Goal: Task Accomplishment & Management: Complete application form

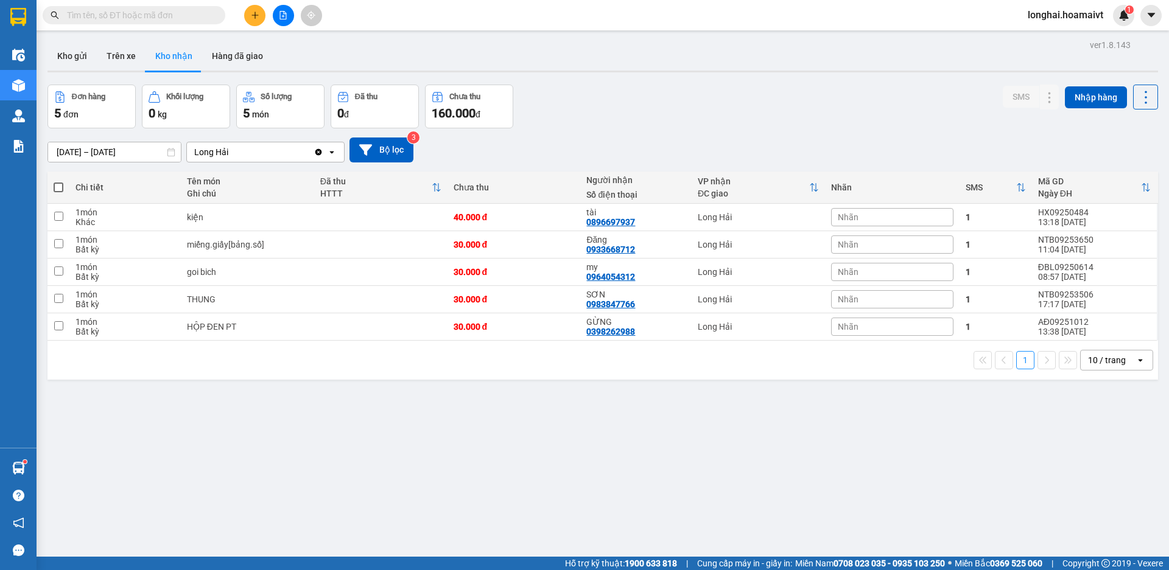
click at [68, 67] on button "Kho gửi" at bounding box center [71, 55] width 49 height 29
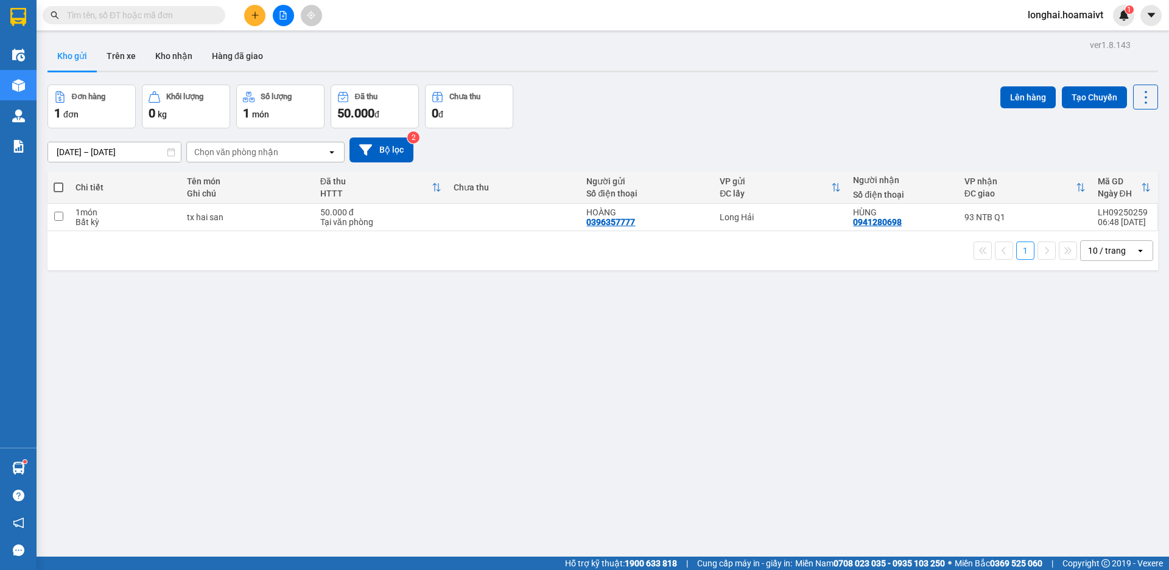
click at [60, 185] on span at bounding box center [59, 188] width 10 height 10
click at [58, 181] on input "checkbox" at bounding box center [58, 181] width 0 height 0
checkbox input "true"
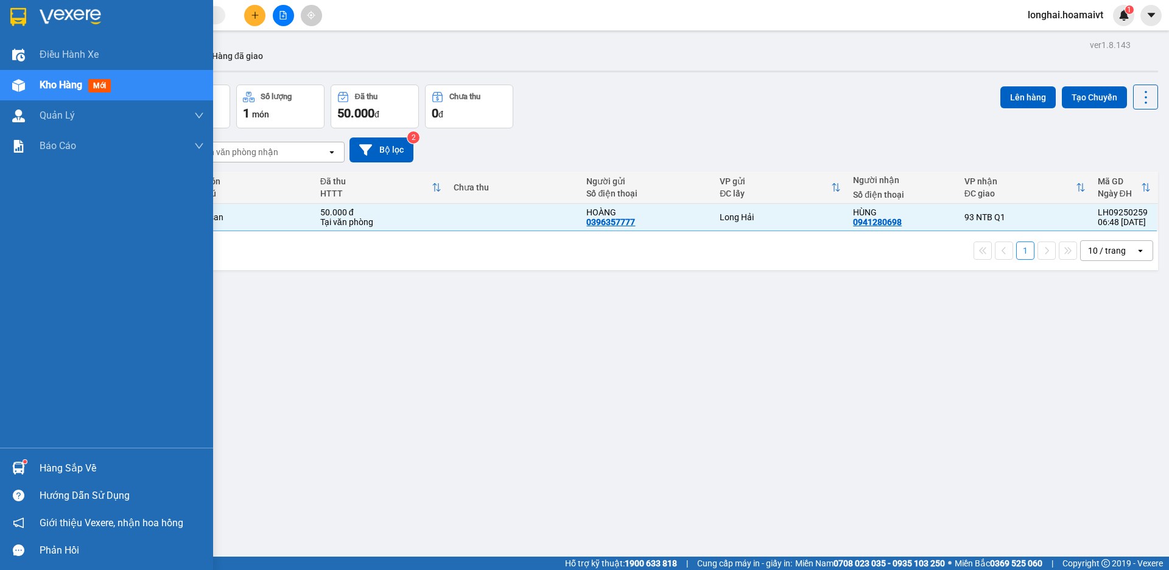
click at [86, 469] on div "Hàng sắp về" at bounding box center [122, 469] width 164 height 18
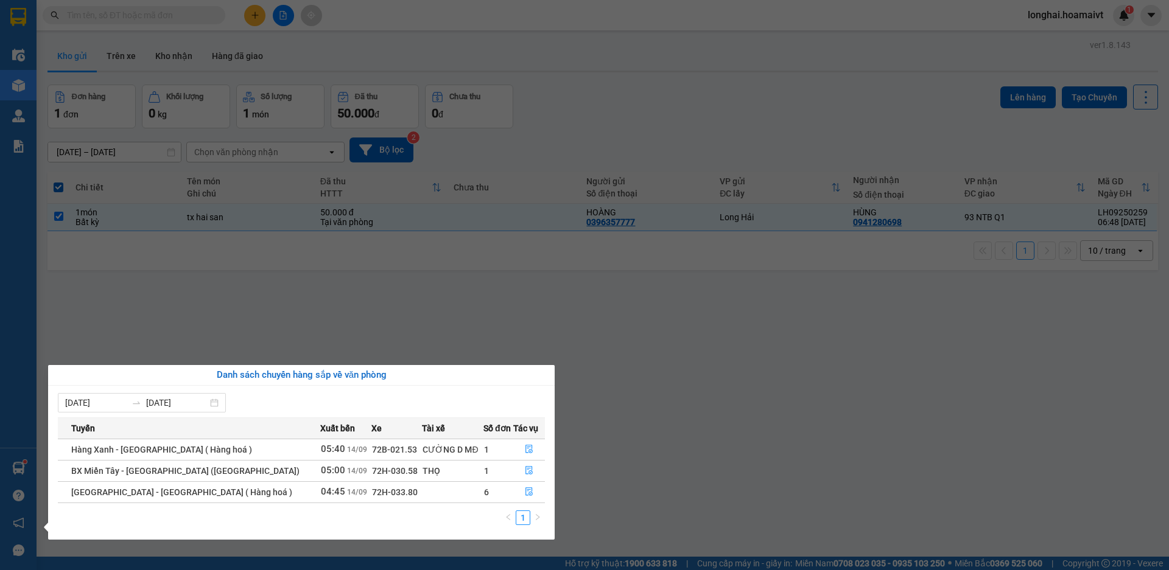
click at [673, 463] on section "Kết quả tìm kiếm ( 135 ) Bộ lọc Mã ĐH Trạng thái Món hàng Tổng cước Chưa cước N…" at bounding box center [584, 285] width 1169 height 570
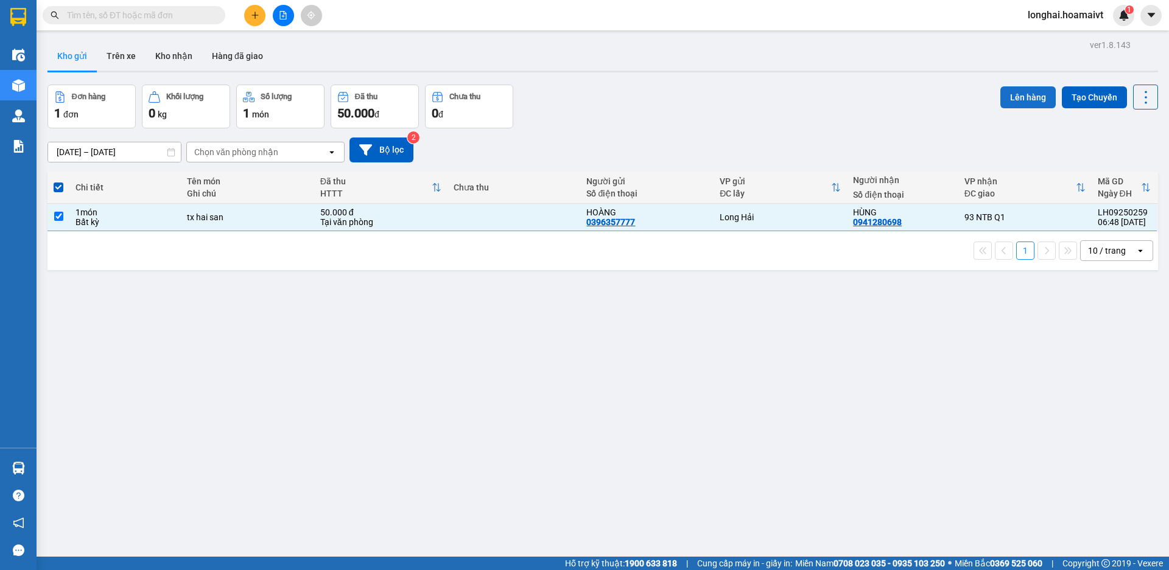
click at [1004, 101] on button "Lên hàng" at bounding box center [1027, 97] width 55 height 22
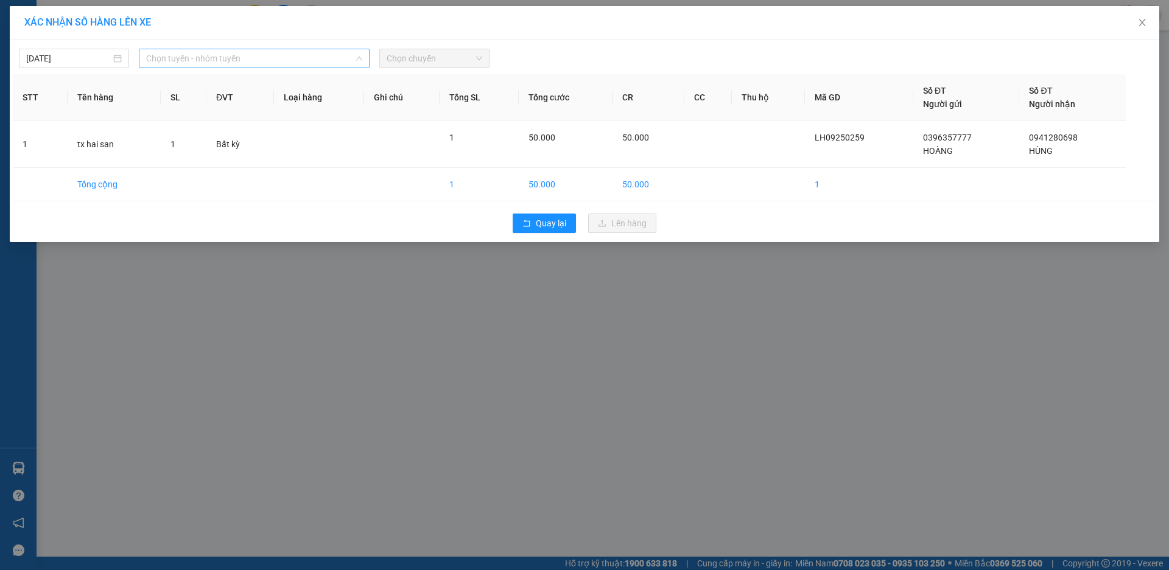
click at [221, 59] on span "Chọn tuyến - nhóm tuyến" at bounding box center [254, 58] width 216 height 18
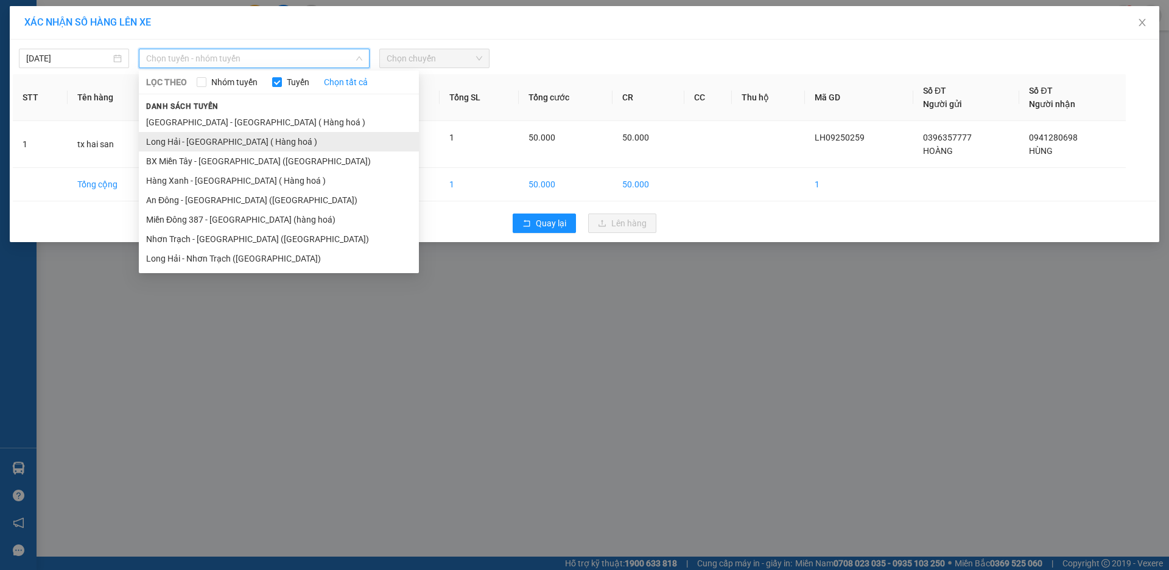
click at [239, 137] on li "Long Hải - [GEOGRAPHIC_DATA] ( Hàng hoá )" at bounding box center [279, 141] width 280 height 19
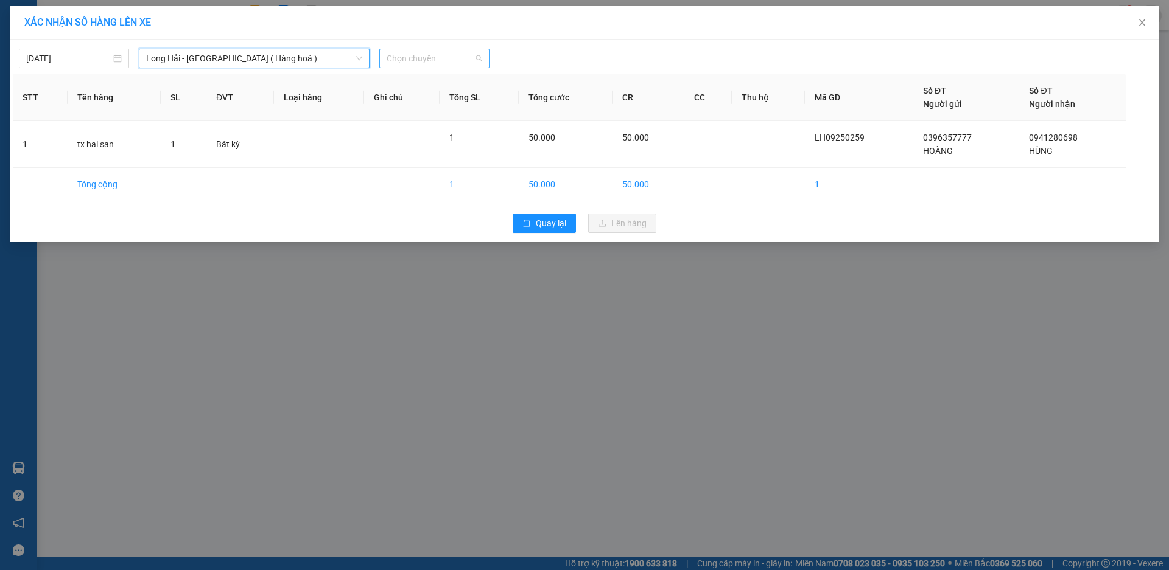
click at [469, 60] on span "Chọn chuyến" at bounding box center [434, 58] width 96 height 18
type input "08"
click at [469, 103] on div "Thêm chuyến " 08:00 "" at bounding box center [444, 103] width 130 height 21
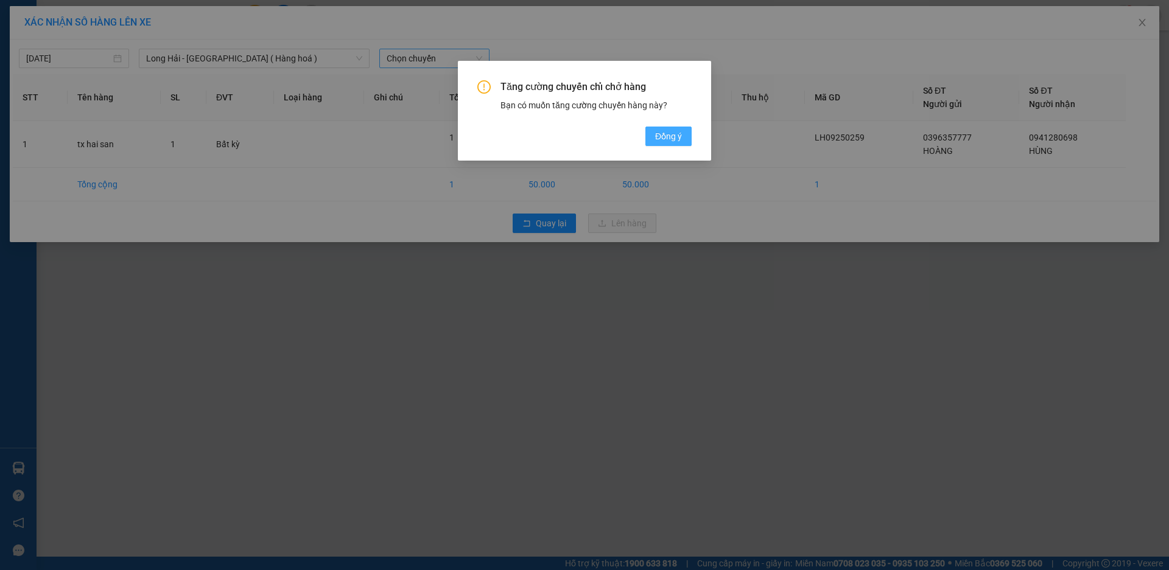
click at [665, 135] on span "Đồng ý" at bounding box center [668, 136] width 27 height 13
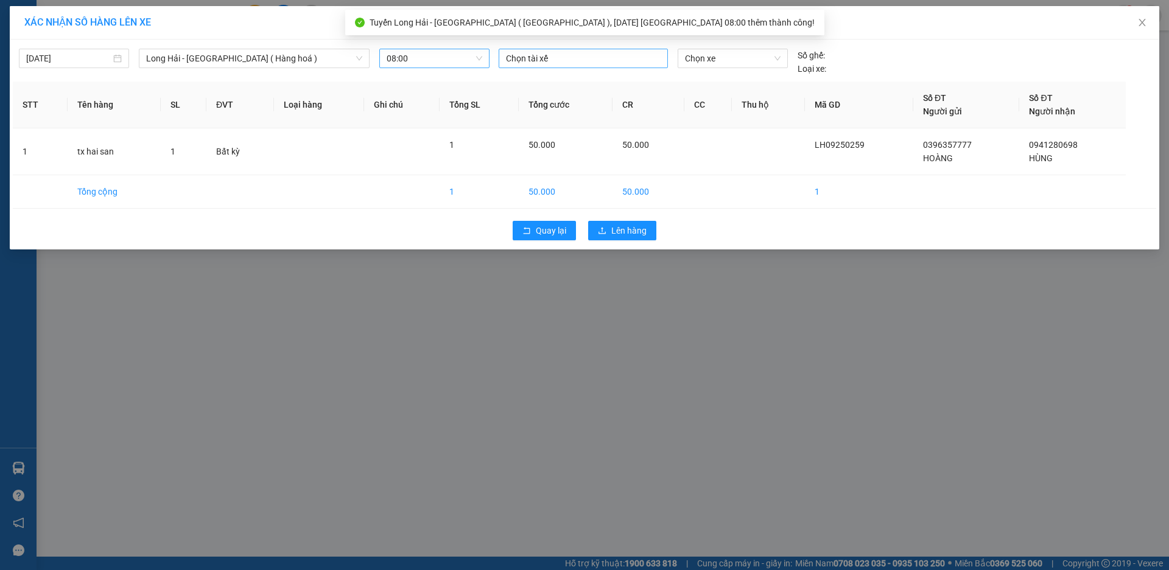
click at [553, 67] on div "Chọn tài xế" at bounding box center [582, 58] width 169 height 19
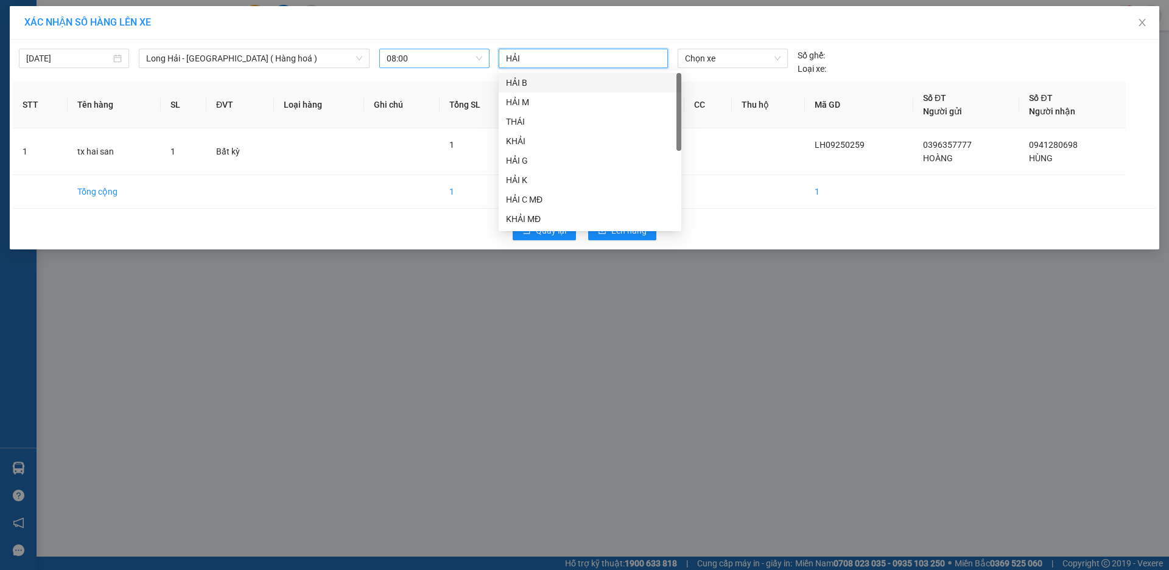
type input "HẢI B"
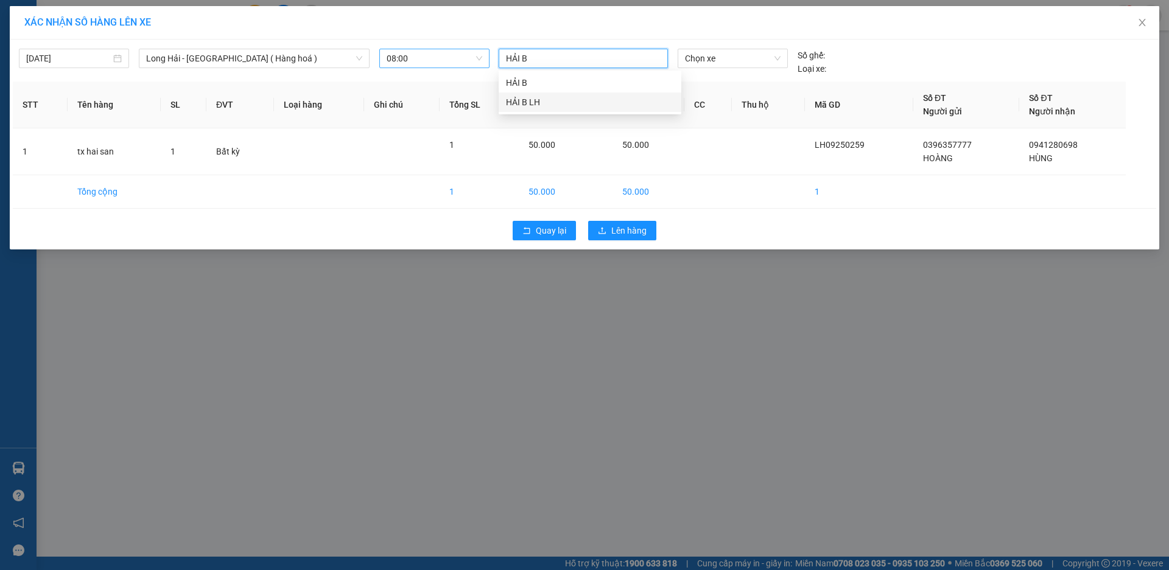
click at [583, 96] on div "HẢI B LH" at bounding box center [590, 102] width 168 height 13
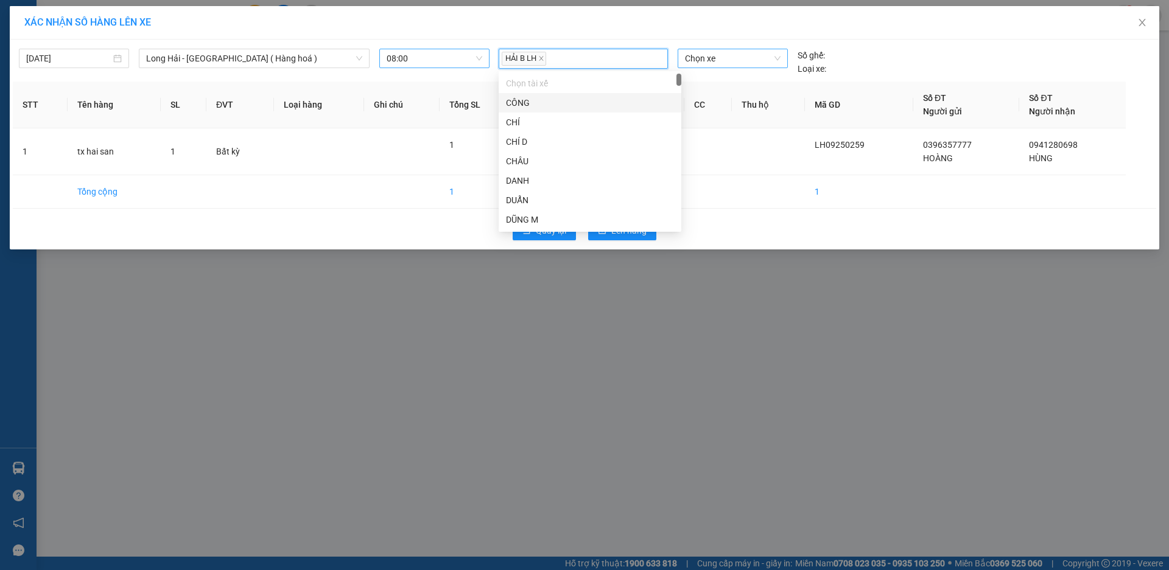
click at [736, 63] on span "Chọn xe" at bounding box center [732, 58] width 95 height 18
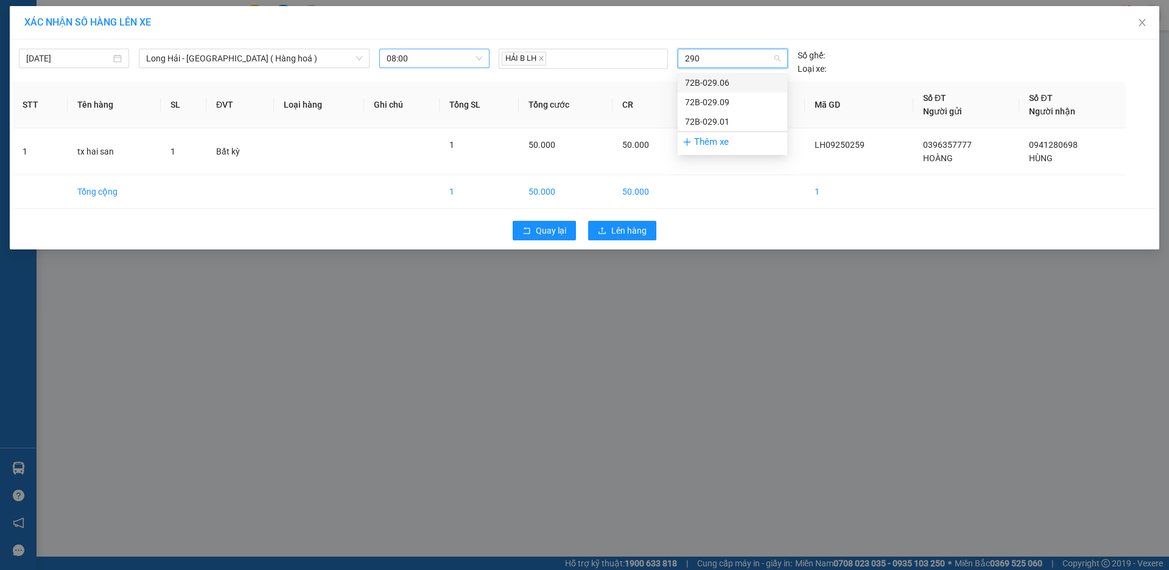
type input "2901"
click at [738, 79] on div "72B-029.01" at bounding box center [732, 82] width 95 height 13
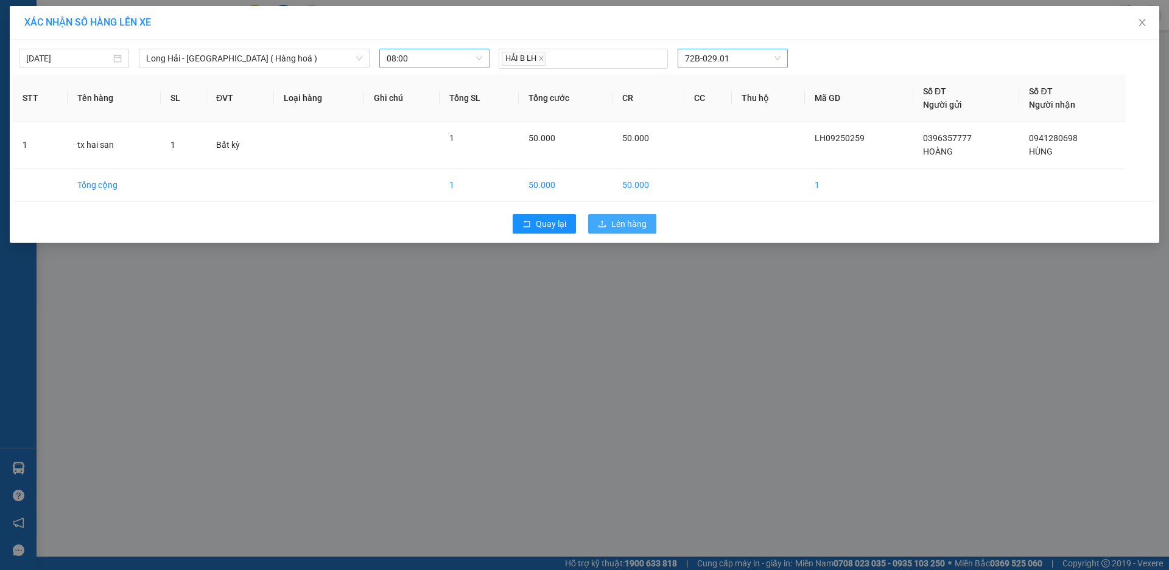
click at [617, 225] on span "Lên hàng" at bounding box center [628, 223] width 35 height 13
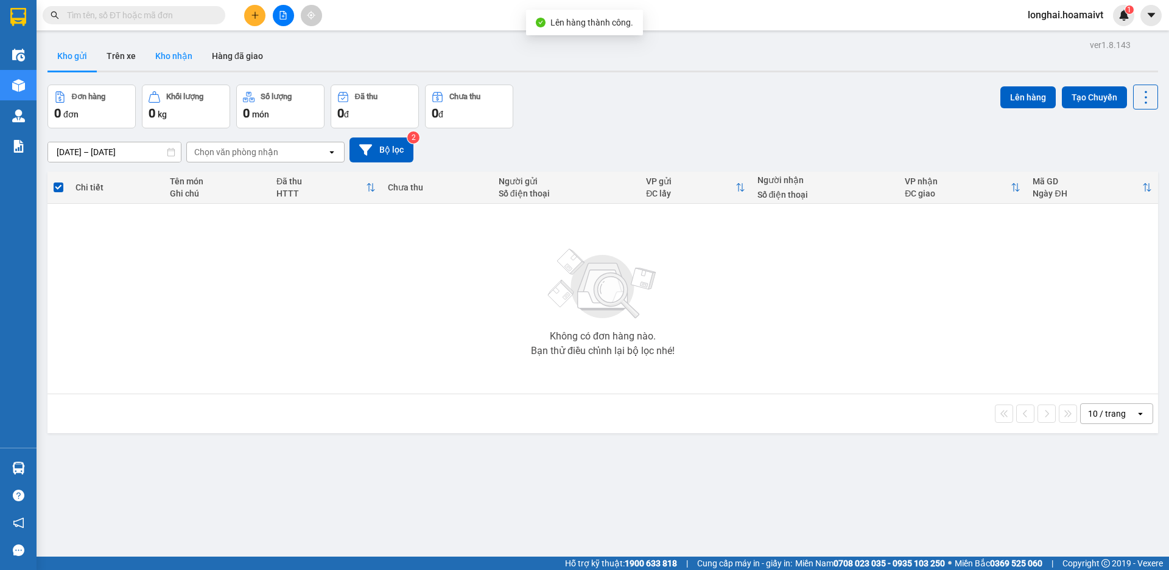
click at [178, 44] on button "Kho nhận" at bounding box center [173, 55] width 57 height 29
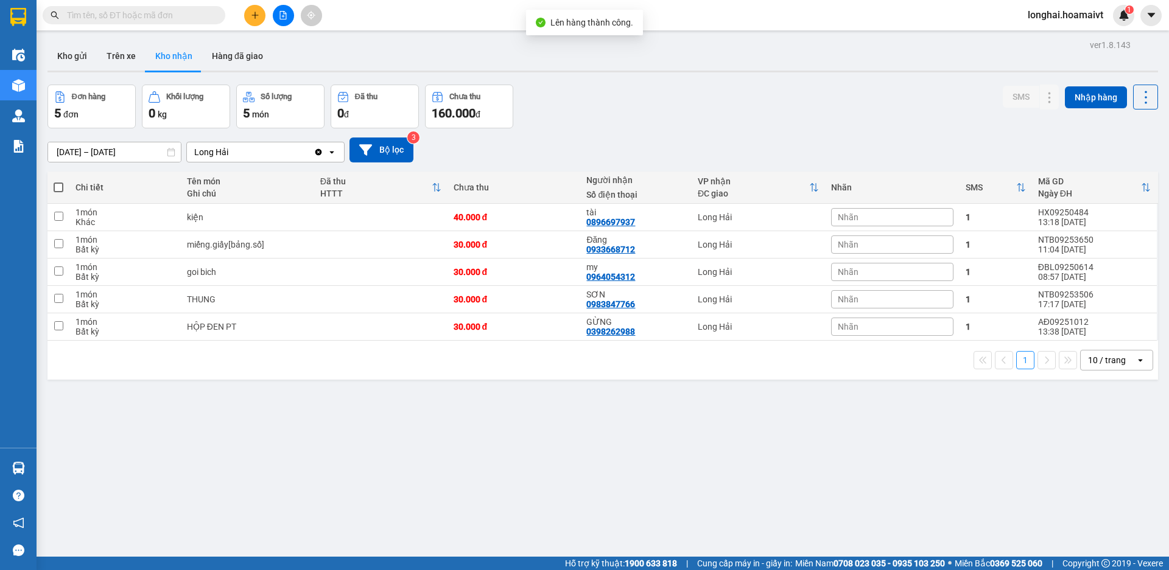
click at [166, 9] on input "text" at bounding box center [139, 15] width 144 height 13
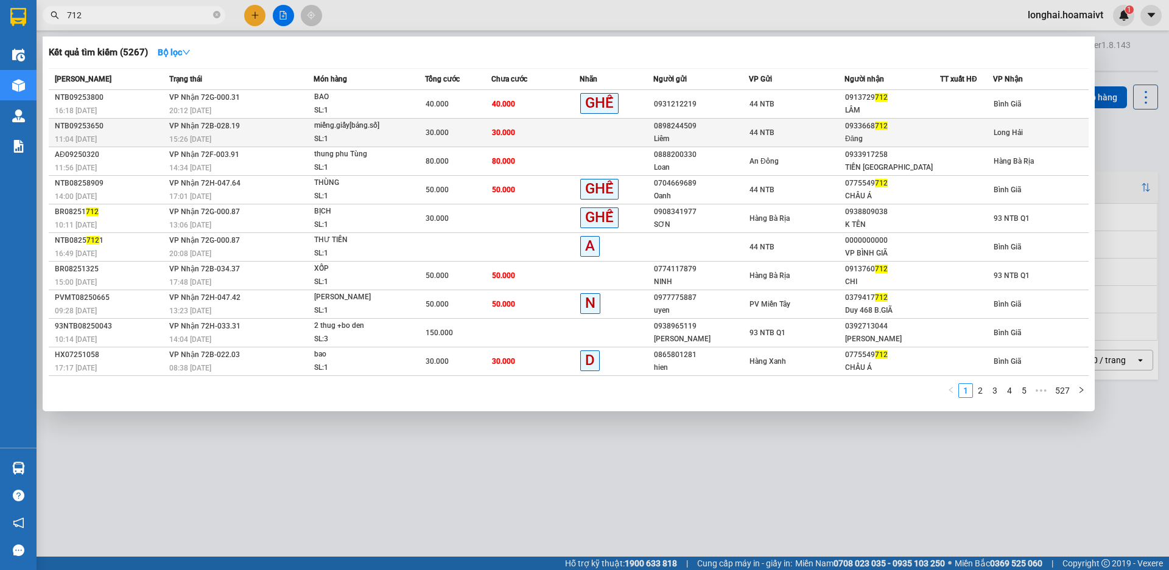
type input "712"
click at [531, 134] on td "30.000" at bounding box center [535, 133] width 88 height 29
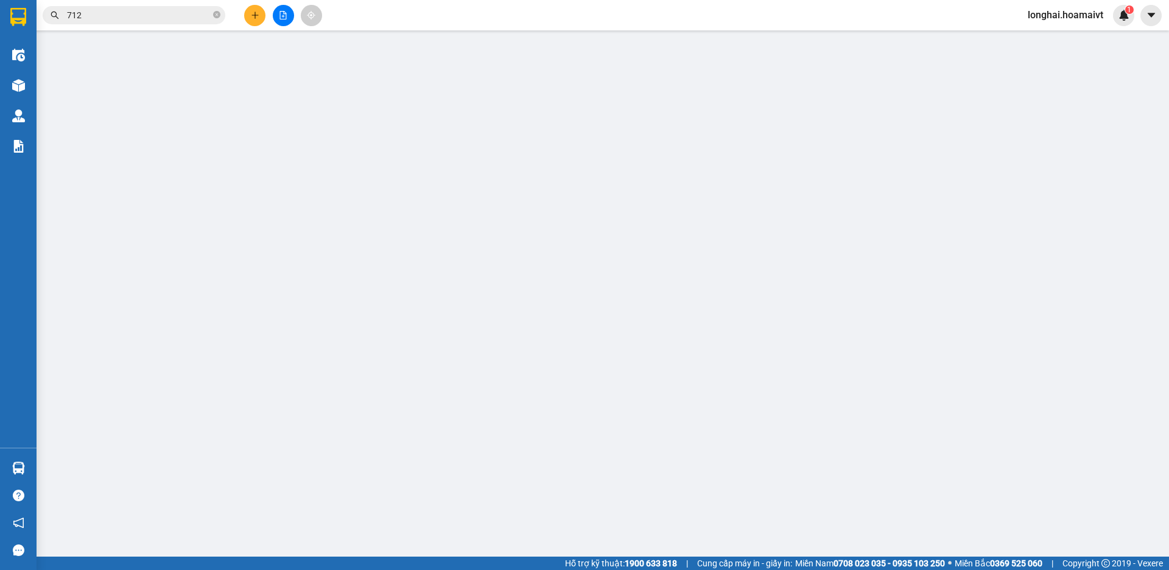
type input "0898244509"
type input "Liêm"
type input "083093010065"
type input "0933668712"
type input "Đăng"
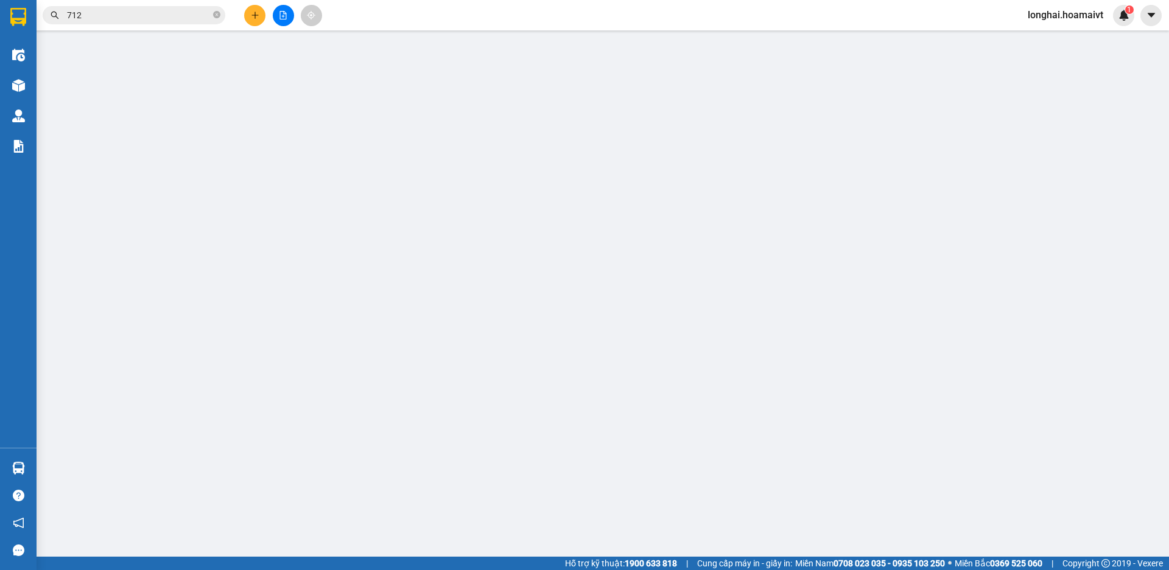
type input "30.000"
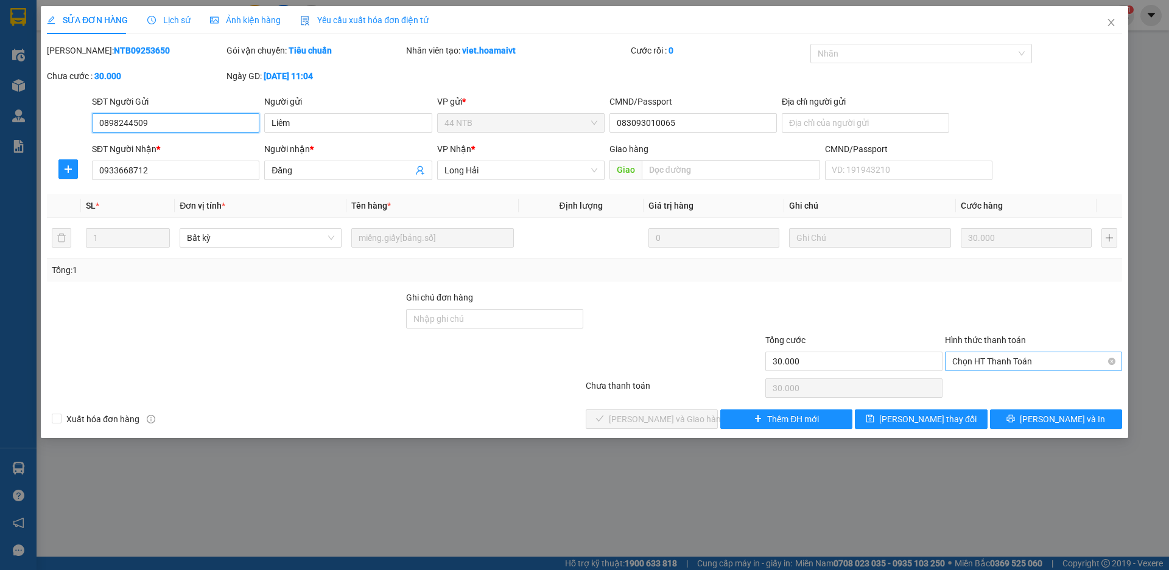
click at [1005, 360] on span "Chọn HT Thanh Toán" at bounding box center [1033, 361] width 163 height 18
click at [1009, 381] on div "Tại văn phòng" at bounding box center [1033, 385] width 163 height 13
type input "0"
click at [689, 424] on span "[PERSON_NAME] và Giao hàng" at bounding box center [667, 419] width 117 height 13
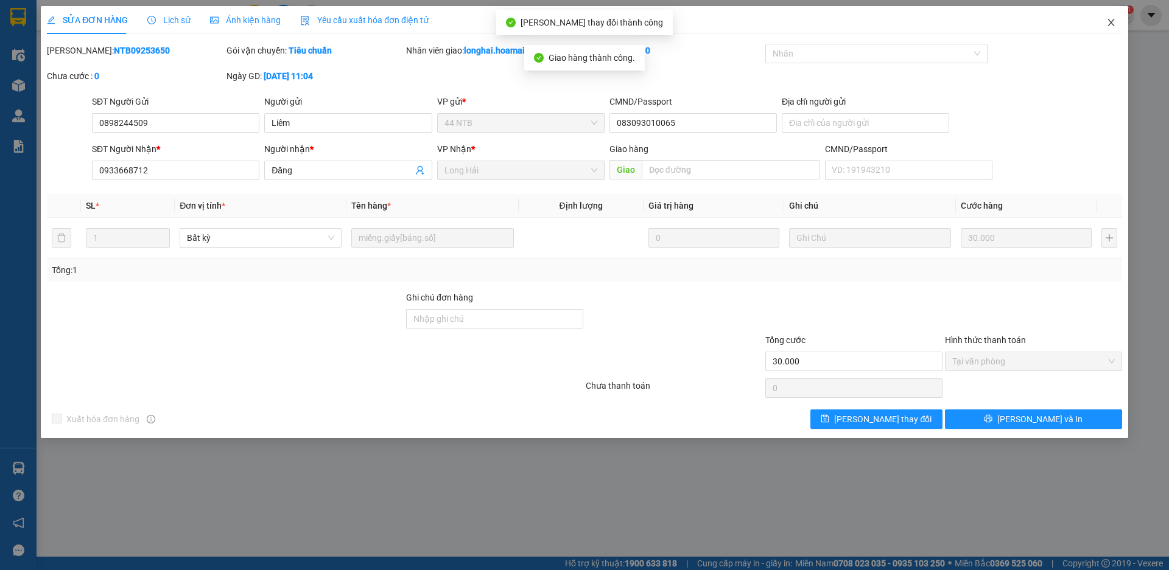
click at [1108, 21] on icon "close" at bounding box center [1111, 23] width 10 height 10
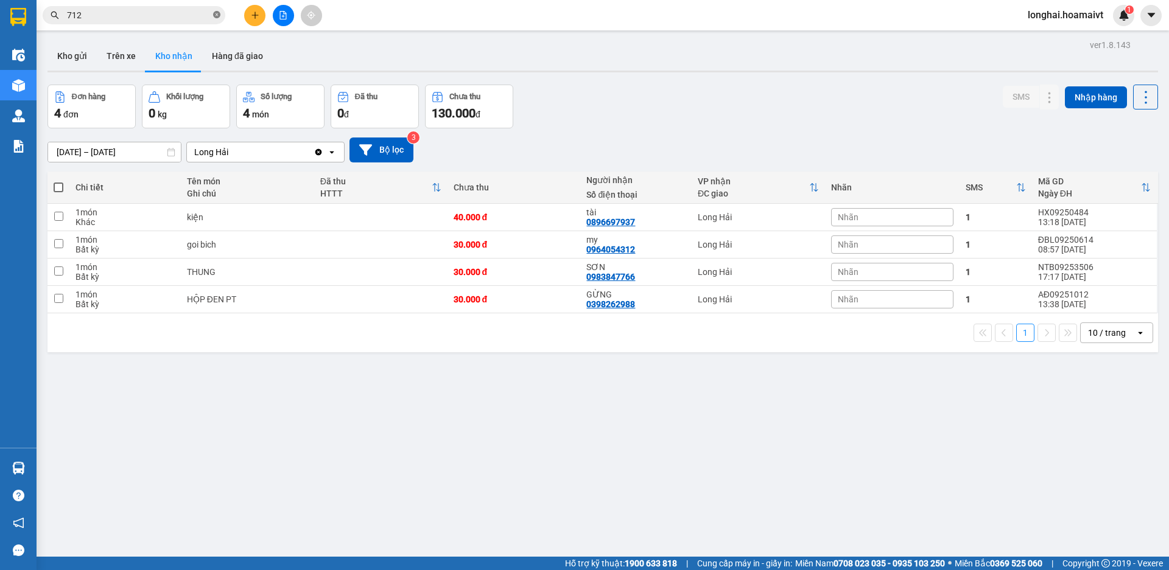
click at [215, 18] on icon "close-circle" at bounding box center [216, 14] width 7 height 7
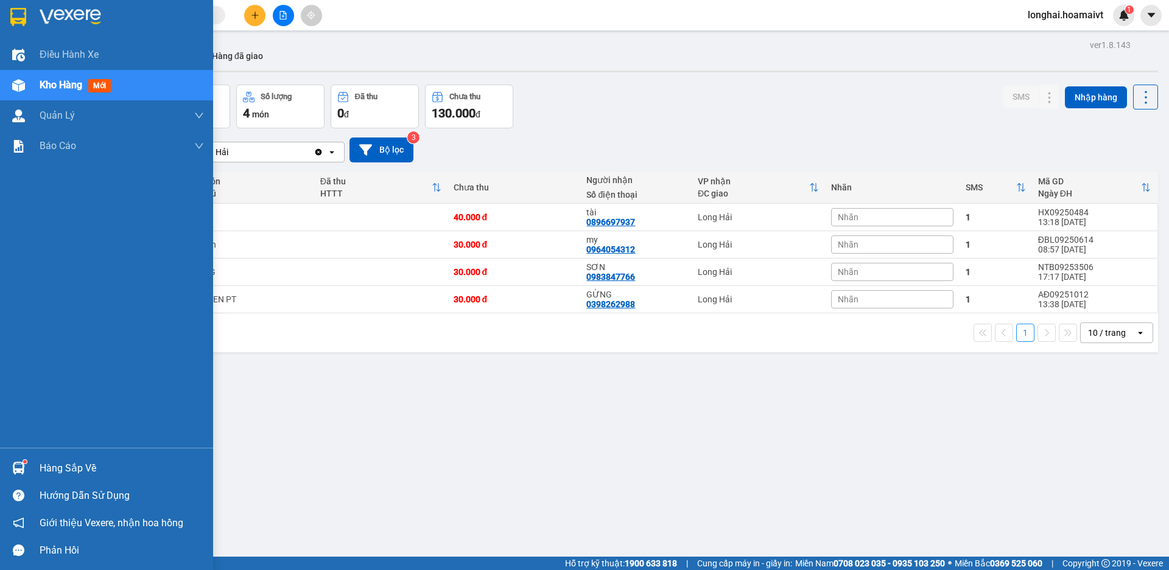
click at [25, 463] on sup at bounding box center [25, 462] width 4 height 4
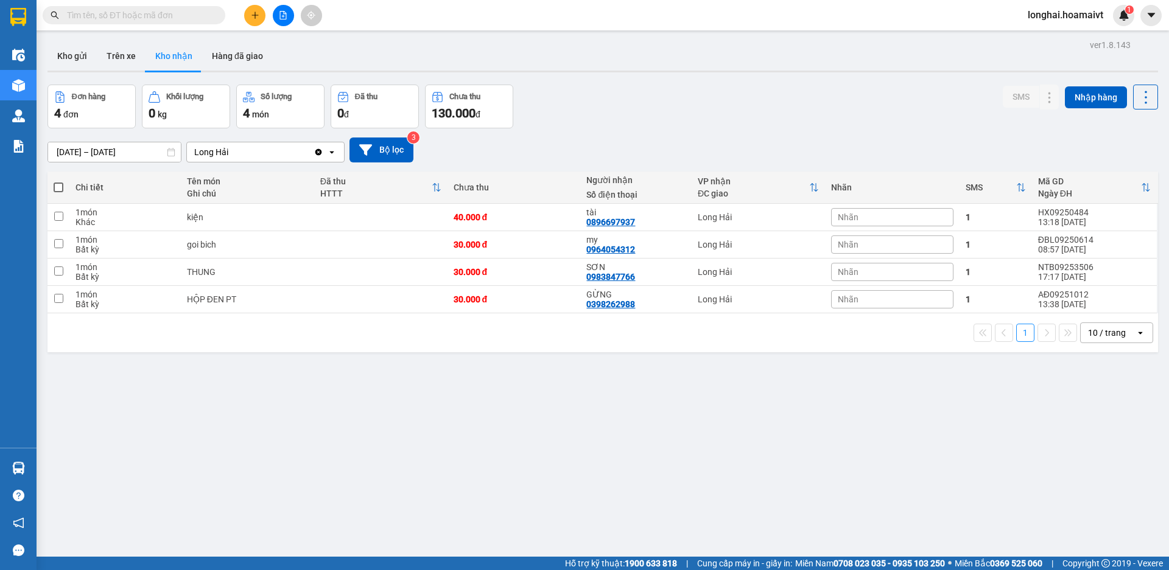
click at [684, 470] on section "Kết quả tìm kiếm ( 5267 ) Bộ lọc Mã ĐH Trạng thái Món hàng Tổng cước Chưa cước …" at bounding box center [584, 285] width 1169 height 570
click at [251, 19] on icon "plus" at bounding box center [255, 15] width 9 height 9
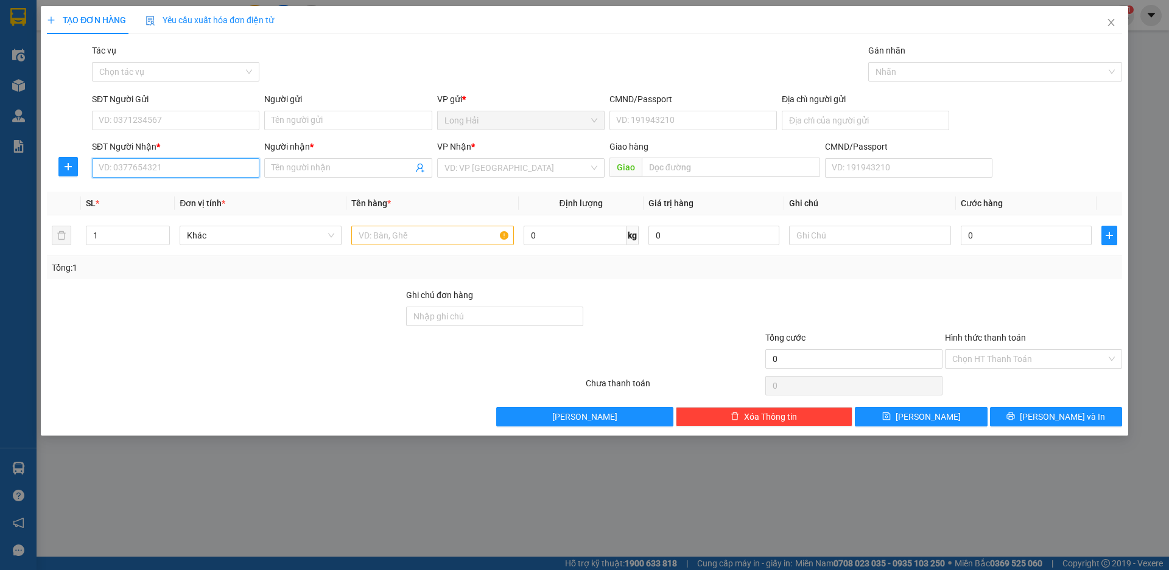
click at [135, 166] on input "SĐT Người Nhận *" at bounding box center [175, 167] width 167 height 19
click at [167, 189] on div "0986323911 - [PERSON_NAME]" at bounding box center [175, 192] width 153 height 13
type input "0986323911"
type input "YEN"
type input "0986323911"
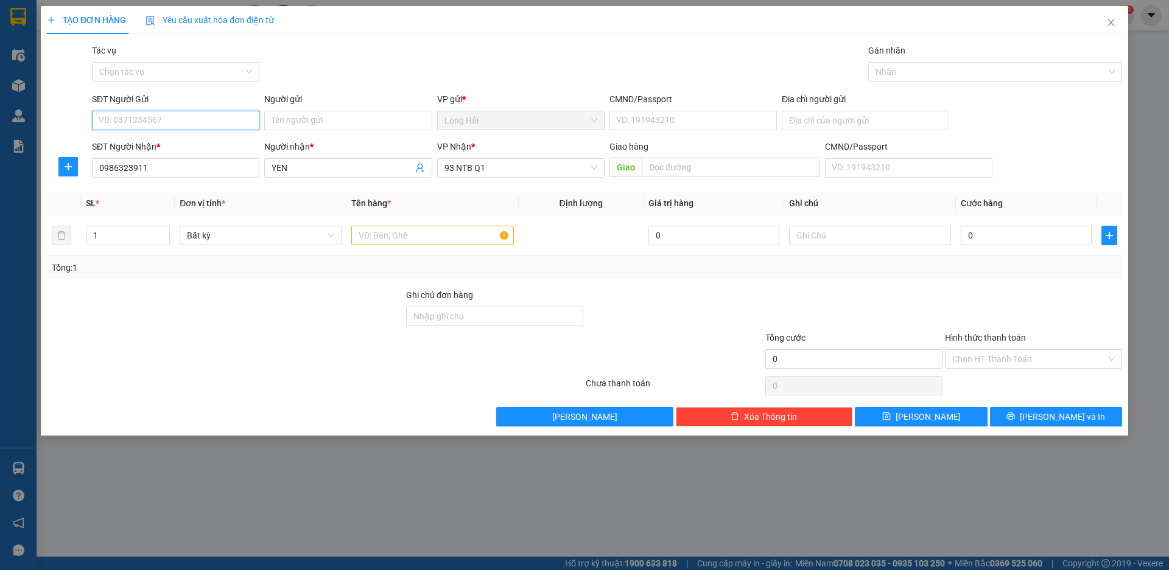
click at [165, 116] on input "SĐT Người Gửi" at bounding box center [175, 120] width 167 height 19
click at [205, 164] on div "0328263413 - NGA" at bounding box center [175, 164] width 153 height 13
type input "0328263413"
type input "NGA"
click at [395, 226] on input "text" at bounding box center [432, 235] width 162 height 19
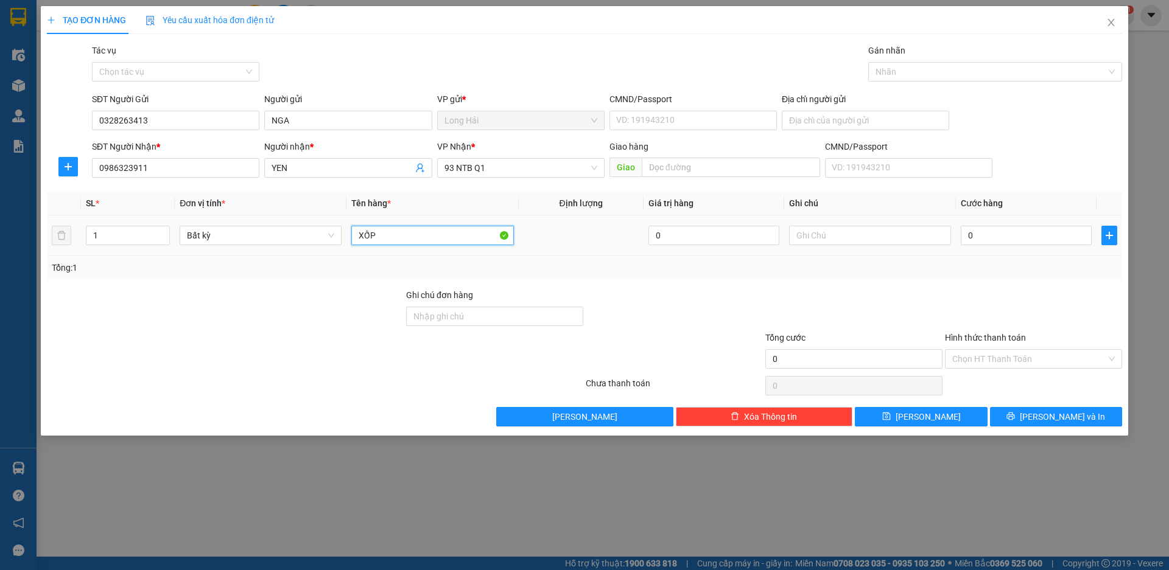
type input "XỐP"
drag, startPoint x: 1002, startPoint y: 251, endPoint x: 1006, endPoint y: 238, distance: 14.1
click at [1004, 248] on td "0" at bounding box center [1026, 235] width 141 height 41
click at [1006, 237] on input "0" at bounding box center [1025, 235] width 131 height 19
type input "5"
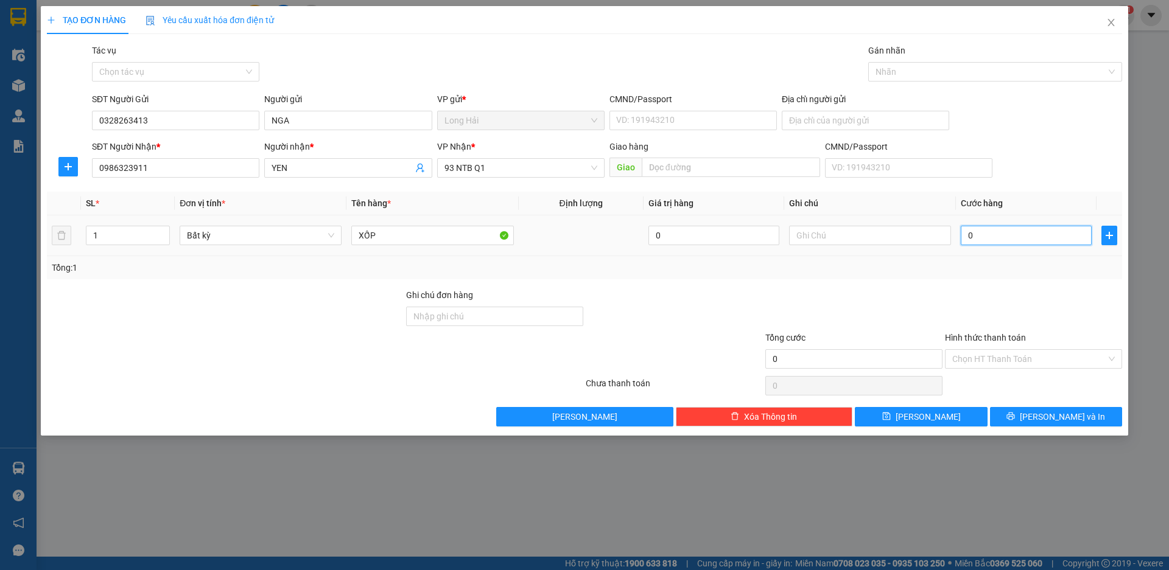
type input "5"
type input "50"
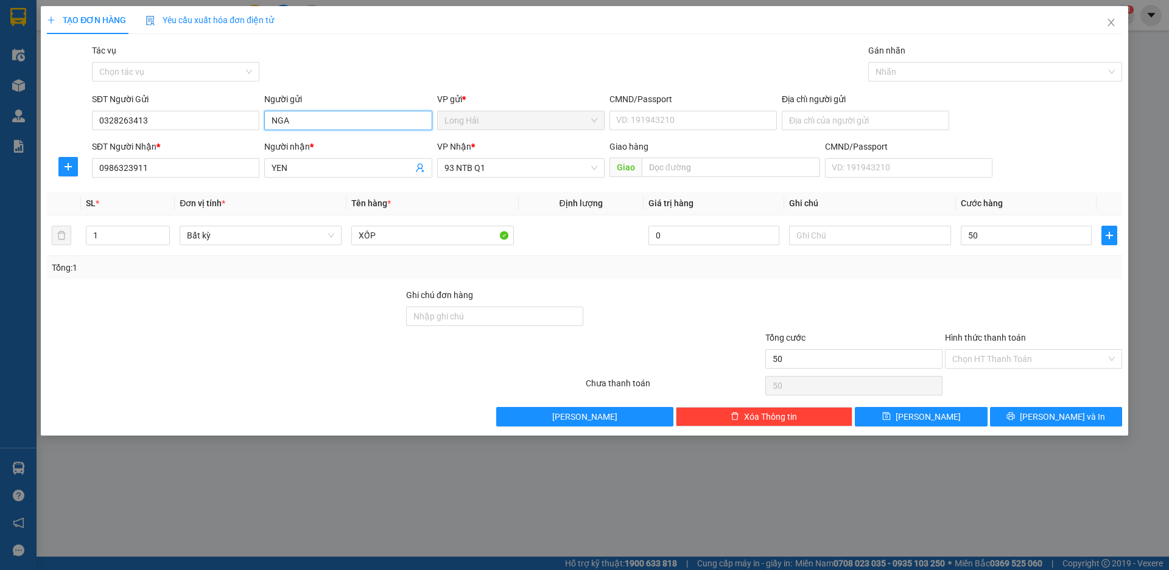
type input "50.000"
click at [284, 119] on input "NGA" at bounding box center [347, 120] width 167 height 19
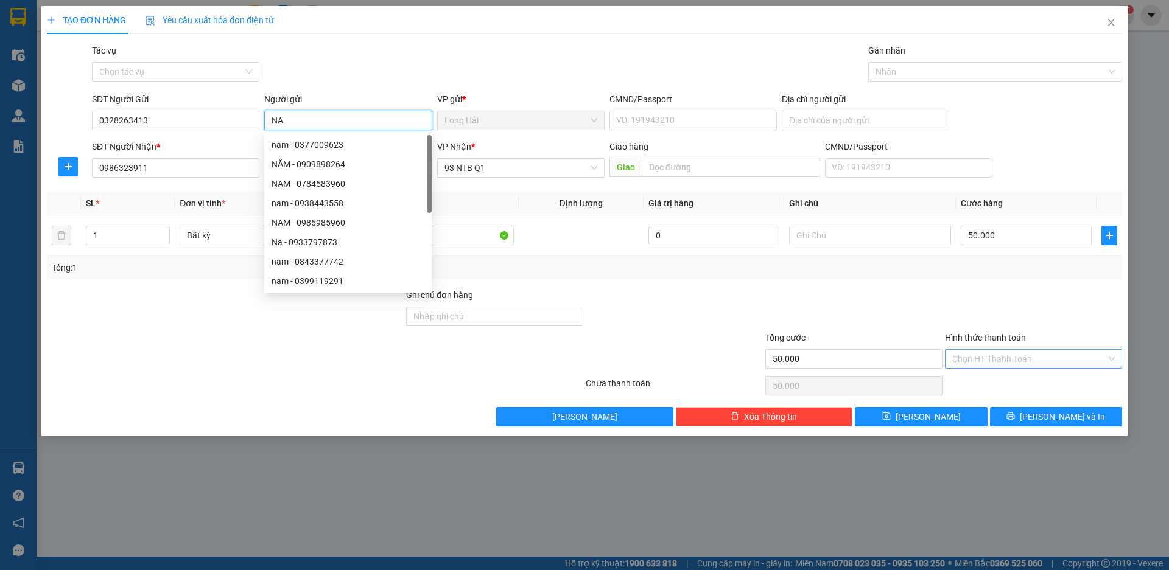
type input "NA"
click at [1028, 354] on input "Hình thức thanh toán" at bounding box center [1029, 359] width 154 height 18
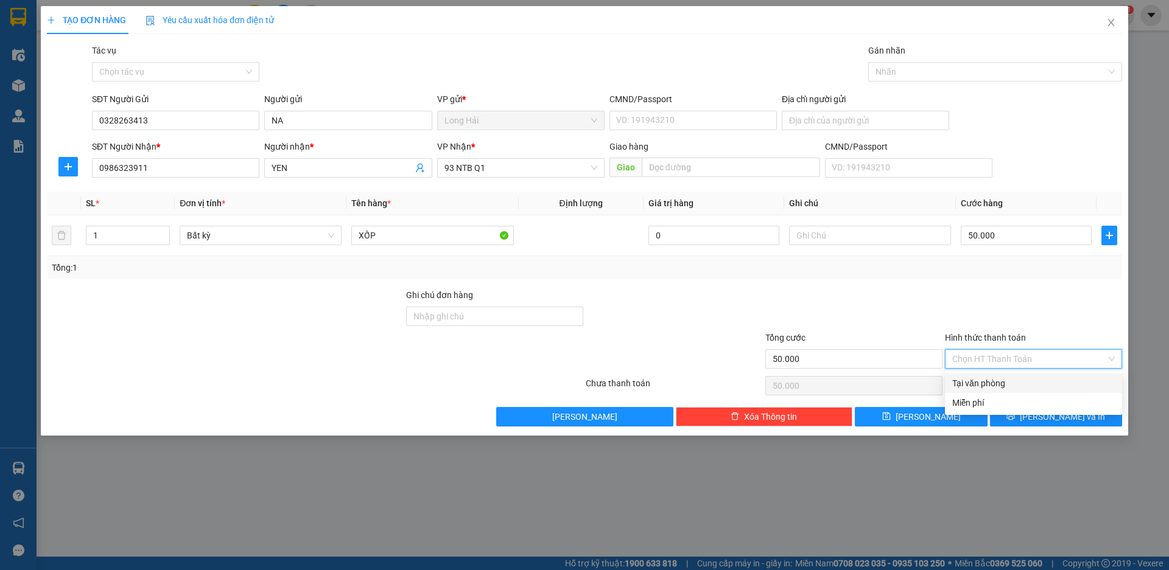
click at [1018, 372] on div "Transit Pickup Surcharge Ids Transit Deliver Surcharge Ids Transit Deliver Surc…" at bounding box center [584, 235] width 1075 height 383
click at [1005, 360] on input "Hình thức thanh toán" at bounding box center [1029, 359] width 154 height 18
click at [1012, 380] on div "Tại văn phòng" at bounding box center [1033, 383] width 163 height 13
type input "0"
click at [1015, 416] on icon "printer" at bounding box center [1010, 416] width 9 height 9
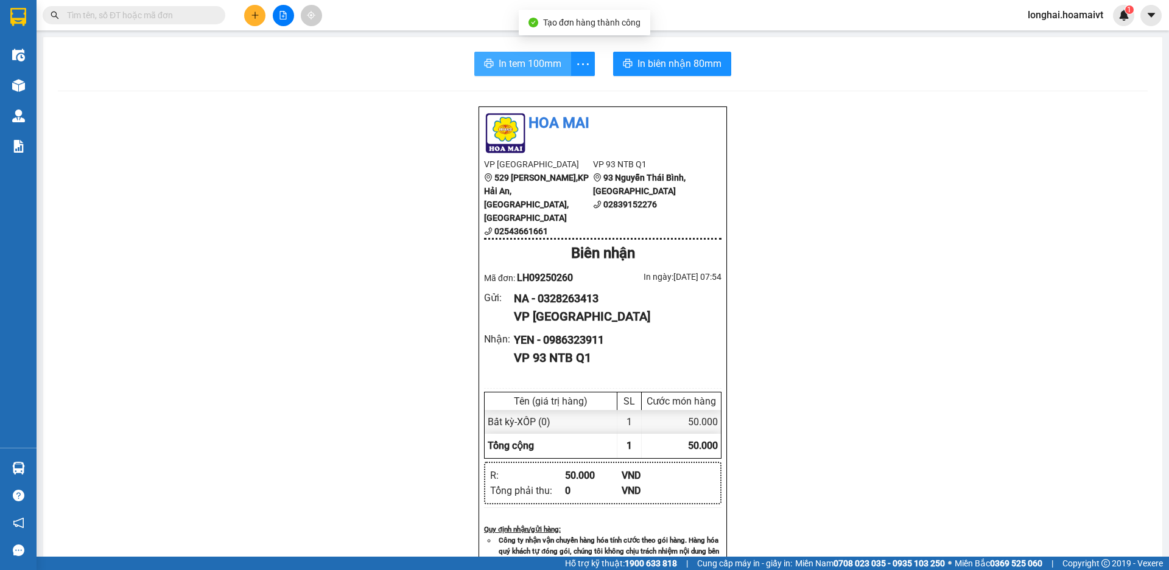
click at [545, 64] on span "In tem 100mm" at bounding box center [529, 63] width 63 height 15
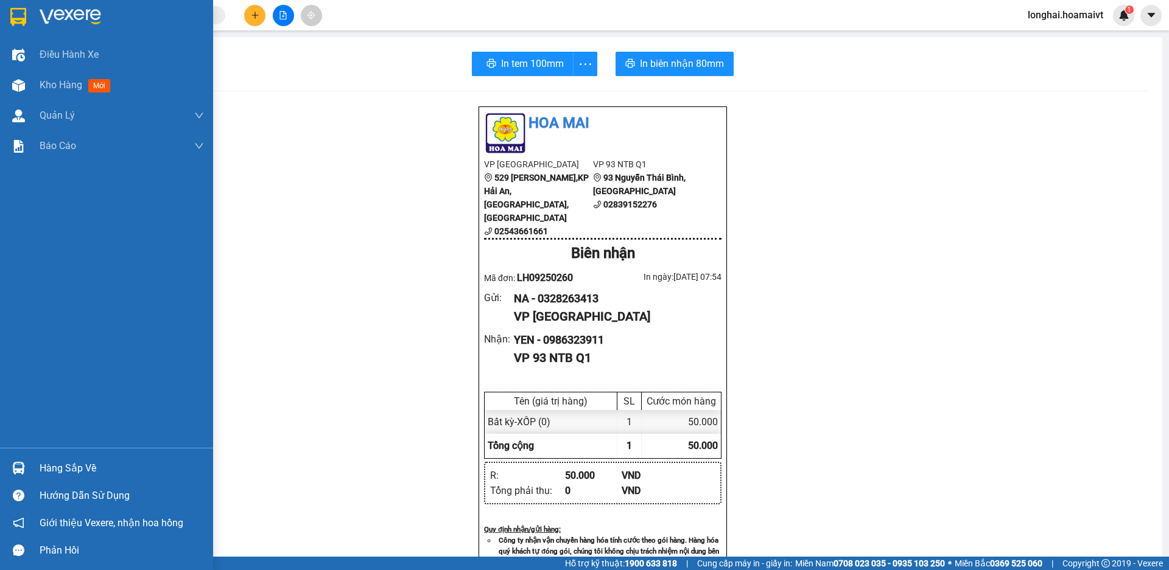
click at [75, 464] on div "Hàng sắp về" at bounding box center [122, 469] width 164 height 18
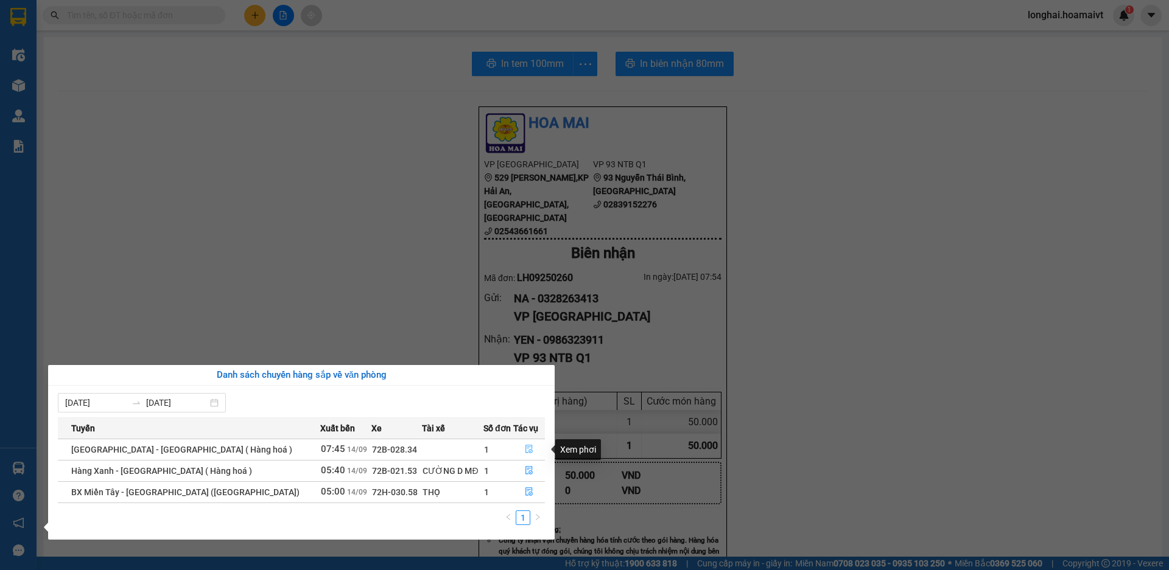
click at [525, 446] on icon "file-done" at bounding box center [528, 450] width 7 height 9
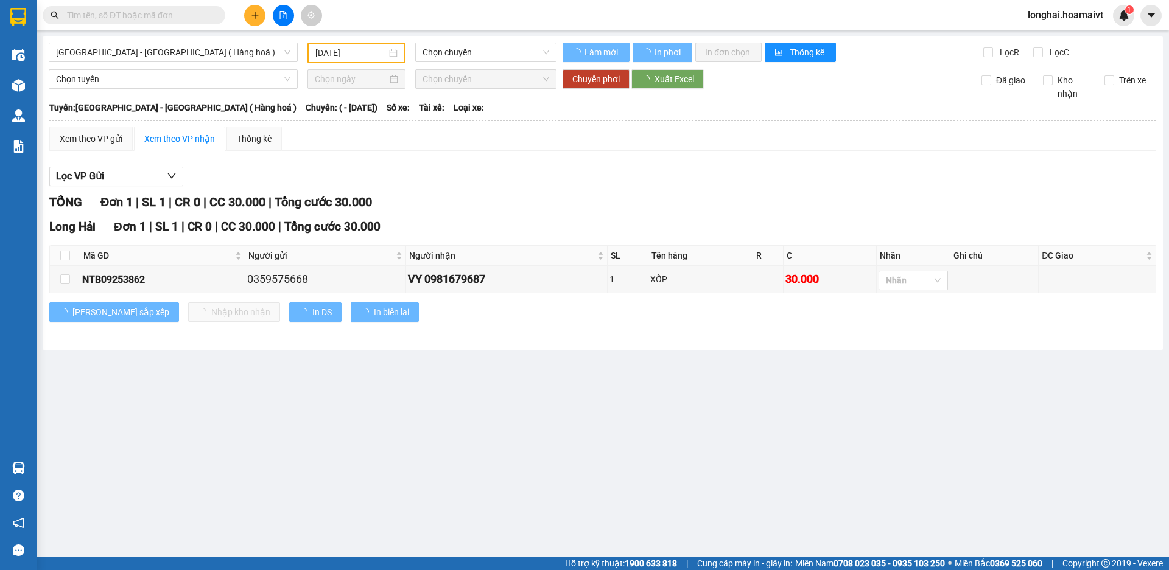
type input "[DATE]"
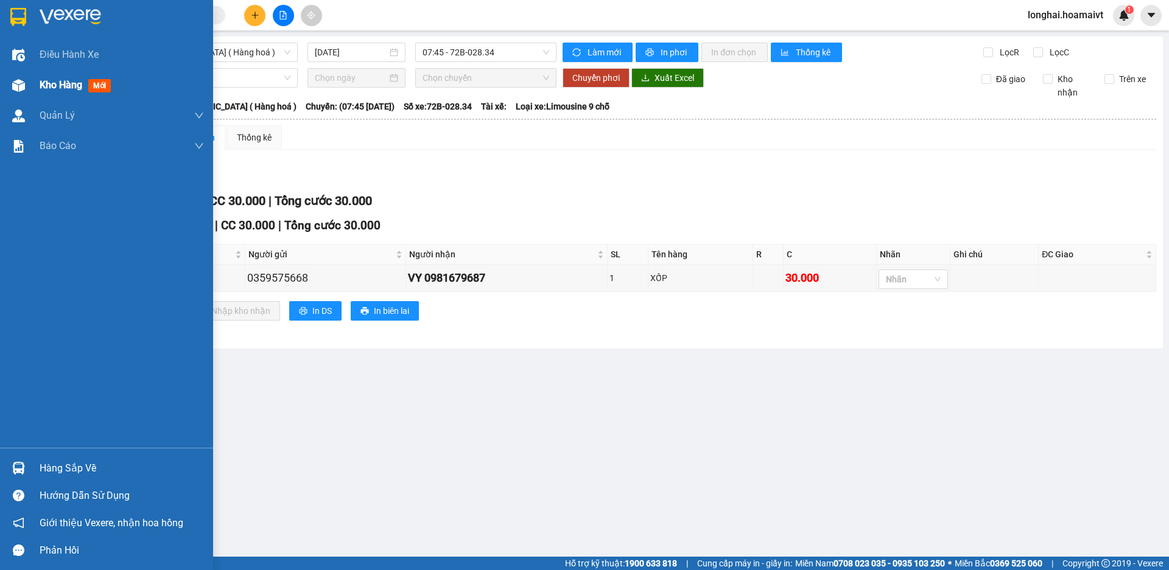
click at [51, 88] on span "Kho hàng" at bounding box center [61, 85] width 43 height 12
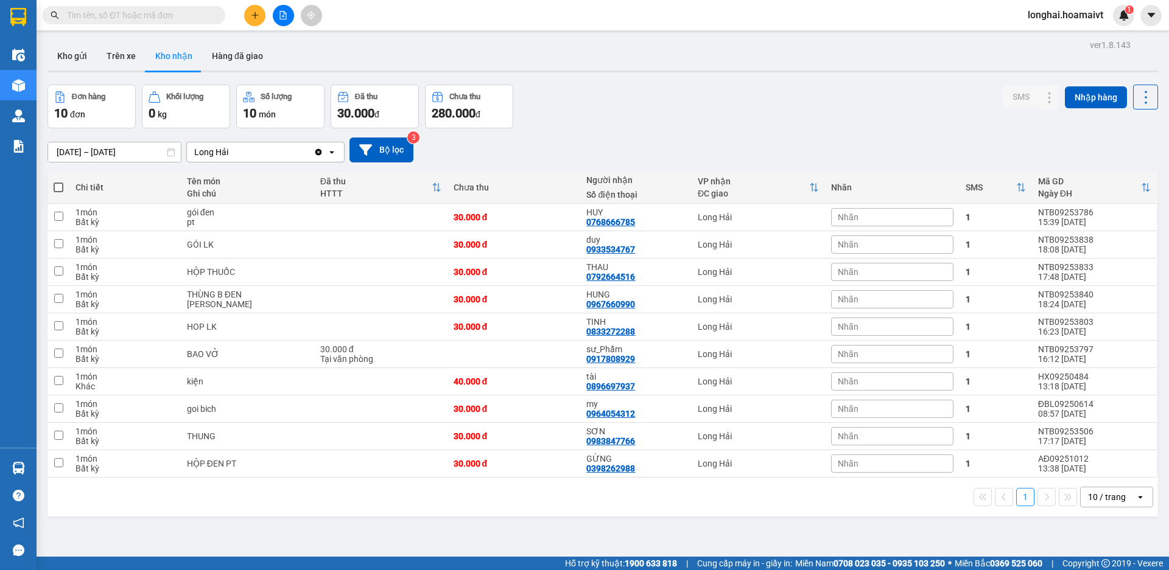
click at [256, 15] on icon "plus" at bounding box center [255, 15] width 9 height 9
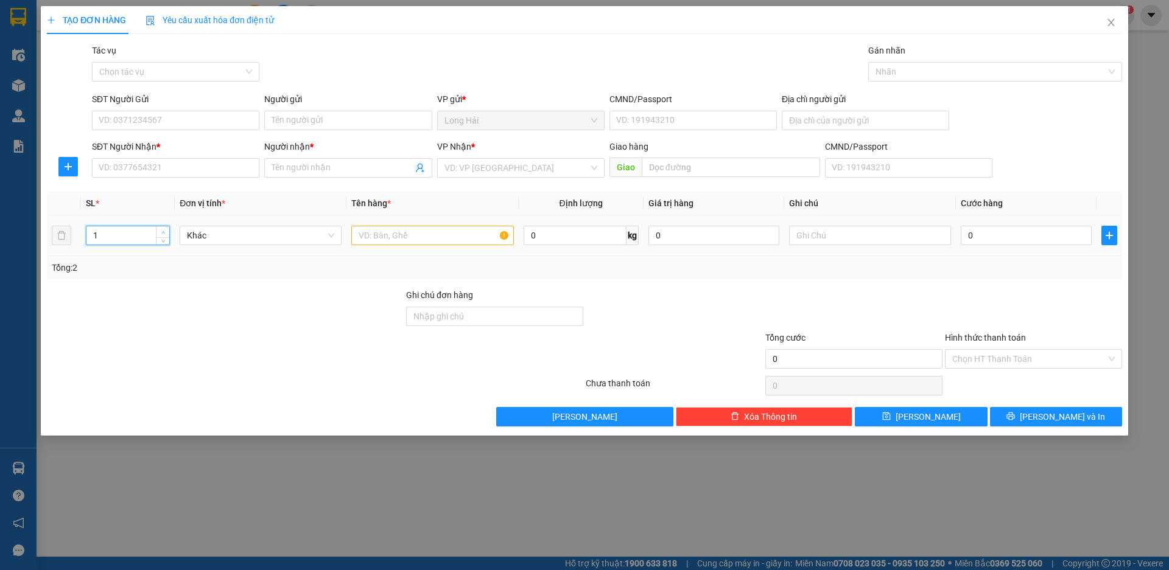
type input "2"
click at [160, 231] on span "up" at bounding box center [162, 232] width 7 height 7
click at [139, 170] on input "SĐT Người Nhận *" at bounding box center [175, 167] width 167 height 19
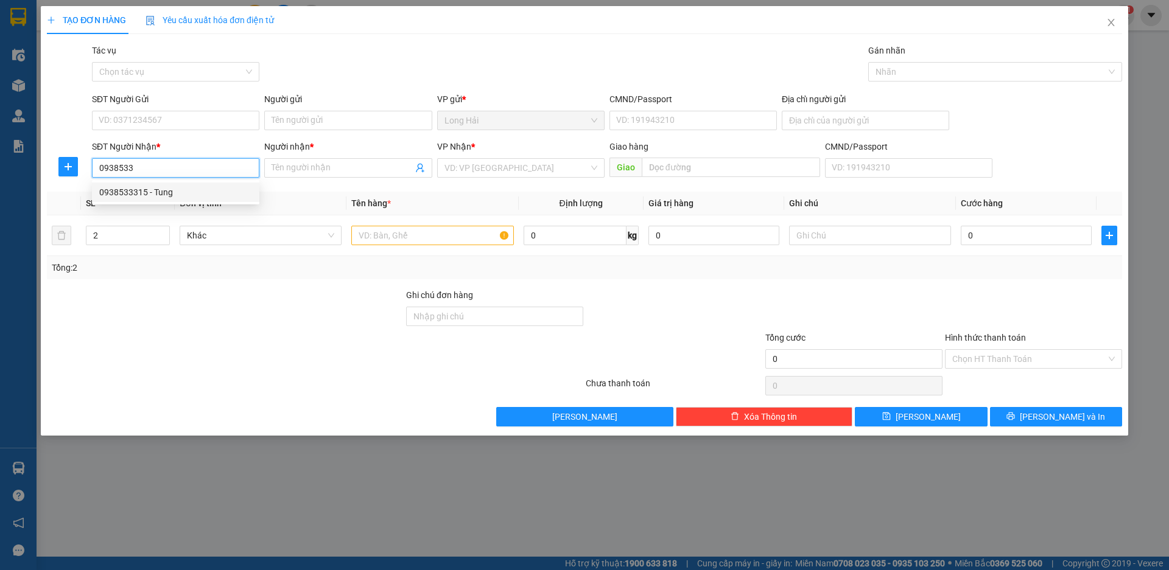
click at [160, 189] on div "0938533315 - Tung" at bounding box center [175, 192] width 153 height 13
type input "0938533315"
type input "Tung"
type input "0938533315"
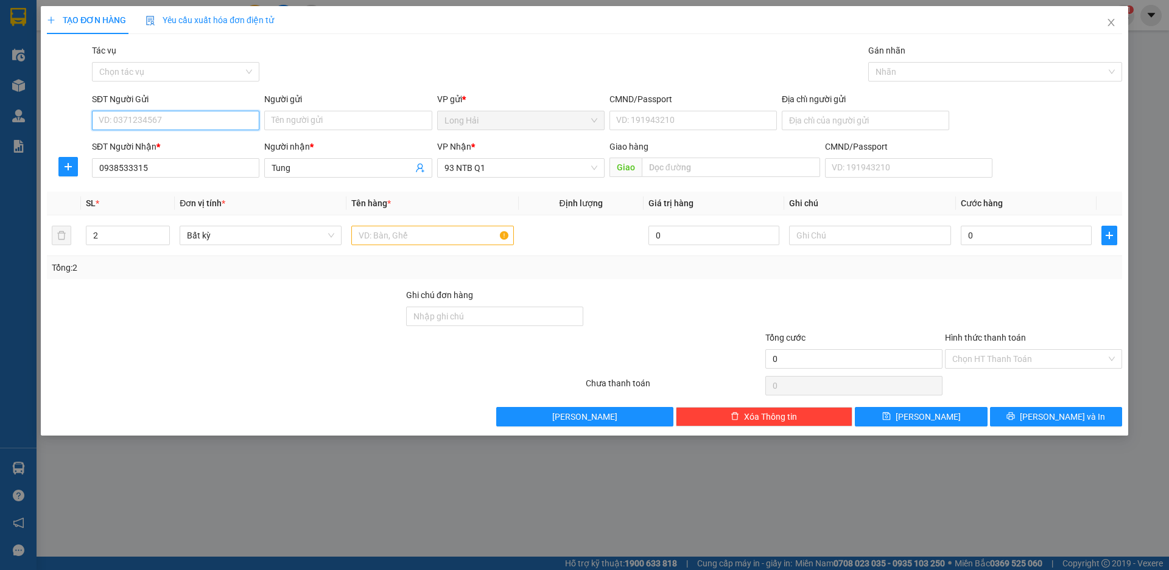
click at [165, 112] on input "SĐT Người Gửi" at bounding box center [175, 120] width 167 height 19
click at [192, 138] on div "0398313699 - TAI" at bounding box center [175, 144] width 153 height 13
type input "0398313699"
type input "TAI"
type input "077089004636"
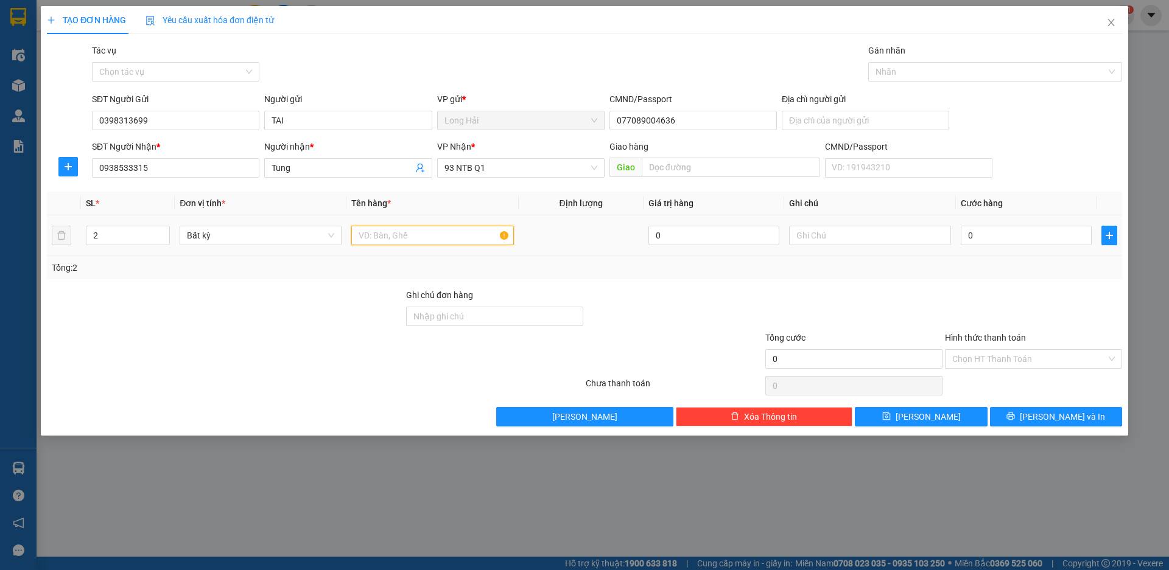
click at [391, 234] on input "text" at bounding box center [432, 235] width 162 height 19
type input "THUNG+BAO"
click at [808, 241] on input "text" at bounding box center [870, 235] width 162 height 19
type input "D"
type input "Đ"
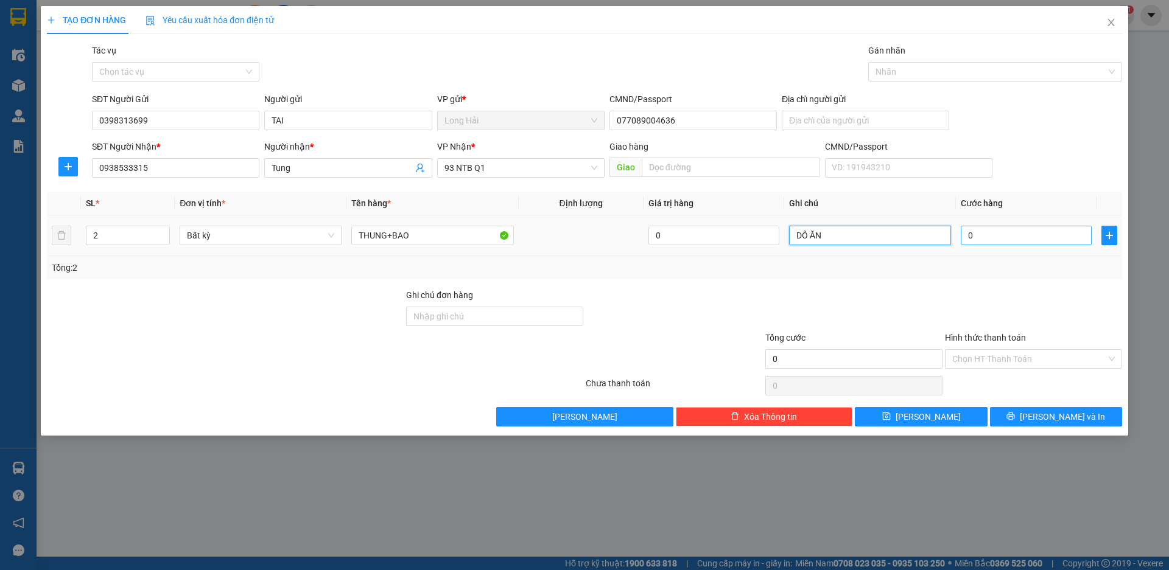
type input "DÔ ĂN"
click at [997, 234] on input "0" at bounding box center [1025, 235] width 131 height 19
type input "8"
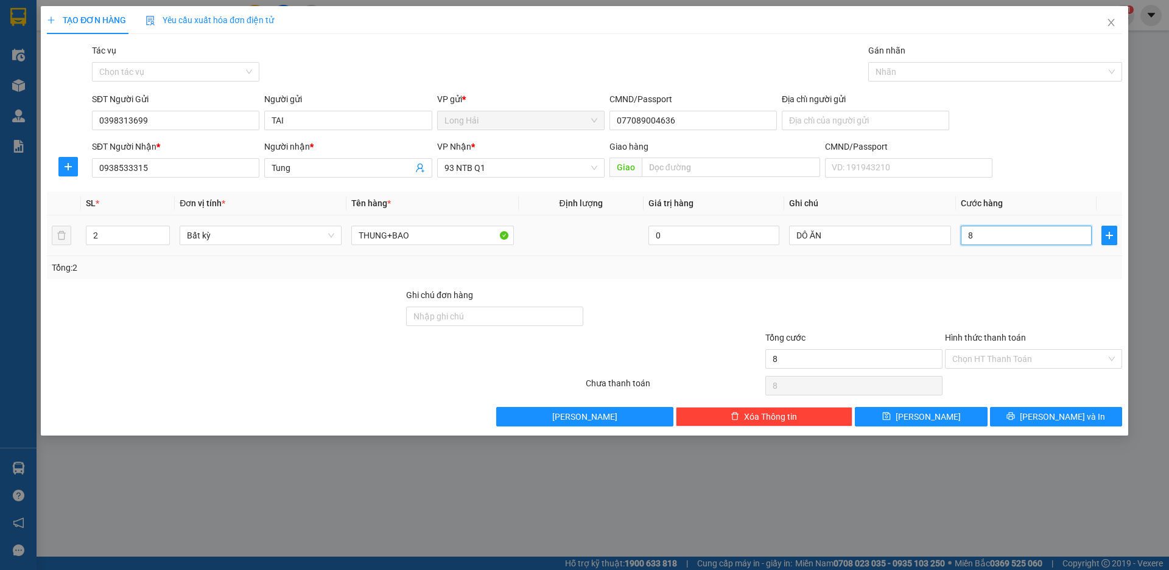
type input "80"
type input "80.000"
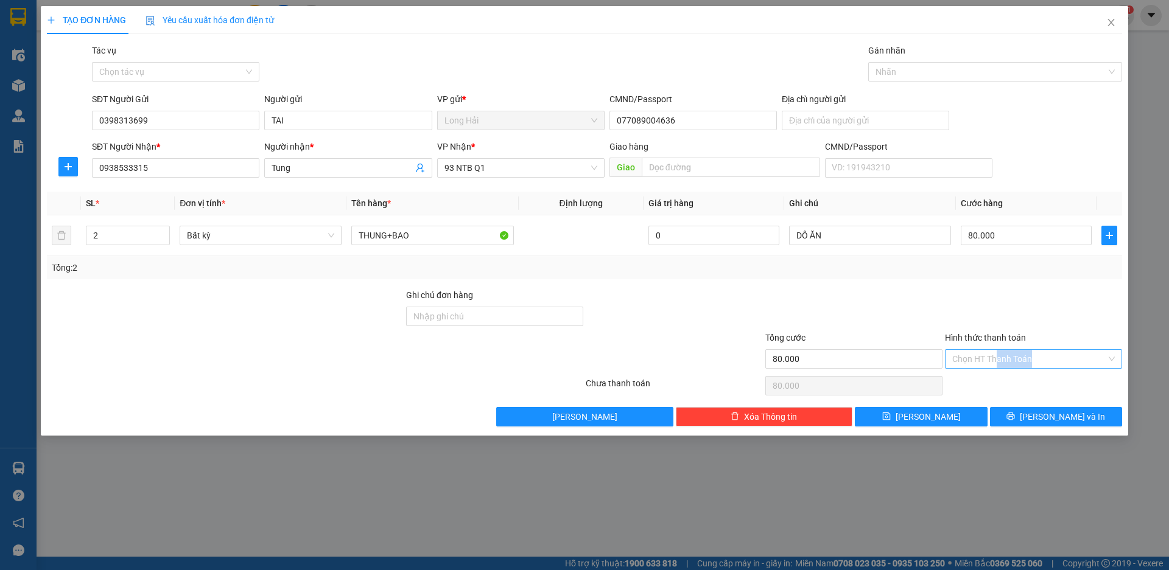
click at [998, 368] on div "Hình thức thanh toán Chọn HT Thanh Toán" at bounding box center [1033, 352] width 177 height 43
click at [1033, 354] on input "Hình thức thanh toán" at bounding box center [1029, 359] width 154 height 18
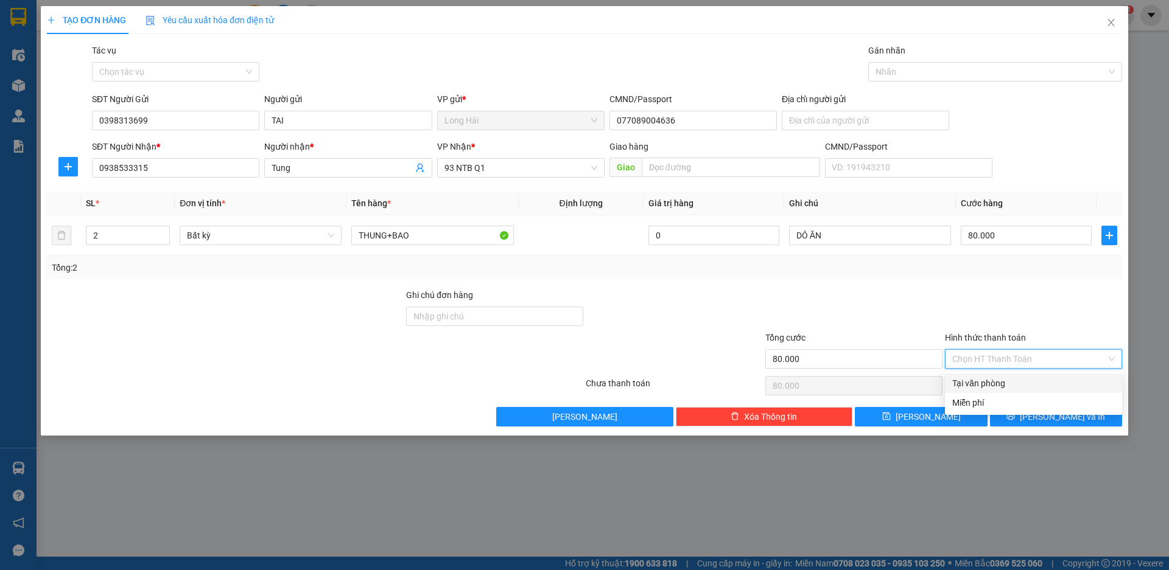
click at [1026, 362] on input "Hình thức thanh toán" at bounding box center [1029, 359] width 154 height 18
click at [1016, 379] on div "Tại văn phòng" at bounding box center [1033, 383] width 163 height 13
type input "0"
click at [1031, 415] on button "[PERSON_NAME] và In" at bounding box center [1056, 416] width 132 height 19
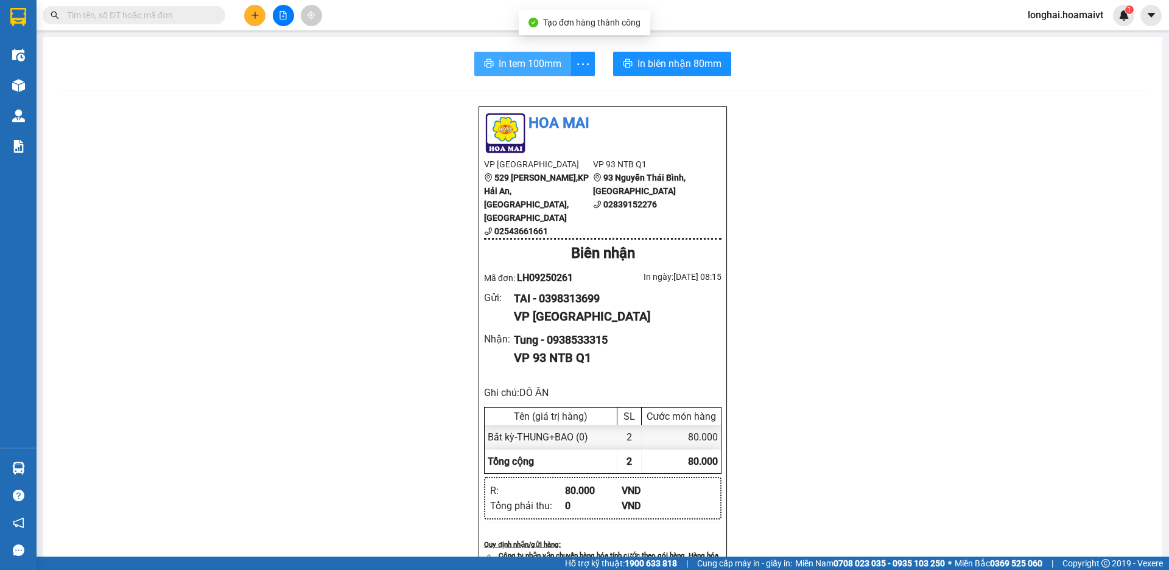
click at [531, 74] on button "In tem 100mm" at bounding box center [522, 64] width 97 height 24
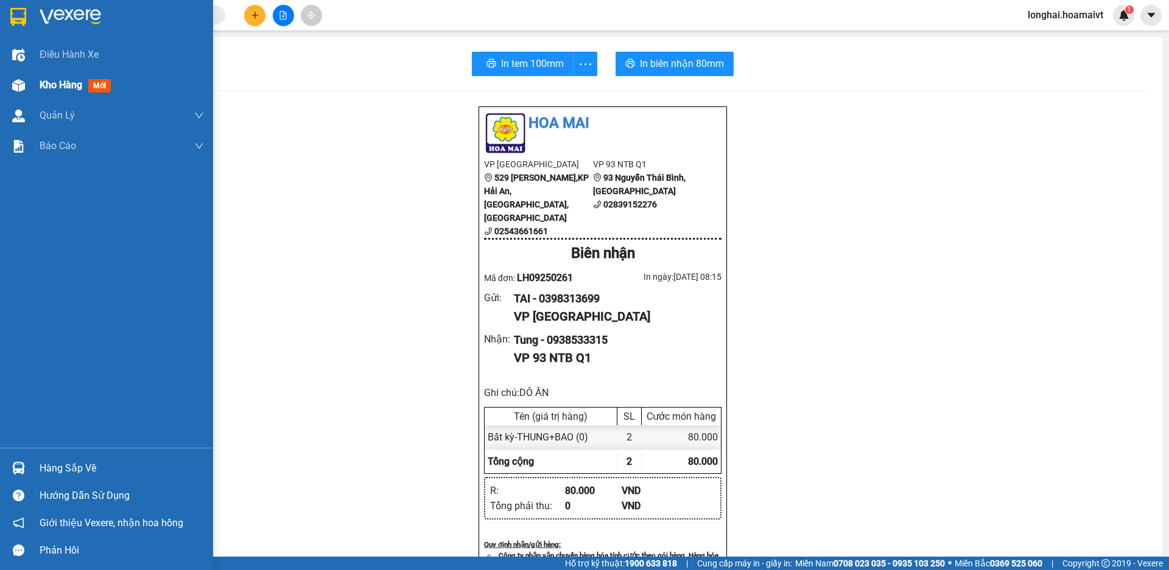
click at [29, 77] on div at bounding box center [18, 85] width 21 height 21
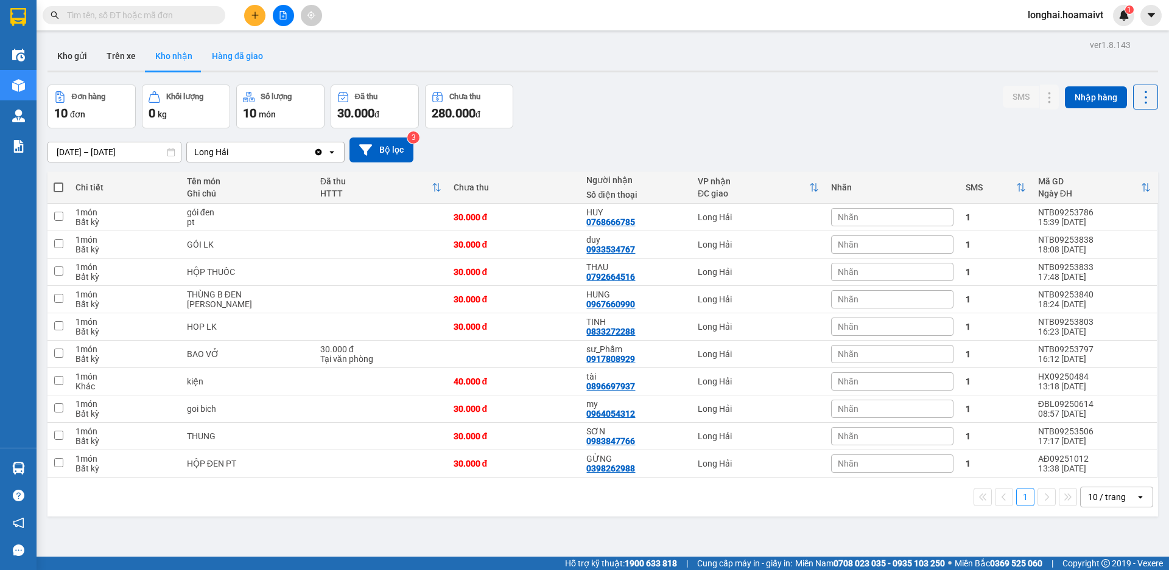
click at [228, 56] on button "Hàng đã giao" at bounding box center [237, 55] width 71 height 29
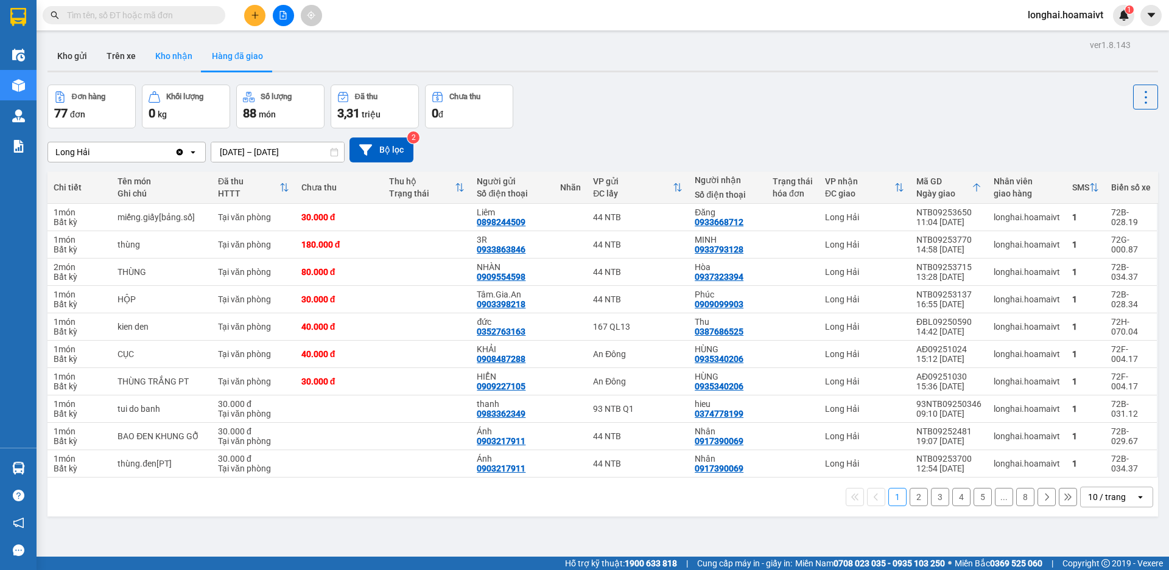
click at [172, 53] on button "Kho nhận" at bounding box center [173, 55] width 57 height 29
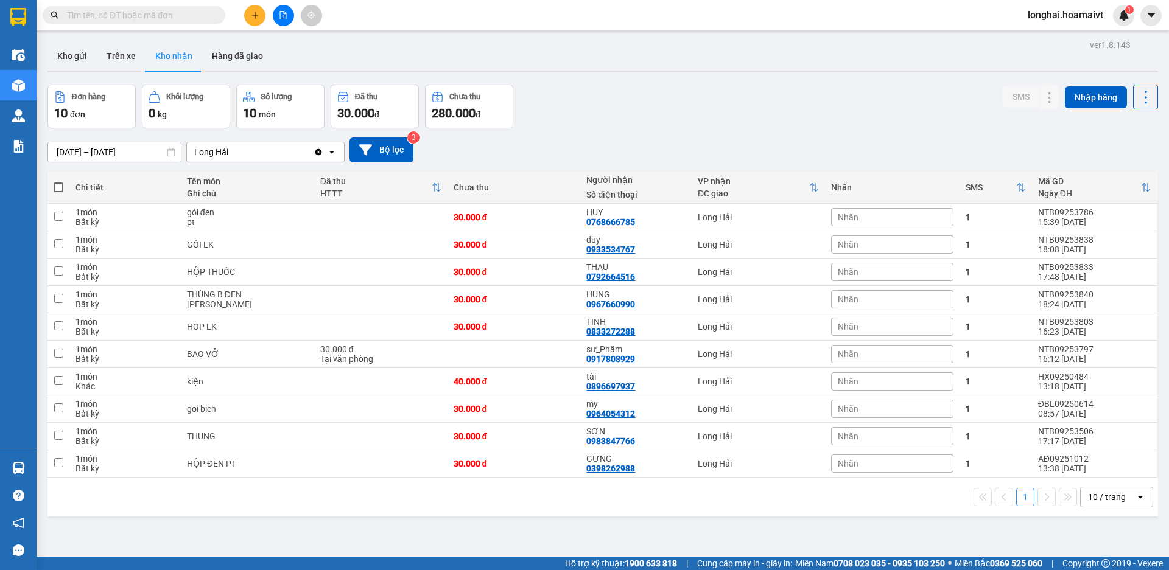
click at [245, 12] on button at bounding box center [254, 15] width 21 height 21
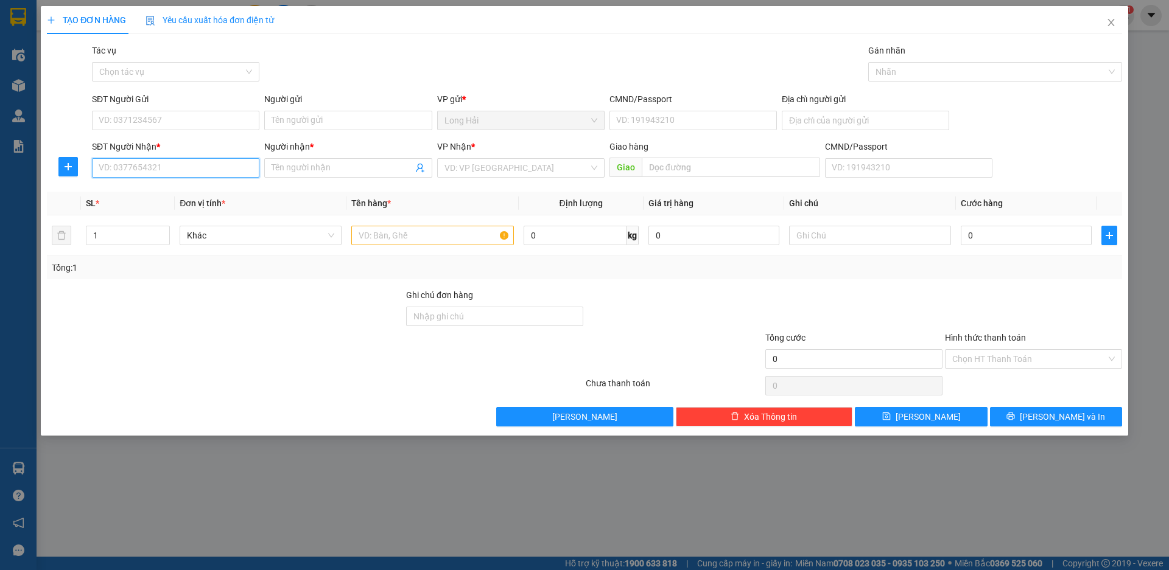
click at [228, 167] on input "SĐT Người Nhận *" at bounding box center [175, 167] width 167 height 19
click at [217, 121] on input "SĐT Người Gửi" at bounding box center [175, 120] width 167 height 19
click at [220, 178] on div "SĐT Người Nhận * VD: 0377654321" at bounding box center [175, 161] width 167 height 43
click at [203, 171] on input "SĐT Người Nhận *" at bounding box center [175, 167] width 167 height 19
type input "0769402"
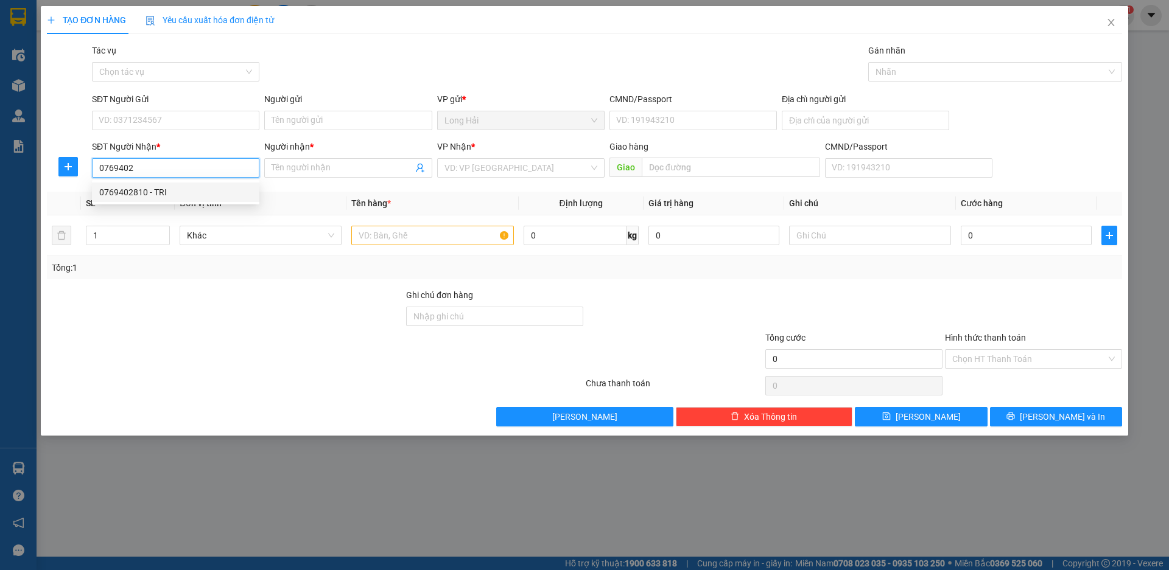
click at [201, 192] on div "0769402810 - TRI" at bounding box center [175, 192] width 153 height 13
type input "LONG HAI"
type input "0769402810"
type input "TRI"
type input "0769402810"
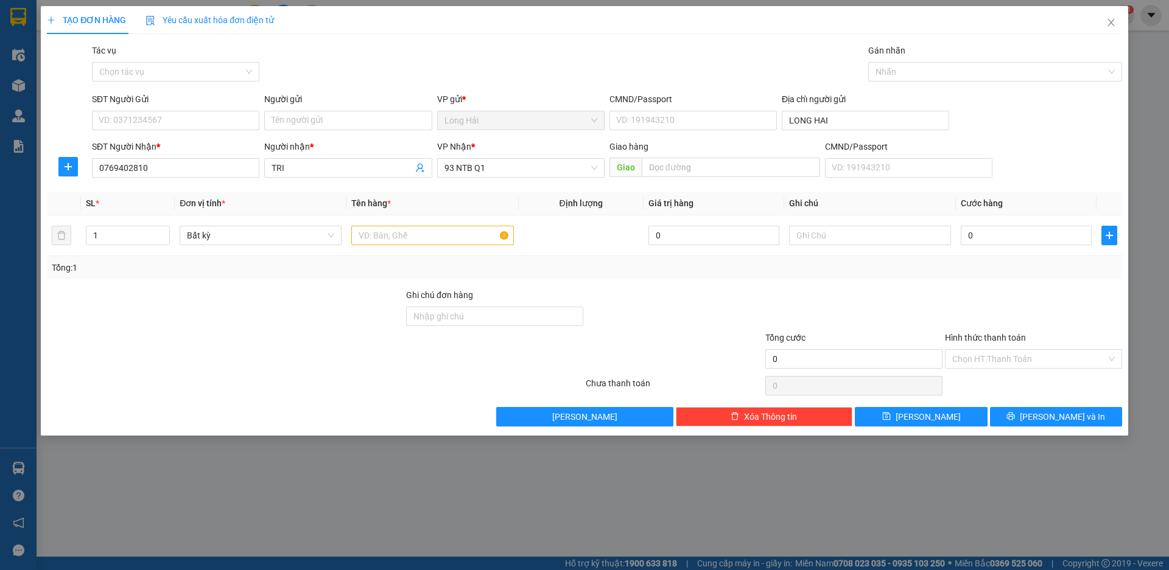
click at [176, 104] on div "SĐT Người Gửi" at bounding box center [175, 99] width 167 height 13
click at [176, 111] on input "SĐT Người Gửi" at bounding box center [175, 120] width 167 height 19
click at [186, 121] on input "SĐT Người Gửi" at bounding box center [175, 120] width 167 height 19
click at [195, 141] on div "0794372416 - KHANG" at bounding box center [175, 144] width 153 height 13
type input "0794372416"
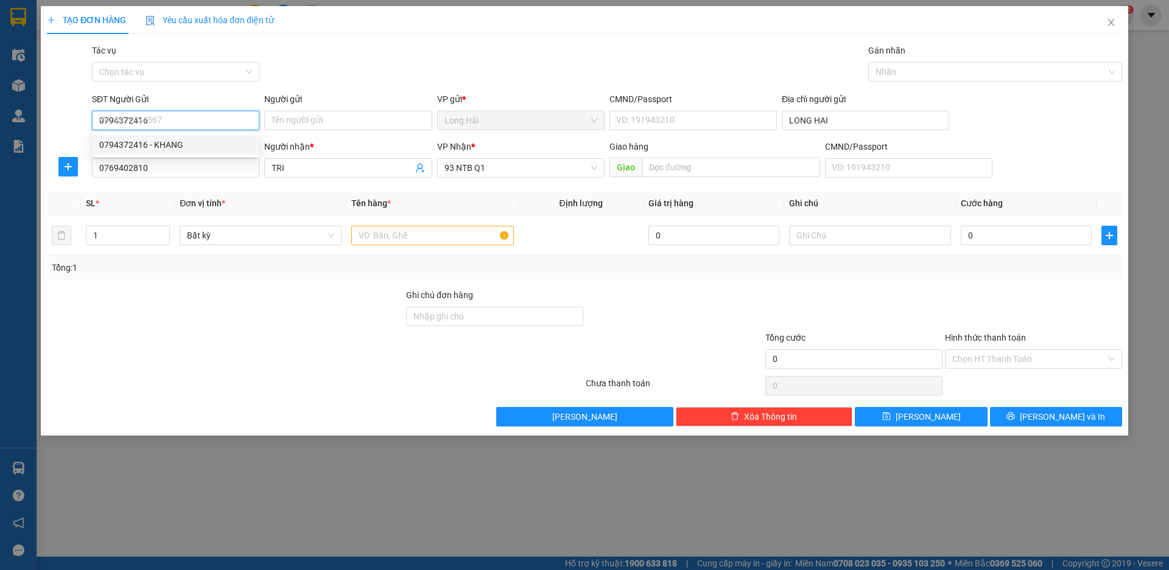
type input "KHANG"
type input "077200007876"
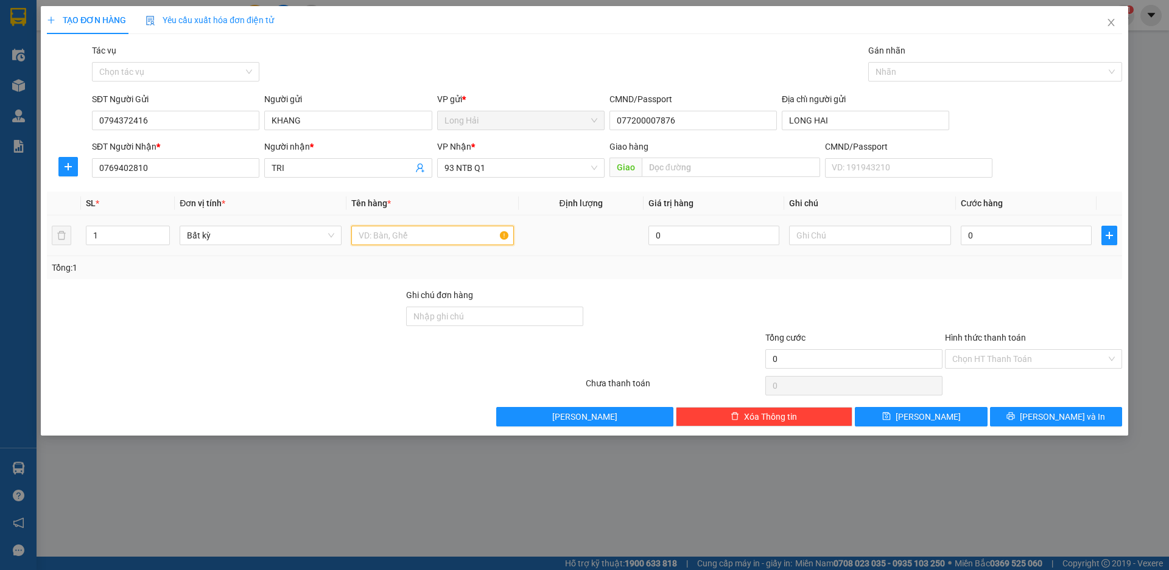
click at [391, 237] on input "text" at bounding box center [432, 235] width 162 height 19
type input "THÙNG"
click at [862, 237] on input "text" at bounding box center [870, 235] width 162 height 19
type input "PK XE"
click at [973, 239] on input "0" at bounding box center [1025, 235] width 131 height 19
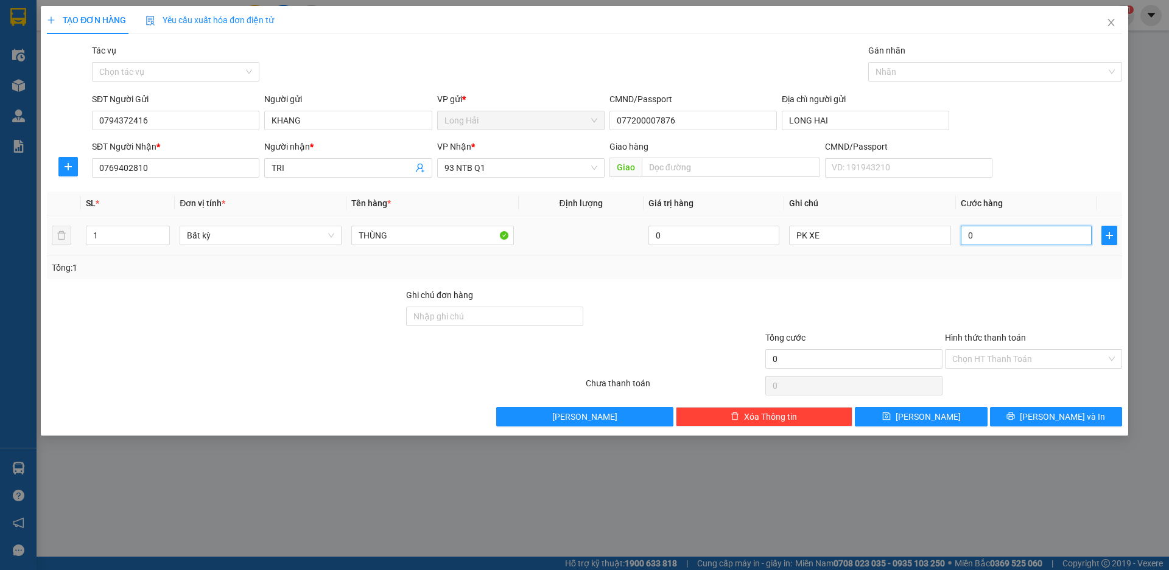
type input "4"
type input "40"
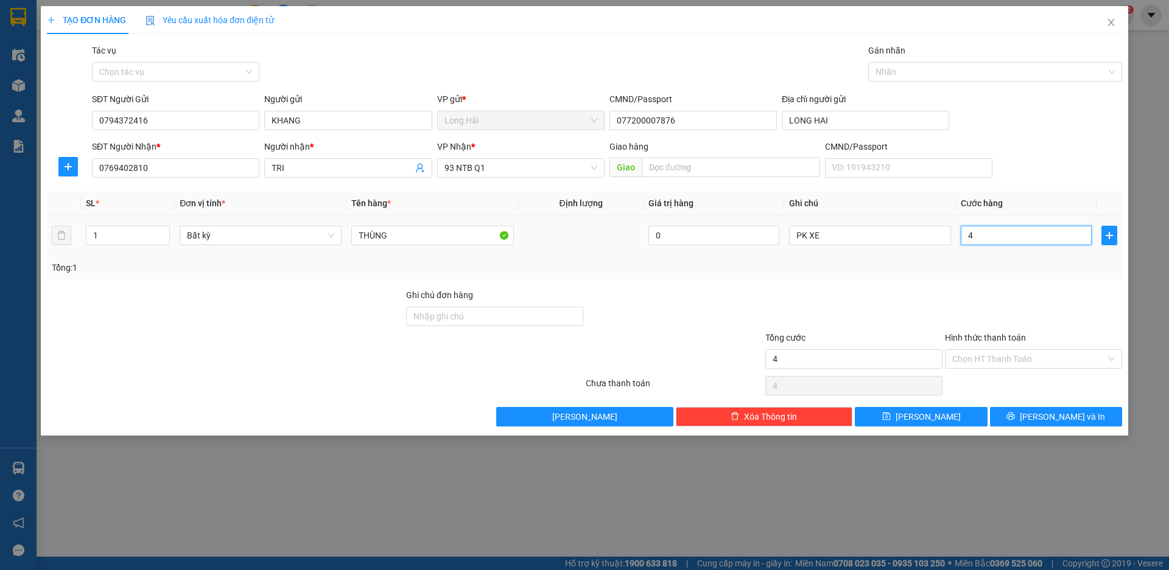
type input "40"
type input "40.000"
click at [1005, 354] on input "Hình thức thanh toán" at bounding box center [1029, 359] width 154 height 18
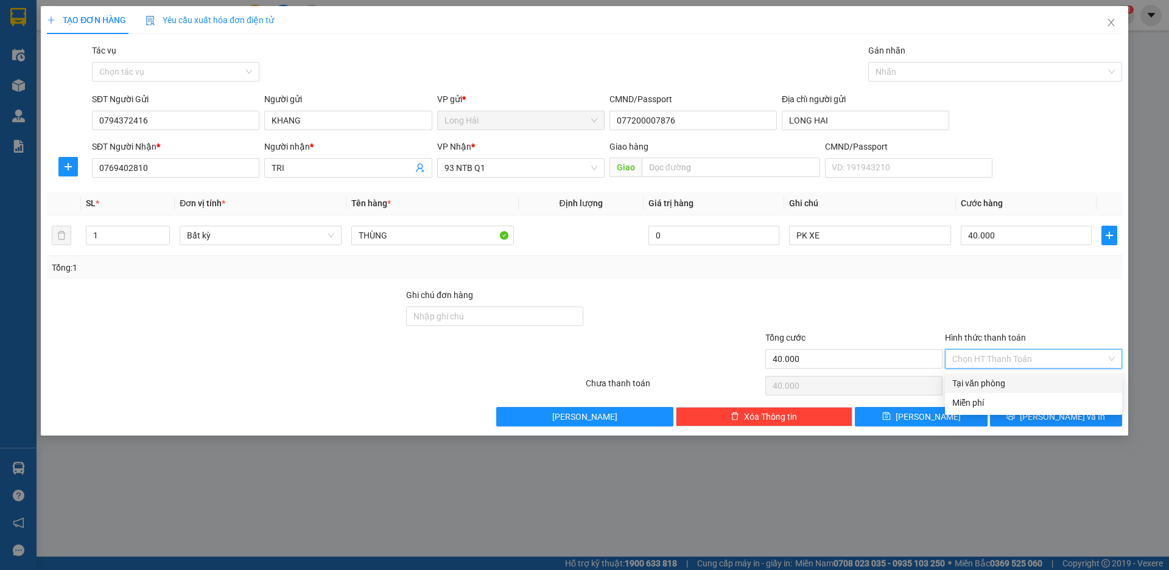
click at [1005, 377] on div "Tại văn phòng" at bounding box center [1033, 383] width 163 height 13
type input "0"
click at [1029, 414] on button "[PERSON_NAME] và In" at bounding box center [1056, 416] width 132 height 19
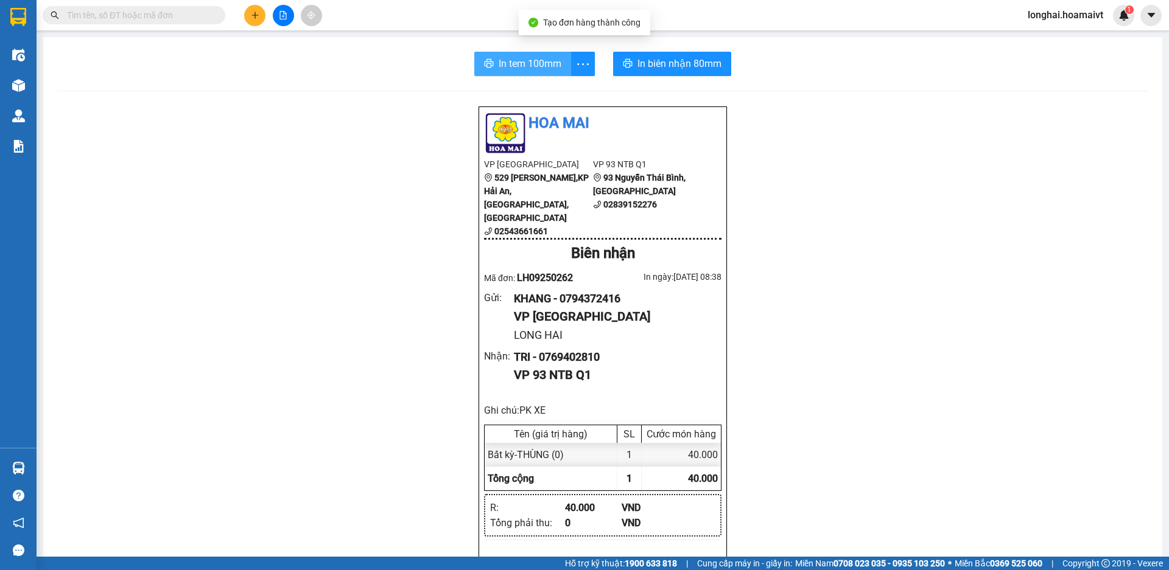
click at [490, 57] on button "In tem 100mm" at bounding box center [522, 64] width 97 height 24
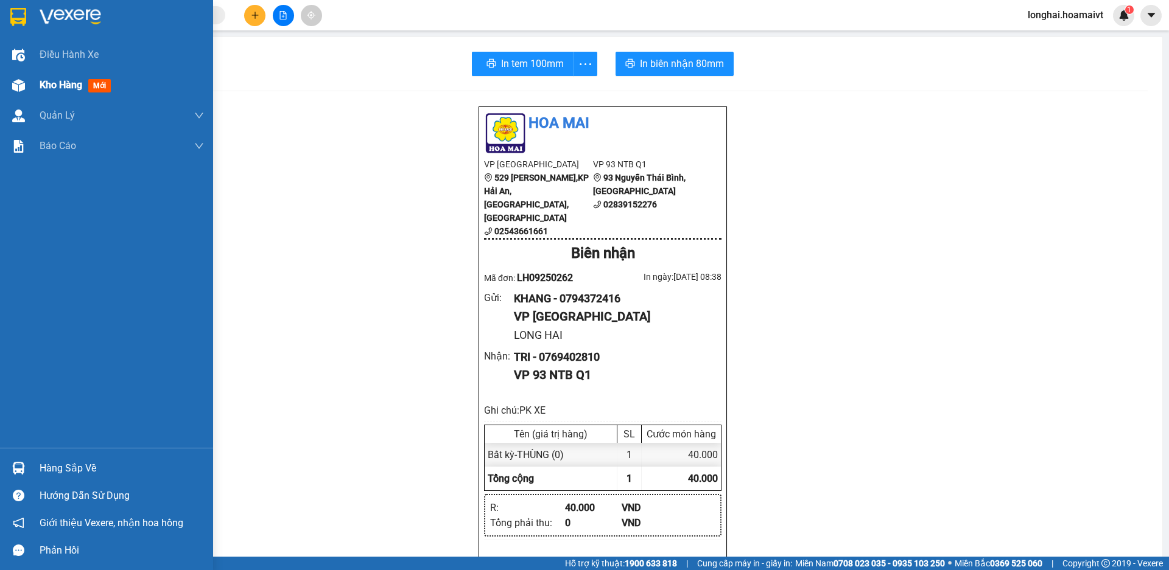
click at [54, 89] on span "Kho hàng" at bounding box center [61, 85] width 43 height 12
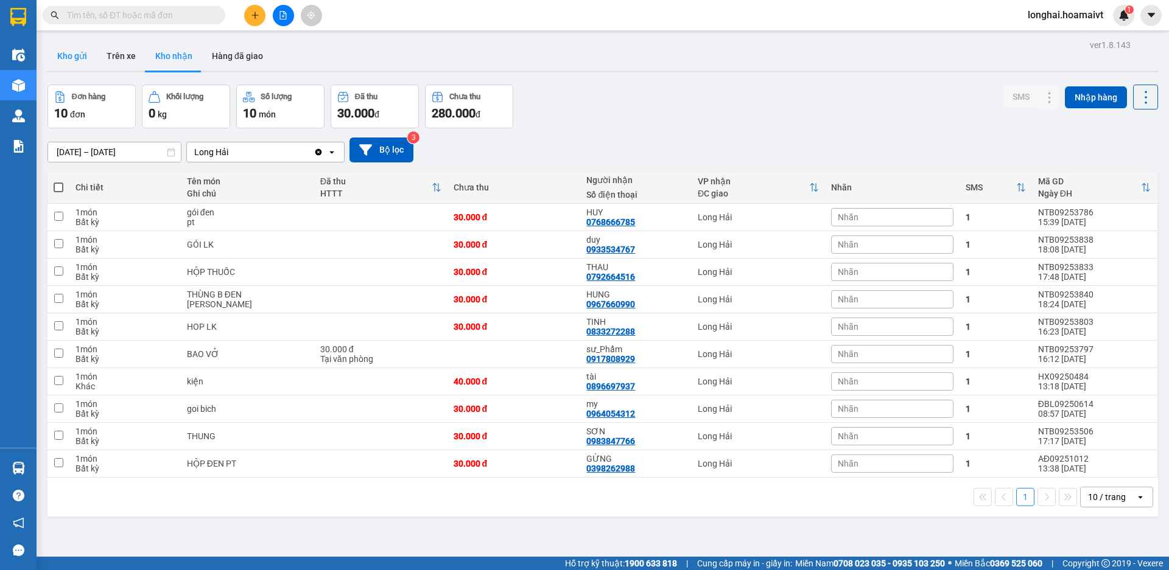
click at [72, 59] on button "Kho gửi" at bounding box center [71, 55] width 49 height 29
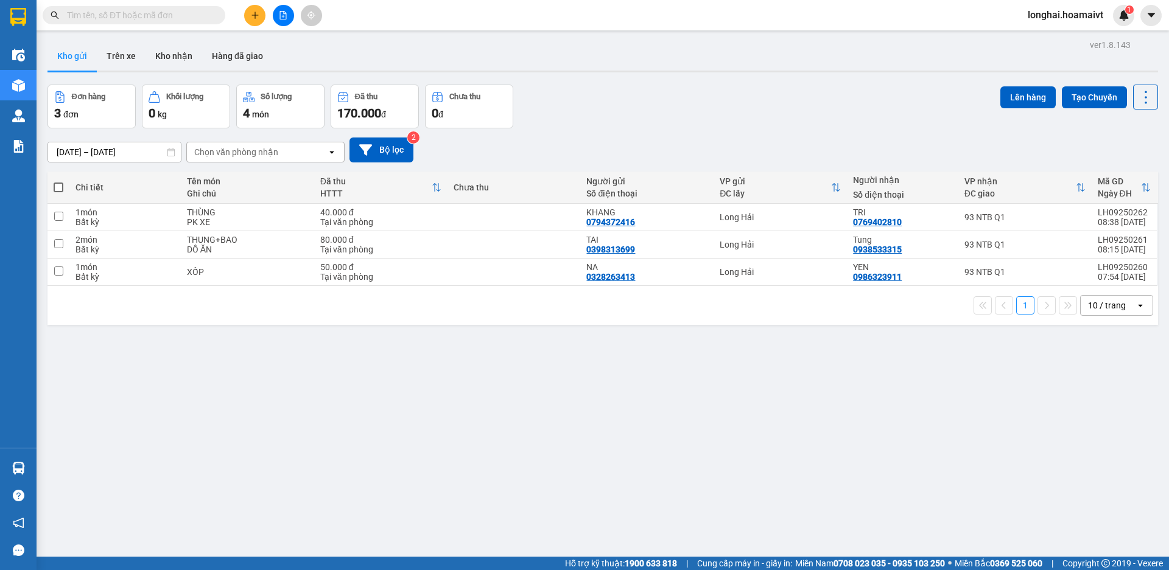
click at [56, 186] on span at bounding box center [59, 188] width 10 height 10
click at [58, 181] on input "checkbox" at bounding box center [58, 181] width 0 height 0
checkbox input "true"
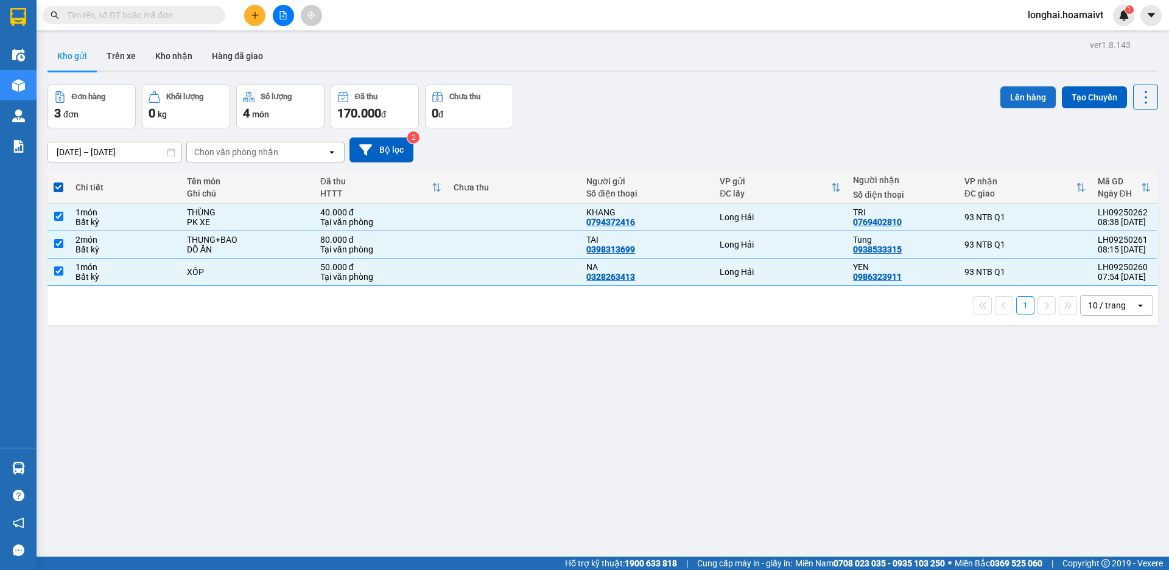
click at [1024, 100] on button "Lên hàng" at bounding box center [1027, 97] width 55 height 22
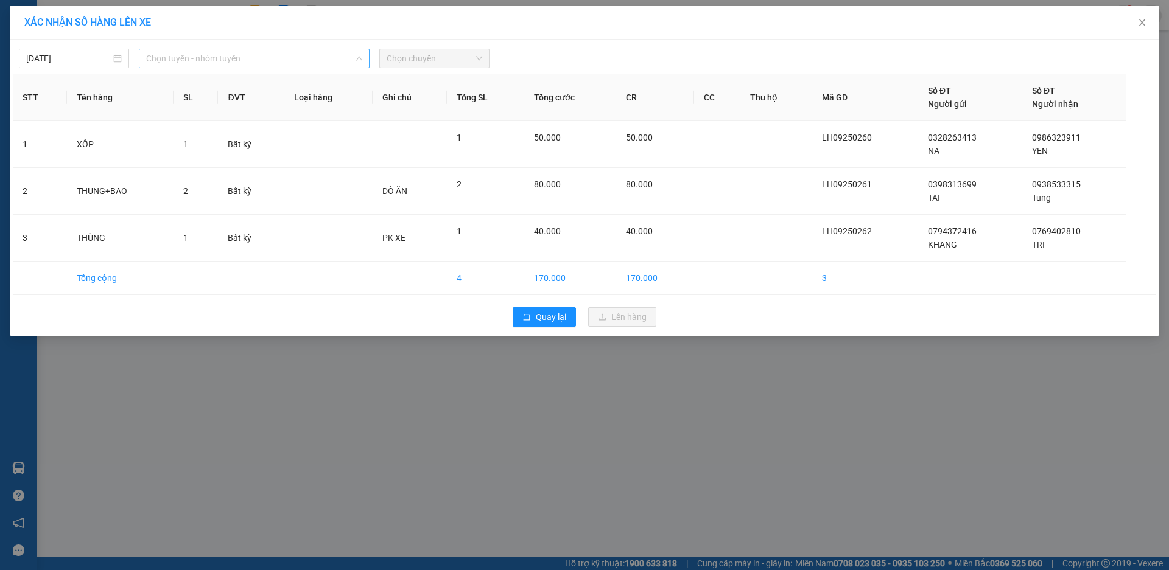
click at [206, 65] on span "Chọn tuyến - nhóm tuyến" at bounding box center [254, 58] width 216 height 18
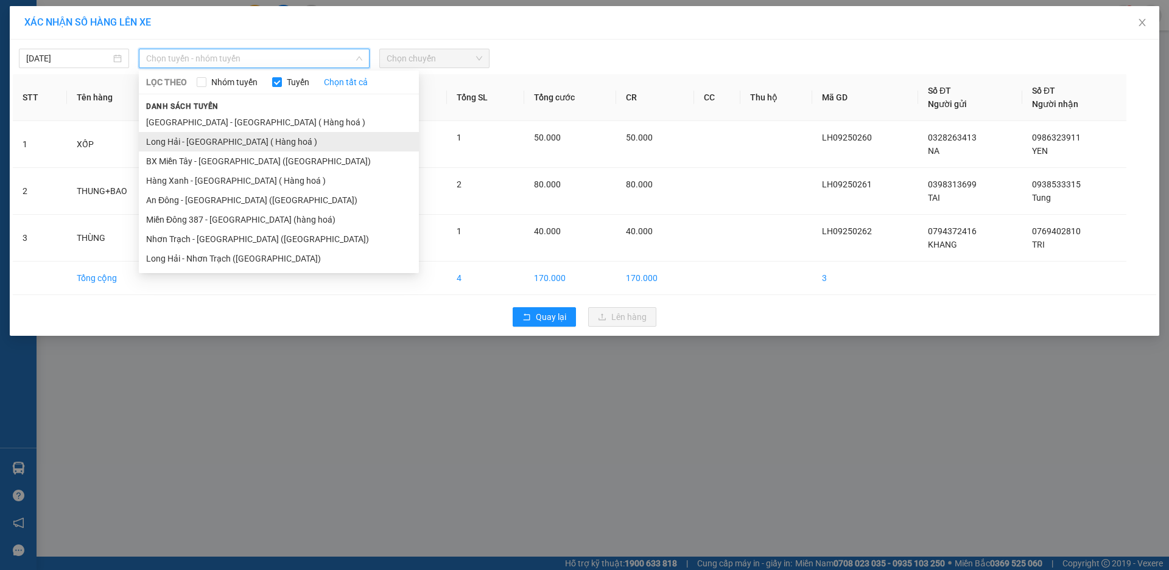
click at [238, 139] on li "Long Hải - [GEOGRAPHIC_DATA] ( Hàng hoá )" at bounding box center [279, 141] width 280 height 19
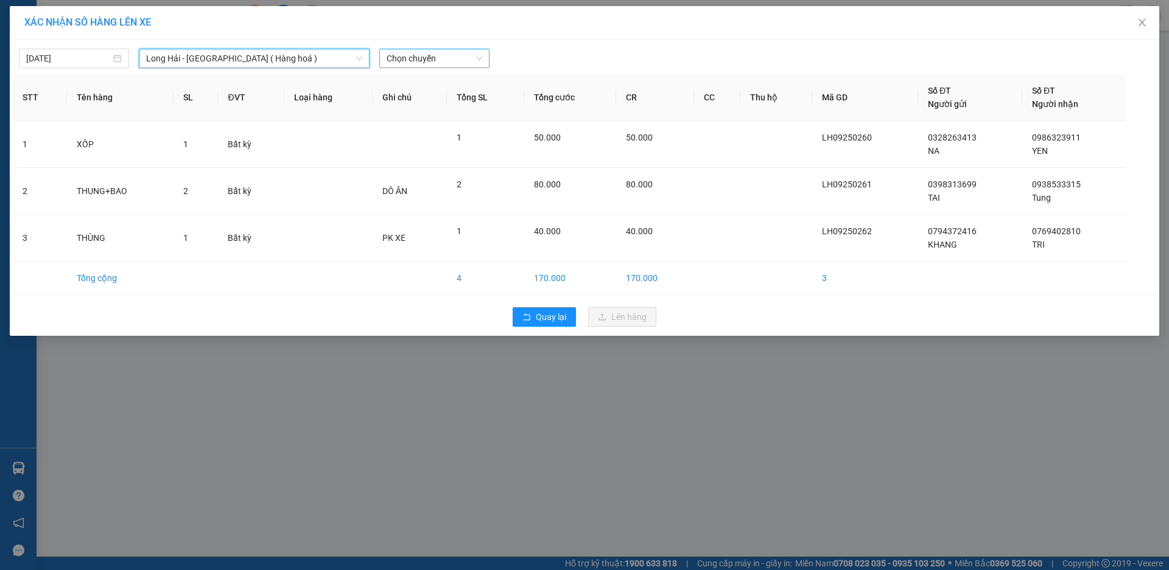
click at [402, 65] on span "Chọn chuyến" at bounding box center [434, 58] width 96 height 18
type input "09"
click at [428, 101] on div "Thêm chuyến " 09:00 "" at bounding box center [444, 103] width 130 height 21
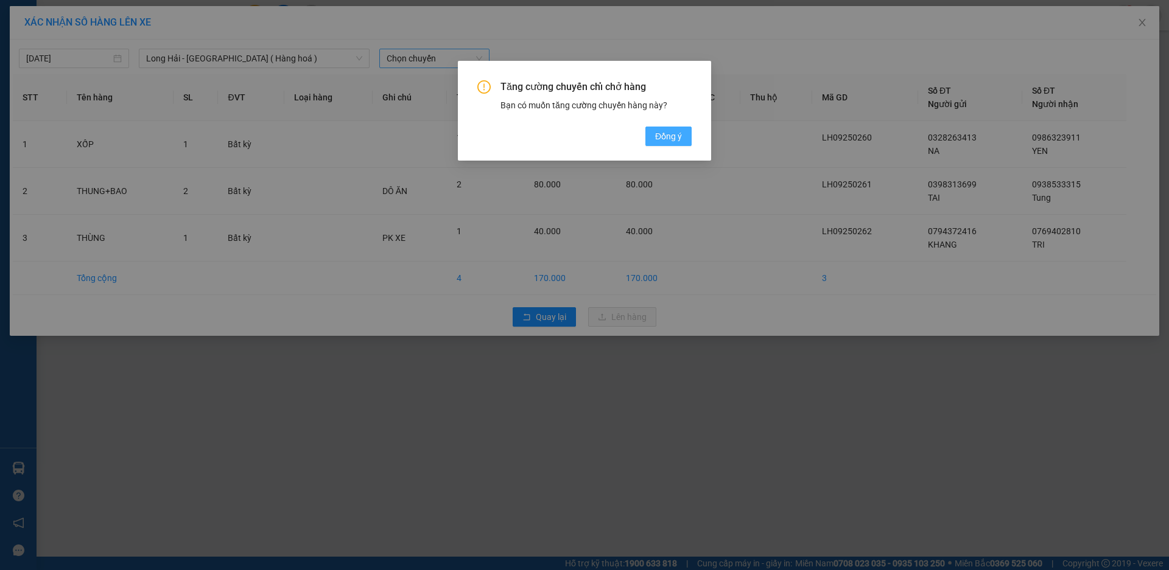
click at [680, 130] on span "Đồng ý" at bounding box center [668, 136] width 27 height 13
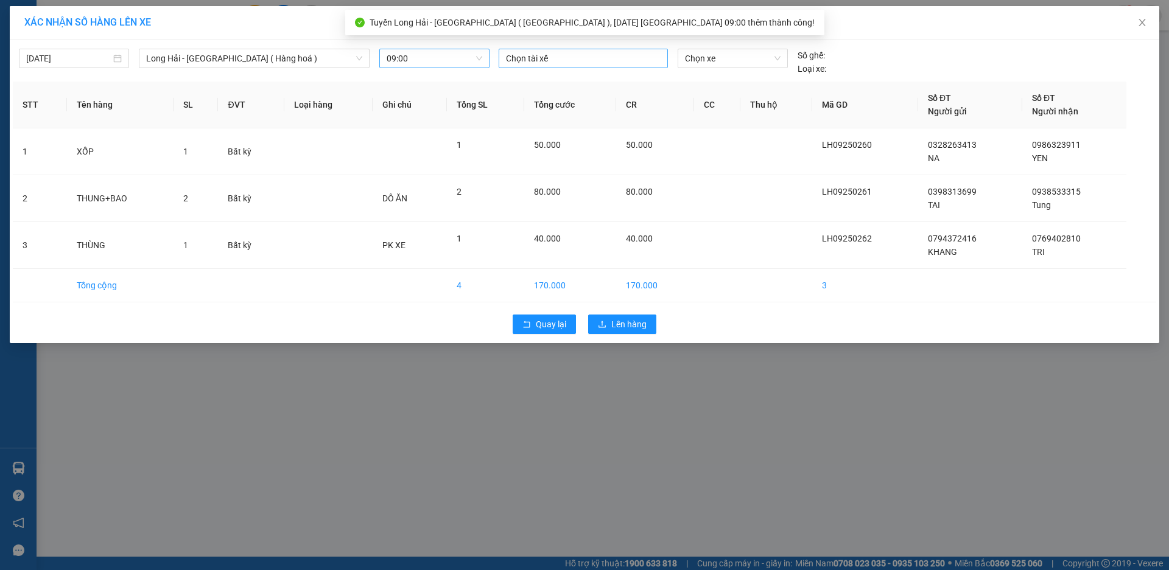
click at [547, 58] on div at bounding box center [583, 58] width 163 height 15
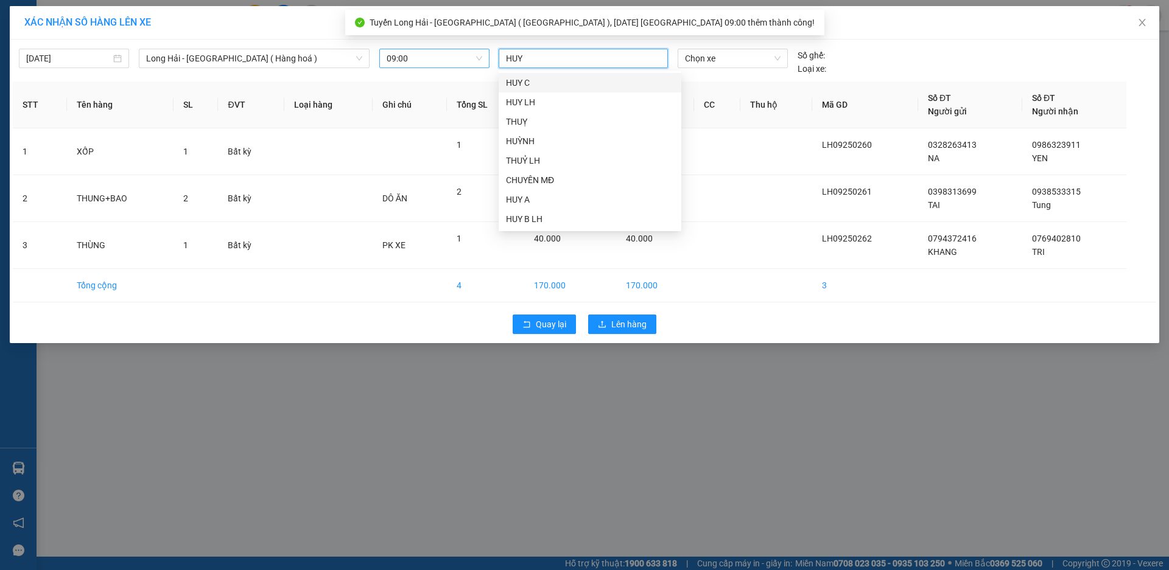
type input "HUY B"
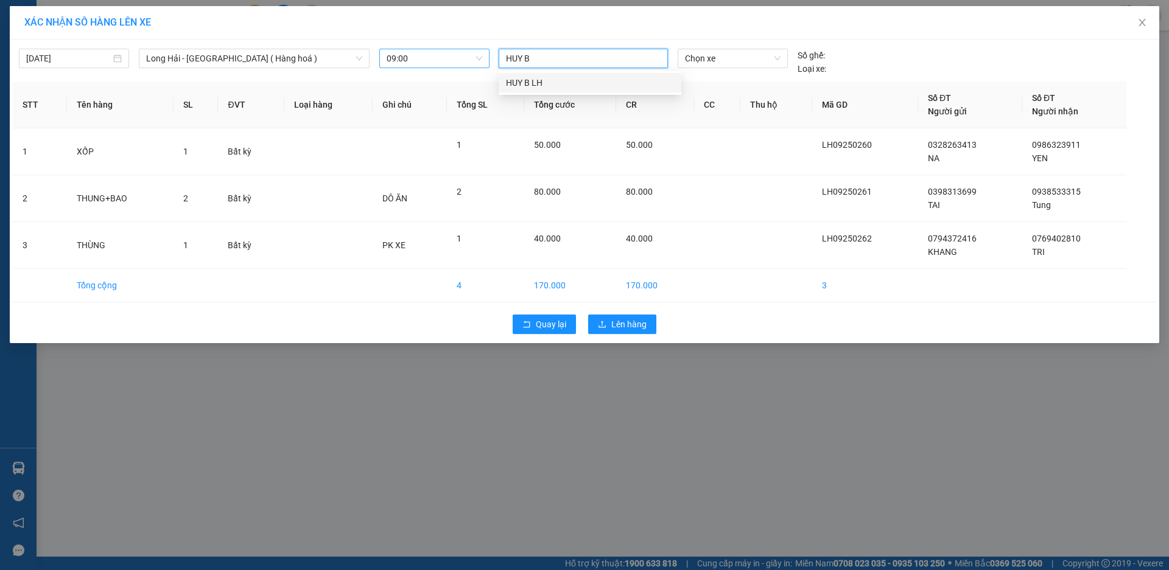
click at [604, 85] on div "HUY B LH" at bounding box center [590, 82] width 168 height 13
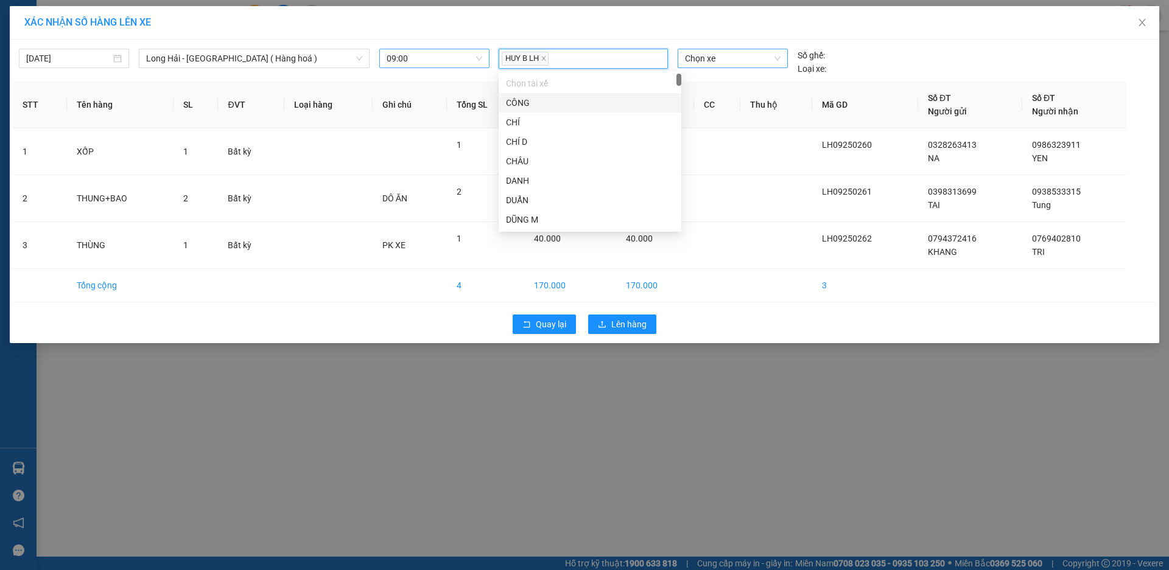
click at [723, 52] on span "Chọn xe" at bounding box center [732, 58] width 95 height 18
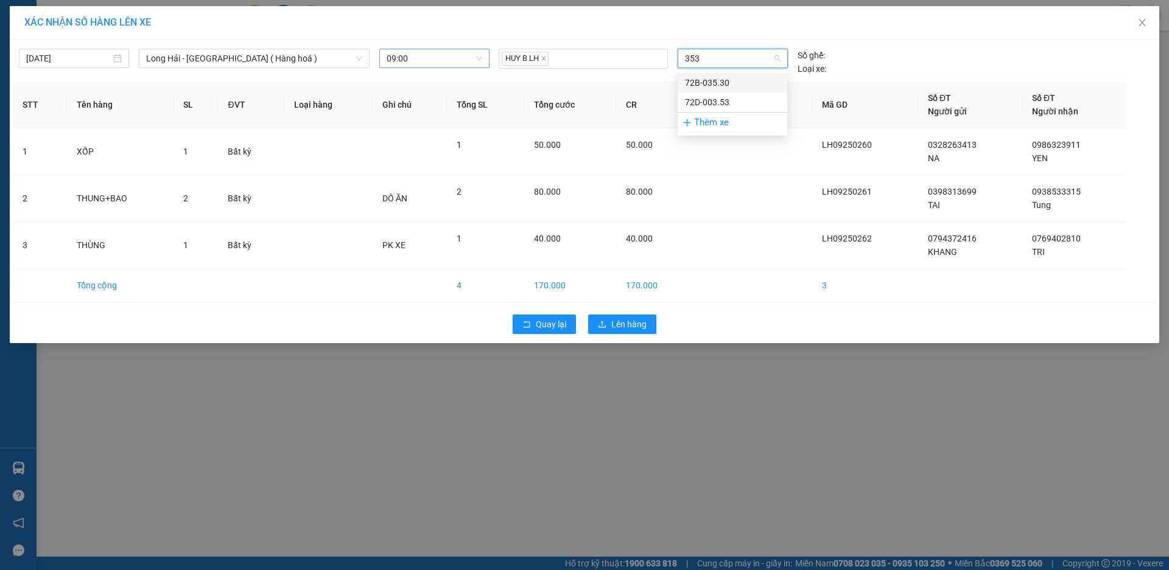
type input "3530"
drag, startPoint x: 726, startPoint y: 75, endPoint x: 721, endPoint y: 80, distance: 6.9
click at [726, 76] on div "72B-035.30" at bounding box center [732, 82] width 110 height 19
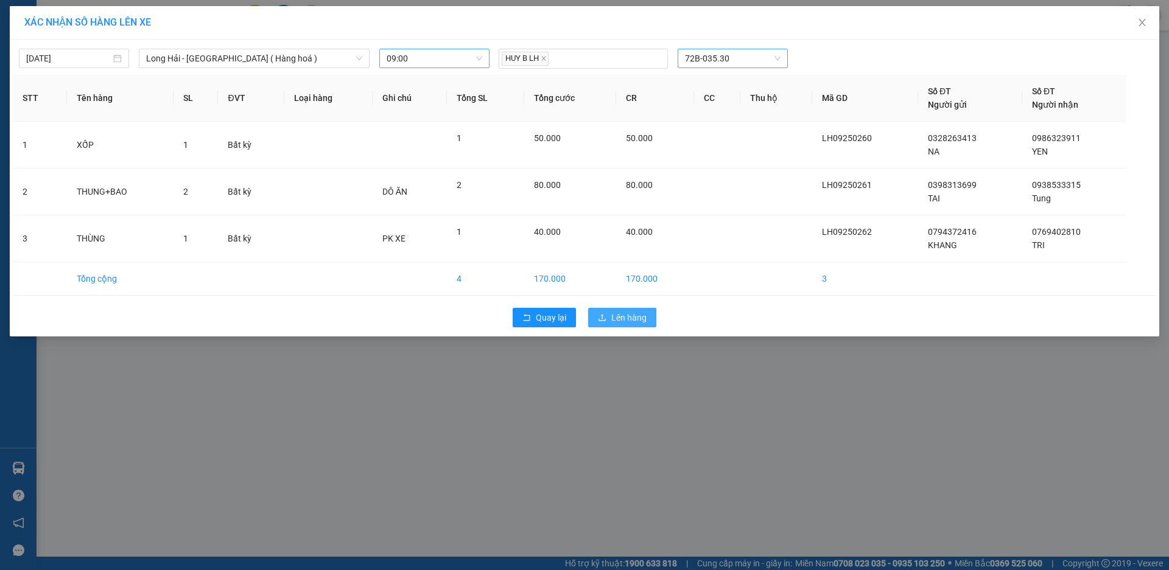
click at [619, 316] on span "Lên hàng" at bounding box center [628, 317] width 35 height 13
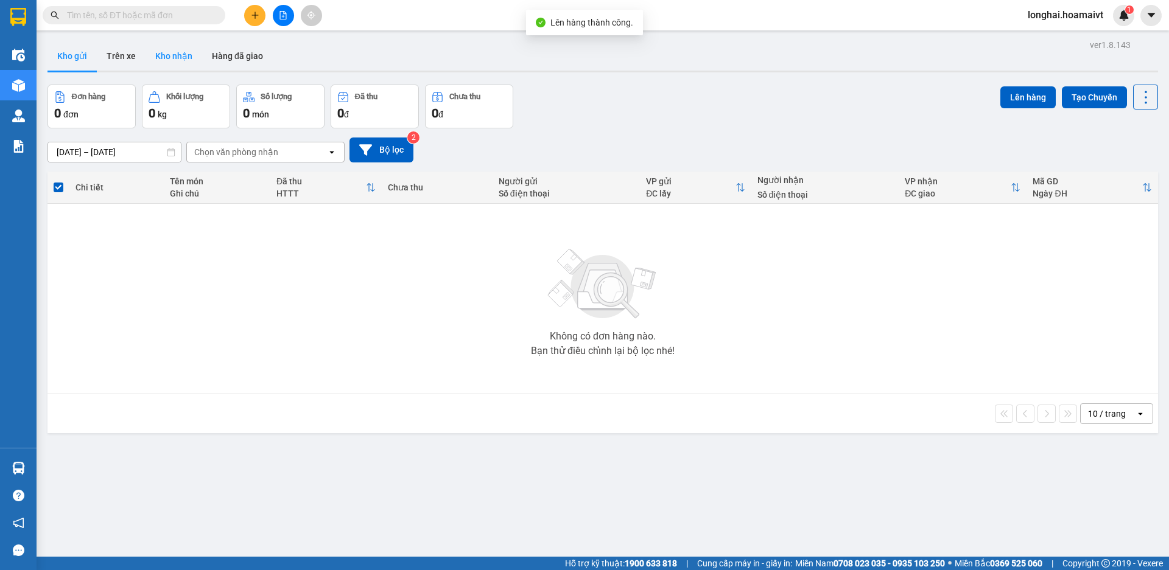
click at [178, 54] on button "Kho nhận" at bounding box center [173, 55] width 57 height 29
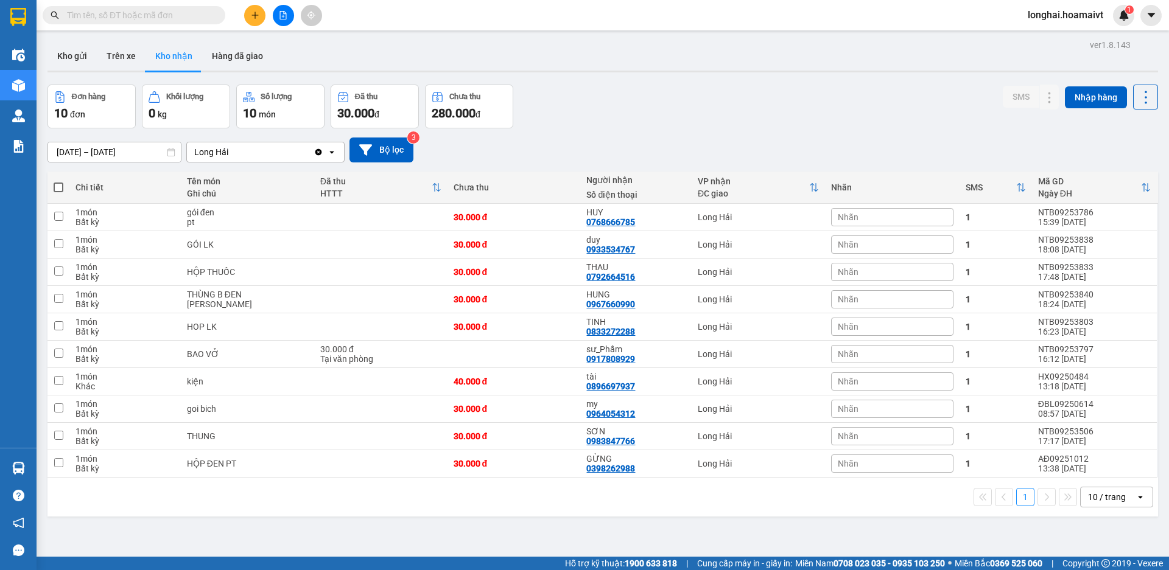
click at [179, 15] on input "text" at bounding box center [139, 15] width 144 height 13
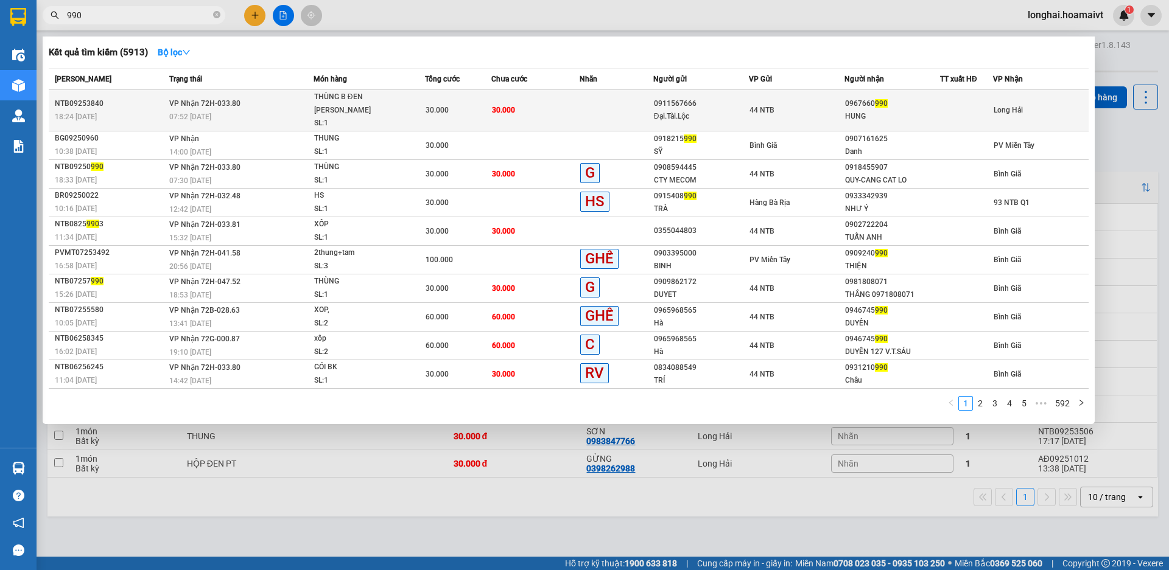
type input "990"
click at [503, 106] on span "30.000" at bounding box center [503, 110] width 23 height 9
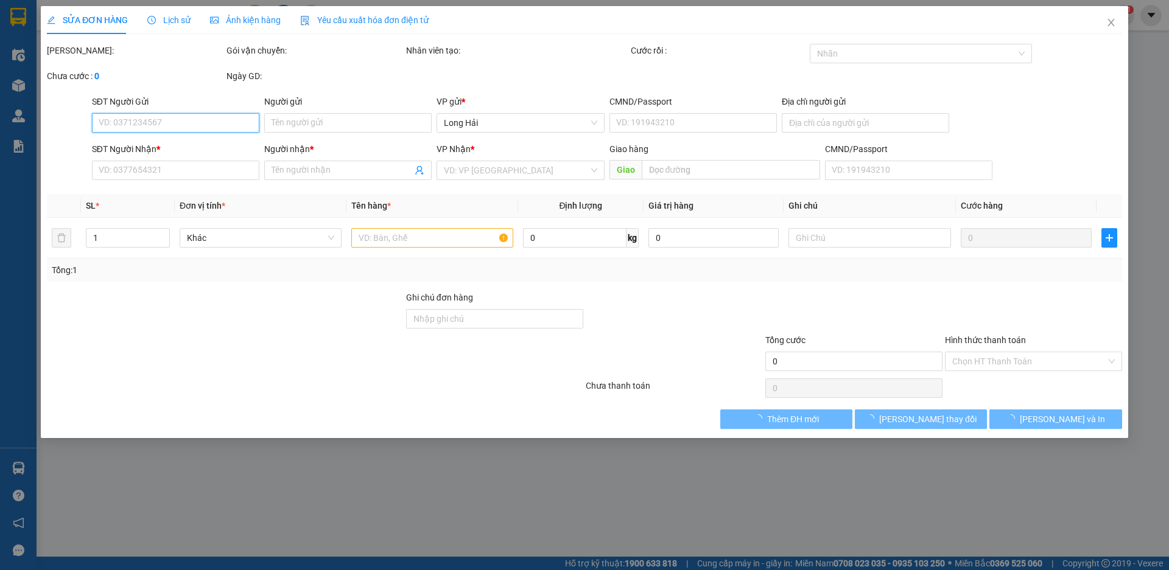
type input "0911567666"
type input "Đại.Tài.Lộc"
type input "N.V.Khánh_Q10"
type input "0967660990"
type input "HUNG"
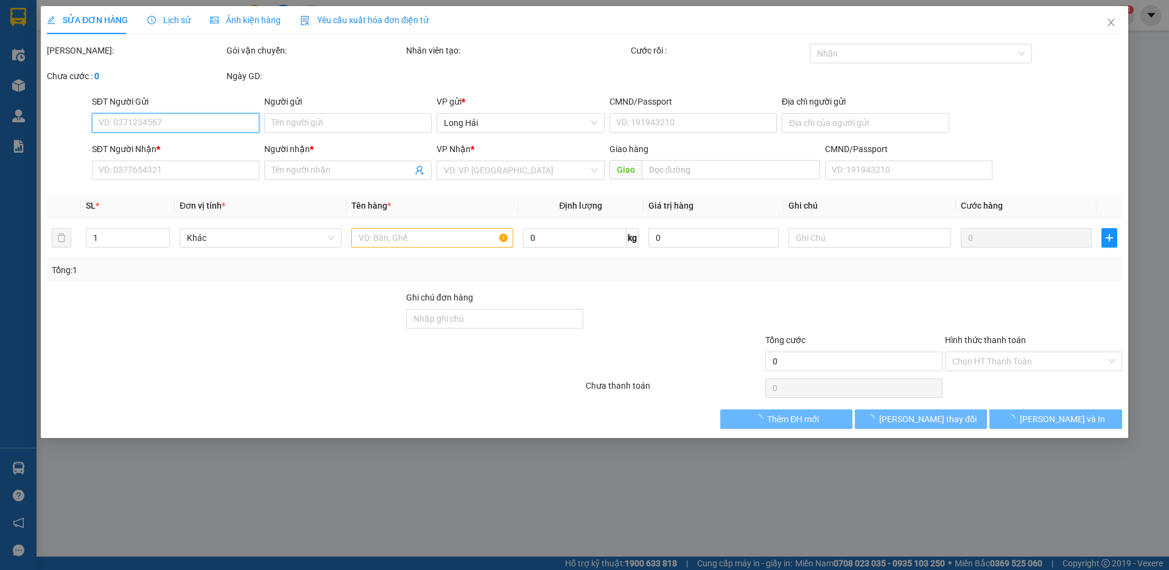
type input "30.000"
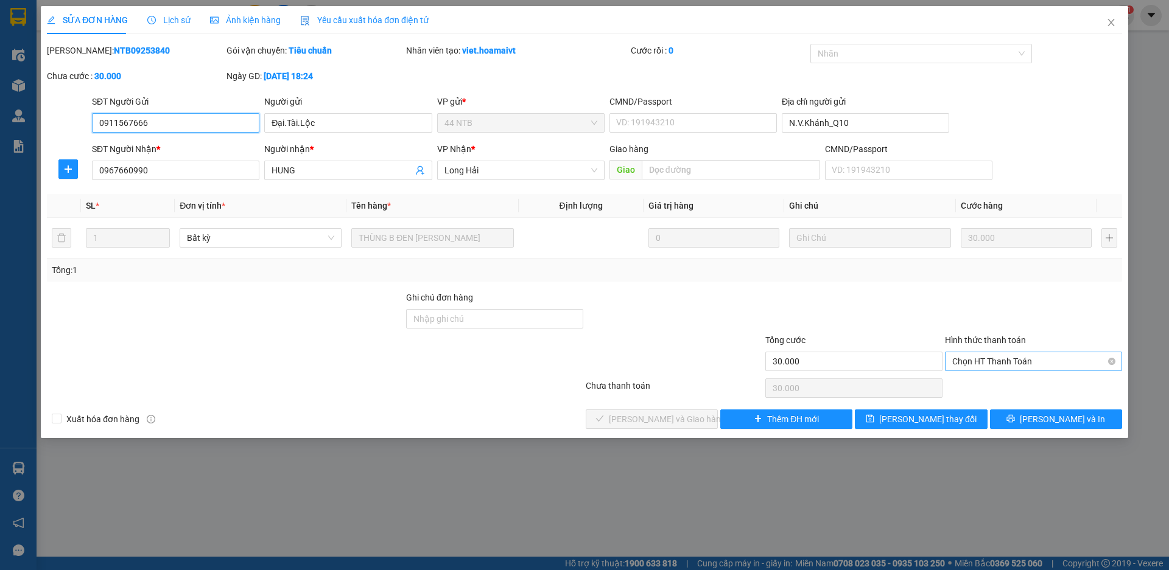
click at [1018, 360] on span "Chọn HT Thanh Toán" at bounding box center [1033, 361] width 163 height 18
click at [1019, 380] on div "Tại văn phòng" at bounding box center [1033, 385] width 163 height 13
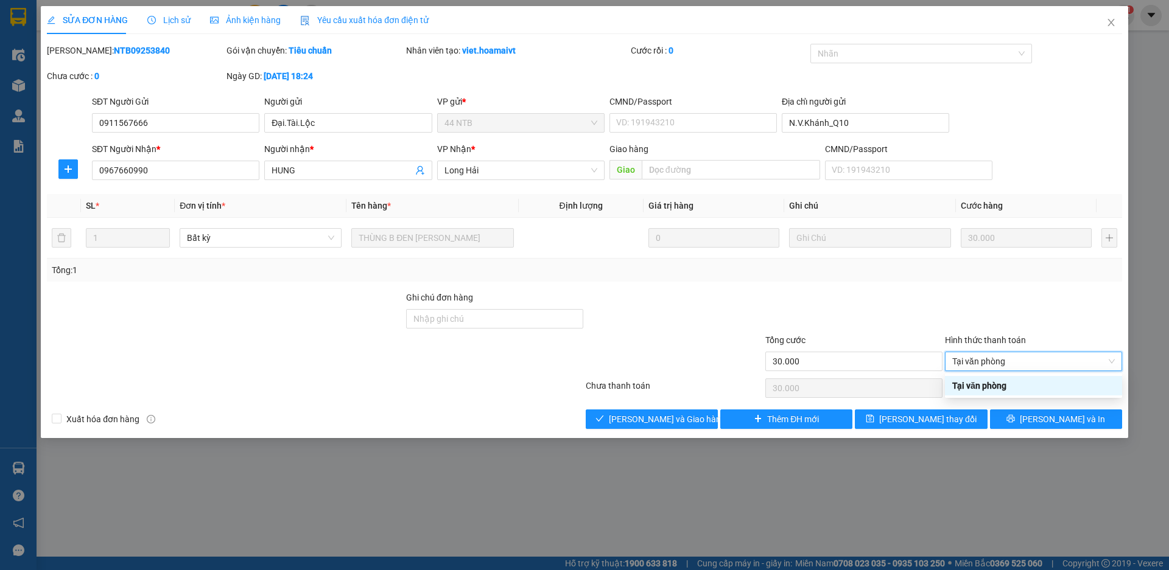
type input "0"
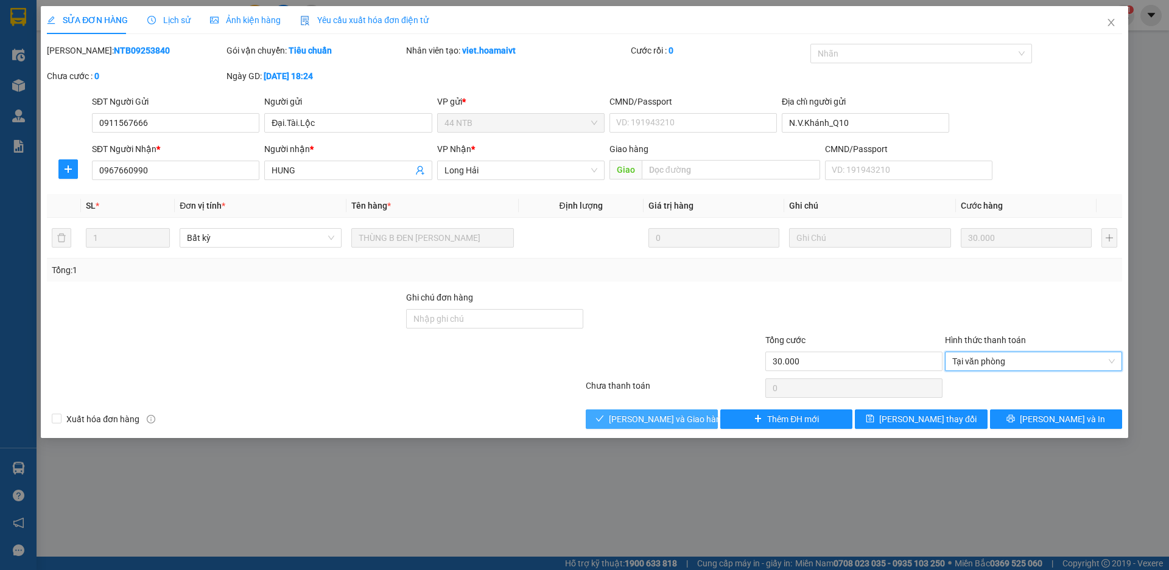
click at [629, 413] on span "[PERSON_NAME] và Giao hàng" at bounding box center [667, 419] width 117 height 13
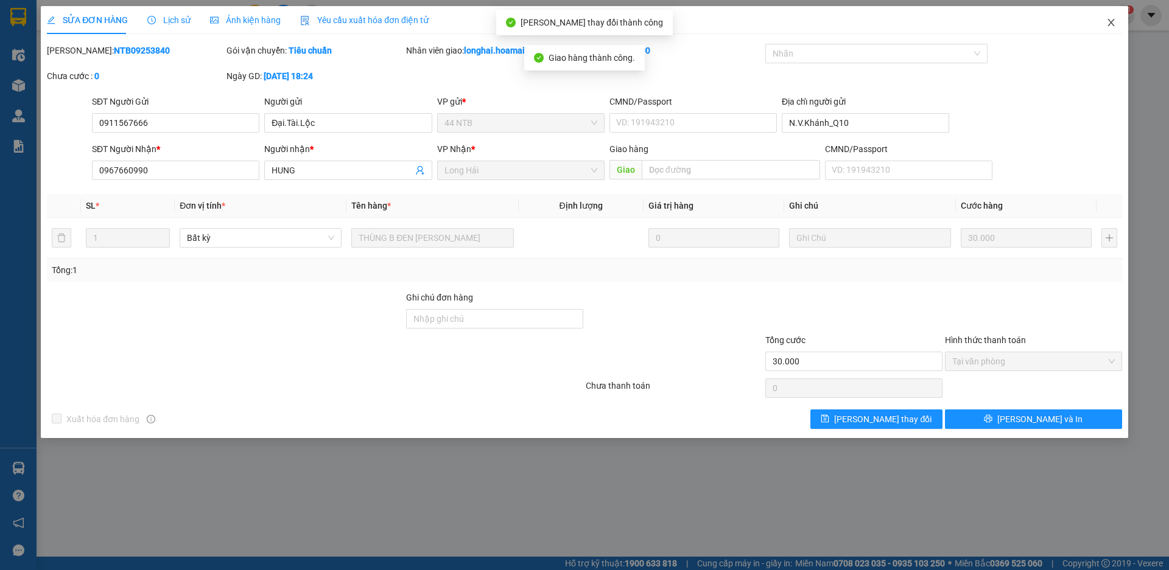
click at [1114, 19] on icon "close" at bounding box center [1111, 23] width 10 height 10
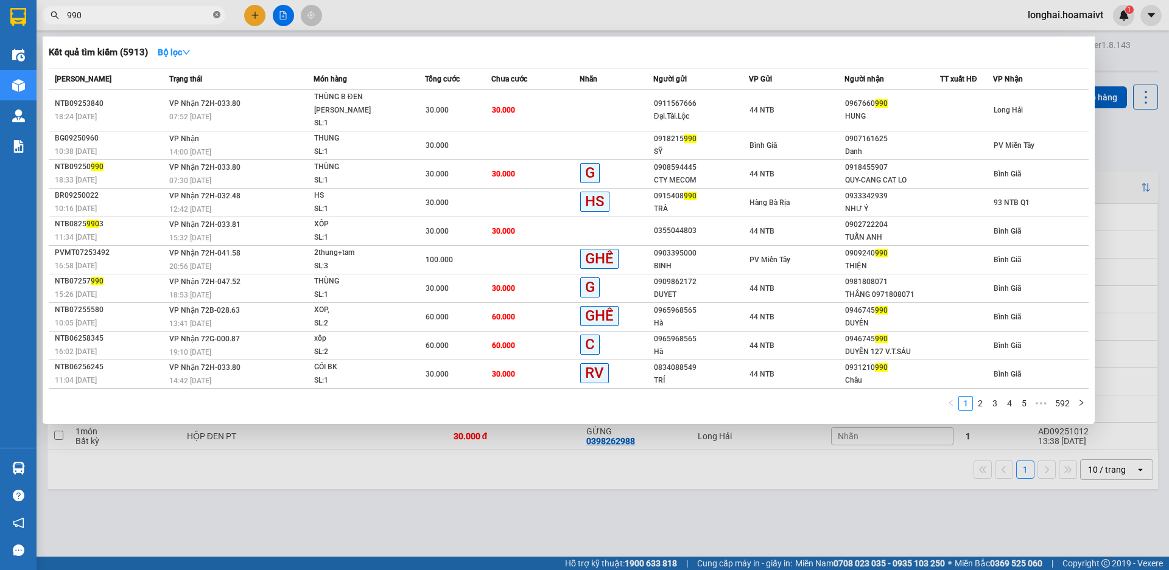
click at [217, 12] on icon "close-circle" at bounding box center [216, 14] width 7 height 7
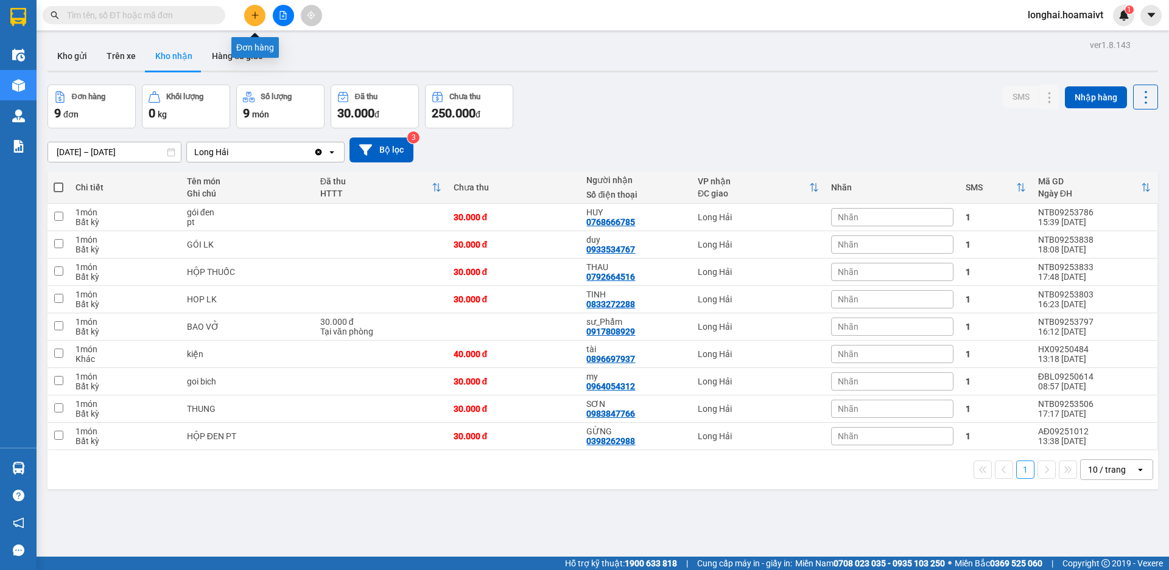
click at [257, 25] on button at bounding box center [254, 15] width 21 height 21
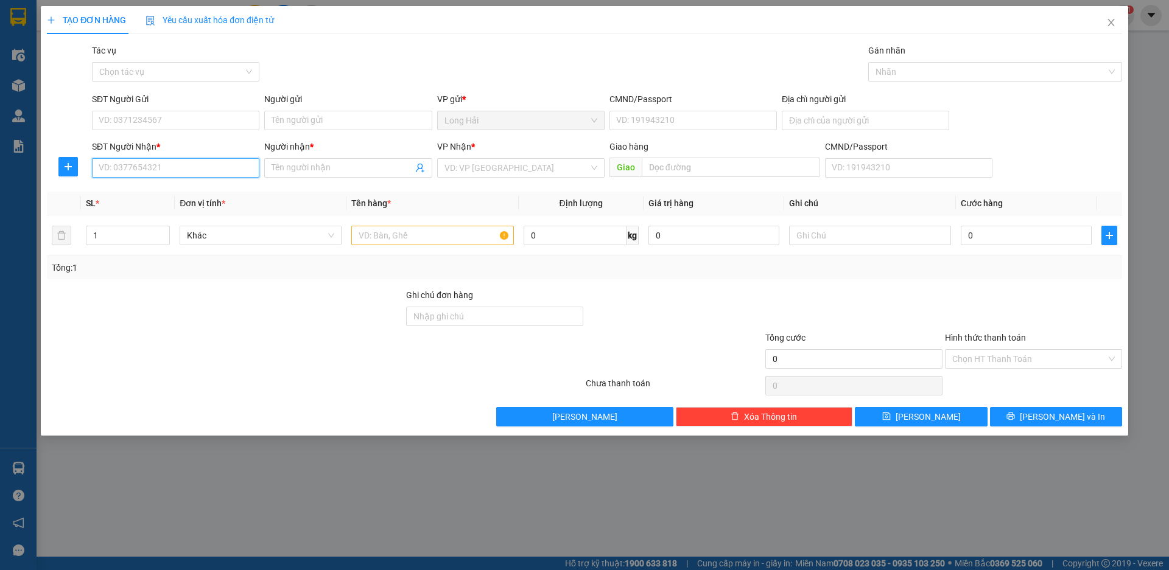
click at [204, 169] on input "SĐT Người Nhận *" at bounding box center [175, 167] width 167 height 19
type input "0793238761"
click at [196, 192] on div "0793238761 - TUYEN" at bounding box center [175, 192] width 153 height 13
type input "LONG HAI"
type input "TUYEN"
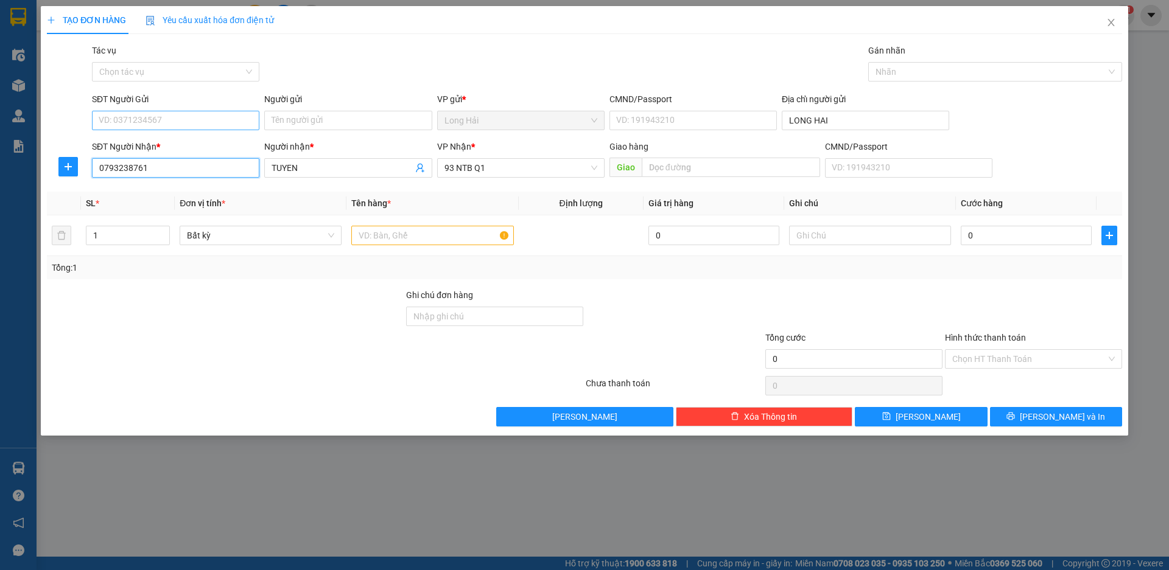
type input "0793238761"
click at [184, 127] on input "SĐT Người Gửi" at bounding box center [175, 120] width 167 height 19
click at [193, 141] on div "0937493469 - THÚY" at bounding box center [175, 144] width 153 height 13
type input "0937493469"
type input "THÚY"
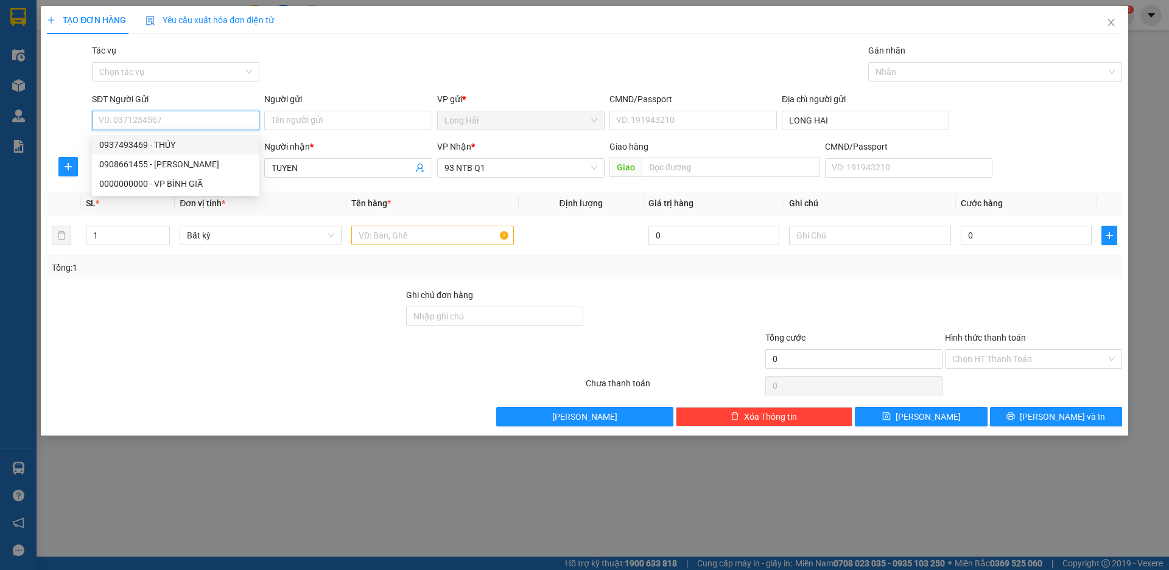
type input "077084007698"
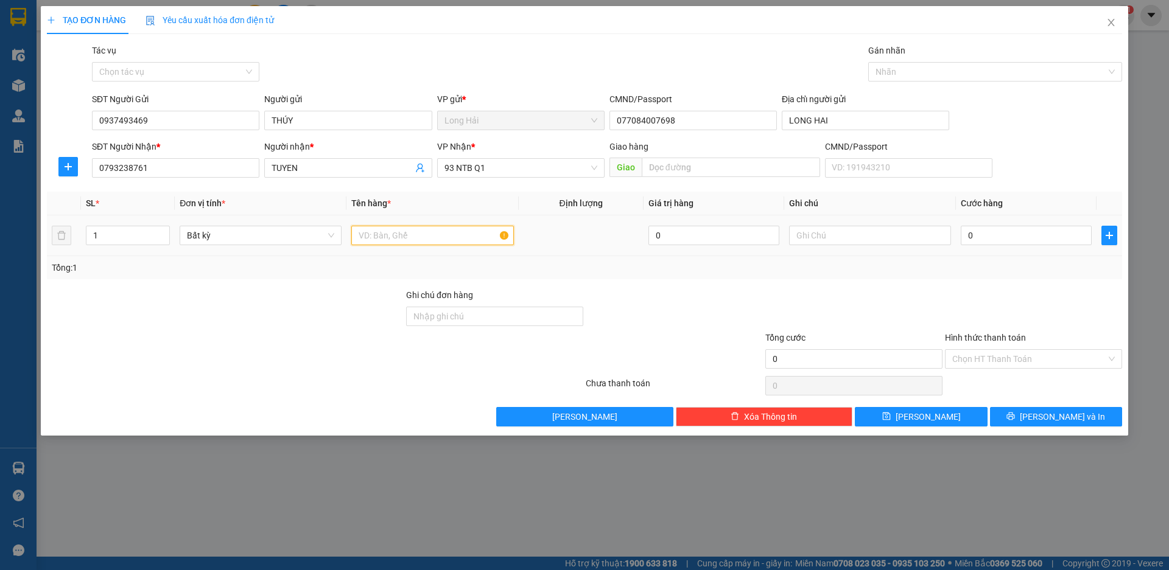
click at [369, 235] on input "text" at bounding box center [432, 235] width 162 height 19
type input "XỐP ĐỒ ĂN"
click at [979, 236] on input "0" at bounding box center [1025, 235] width 131 height 19
type input "8"
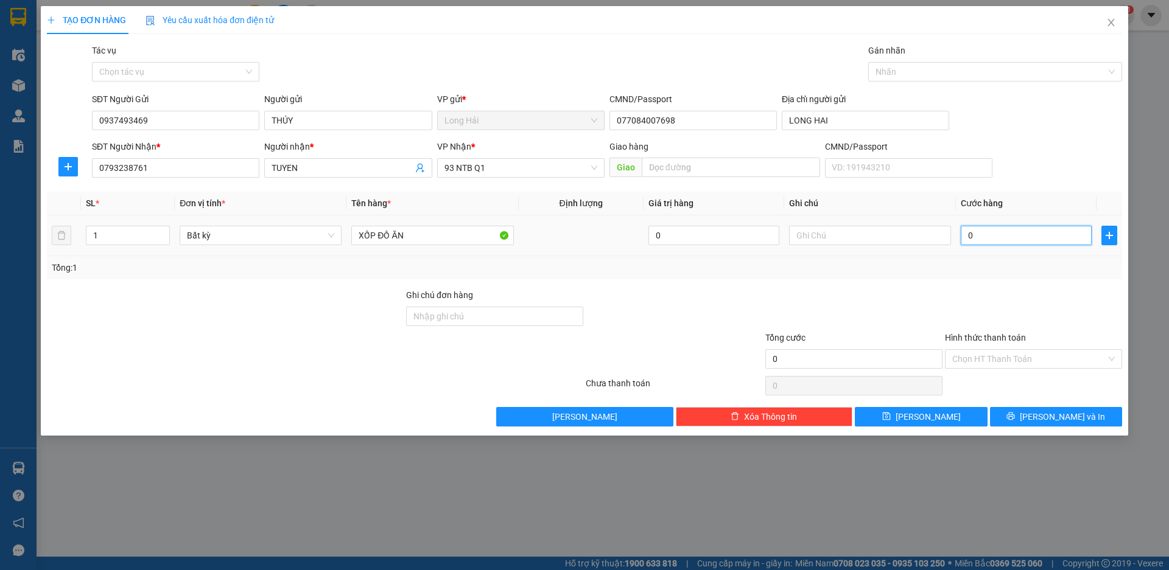
type input "8"
type input "80"
click at [1004, 357] on input "Hình thức thanh toán" at bounding box center [1029, 359] width 154 height 18
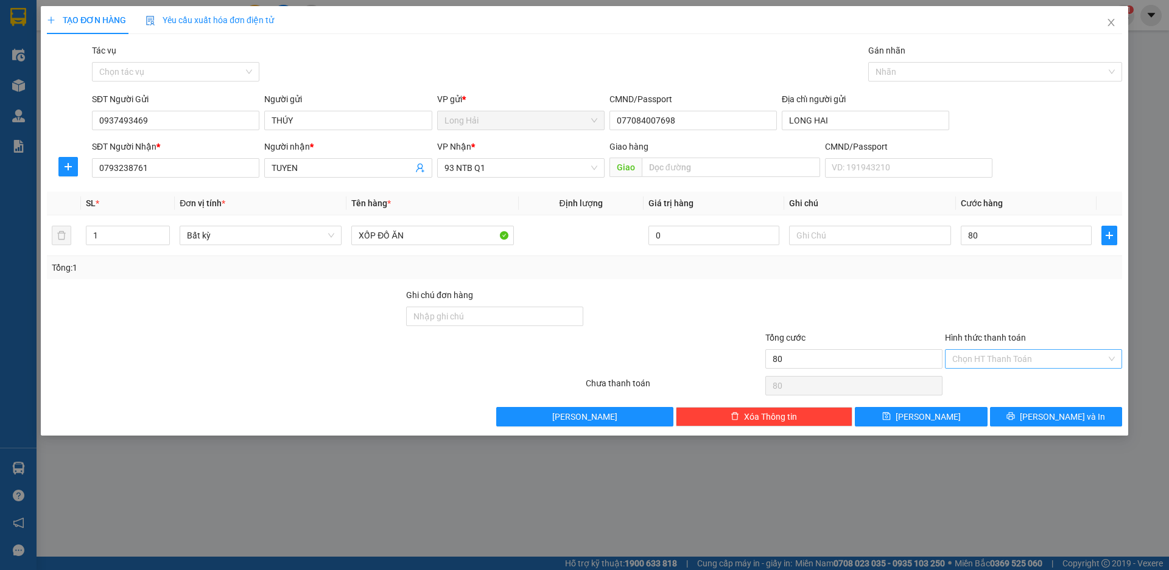
type input "80.000"
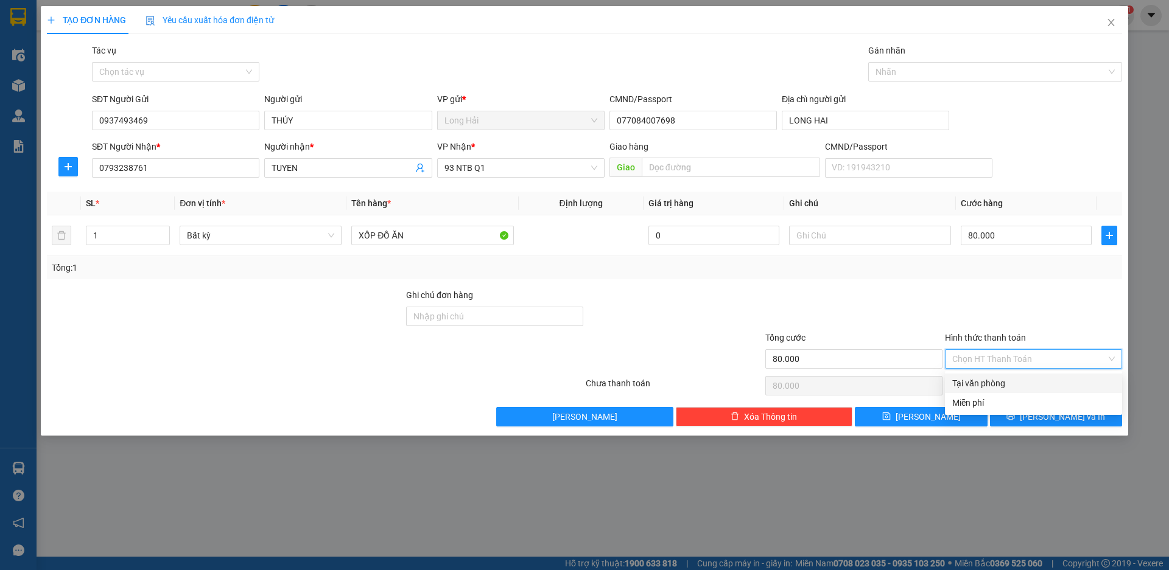
click at [1016, 380] on div "Tại văn phòng" at bounding box center [1033, 383] width 163 height 13
type input "0"
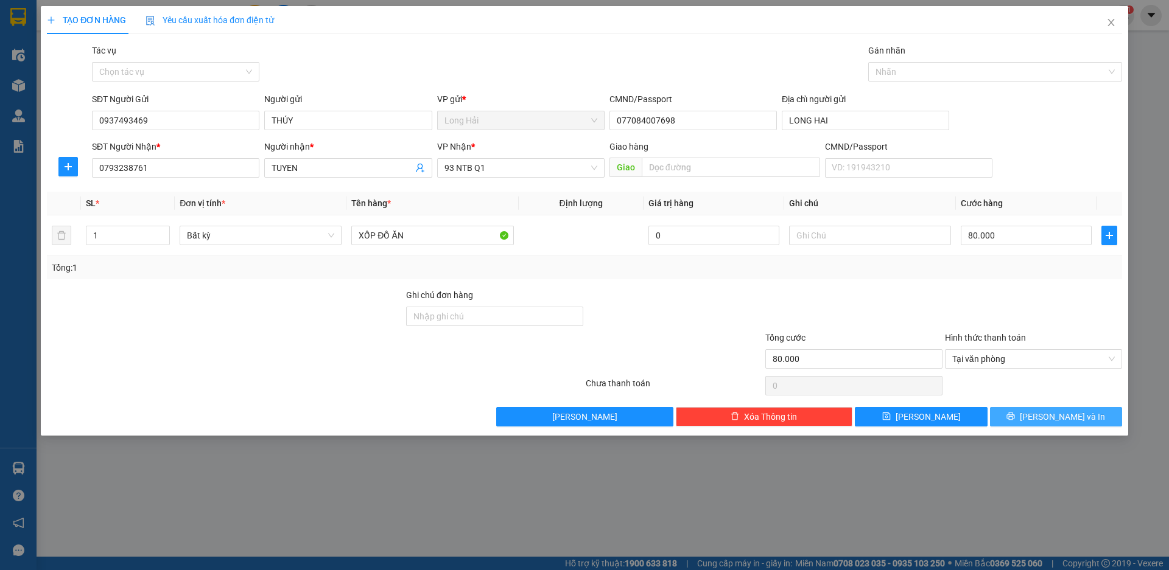
click at [1021, 416] on button "[PERSON_NAME] và In" at bounding box center [1056, 416] width 132 height 19
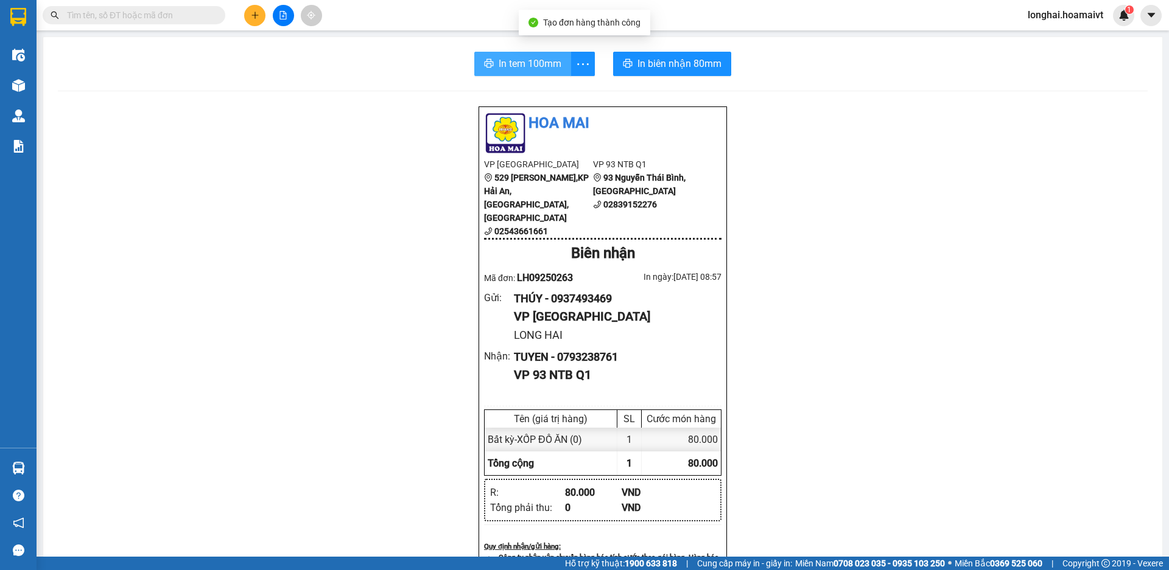
click at [500, 57] on span "In tem 100mm" at bounding box center [529, 63] width 63 height 15
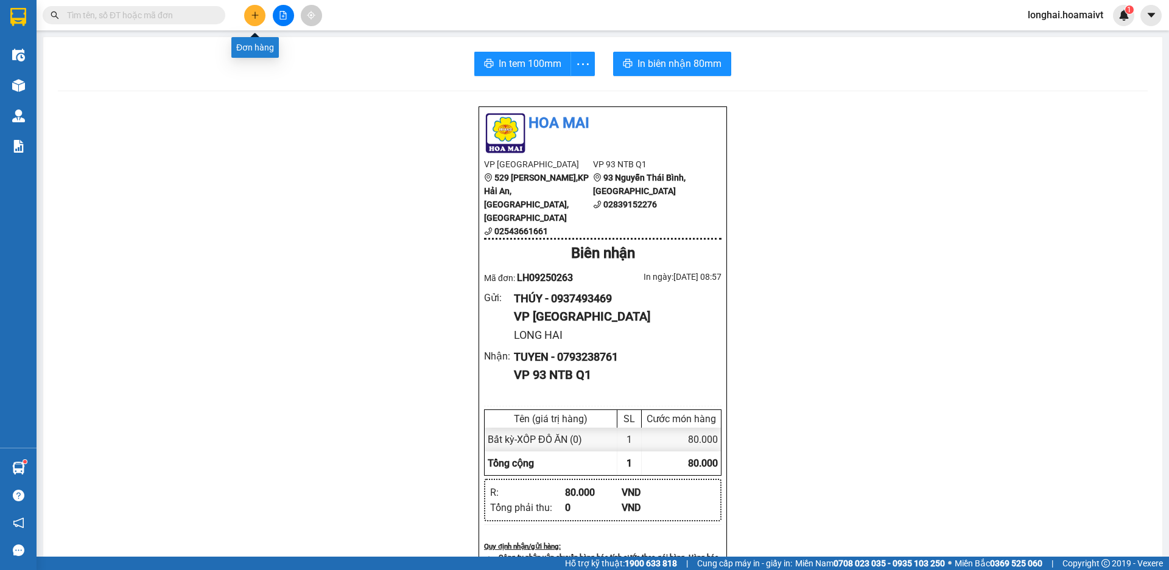
click at [255, 15] on icon "plus" at bounding box center [254, 15] width 1 height 7
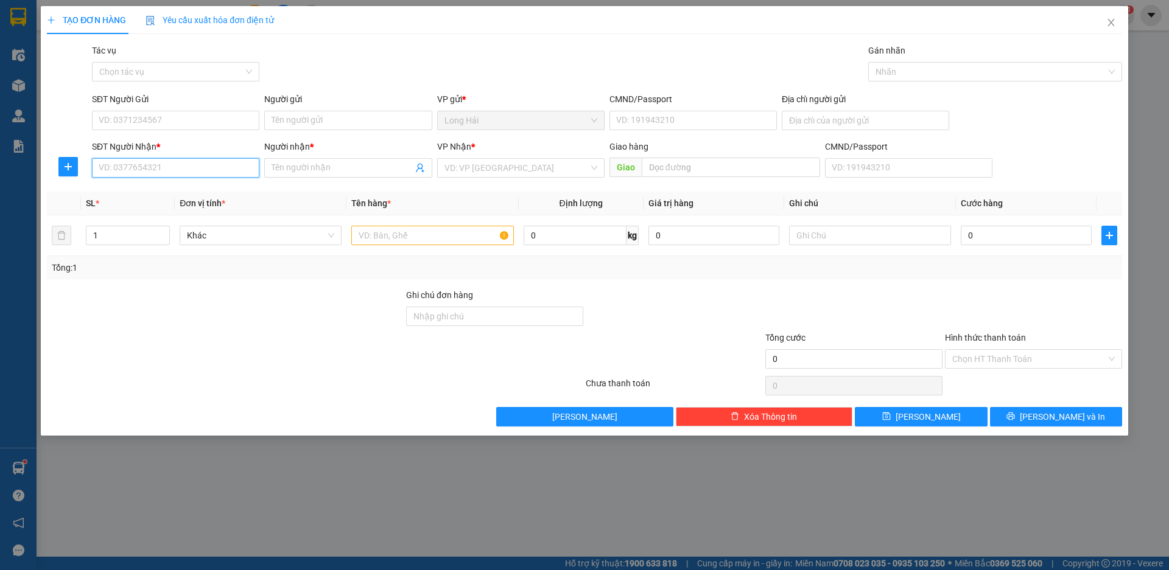
click at [172, 165] on input "SĐT Người Nhận *" at bounding box center [175, 167] width 167 height 19
click at [187, 197] on div "0945338546 - Nam" at bounding box center [175, 192] width 153 height 13
type input "0945338546"
type input "Nam"
type input "0945338546"
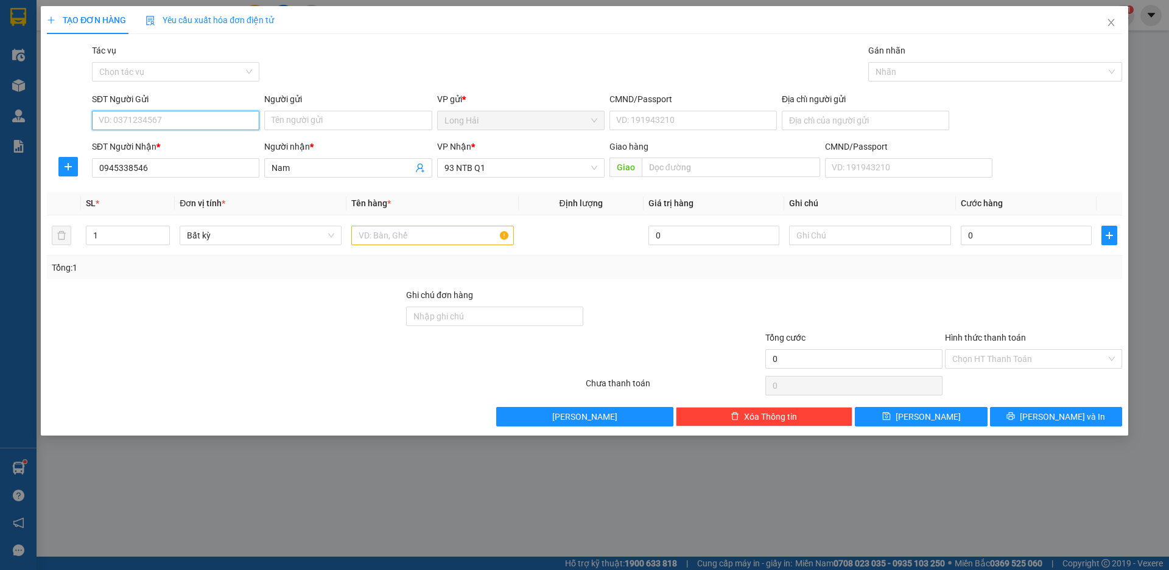
click at [174, 113] on input "SĐT Người Gửi" at bounding box center [175, 120] width 167 height 19
click at [221, 142] on div "0943965860 - Giang" at bounding box center [184, 144] width 170 height 13
type input "0943965860"
type input "Giang"
click at [403, 230] on input "text" at bounding box center [432, 235] width 162 height 19
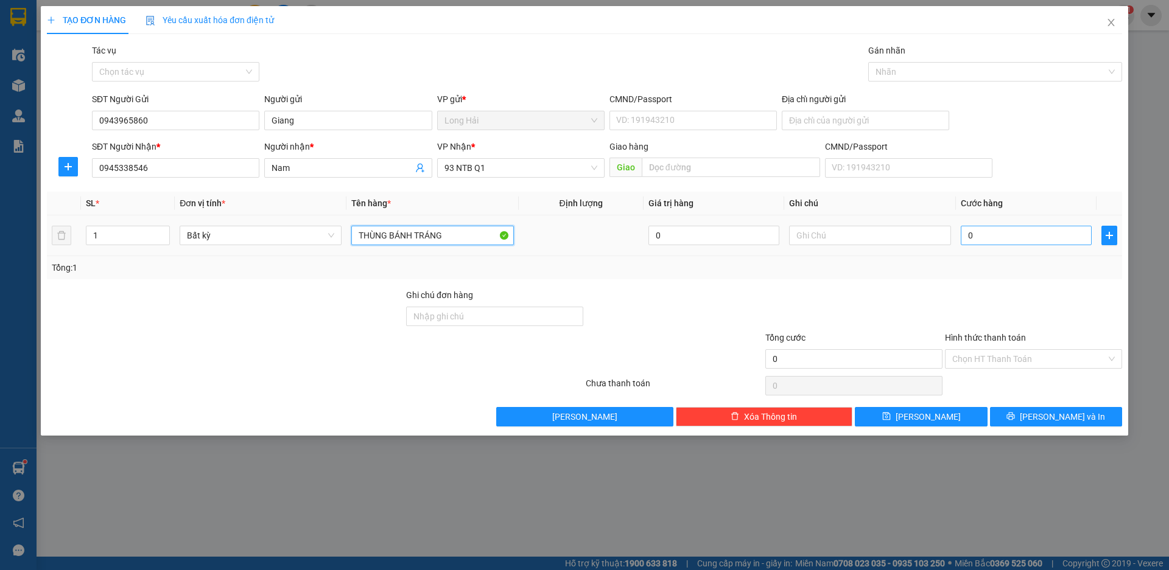
type input "THÙNG BÁNH TRÁNG"
click at [970, 235] on input "0" at bounding box center [1025, 235] width 131 height 19
type input "4"
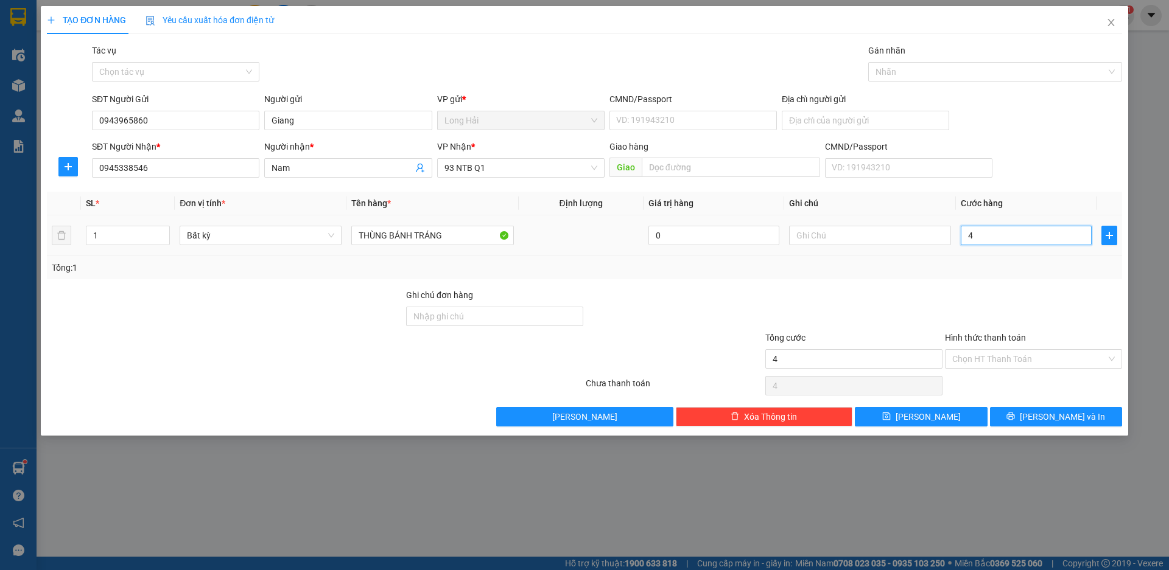
type input "40"
type input "40.000"
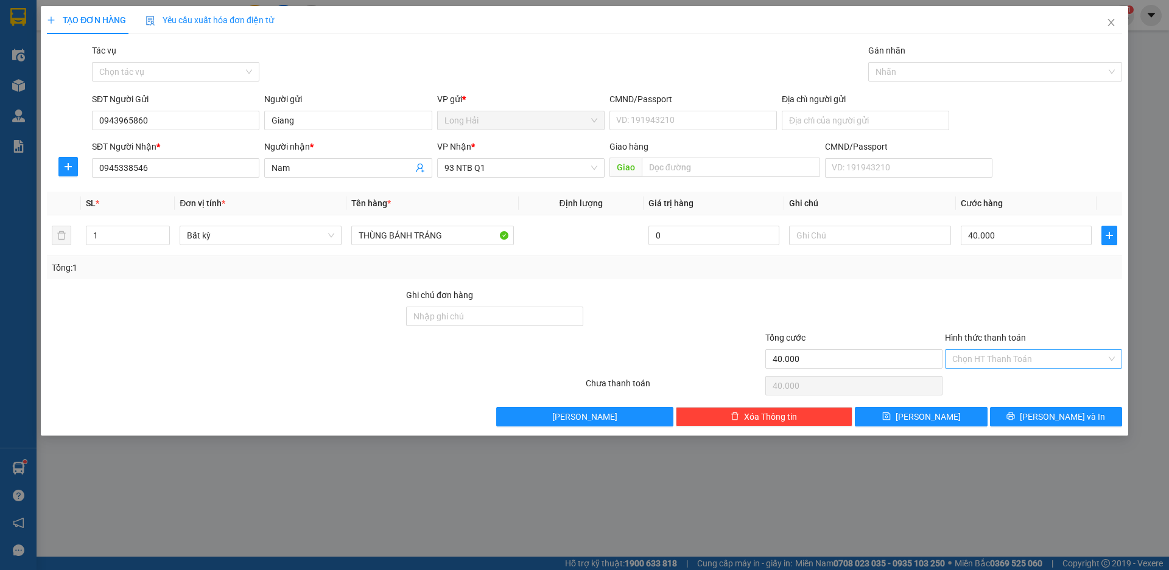
click at [1030, 354] on input "Hình thức thanh toán" at bounding box center [1029, 359] width 154 height 18
click at [1038, 379] on div "Tại văn phòng" at bounding box center [1033, 383] width 163 height 13
type input "0"
click at [1049, 413] on span "[PERSON_NAME] và In" at bounding box center [1061, 416] width 85 height 13
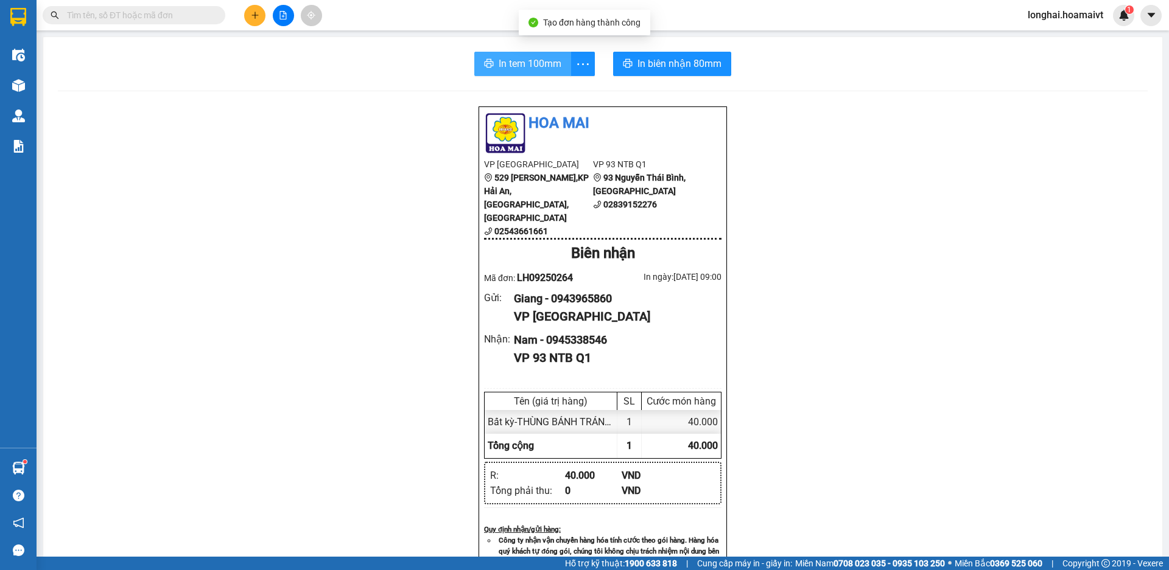
click at [489, 71] on button "In tem 100mm" at bounding box center [522, 64] width 97 height 24
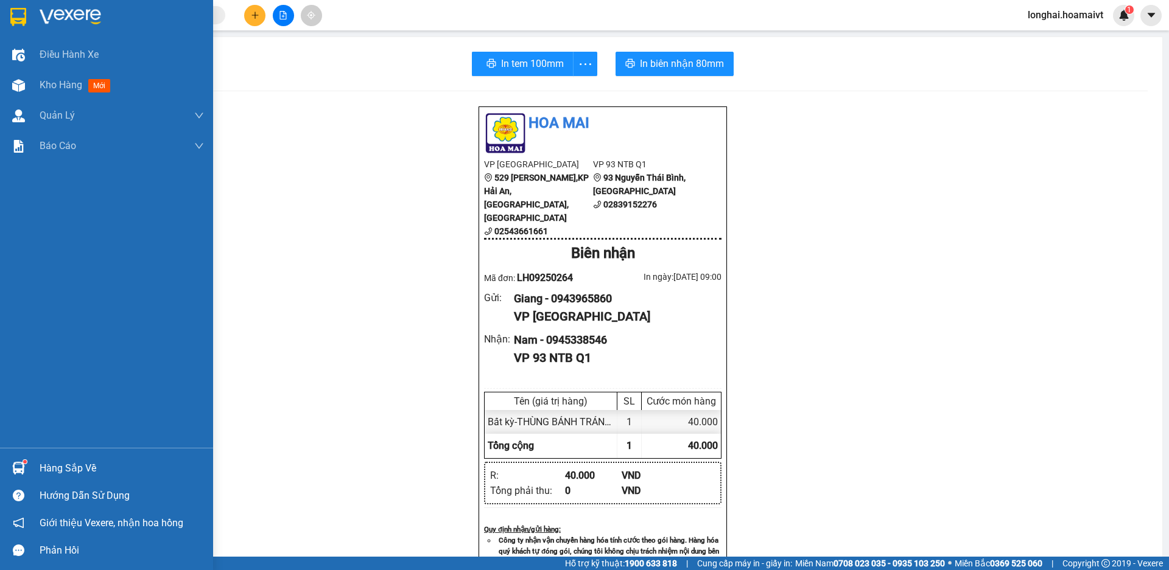
click at [53, 463] on div "Hàng sắp về" at bounding box center [122, 469] width 164 height 18
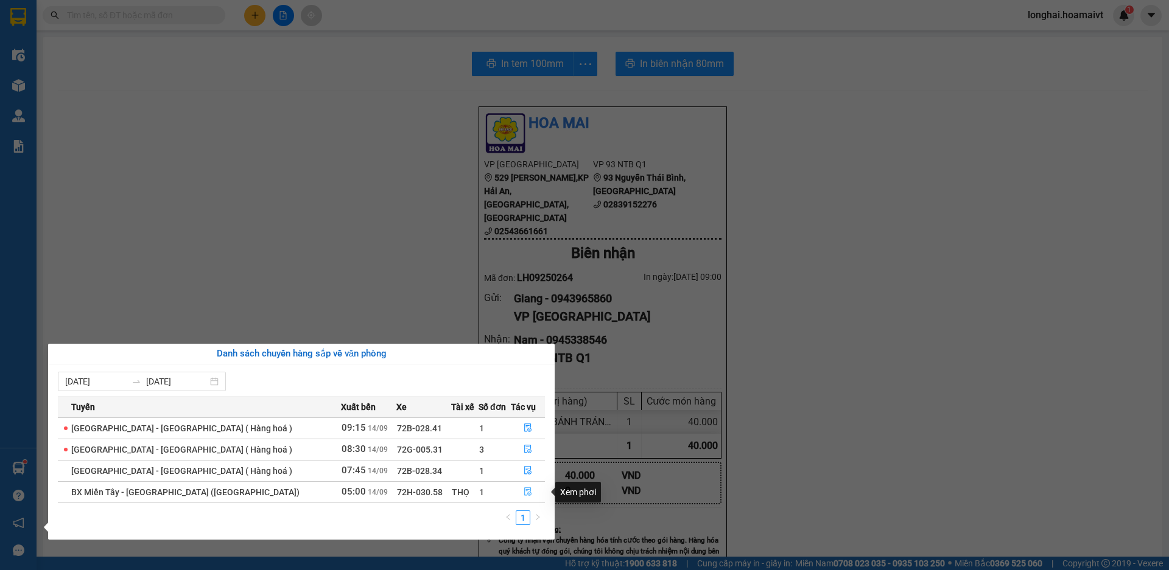
click at [535, 489] on button "button" at bounding box center [527, 492] width 33 height 19
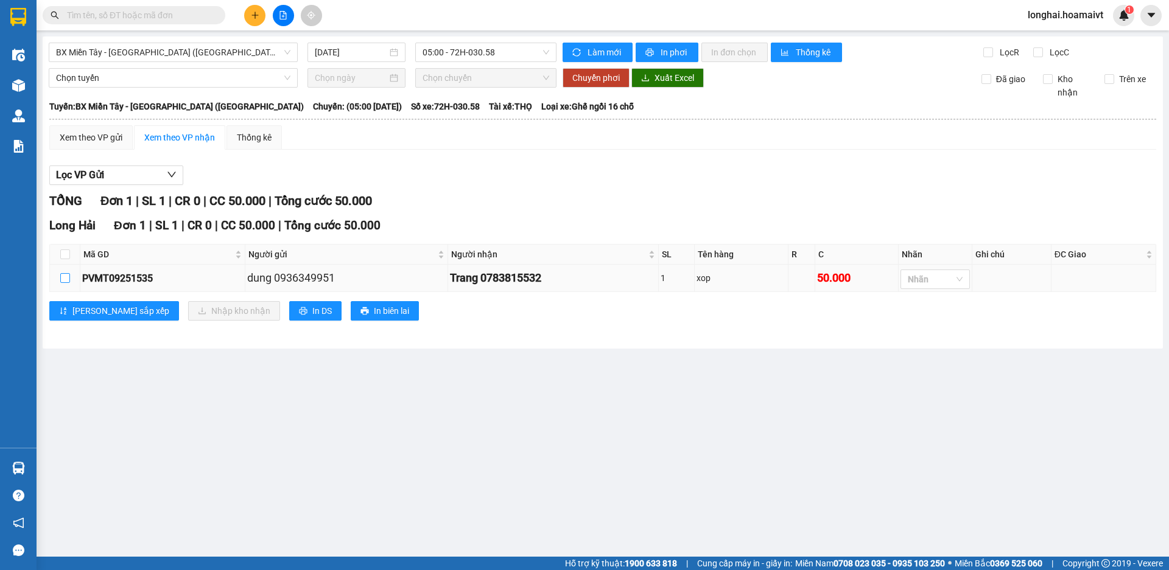
click at [65, 280] on input "checkbox" at bounding box center [65, 278] width 10 height 10
checkbox input "true"
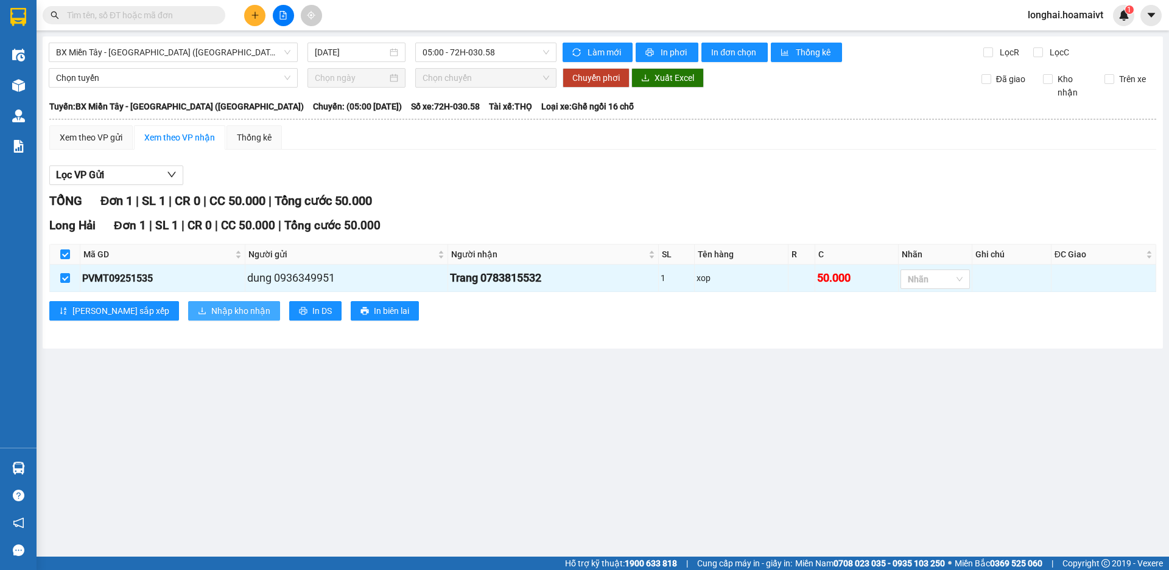
click at [211, 311] on span "Nhập kho nhận" at bounding box center [240, 310] width 59 height 13
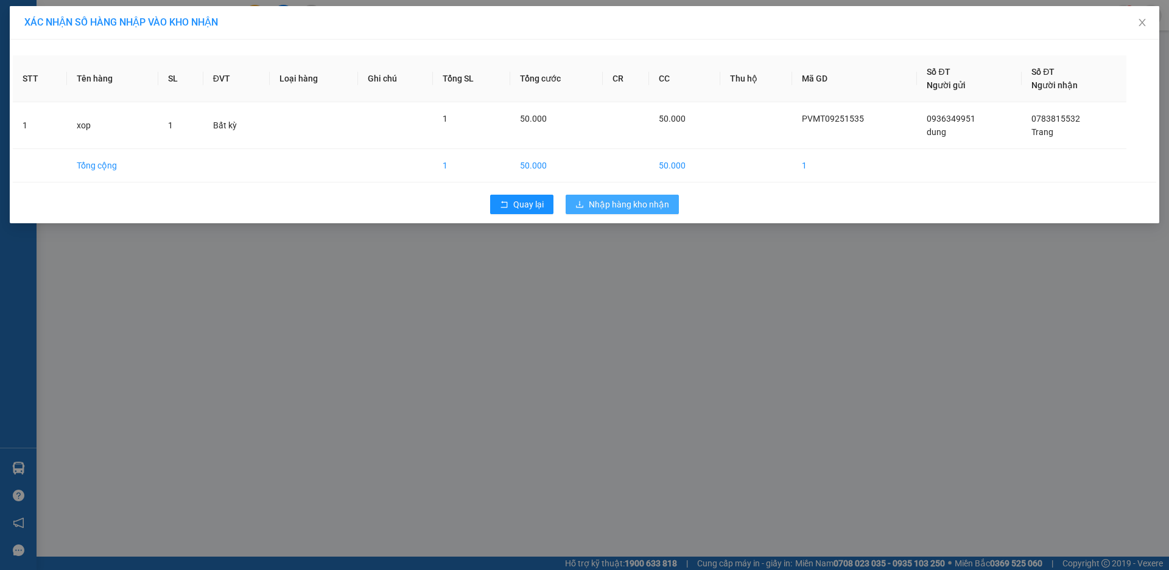
click at [600, 198] on span "Nhập hàng kho nhận" at bounding box center [629, 204] width 80 height 13
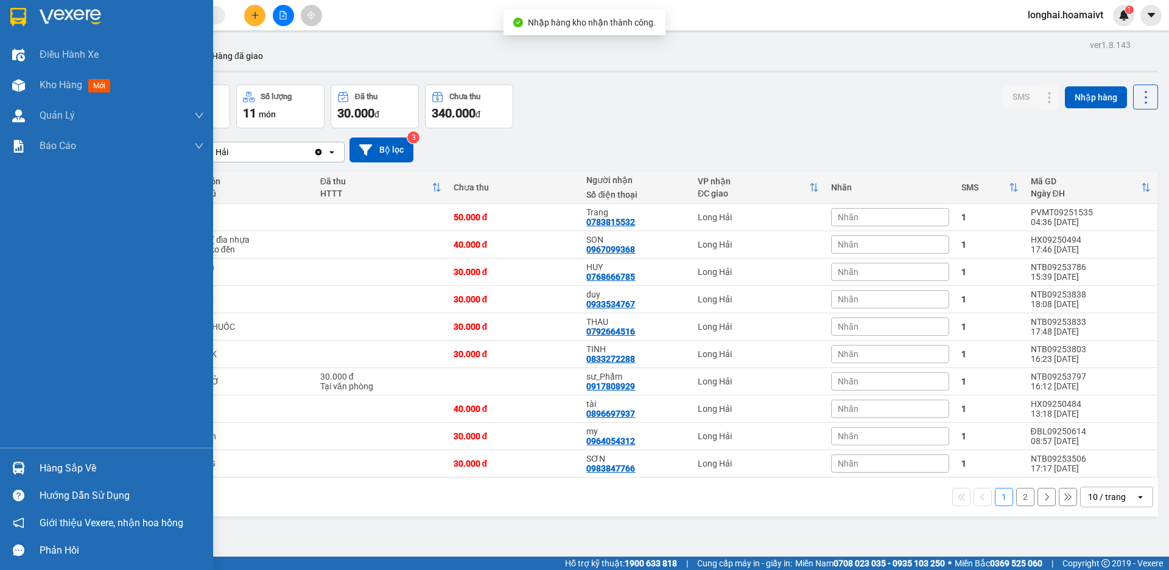
click at [46, 470] on div "Hàng sắp về" at bounding box center [122, 469] width 164 height 18
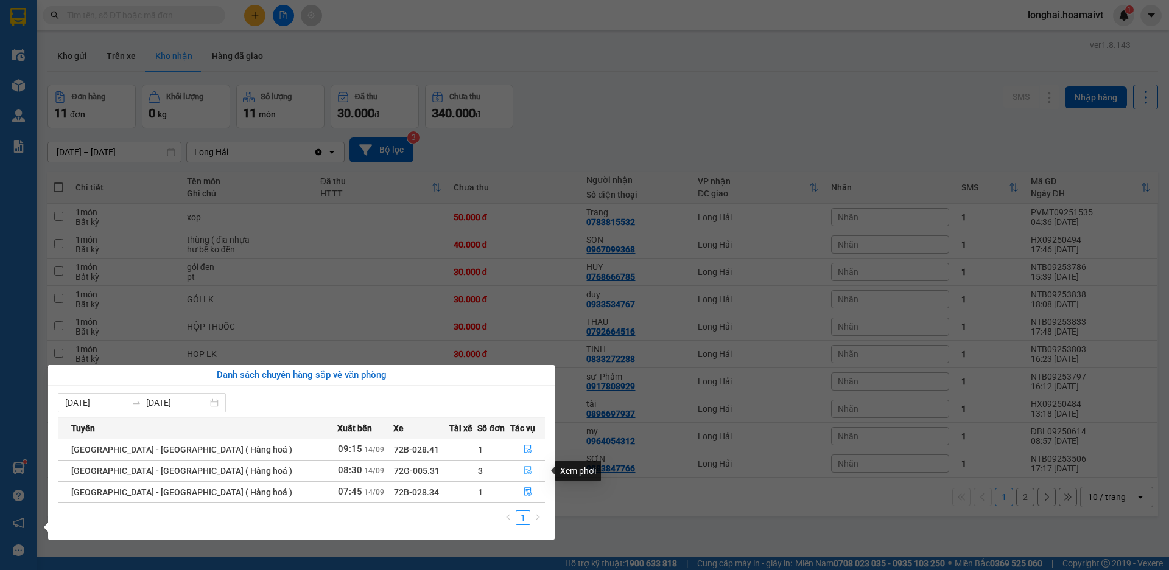
click at [525, 473] on icon "file-done" at bounding box center [527, 470] width 9 height 9
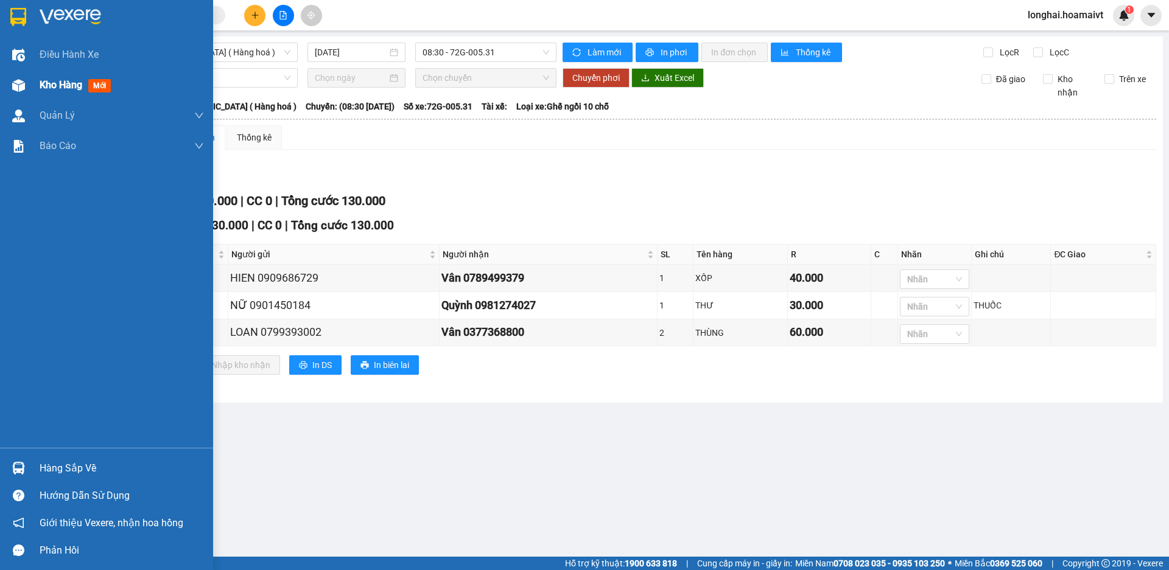
click at [27, 90] on div at bounding box center [18, 85] width 21 height 21
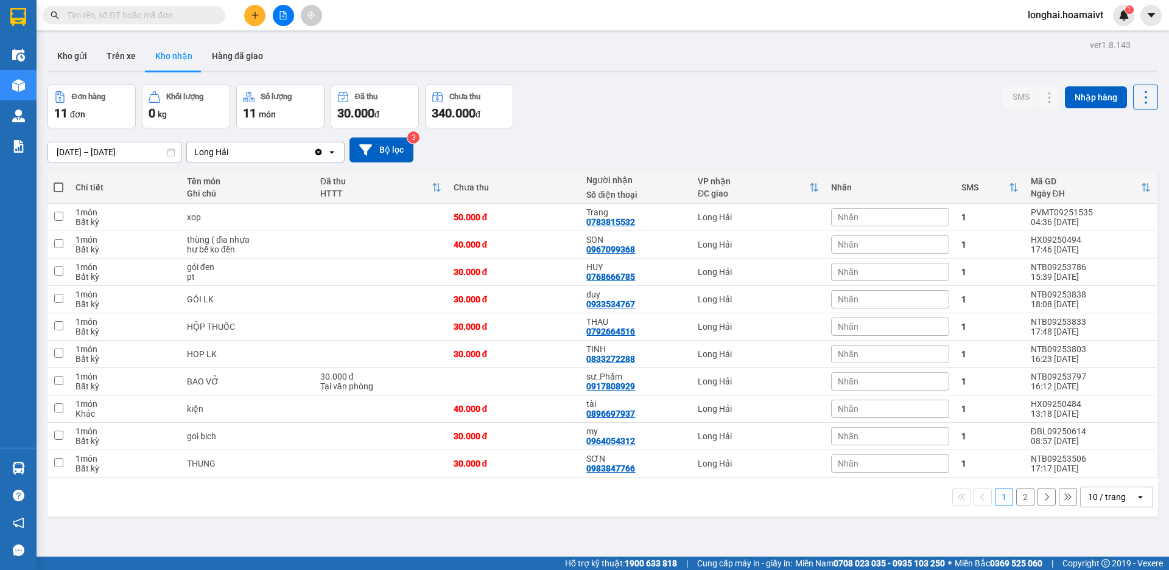
click at [194, 11] on input "text" at bounding box center [139, 15] width 144 height 13
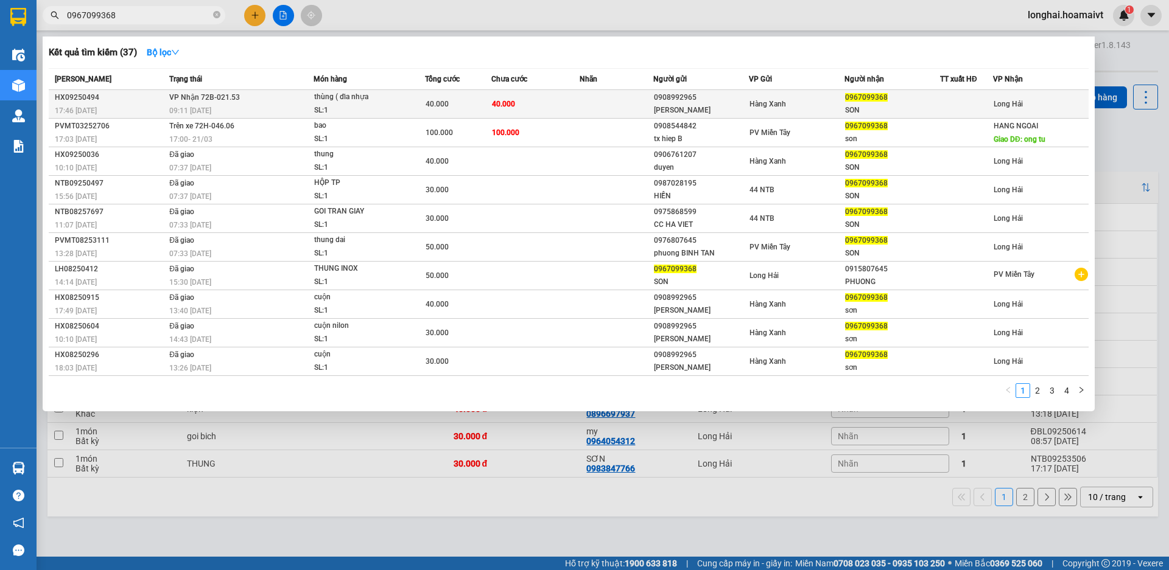
type input "0967099368"
click at [547, 109] on td "40.000" at bounding box center [535, 104] width 88 height 29
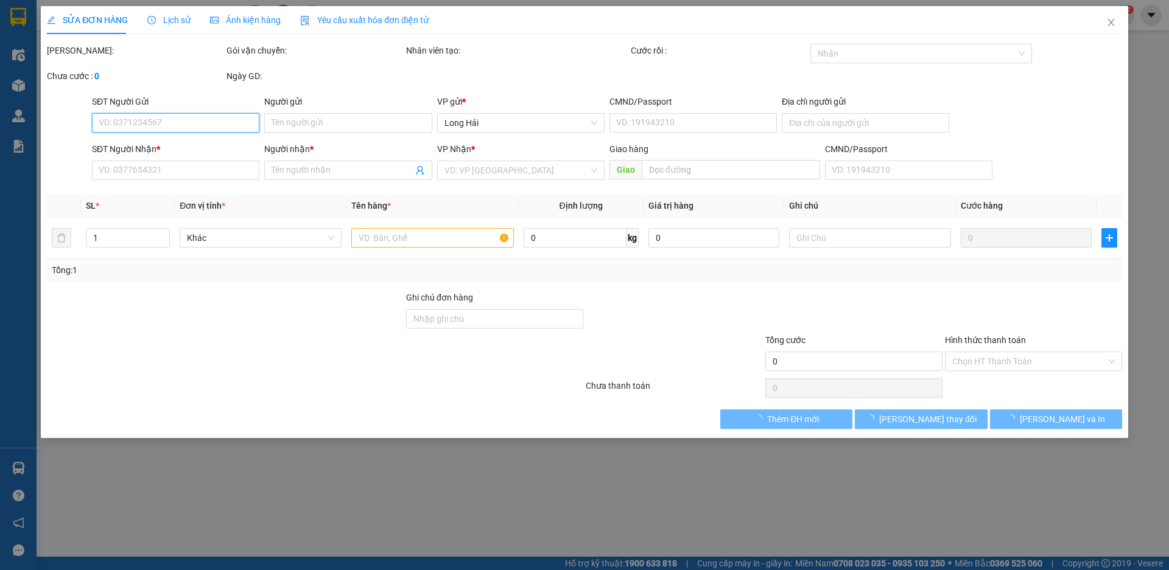
type input "0908992965"
type input "[PERSON_NAME]"
type input "079200023698"
type input "0967099368"
type input "SON"
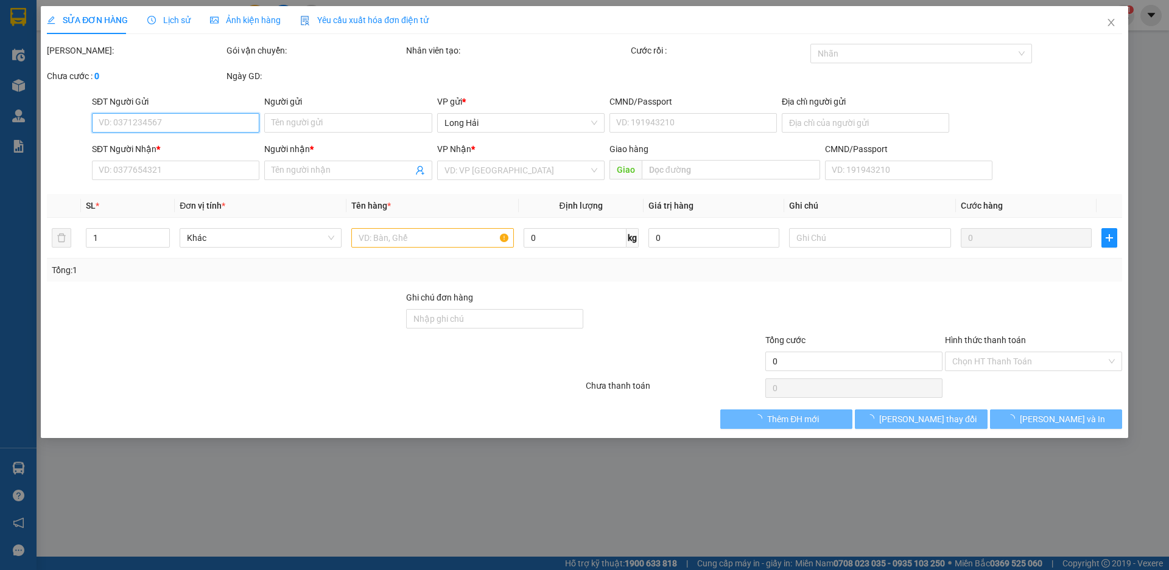
type input "40.000"
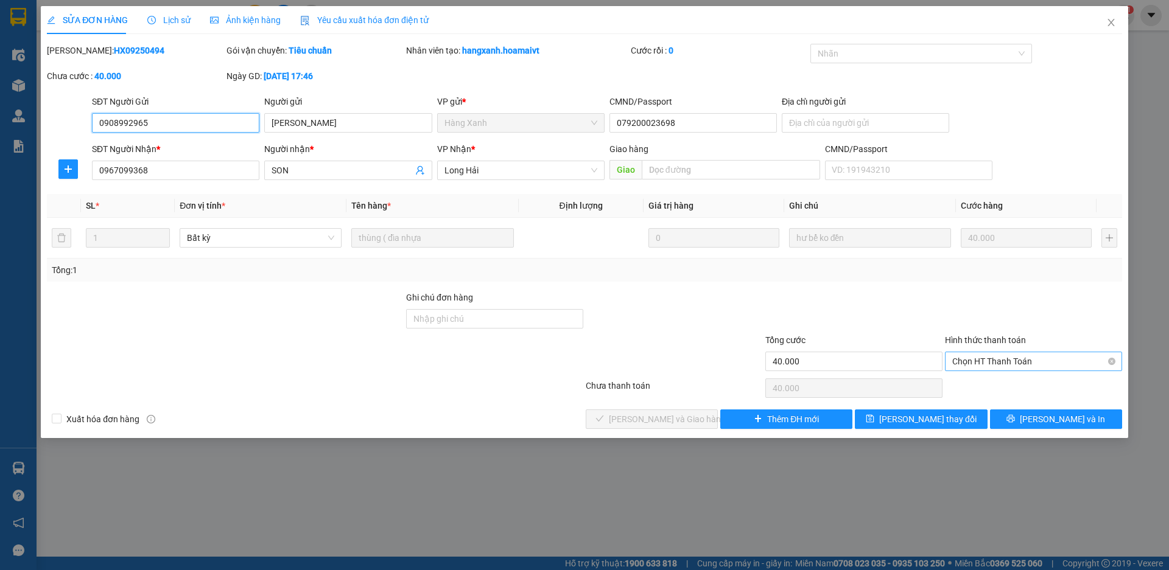
click at [982, 352] on div "Chọn HT Thanh Toán" at bounding box center [1033, 361] width 177 height 19
click at [988, 382] on div "Tại văn phòng" at bounding box center [1033, 385] width 163 height 13
type input "0"
click at [603, 429] on div "SỬA ĐƠN HÀNG Lịch sử Ảnh kiện hàng Yêu cầu xuất hóa đơn điện tử Total Paid Fee …" at bounding box center [584, 222] width 1087 height 432
click at [603, 428] on button "[PERSON_NAME] và Giao hàng" at bounding box center [652, 419] width 132 height 19
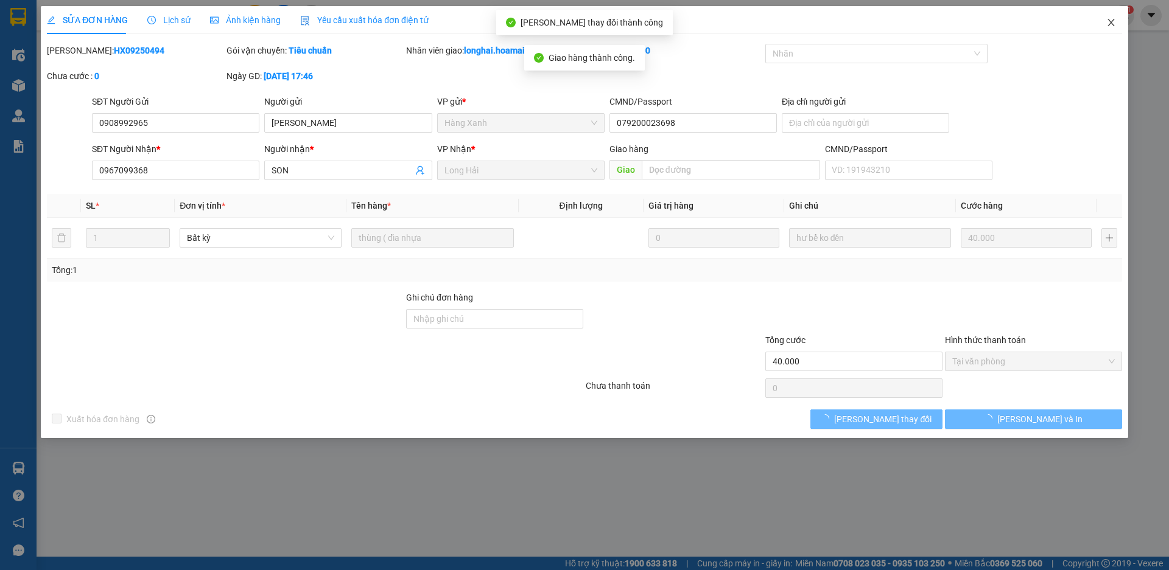
click at [1108, 23] on icon "close" at bounding box center [1111, 23] width 10 height 10
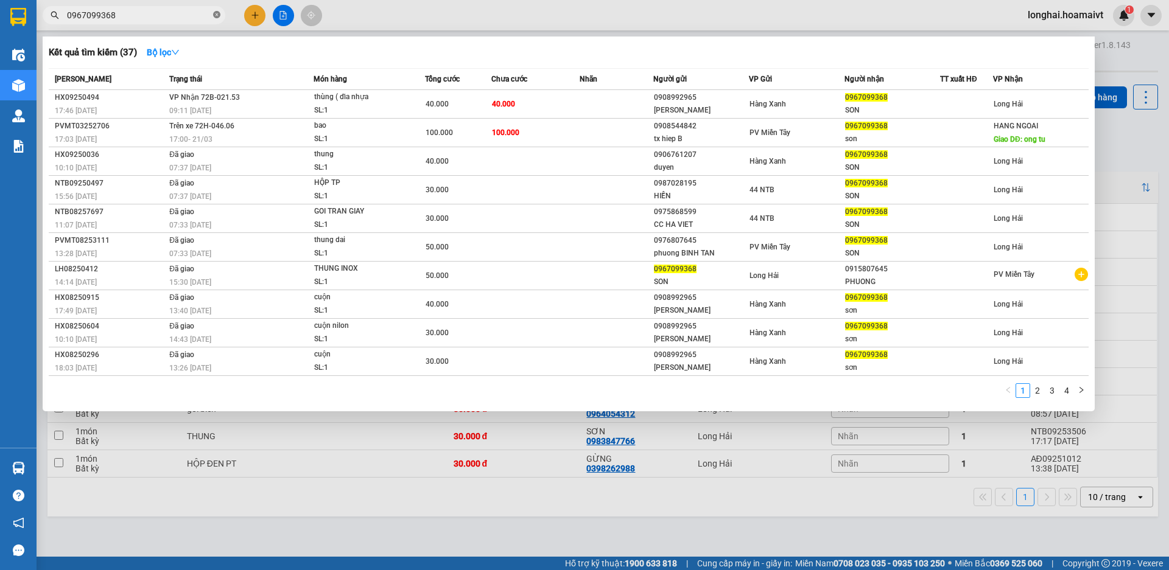
click at [217, 18] on icon "close-circle" at bounding box center [216, 14] width 7 height 7
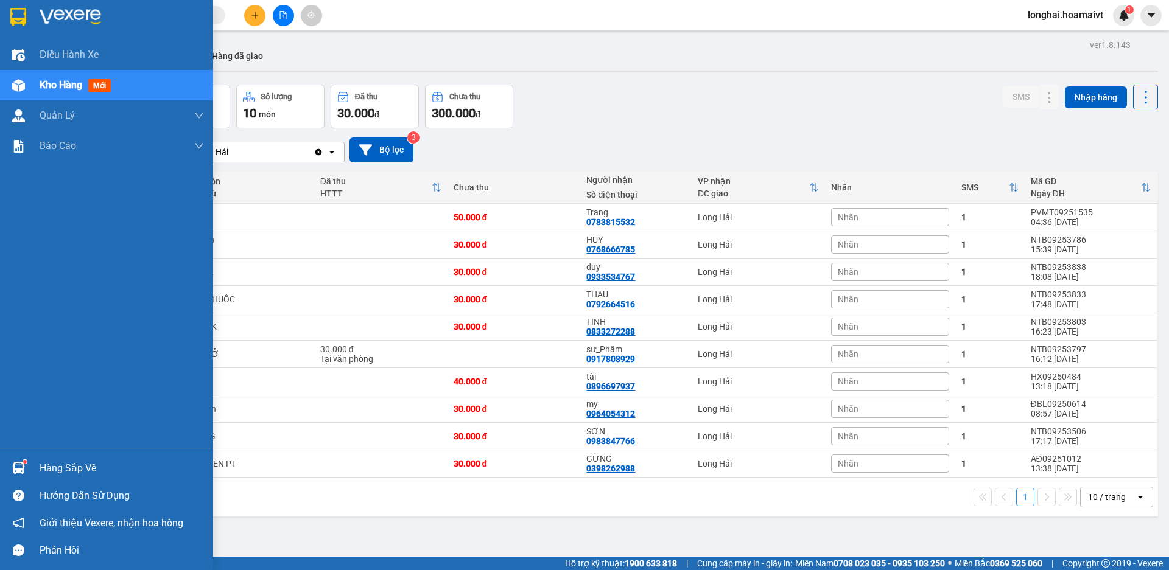
click at [70, 473] on div "Hàng sắp về" at bounding box center [122, 469] width 164 height 18
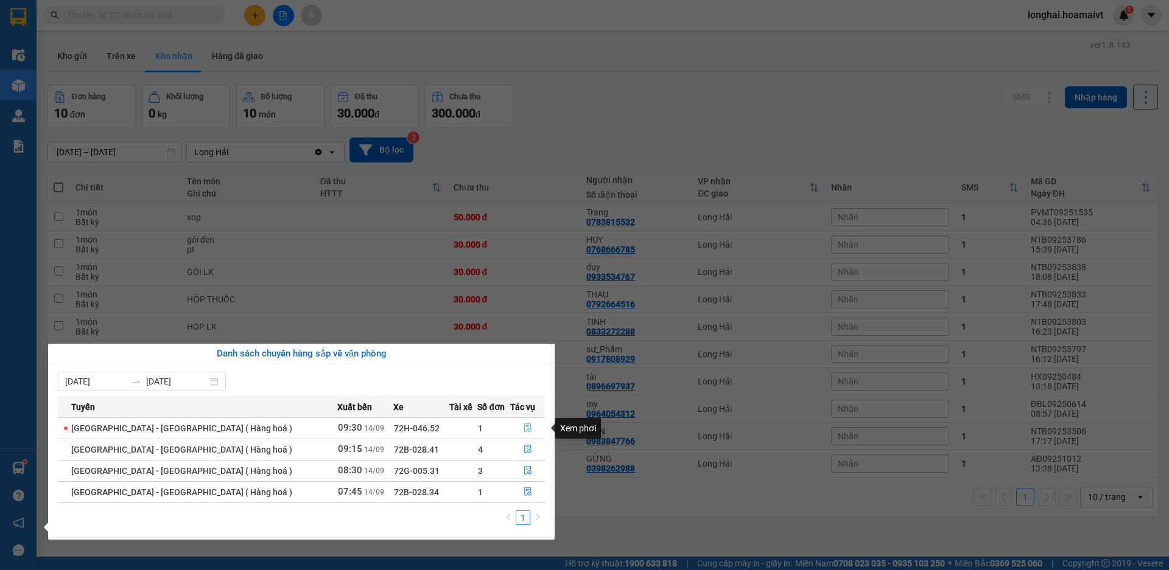
click at [516, 424] on button "button" at bounding box center [527, 428] width 33 height 19
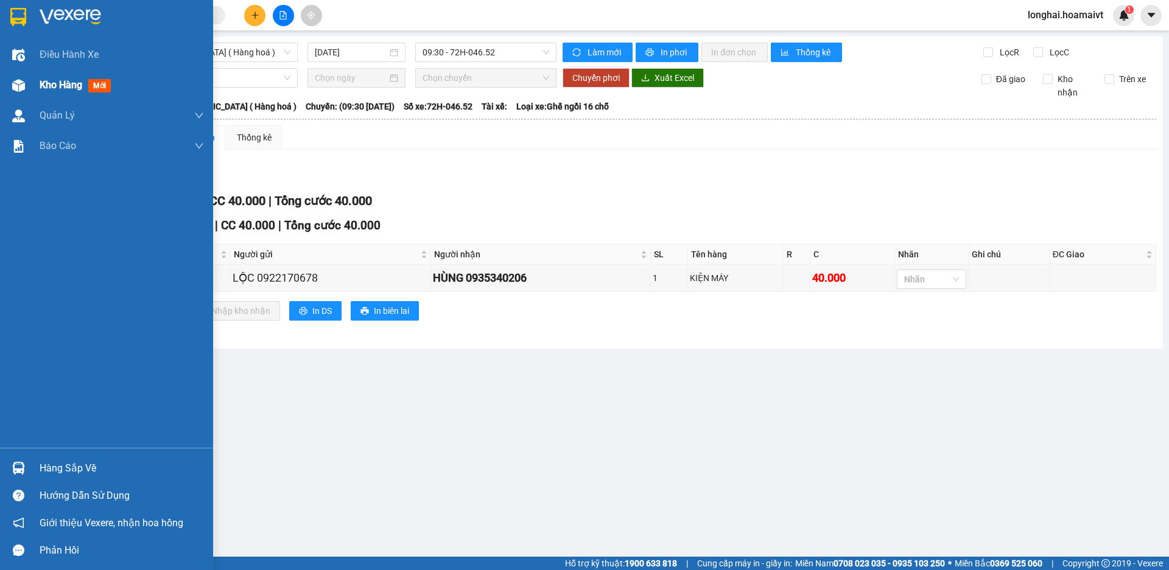
click at [30, 91] on div "Kho hàng mới" at bounding box center [106, 85] width 213 height 30
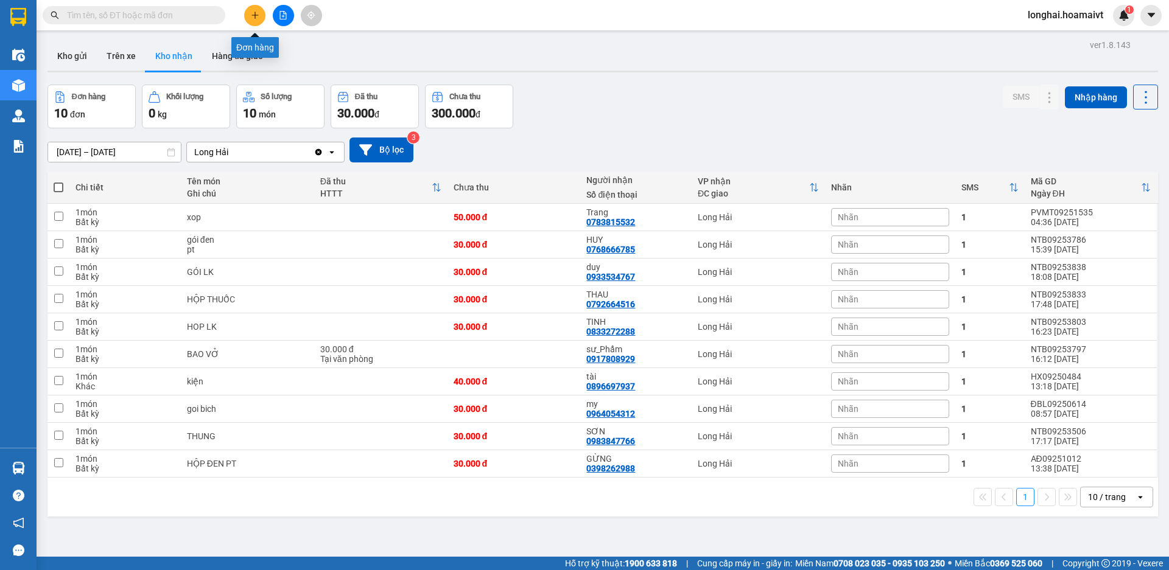
click at [254, 20] on button at bounding box center [254, 15] width 21 height 21
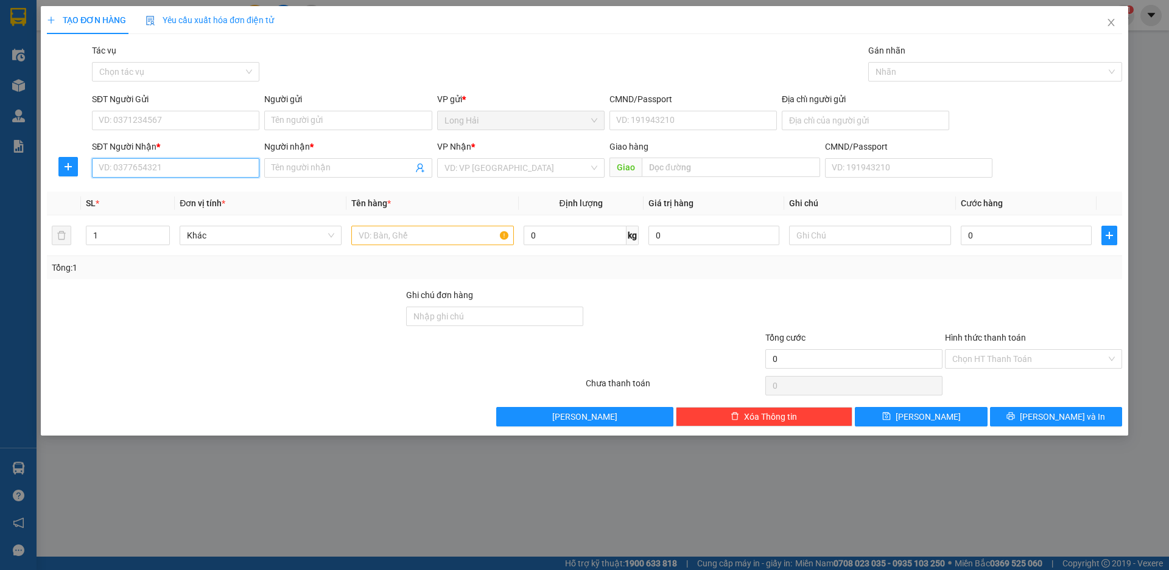
click at [135, 167] on input "SĐT Người Nhận *" at bounding box center [175, 167] width 167 height 19
type input "0902742"
click at [158, 186] on div "0902742800 - TÂM" at bounding box center [175, 192] width 153 height 13
type input "LONG HAI"
type input "0902742800"
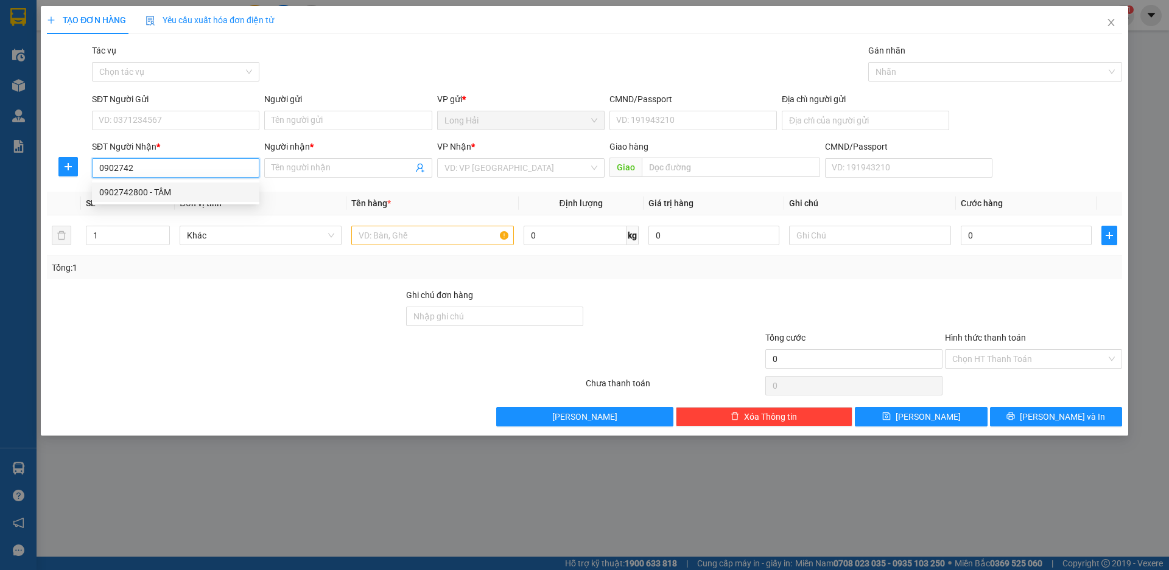
type input "TÂM"
type input "0902742800"
click at [168, 111] on input "SĐT Người Gửi" at bounding box center [175, 120] width 167 height 19
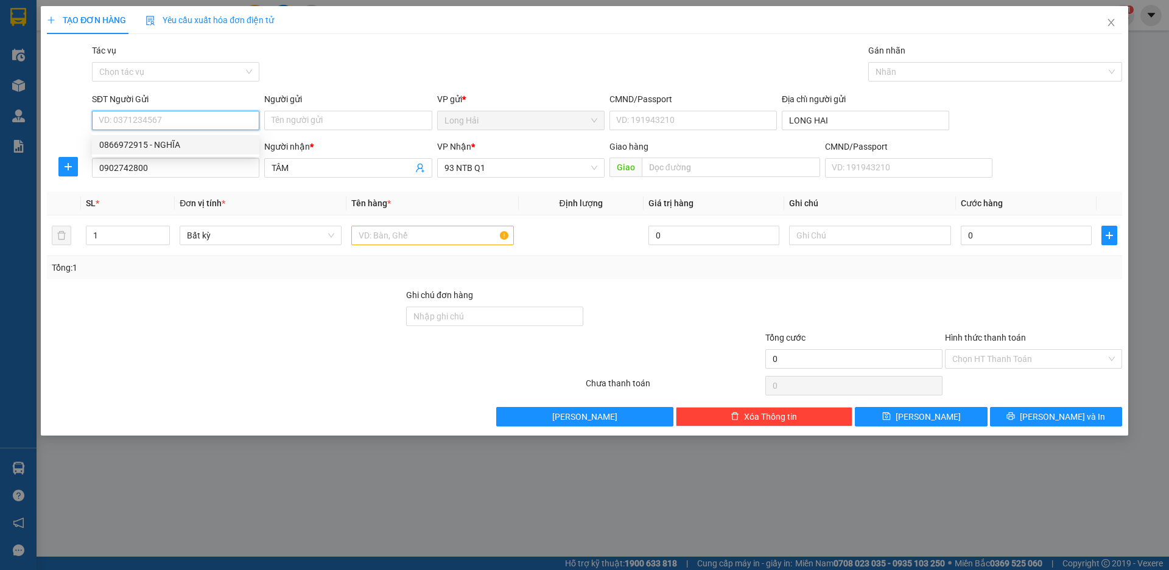
click at [200, 144] on div "0866972915 - NGHĨA" at bounding box center [175, 144] width 153 height 13
type input "0866972915"
type input "NGHĨA"
type input "077093001654"
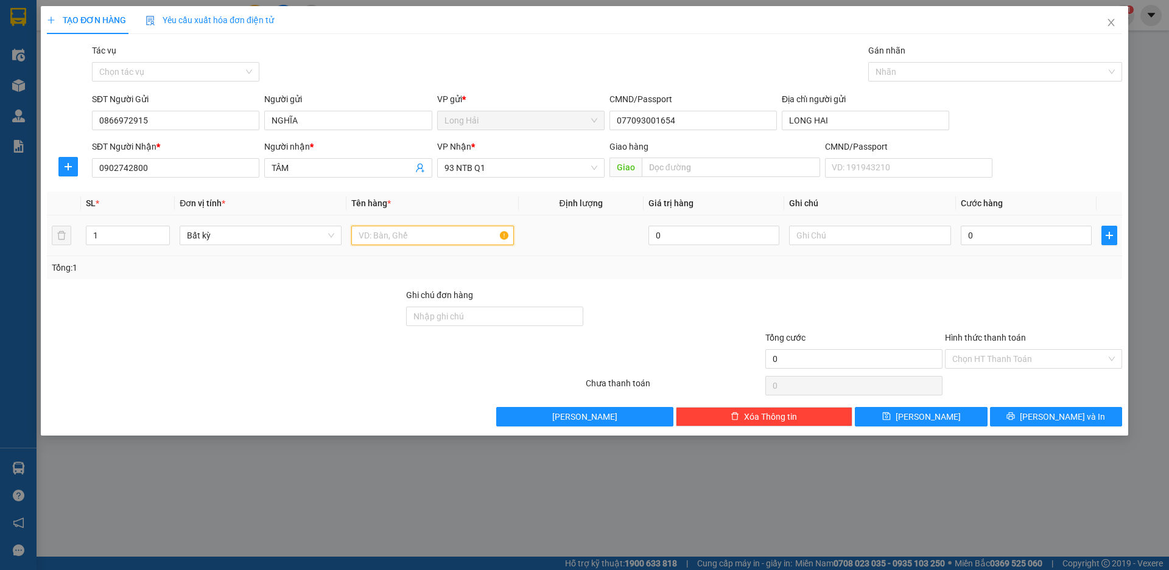
click at [383, 239] on input "text" at bounding box center [432, 235] width 162 height 19
type input "XỐP HSAN"
click at [1037, 232] on input "0" at bounding box center [1025, 235] width 131 height 19
type input "8"
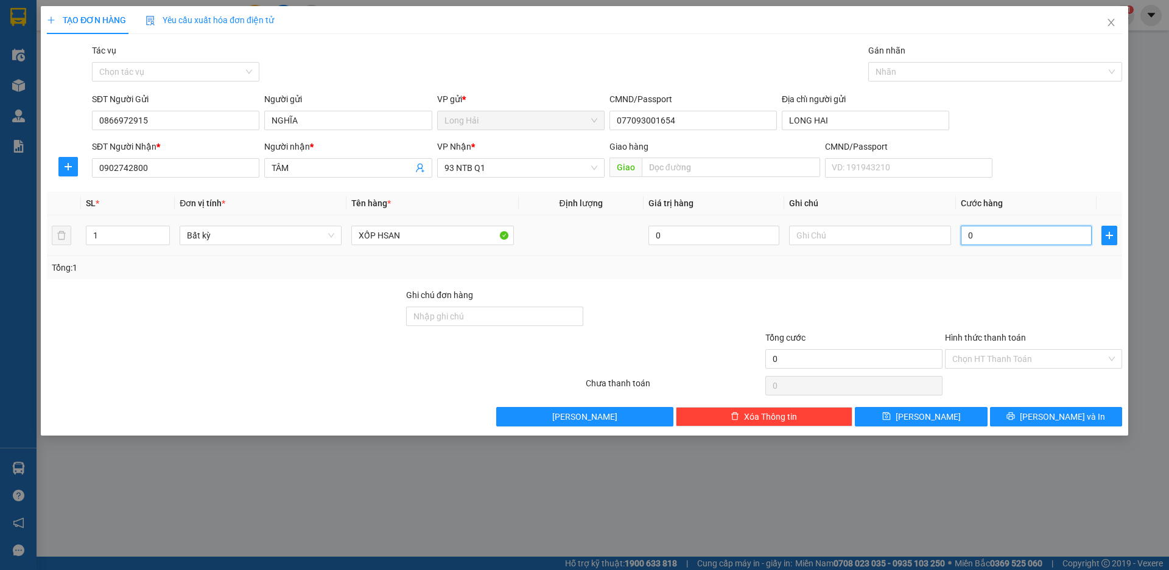
type input "8"
type input "80"
type input "80.000"
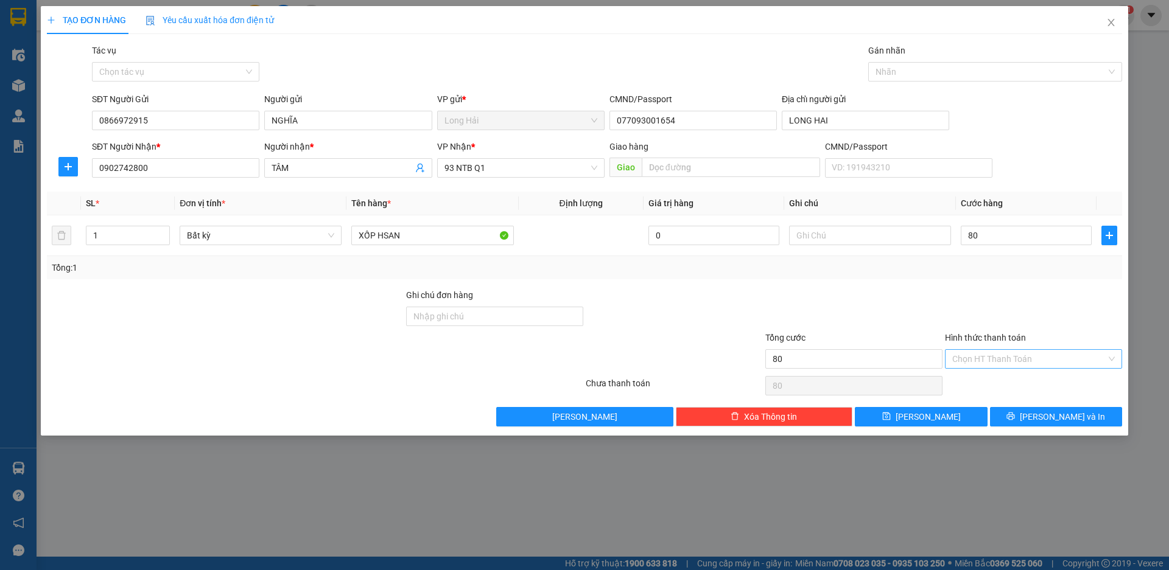
type input "80.000"
click at [997, 361] on input "Hình thức thanh toán" at bounding box center [1029, 359] width 154 height 18
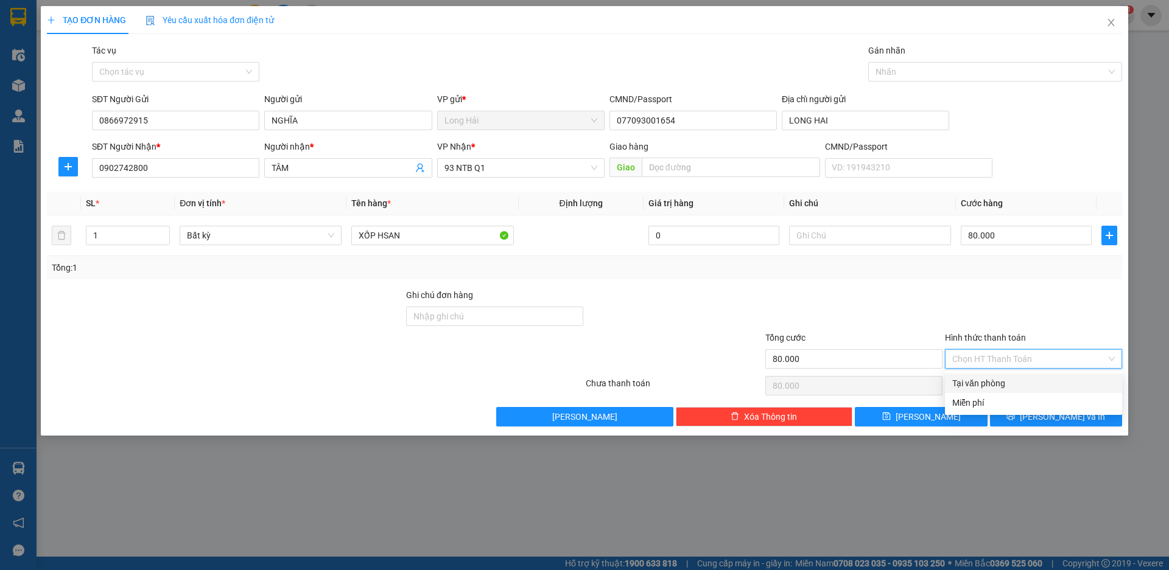
click at [1005, 388] on div "Tại văn phòng" at bounding box center [1033, 383] width 163 height 13
type input "0"
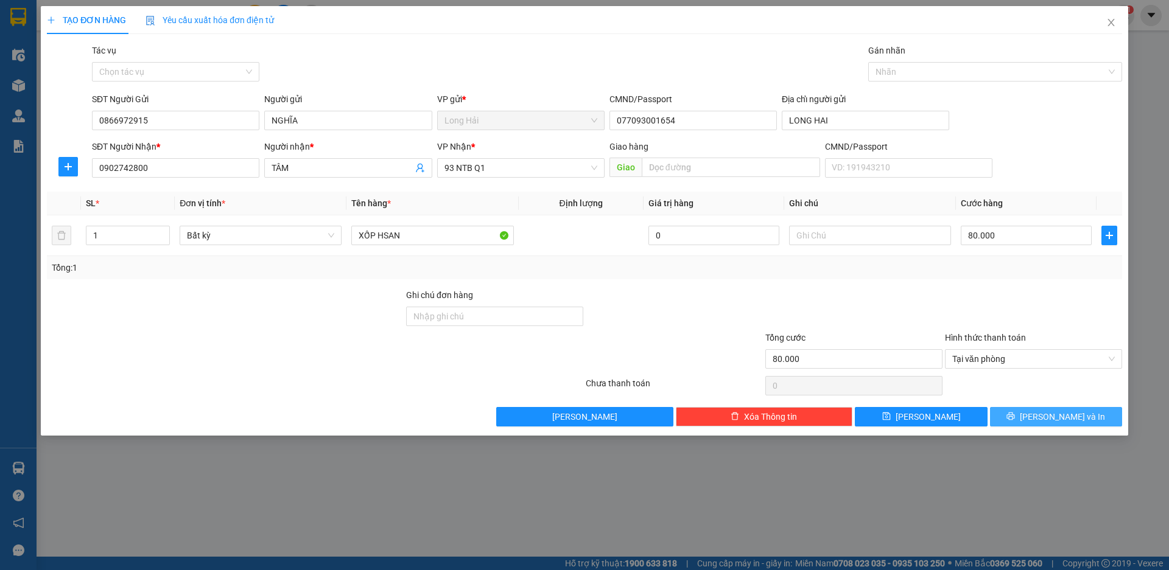
click at [1015, 421] on span "printer" at bounding box center [1010, 417] width 9 height 10
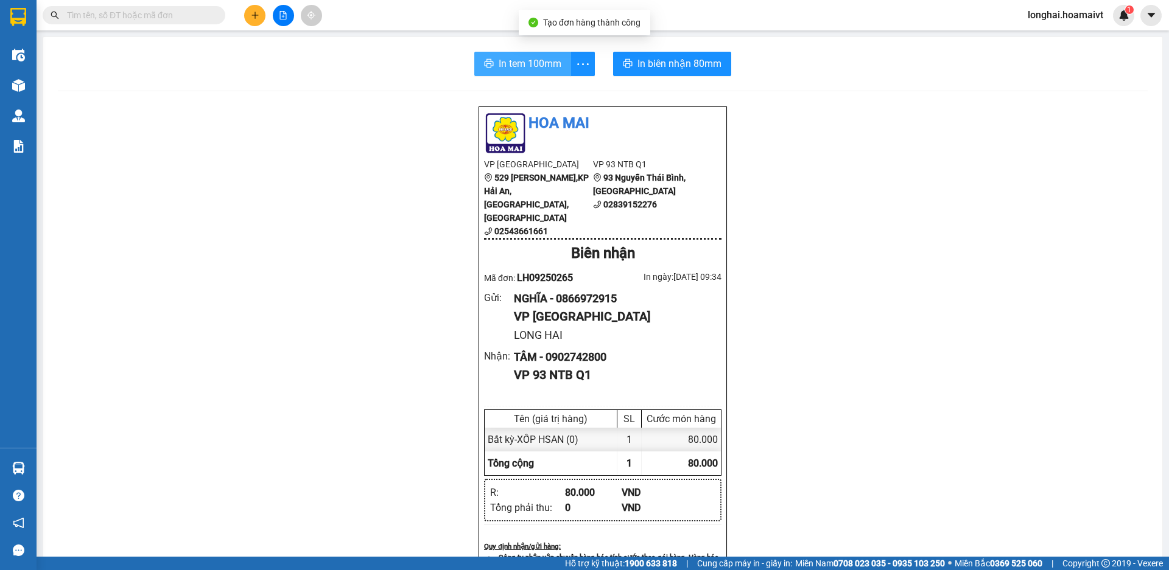
click at [522, 57] on span "In tem 100mm" at bounding box center [529, 63] width 63 height 15
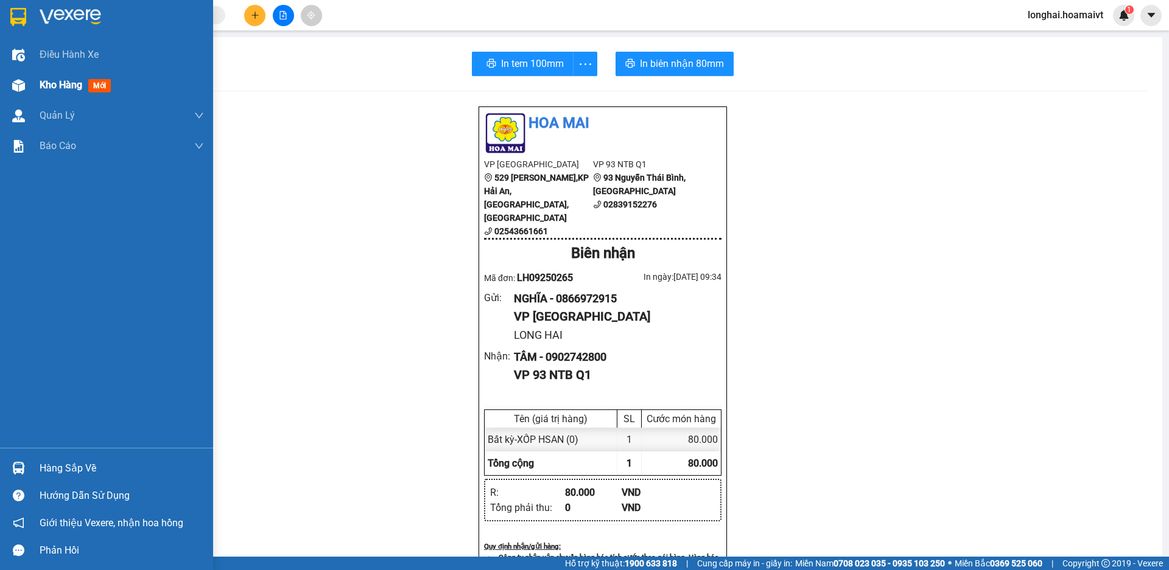
click at [39, 83] on div "Kho hàng mới" at bounding box center [106, 85] width 213 height 30
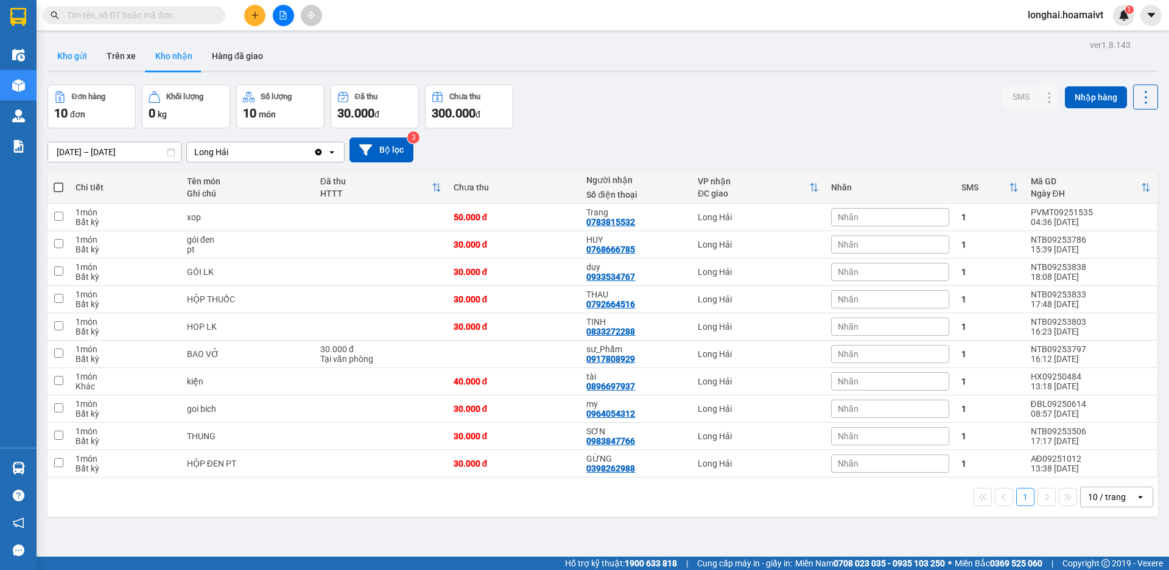
click at [73, 58] on button "Kho gửi" at bounding box center [71, 55] width 49 height 29
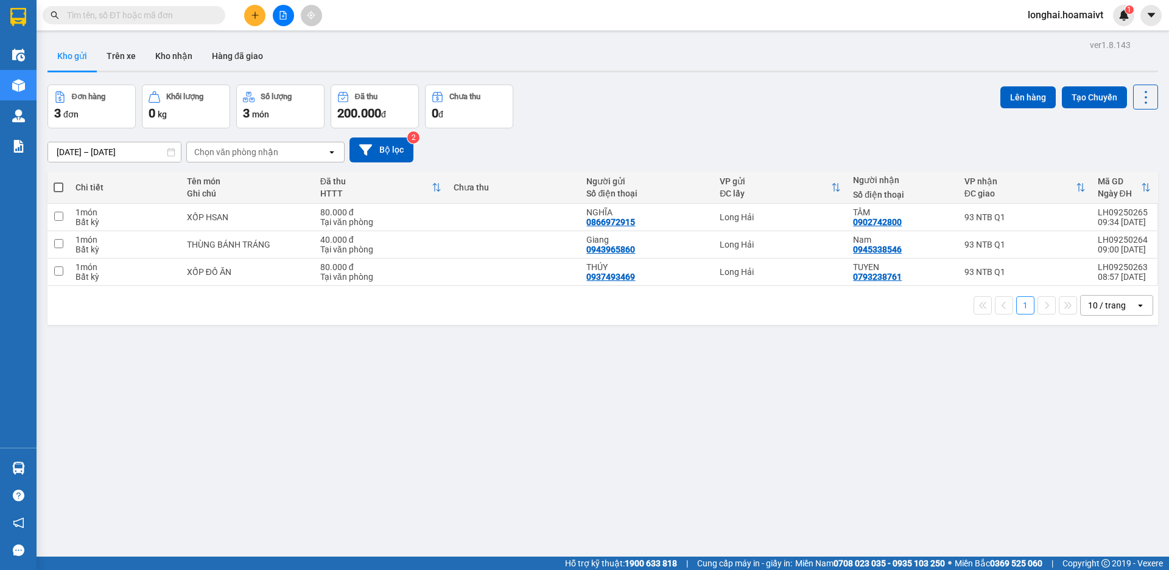
click at [58, 184] on span at bounding box center [59, 188] width 10 height 10
click at [58, 181] on input "checkbox" at bounding box center [58, 181] width 0 height 0
checkbox input "true"
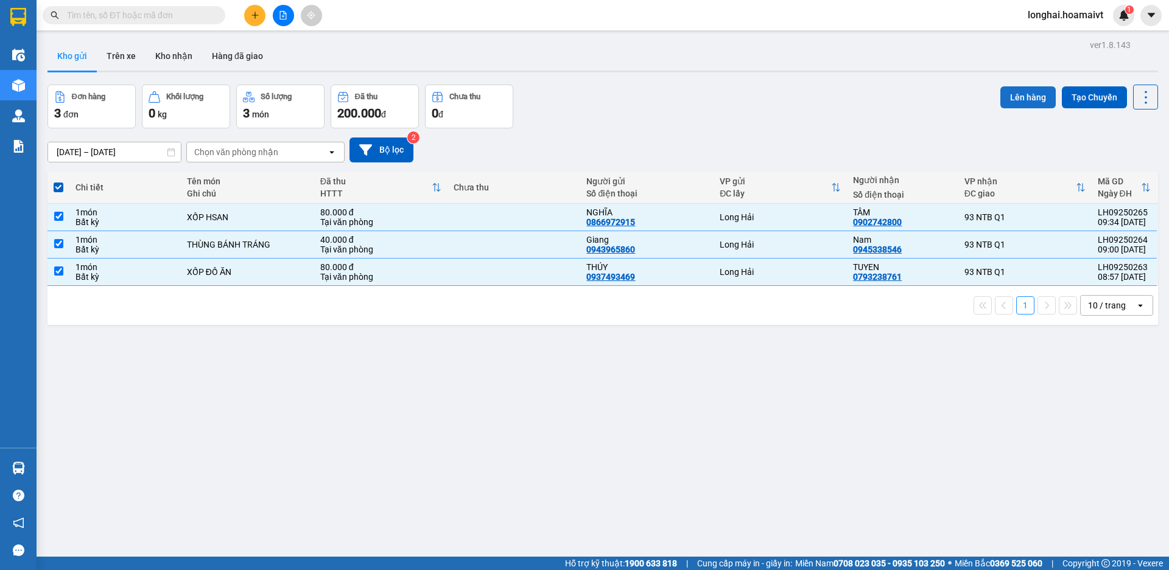
click at [1004, 92] on button "Lên hàng" at bounding box center [1027, 97] width 55 height 22
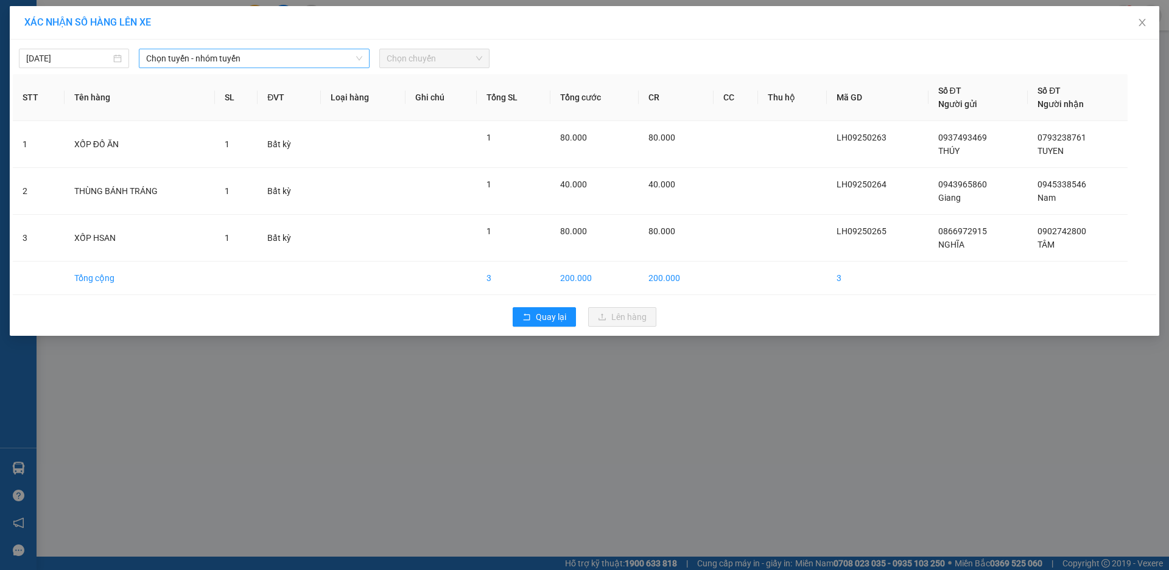
click at [330, 55] on span "Chọn tuyến - nhóm tuyến" at bounding box center [254, 58] width 216 height 18
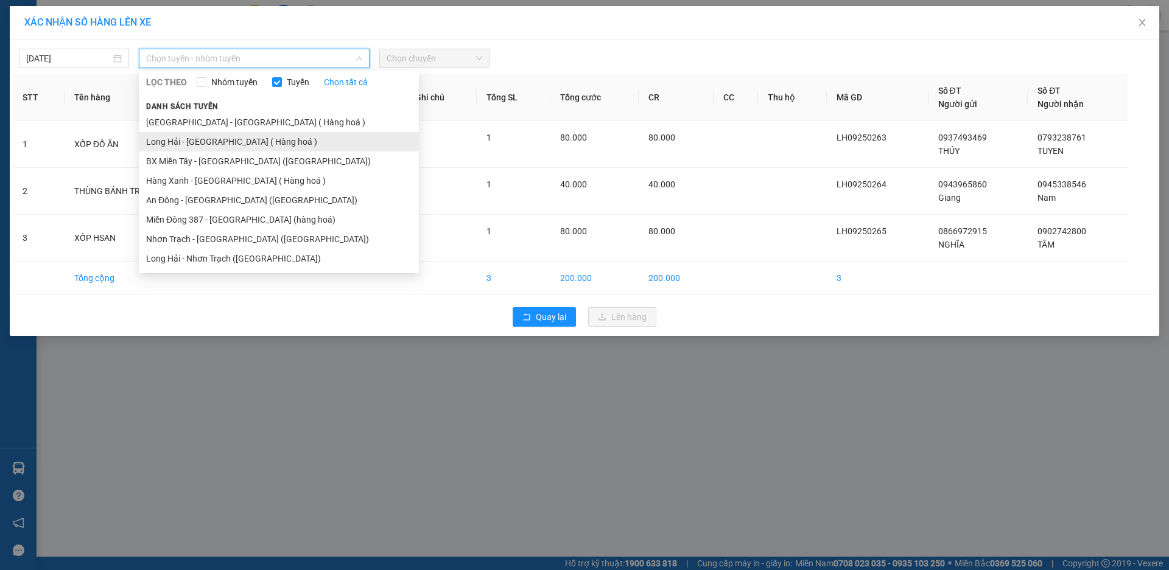
click at [296, 136] on li "Long Hải - [GEOGRAPHIC_DATA] ( Hàng hoá )" at bounding box center [279, 141] width 280 height 19
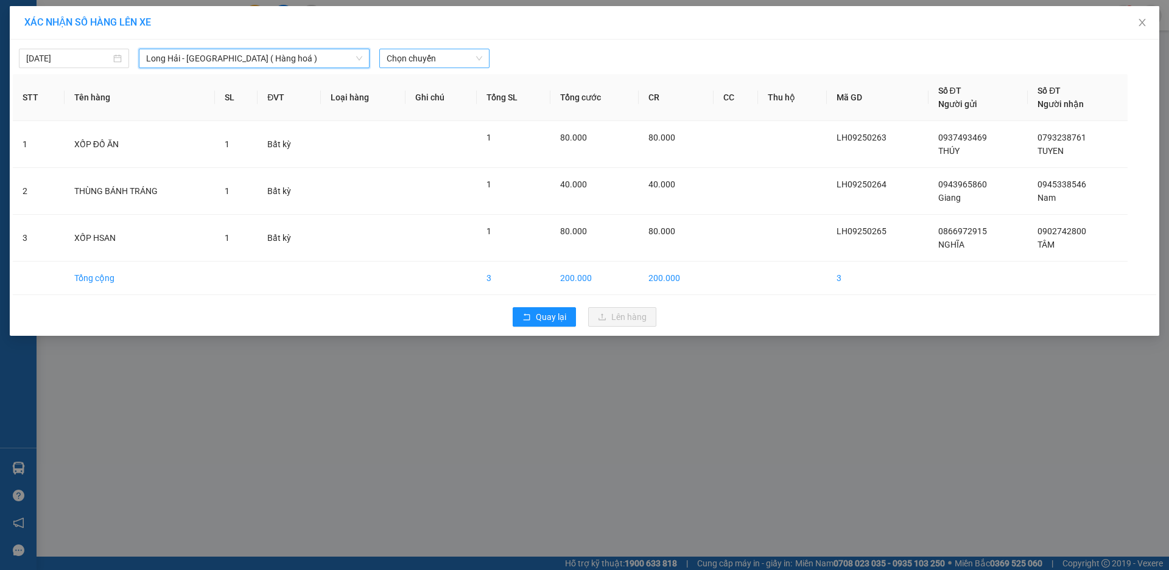
click at [442, 64] on span "Chọn chuyến" at bounding box center [434, 58] width 96 height 18
type input "0930"
click at [458, 108] on div "Thêm chuyến " 09:30 "" at bounding box center [444, 103] width 130 height 21
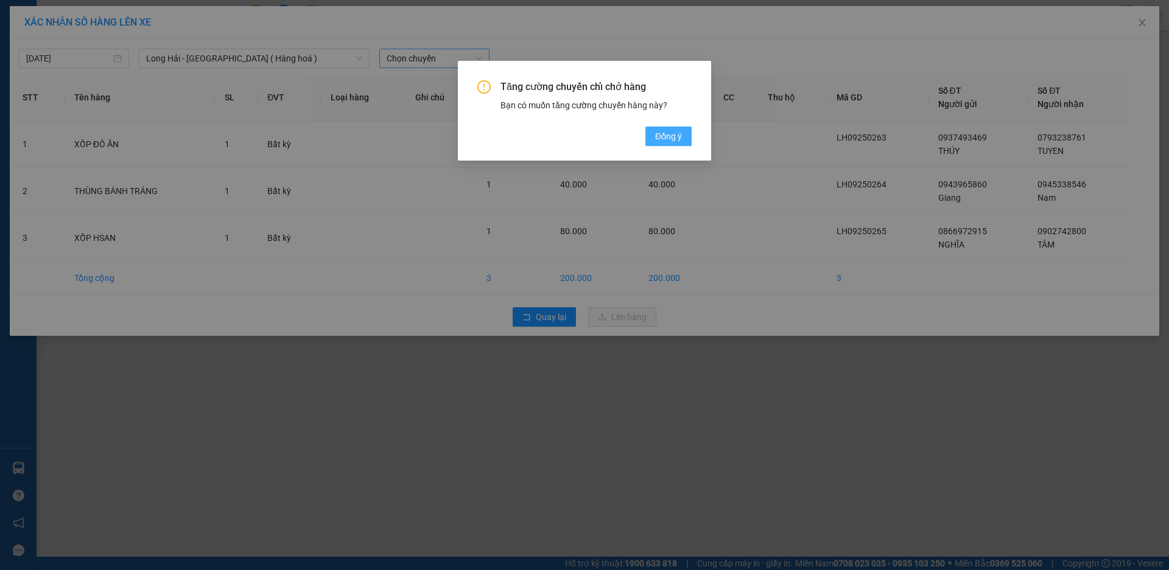
click at [671, 134] on span "Đồng ý" at bounding box center [668, 136] width 27 height 13
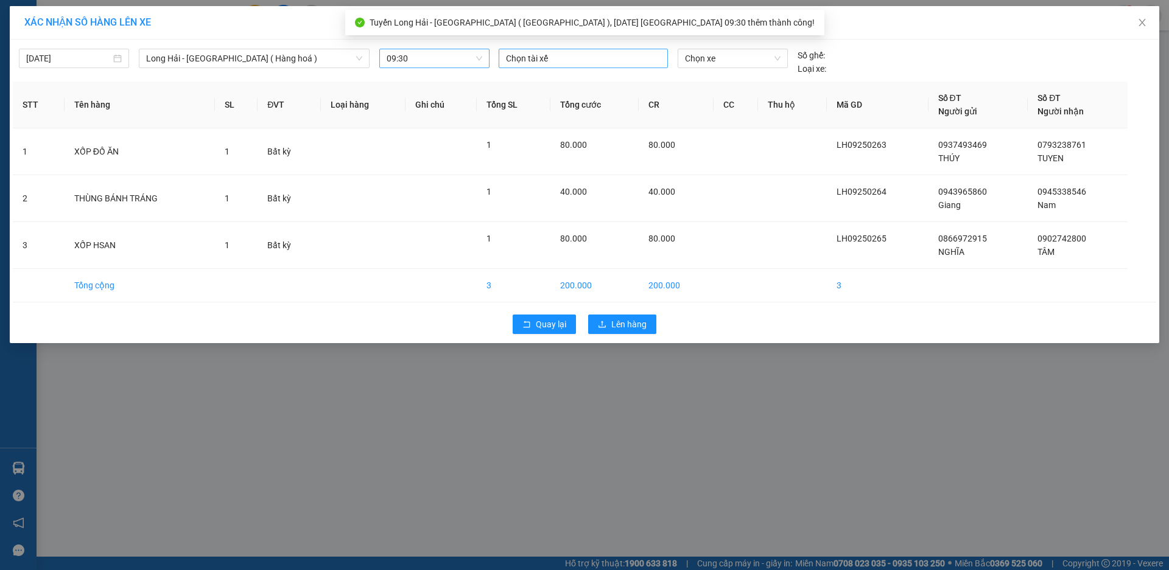
click at [531, 51] on div at bounding box center [583, 58] width 163 height 15
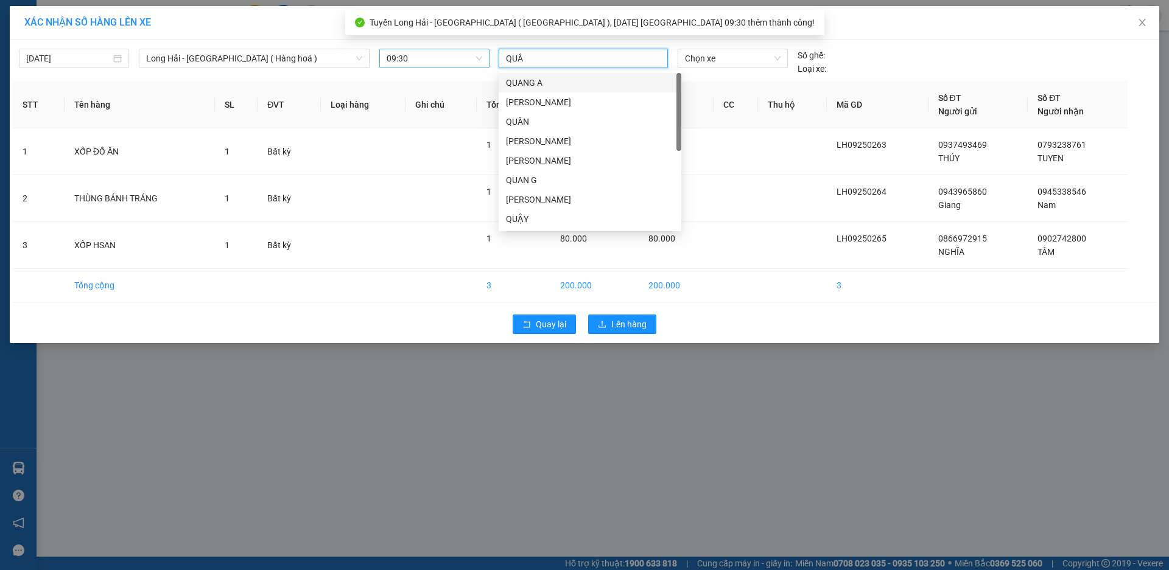
type input "QUÂN"
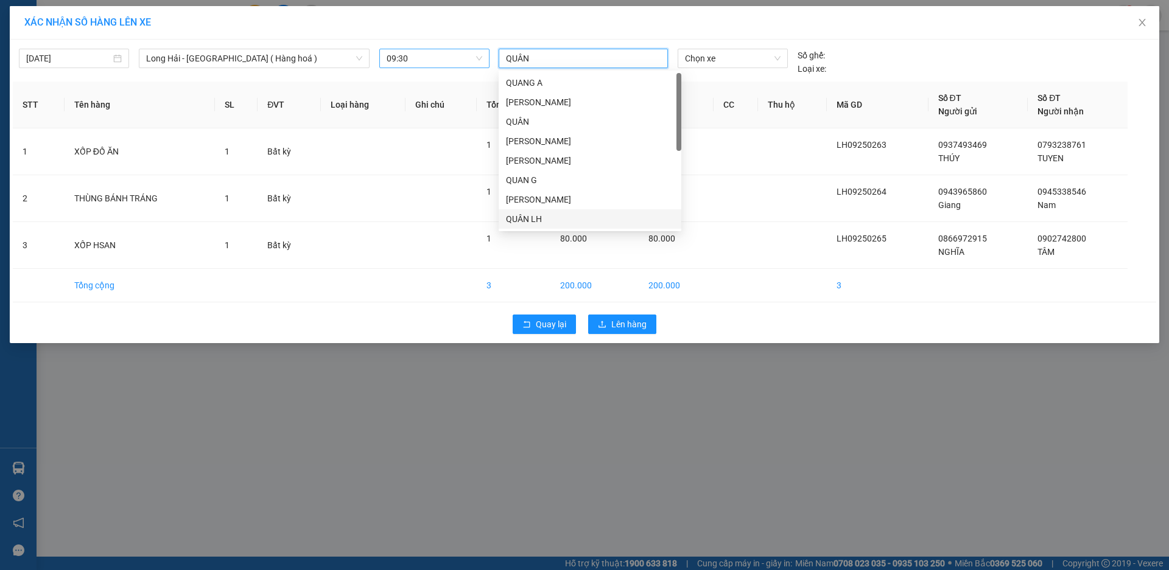
click at [587, 217] on div "QUÂN LH" at bounding box center [590, 218] width 168 height 13
click at [696, 65] on span "Chọn xe" at bounding box center [732, 58] width 95 height 18
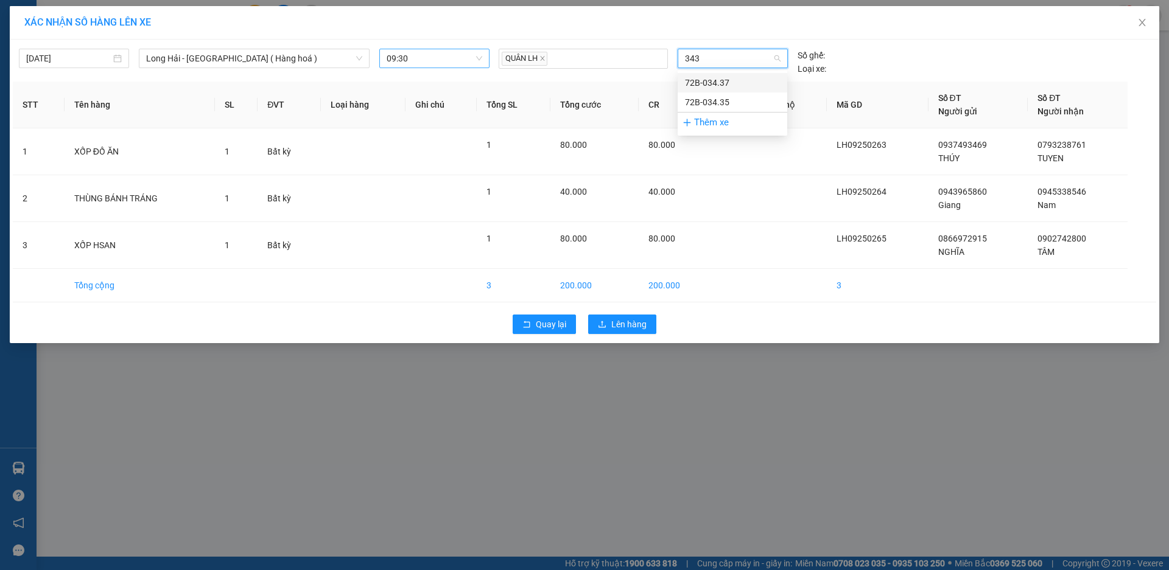
type input "3437"
click at [715, 78] on div "72B-034.37" at bounding box center [732, 82] width 95 height 13
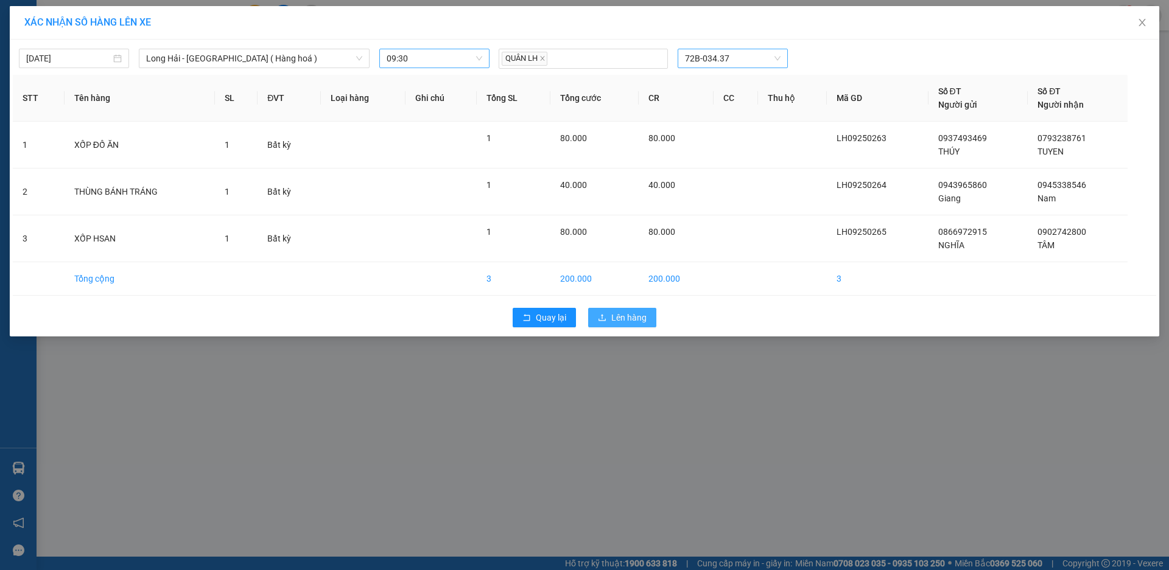
click at [612, 317] on span "Lên hàng" at bounding box center [628, 317] width 35 height 13
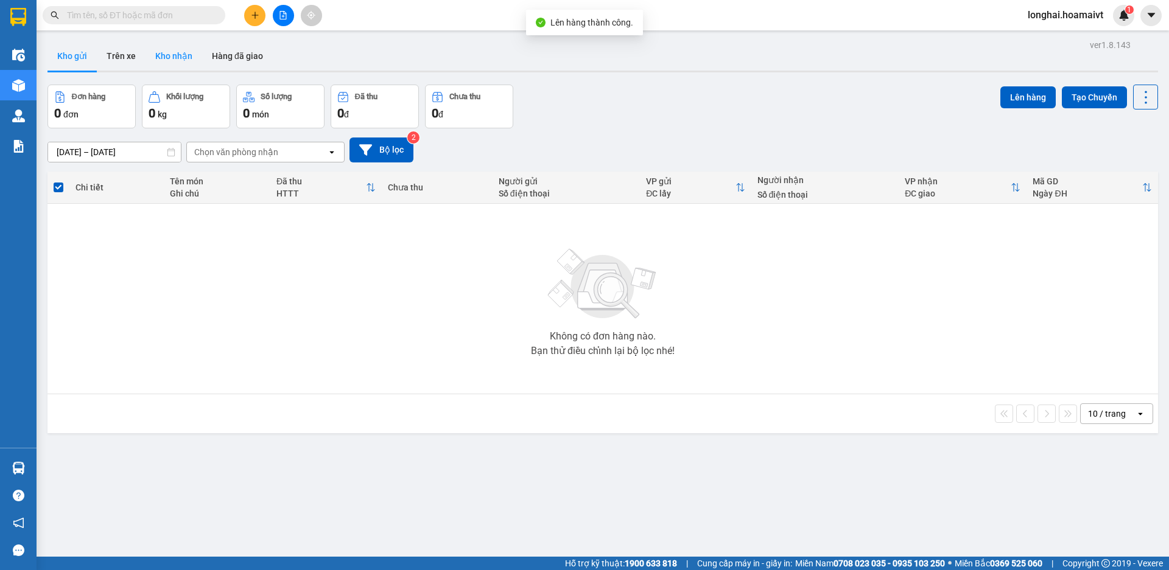
click at [175, 54] on button "Kho nhận" at bounding box center [173, 55] width 57 height 29
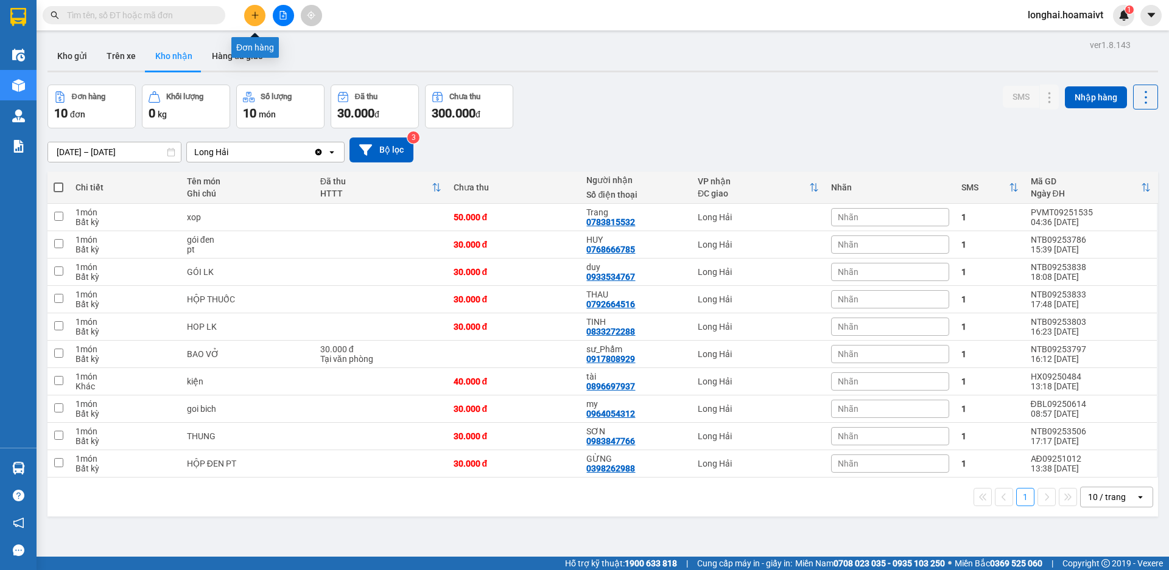
click at [250, 10] on button at bounding box center [254, 15] width 21 height 21
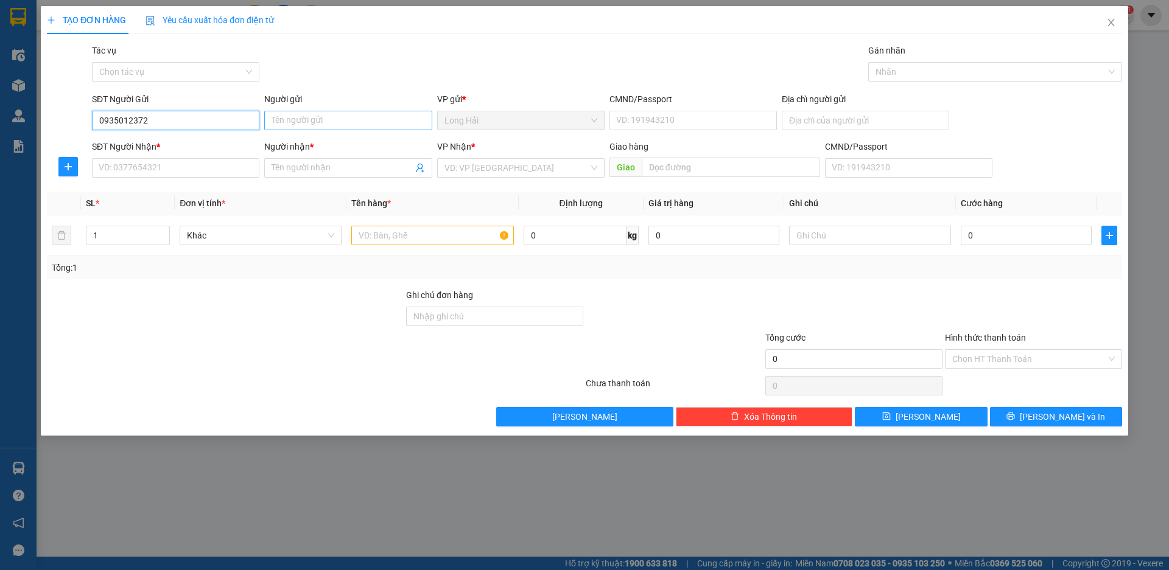
type input "0935012372"
click at [290, 115] on input "Người gửi" at bounding box center [347, 120] width 167 height 19
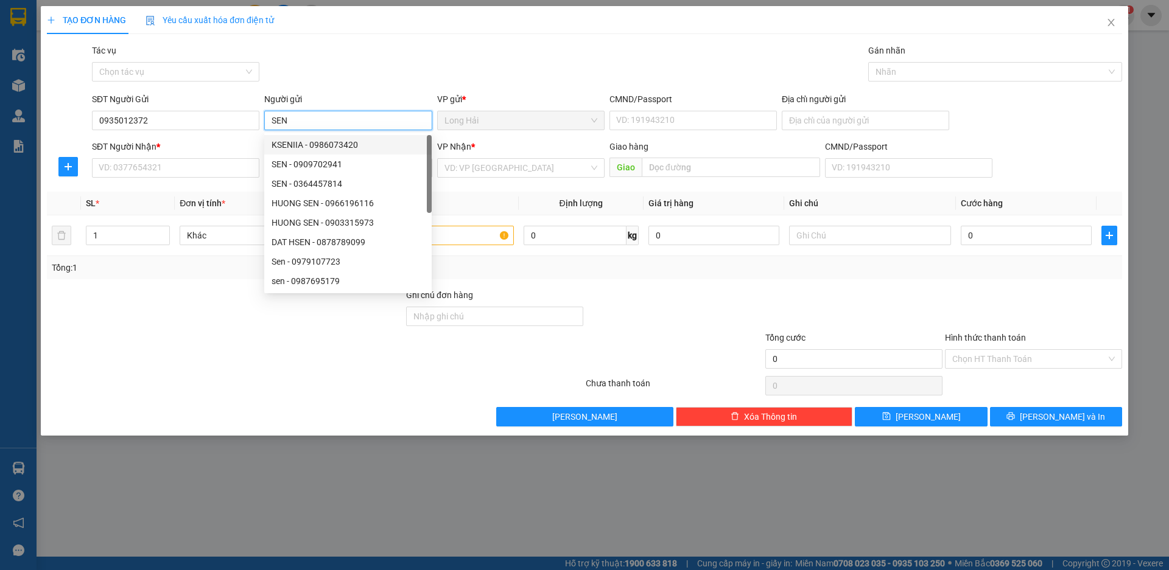
type input "SEN"
drag, startPoint x: 219, startPoint y: 186, endPoint x: 220, endPoint y: 164, distance: 21.9
click at [218, 179] on div "Transit Pickup Surcharge Ids Transit Deliver Surcharge Ids Transit Deliver Surc…" at bounding box center [584, 235] width 1075 height 383
click at [220, 164] on input "SĐT Người Nhận *" at bounding box center [175, 167] width 167 height 19
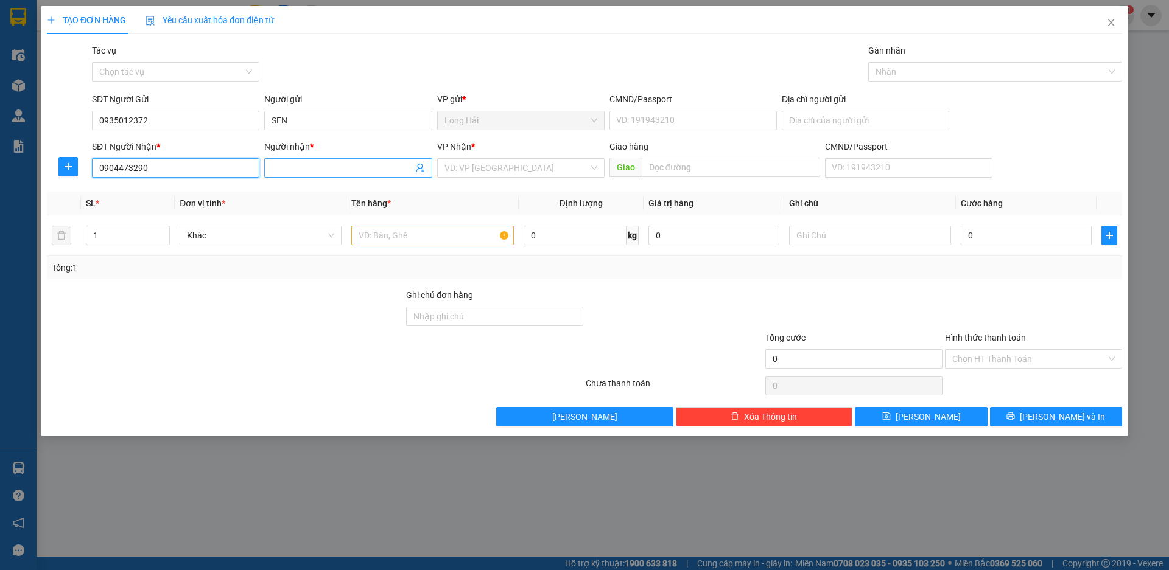
type input "0904473290"
click at [344, 165] on input "Người nhận *" at bounding box center [341, 167] width 141 height 13
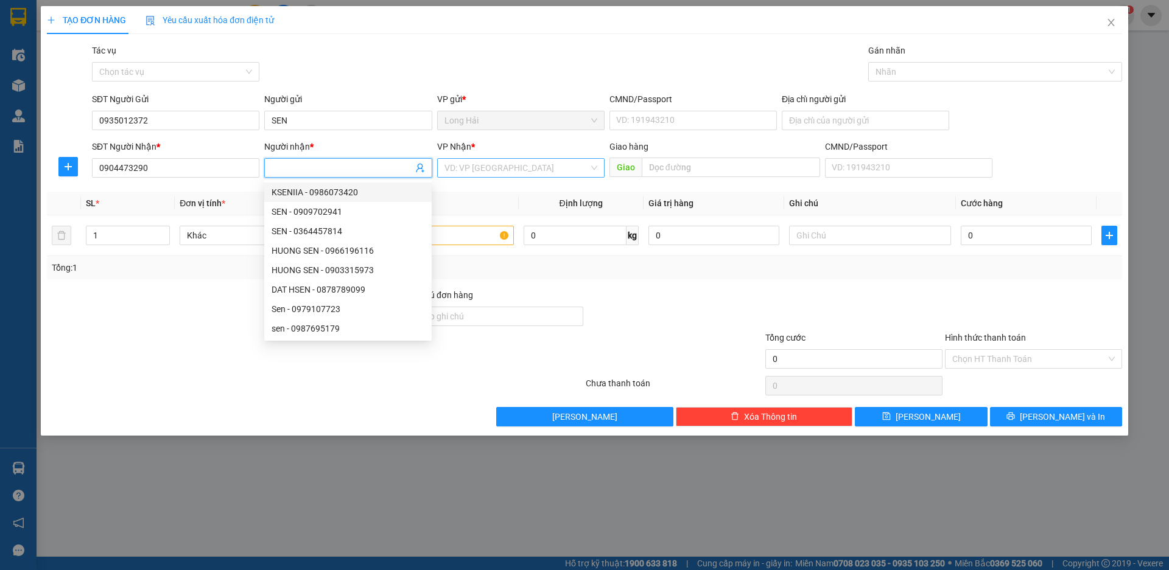
click at [502, 164] on input "search" at bounding box center [516, 168] width 144 height 18
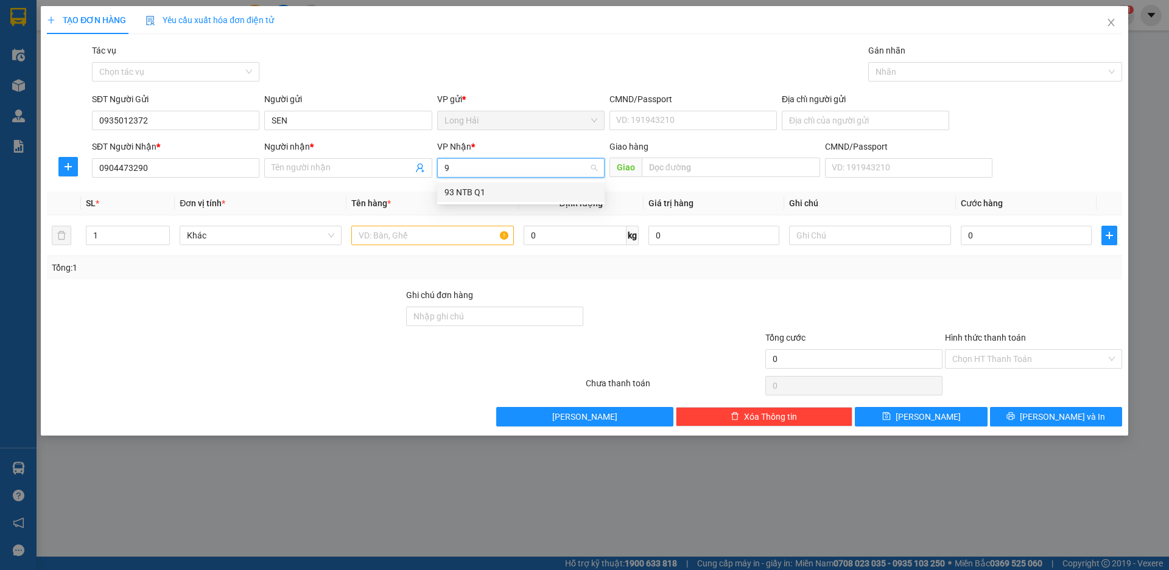
type input "93"
drag, startPoint x: 503, startPoint y: 192, endPoint x: 469, endPoint y: 217, distance: 42.6
click at [503, 191] on div "93 NTB Q1" at bounding box center [520, 192] width 153 height 13
click at [411, 243] on input "text" at bounding box center [432, 235] width 162 height 19
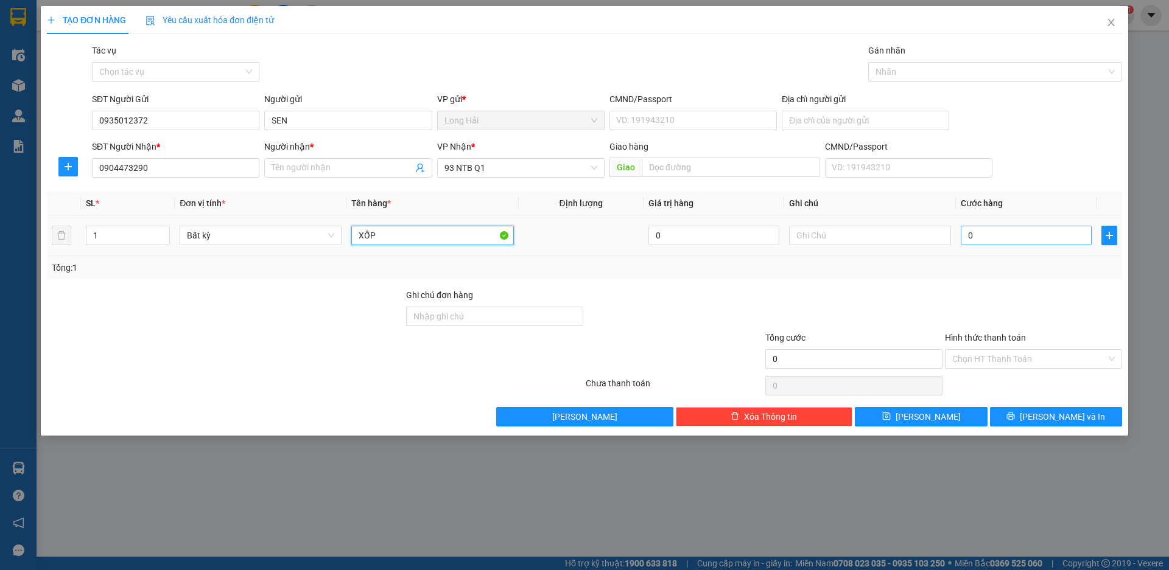
type input "XỐP"
click at [1049, 231] on input "0" at bounding box center [1025, 235] width 131 height 19
type input "5"
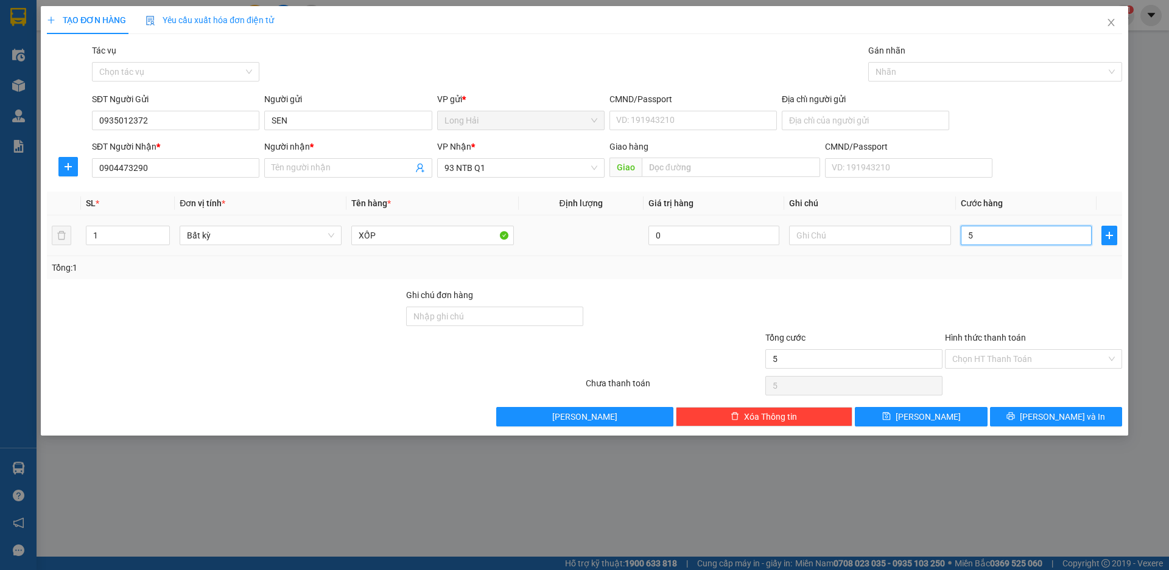
type input "50"
type input "50.000"
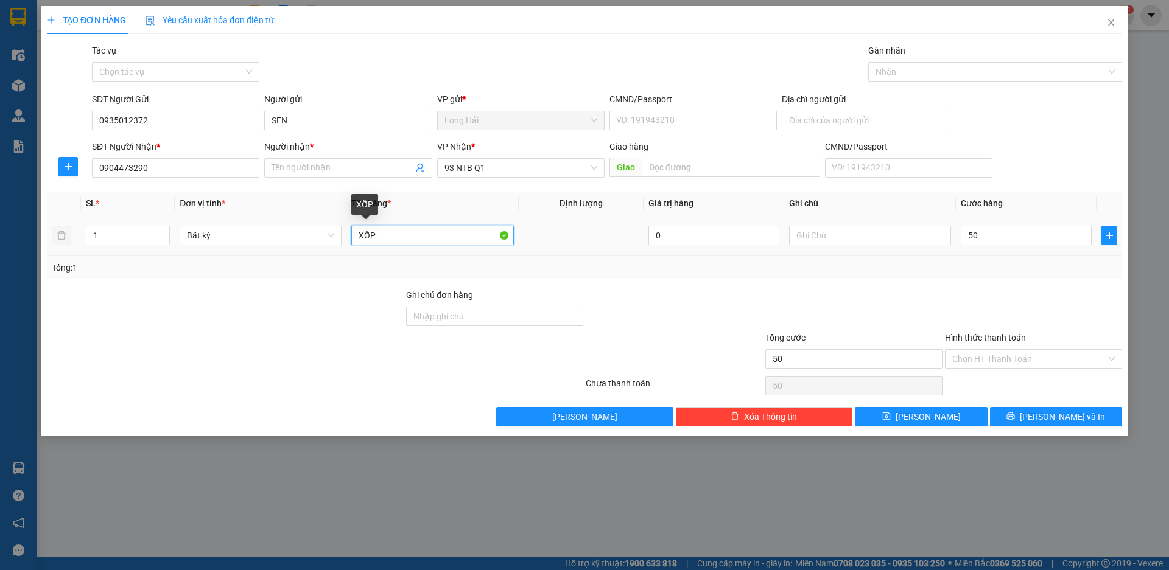
type input "50.000"
click at [388, 241] on input "XỐP" at bounding box center [432, 235] width 162 height 19
type input "XỐP HSAN"
click at [318, 170] on input "Người nhận *" at bounding box center [341, 167] width 141 height 13
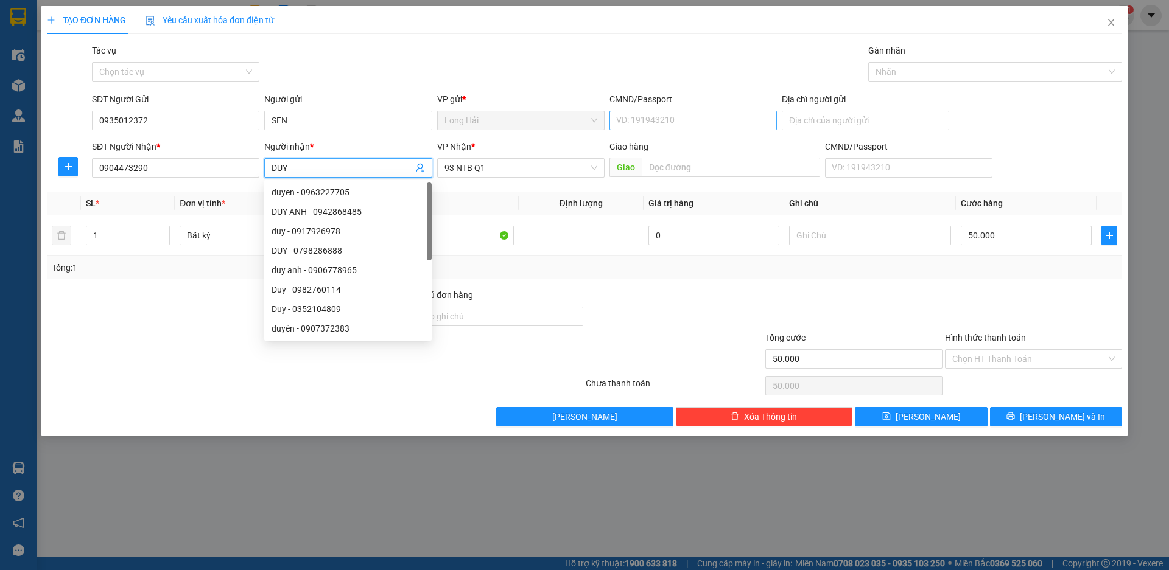
type input "DUY"
click at [677, 116] on input "CMND/Passport" at bounding box center [692, 120] width 167 height 19
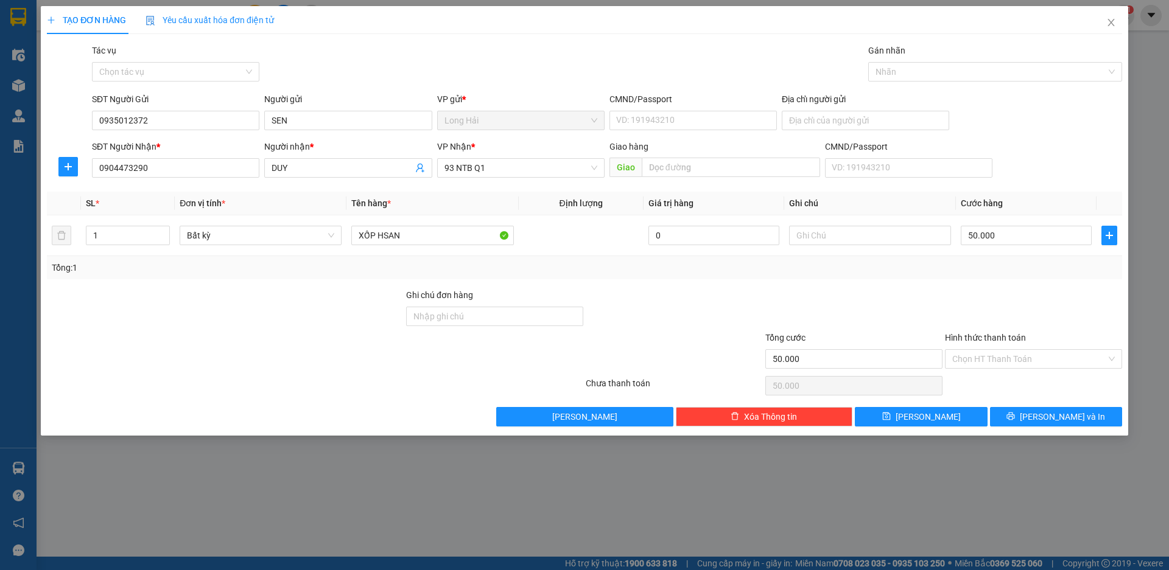
click at [718, 274] on div "Tổng: 1" at bounding box center [584, 267] width 1065 height 13
click at [1046, 419] on span "[PERSON_NAME] và In" at bounding box center [1061, 416] width 85 height 13
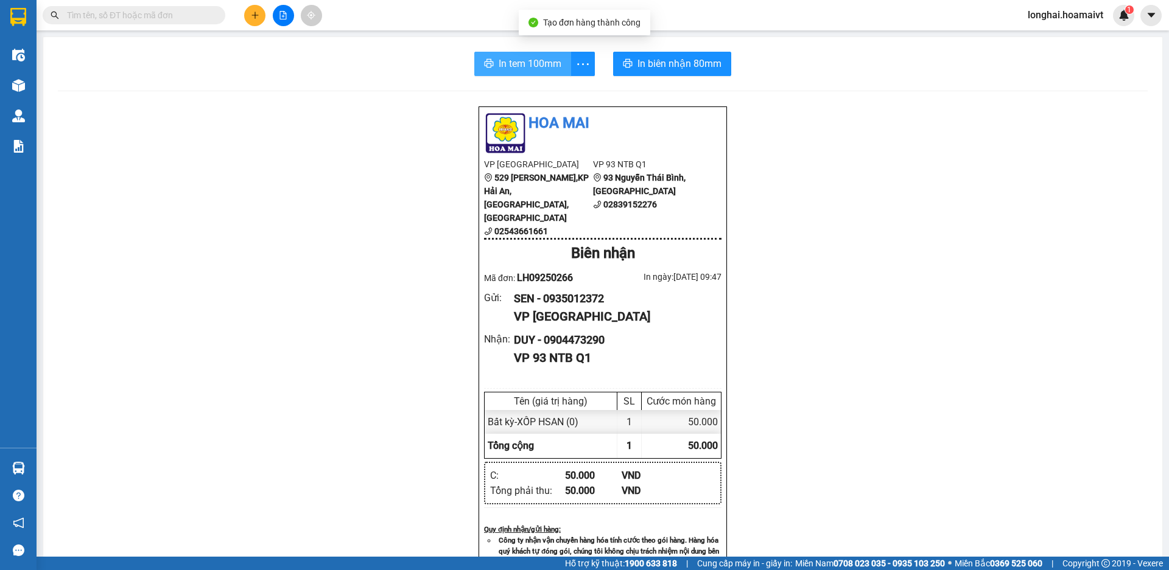
click at [508, 73] on button "In tem 100mm" at bounding box center [522, 64] width 97 height 24
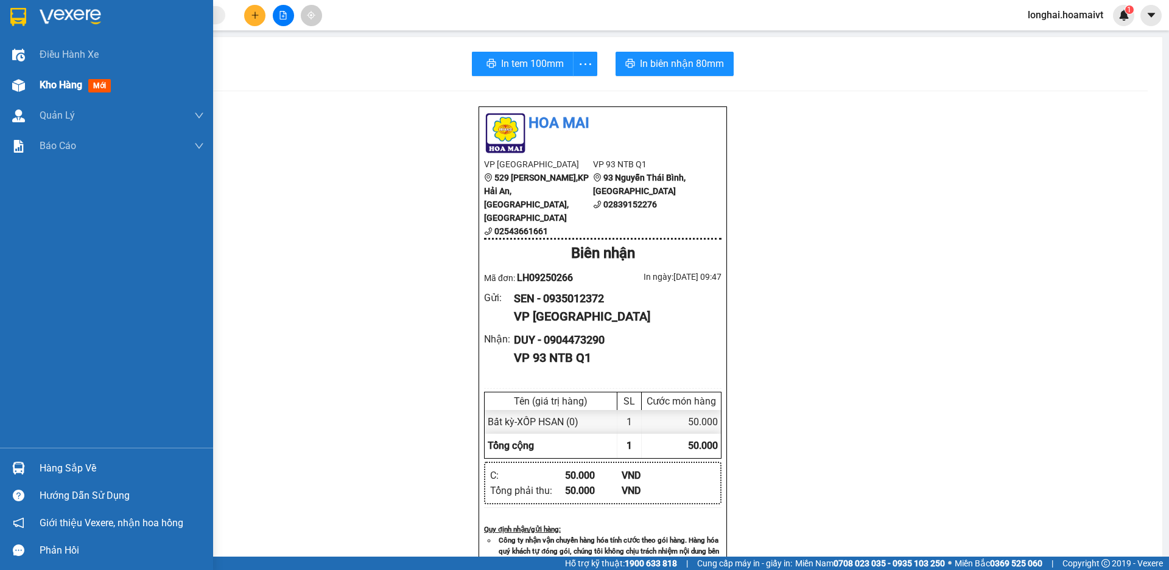
click at [30, 89] on div "Kho hàng mới" at bounding box center [106, 85] width 213 height 30
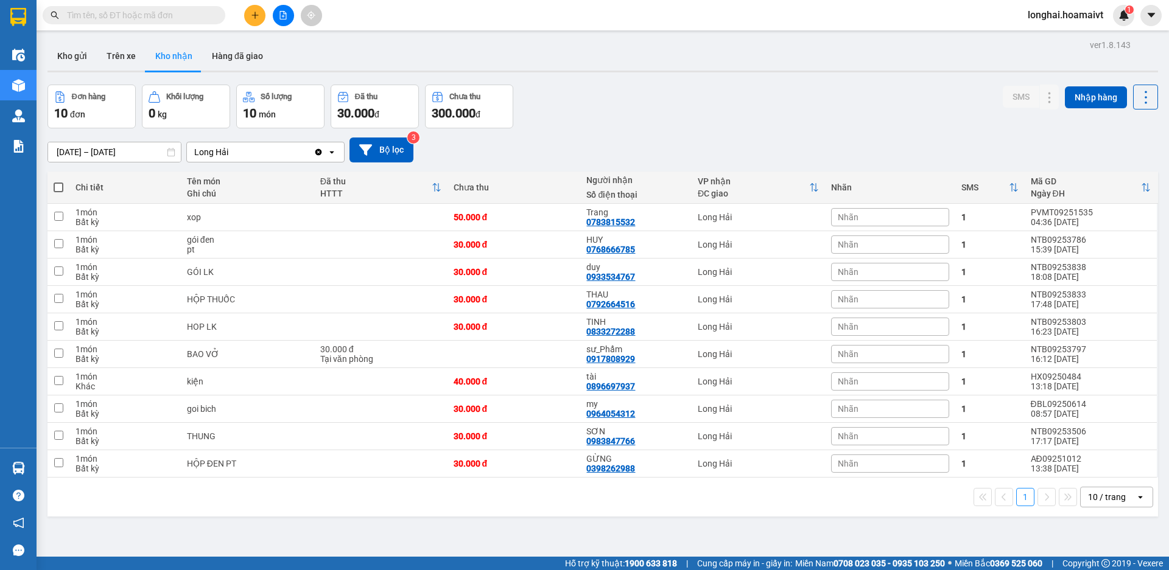
click at [79, 58] on button "Kho gửi" at bounding box center [71, 55] width 49 height 29
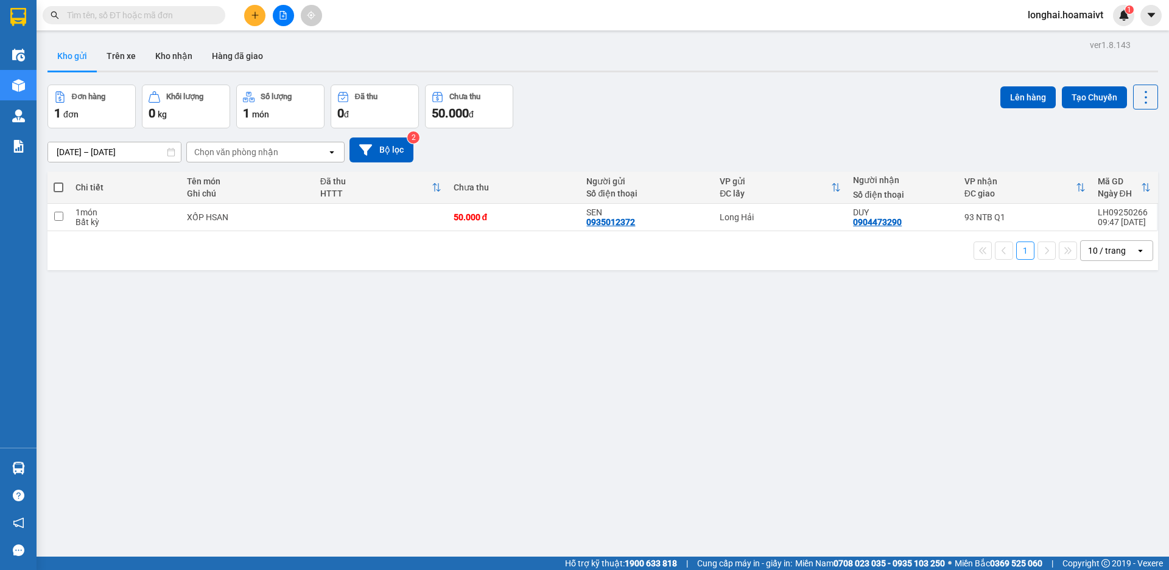
click at [58, 186] on span at bounding box center [59, 188] width 10 height 10
click at [58, 181] on input "checkbox" at bounding box center [58, 181] width 0 height 0
checkbox input "true"
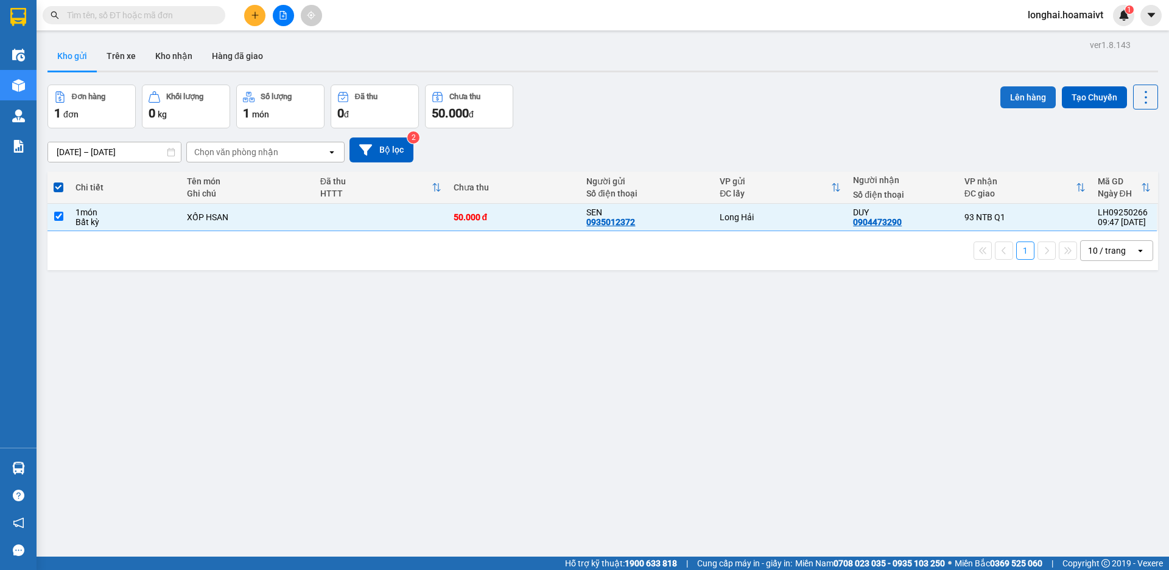
click at [1011, 89] on button "Lên hàng" at bounding box center [1027, 97] width 55 height 22
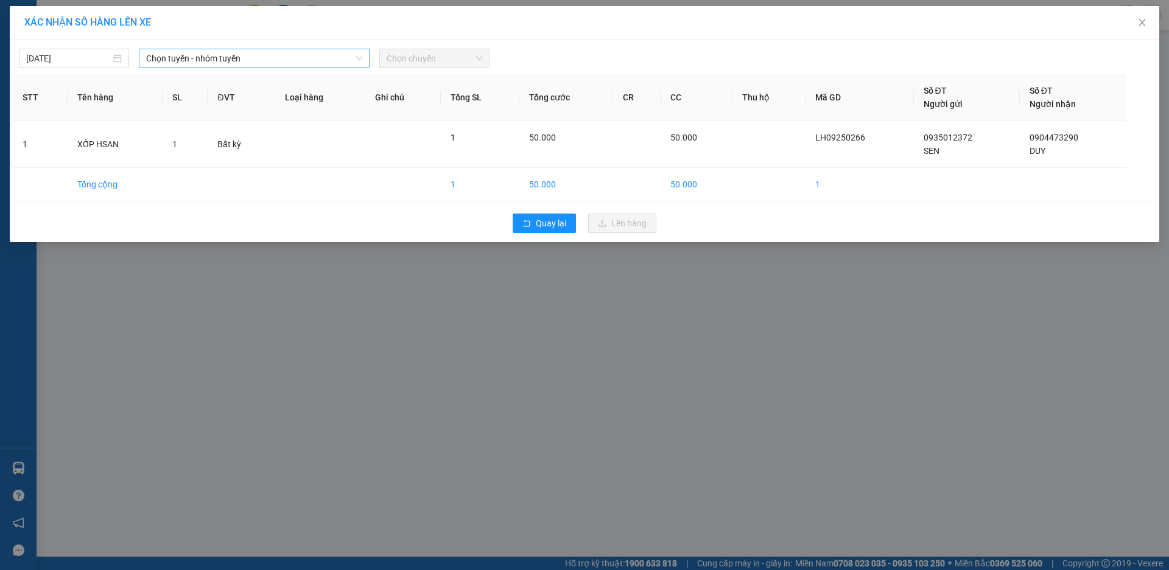
click at [324, 63] on span "Chọn tuyến - nhóm tuyến" at bounding box center [254, 58] width 216 height 18
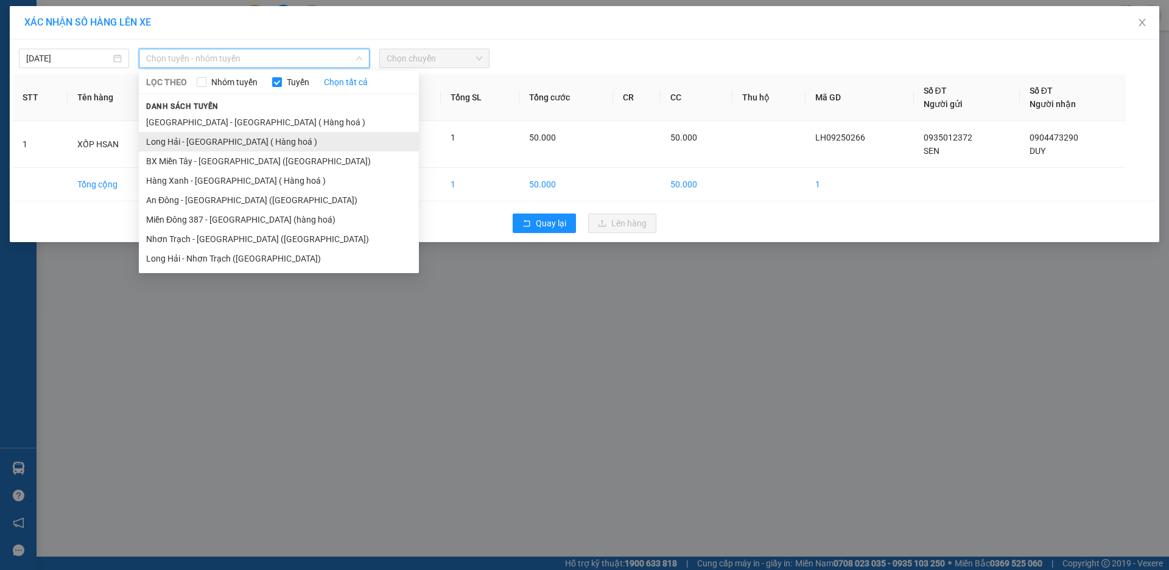
click at [333, 140] on li "Long Hải - [GEOGRAPHIC_DATA] ( Hàng hoá )" at bounding box center [279, 141] width 280 height 19
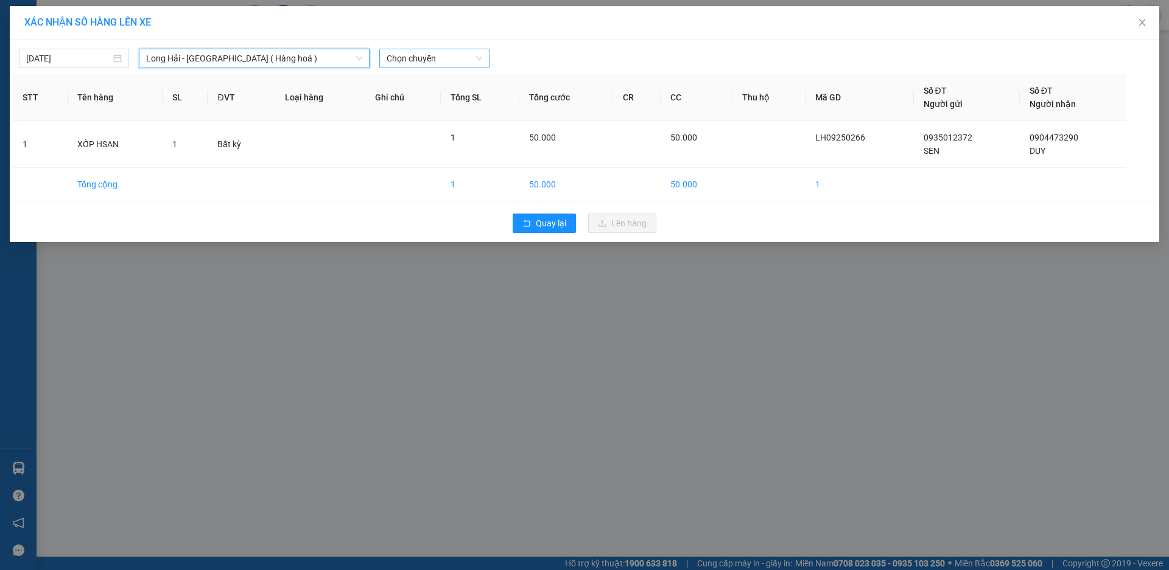
click at [424, 60] on span "Chọn chuyến" at bounding box center [434, 58] width 96 height 18
type input "10"
click at [445, 100] on div "Thêm chuyến " 10:00 "" at bounding box center [444, 103] width 130 height 21
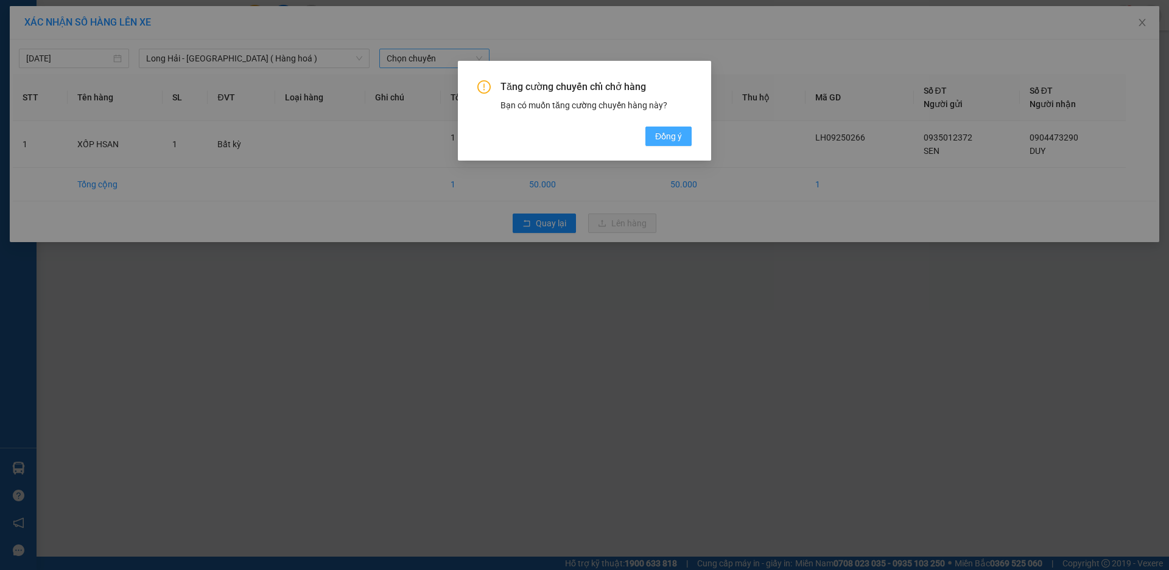
click at [659, 142] on span "Đồng ý" at bounding box center [668, 136] width 27 height 13
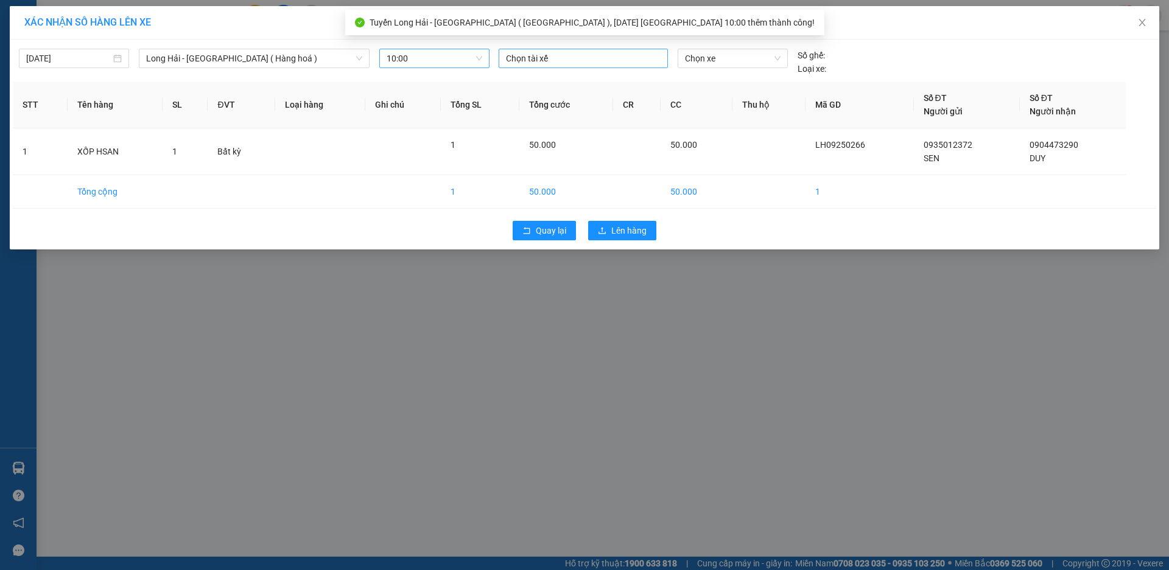
click at [539, 65] on div at bounding box center [583, 58] width 163 height 15
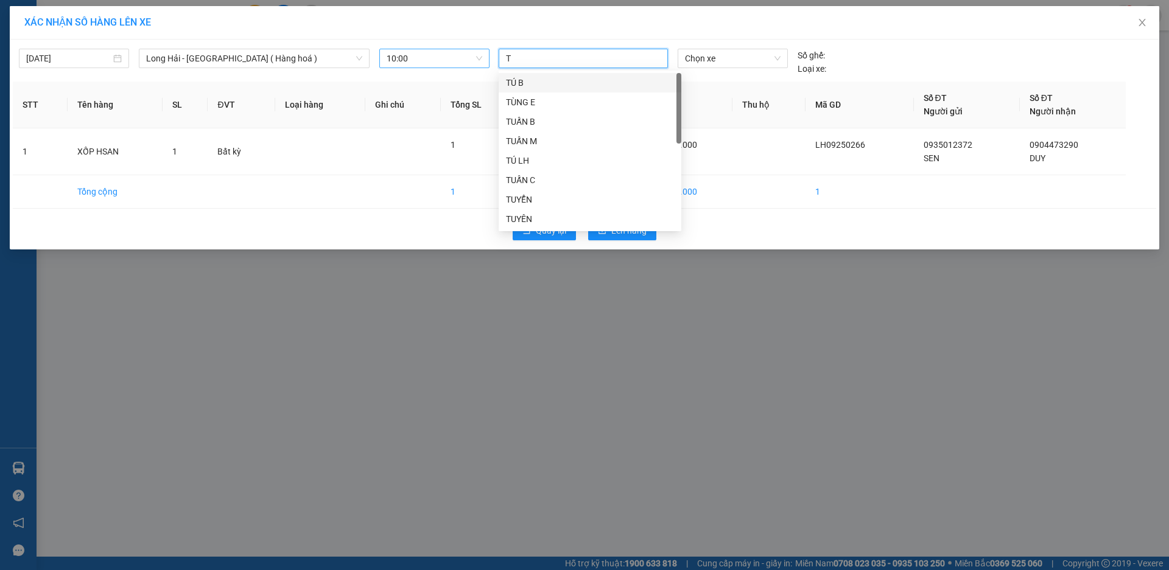
type input "TÚ"
click at [556, 155] on div "TÚ LH" at bounding box center [590, 160] width 168 height 13
drag, startPoint x: 694, startPoint y: 68, endPoint x: 699, endPoint y: 60, distance: 9.8
click at [696, 65] on div "Chọn xe" at bounding box center [732, 62] width 119 height 27
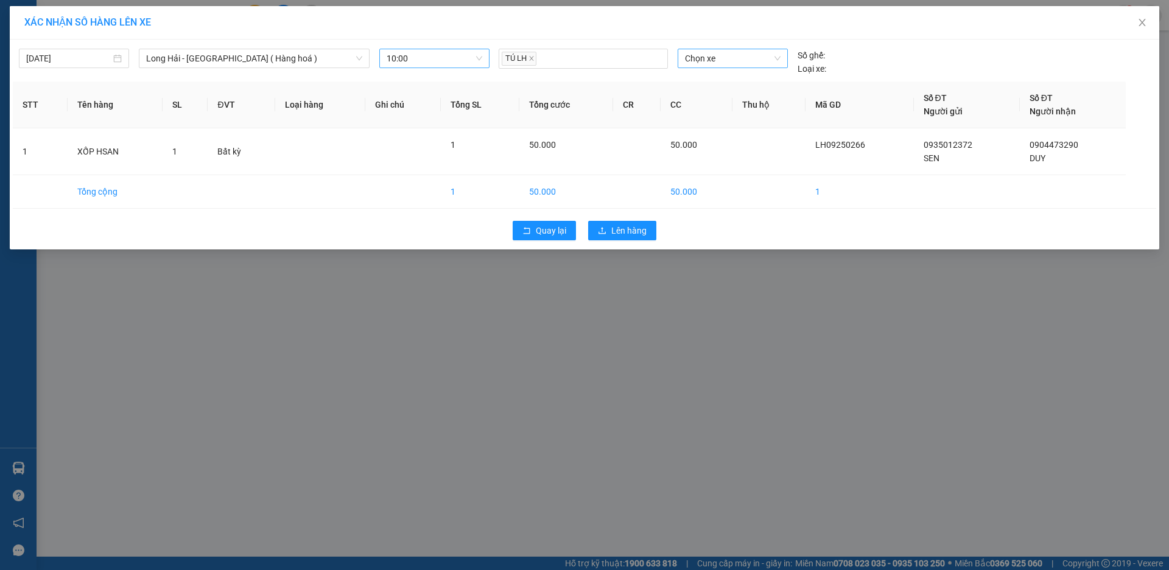
click at [699, 60] on span "Chọn xe" at bounding box center [732, 58] width 95 height 18
type input "2918"
click at [722, 76] on div "72B-029.18" at bounding box center [732, 82] width 95 height 13
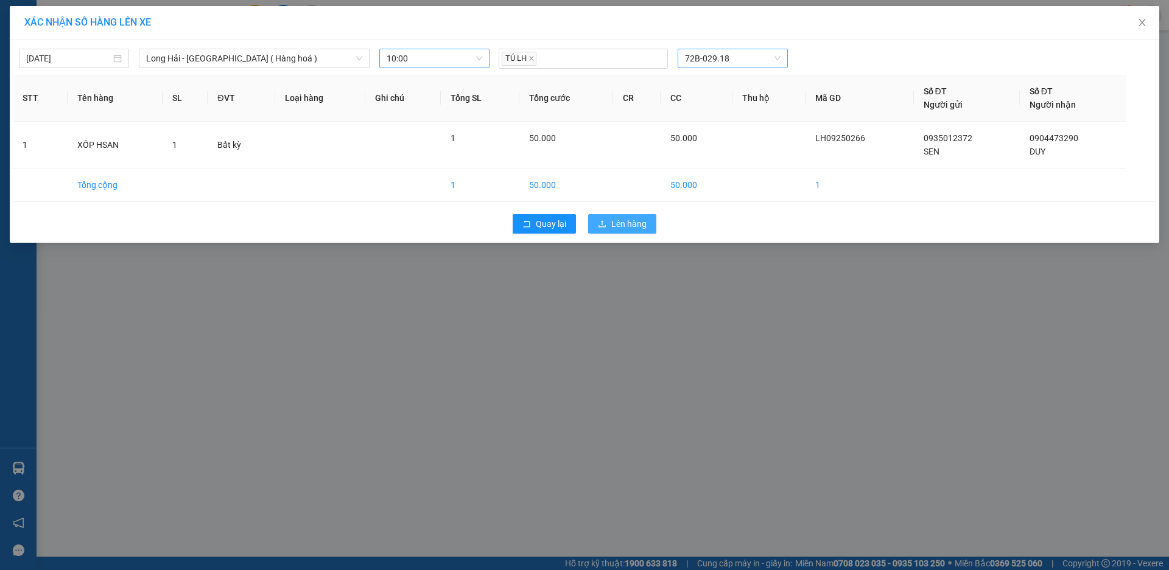
click at [632, 222] on span "Lên hàng" at bounding box center [628, 223] width 35 height 13
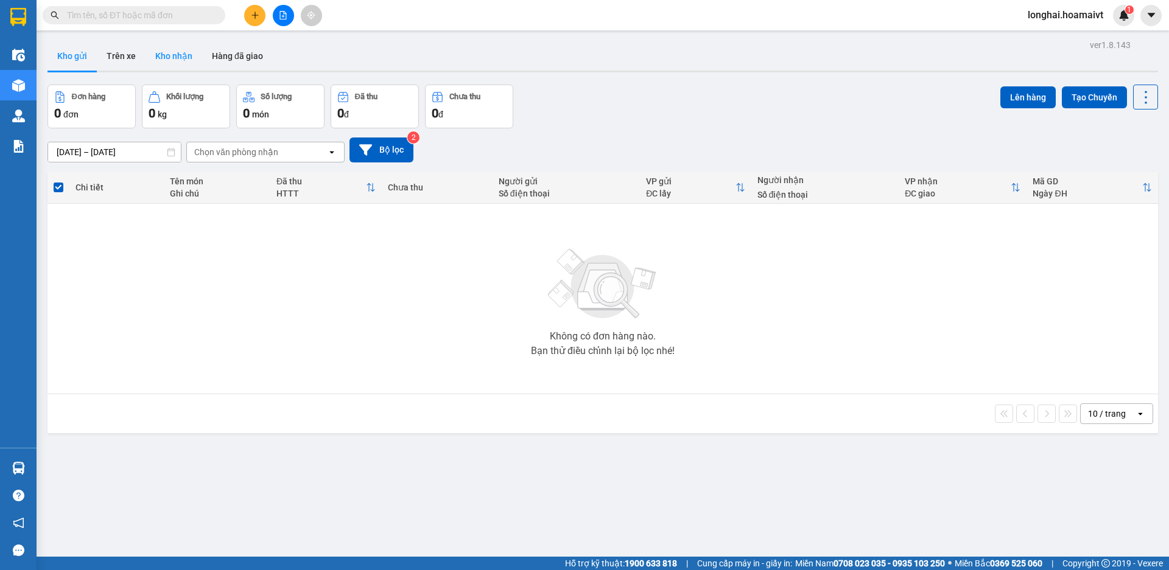
click at [173, 55] on button "Kho nhận" at bounding box center [173, 55] width 57 height 29
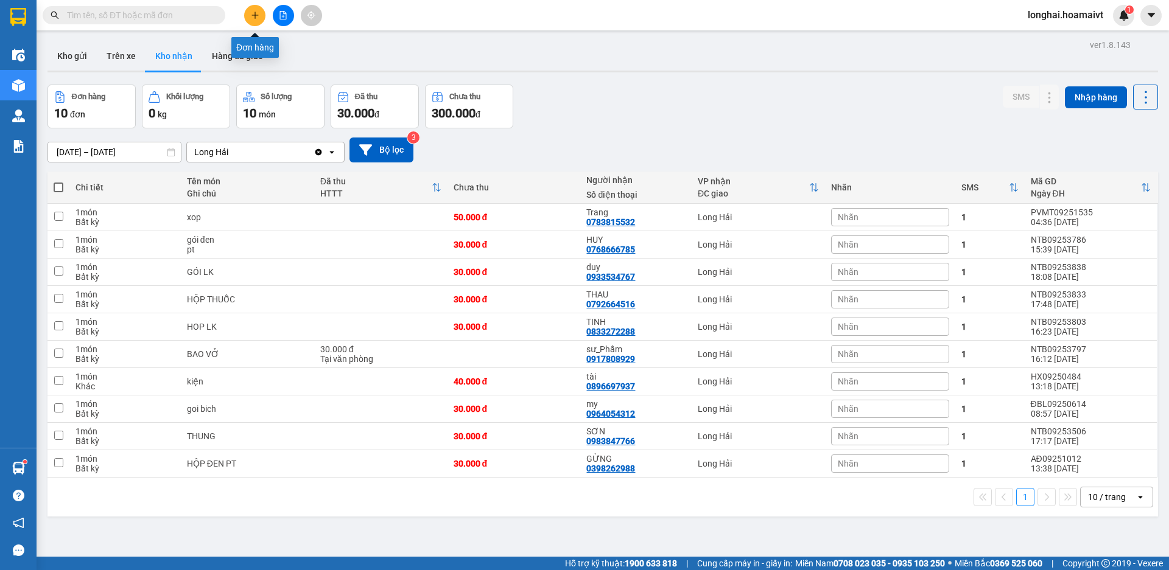
click at [255, 19] on button at bounding box center [254, 15] width 21 height 21
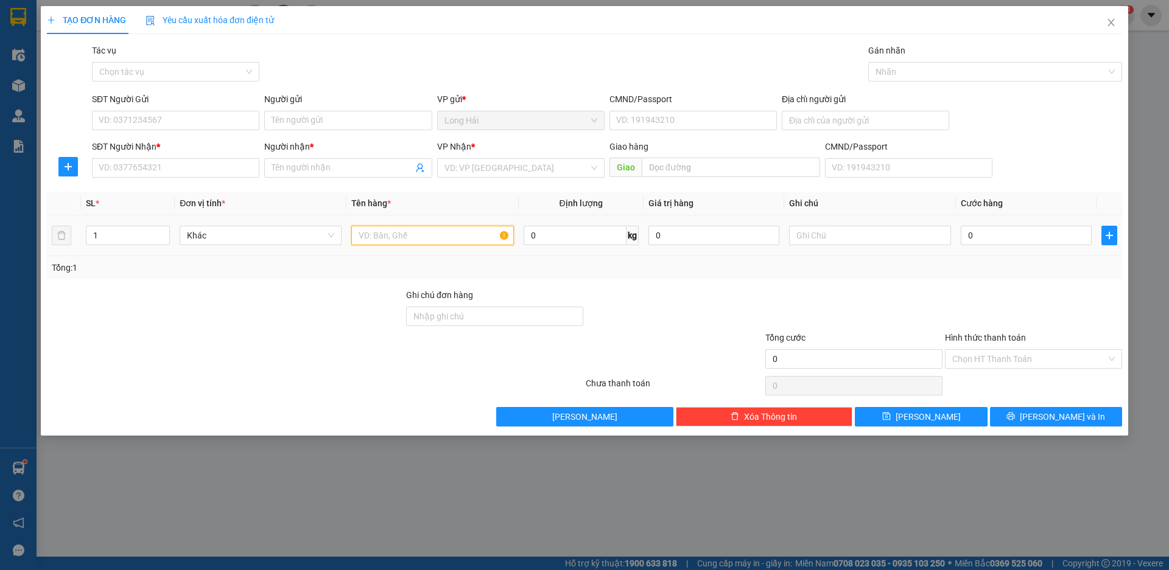
click at [377, 236] on input "text" at bounding box center [432, 235] width 162 height 19
type input "XOP"
click at [472, 170] on input "search" at bounding box center [516, 168] width 144 height 18
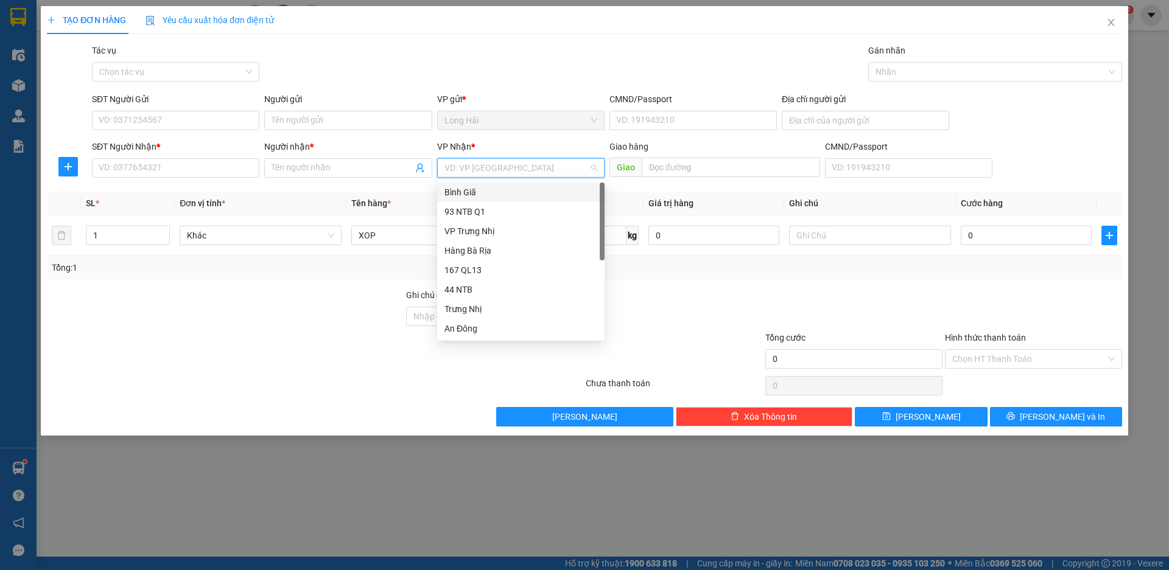
type input "9"
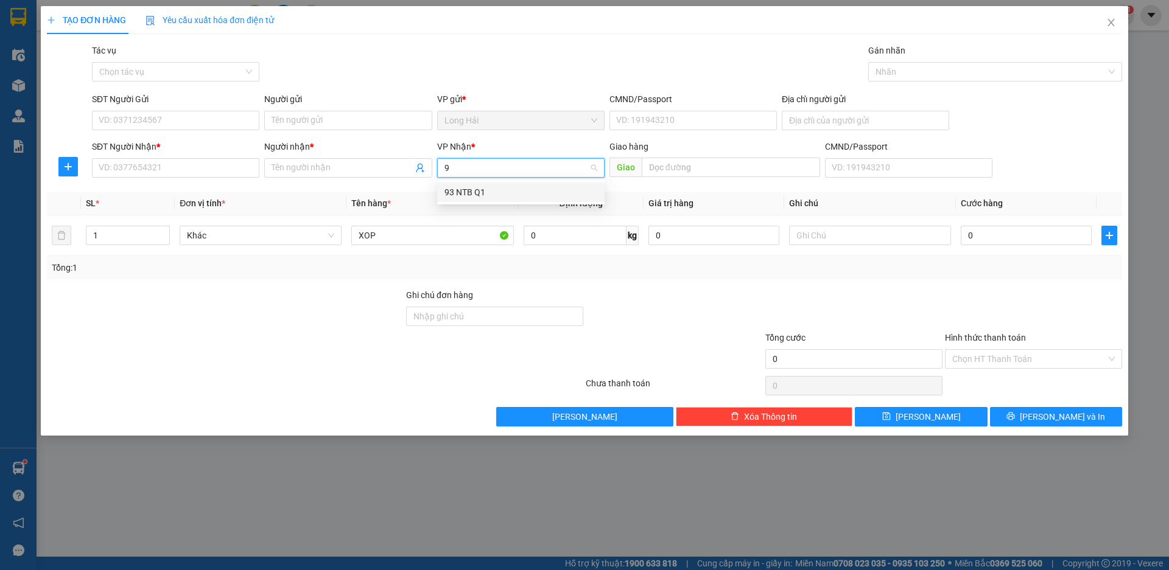
drag, startPoint x: 467, startPoint y: 194, endPoint x: 0, endPoint y: 168, distance: 467.5
click at [463, 191] on div "93 NTB Q1" at bounding box center [520, 192] width 153 height 13
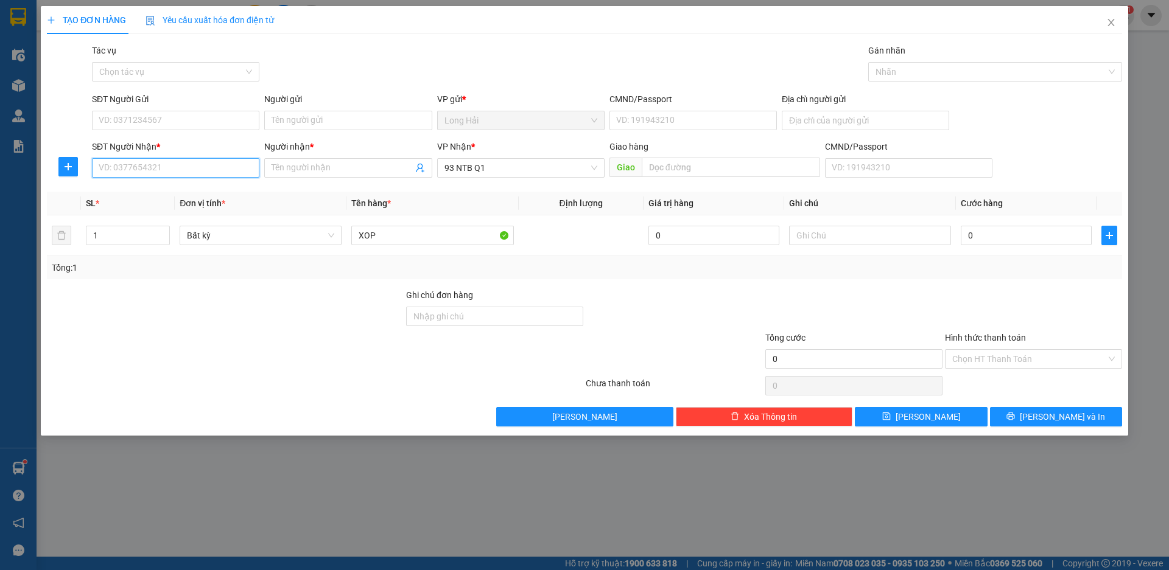
click at [146, 174] on input "SĐT Người Nhận *" at bounding box center [175, 167] width 167 height 19
type input "0909058982"
click at [309, 167] on input "Người nhận *" at bounding box center [341, 167] width 141 height 13
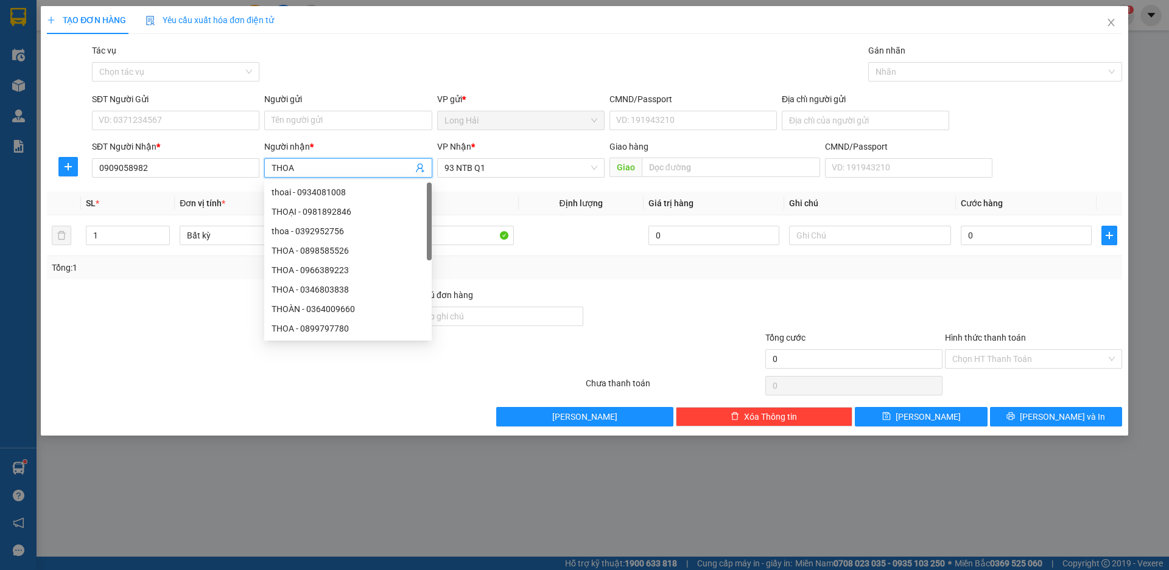
type input "THOA"
click at [168, 107] on div "SĐT Người Gửi" at bounding box center [175, 102] width 167 height 18
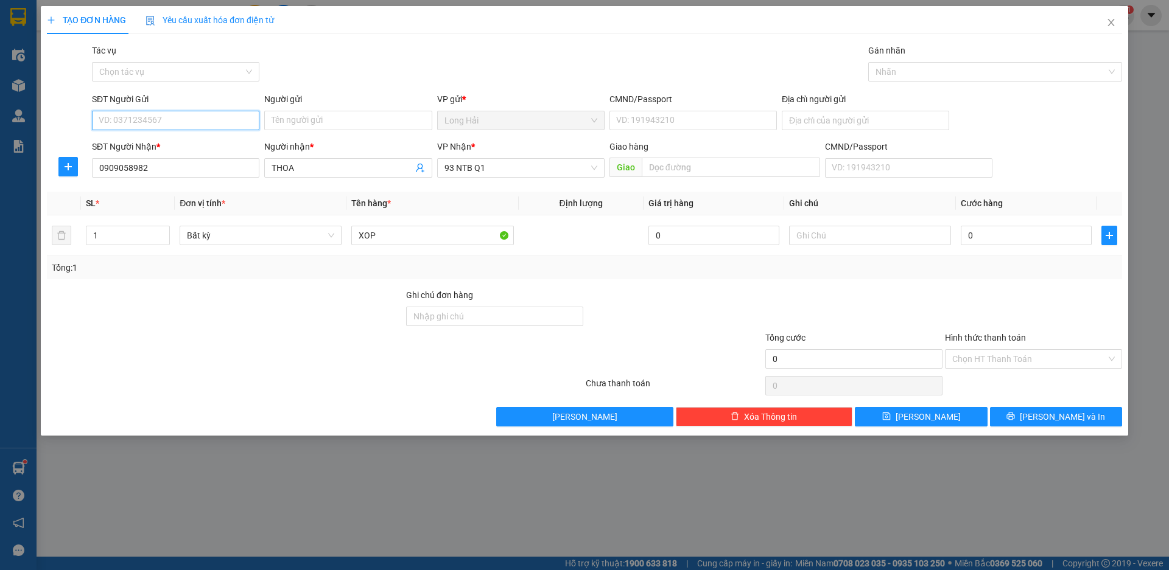
click at [175, 115] on input "SĐT Người Gửi" at bounding box center [175, 120] width 167 height 19
type input "0915531359"
click at [304, 125] on input "Người gửi" at bounding box center [347, 120] width 167 height 19
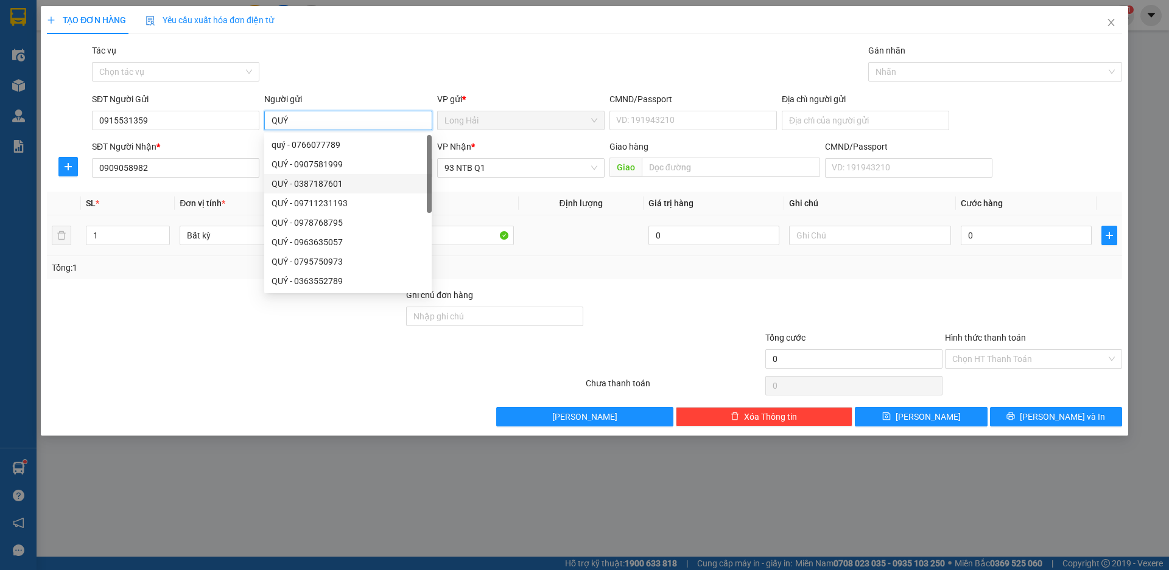
type input "QUÝ"
click at [583, 276] on div "Tổng: 1" at bounding box center [584, 267] width 1075 height 23
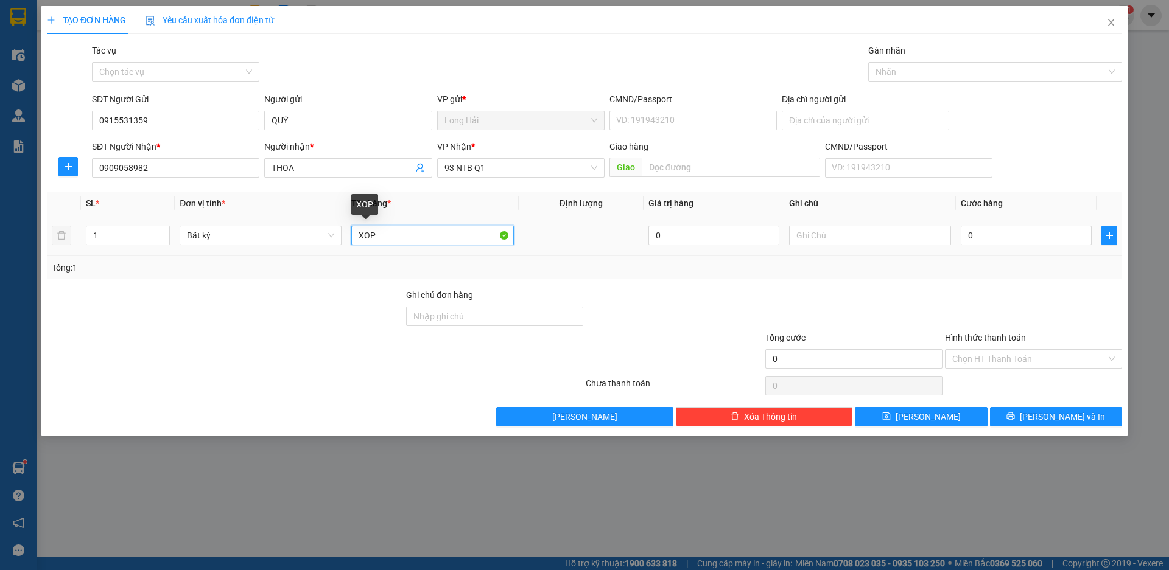
click at [441, 242] on input "XOP" at bounding box center [432, 235] width 162 height 19
type input "XOP HSAN"
click at [991, 243] on input "0" at bounding box center [1025, 235] width 131 height 19
type input "8"
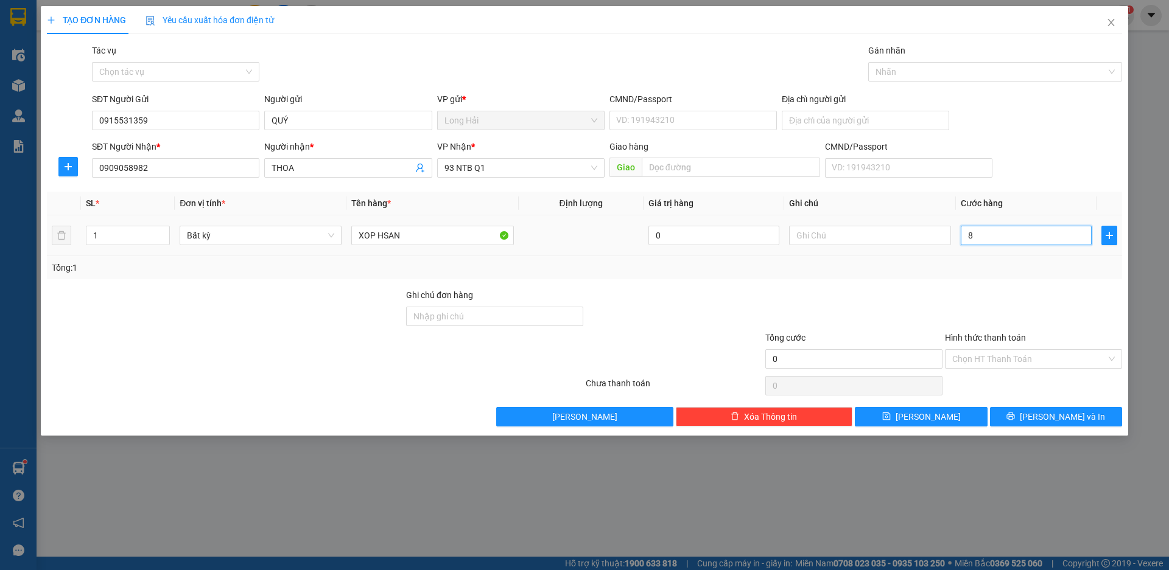
type input "8"
type input "80"
click at [705, 127] on input "CMND/Passport" at bounding box center [692, 120] width 167 height 19
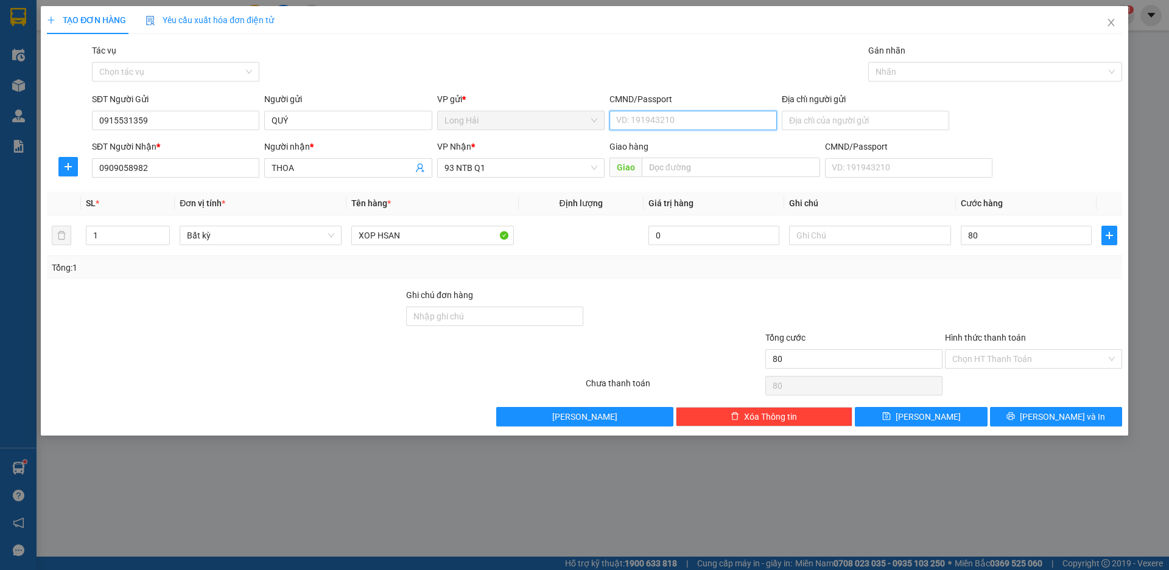
type input "80.000"
click at [1076, 416] on span "[PERSON_NAME] và In" at bounding box center [1061, 416] width 85 height 13
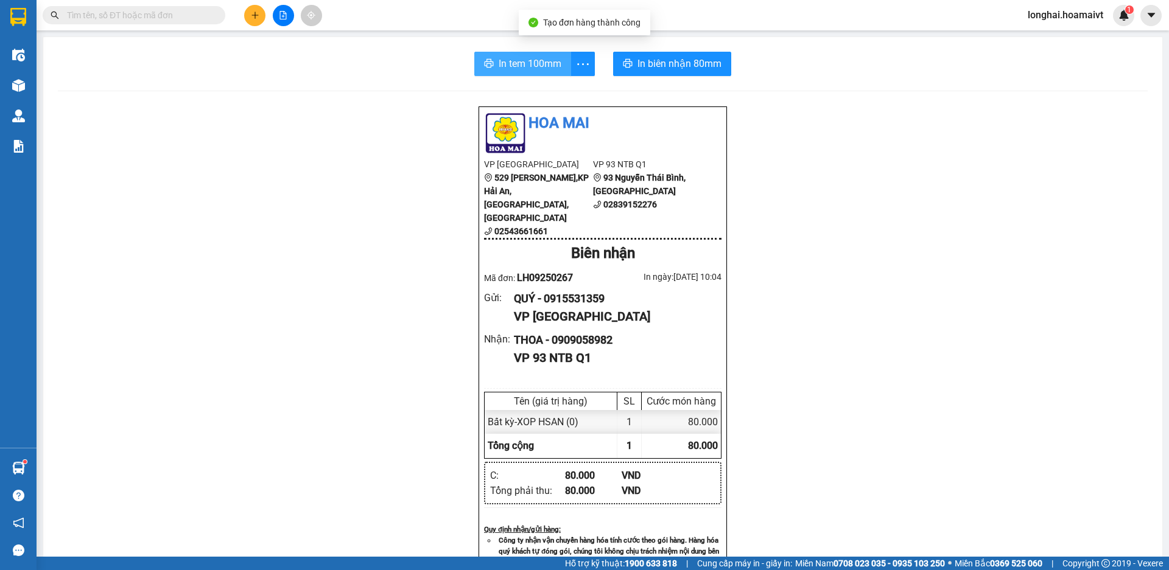
click at [533, 71] on span "In tem 100mm" at bounding box center [529, 63] width 63 height 15
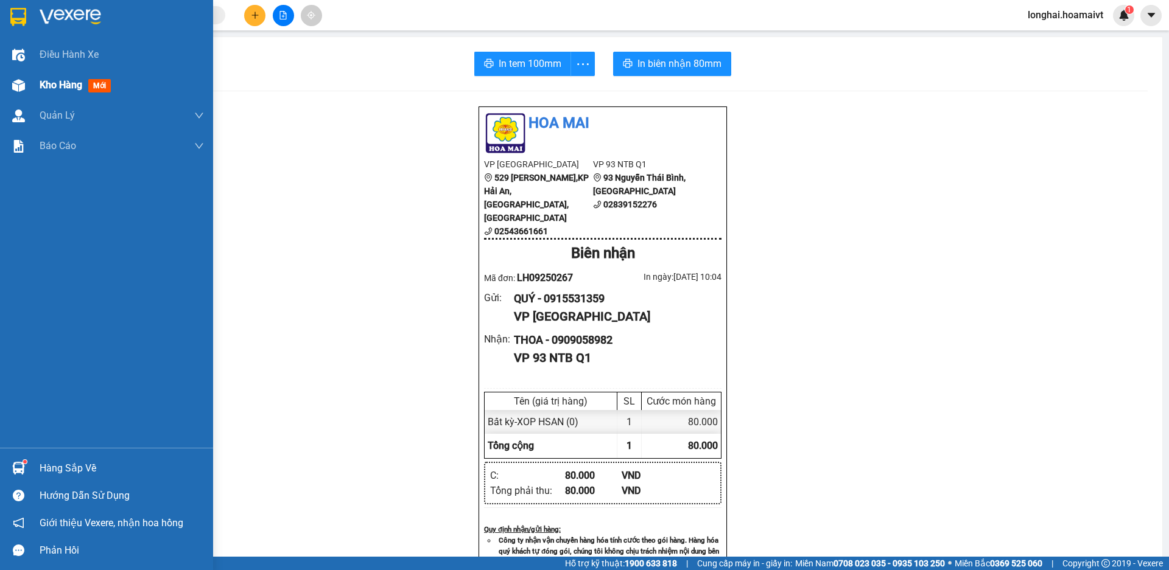
click at [54, 80] on span "Kho hàng" at bounding box center [61, 85] width 43 height 12
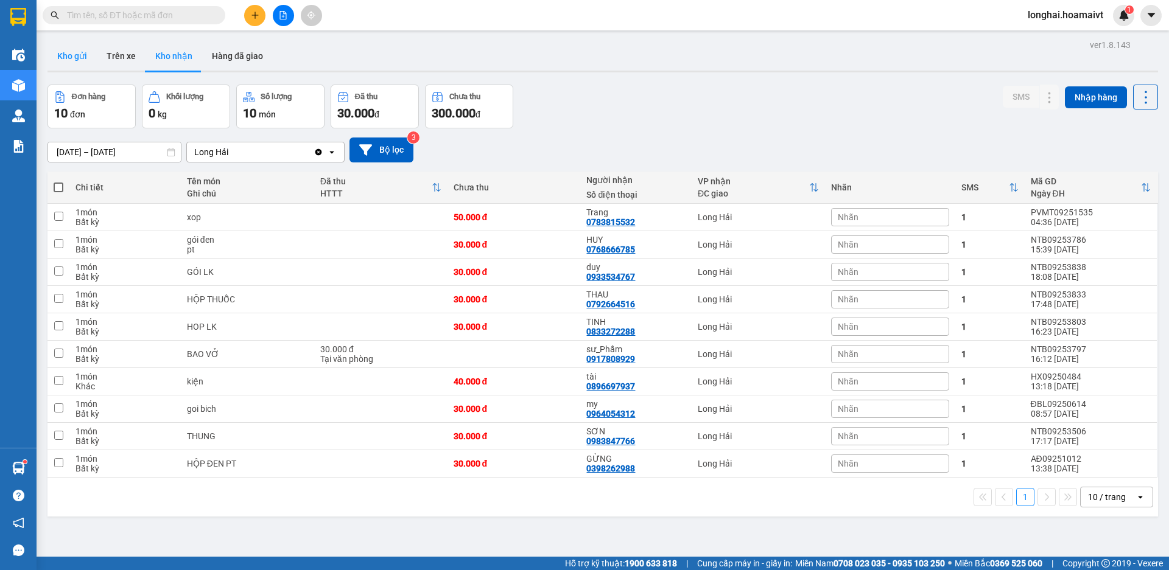
click at [74, 45] on button "Kho gửi" at bounding box center [71, 55] width 49 height 29
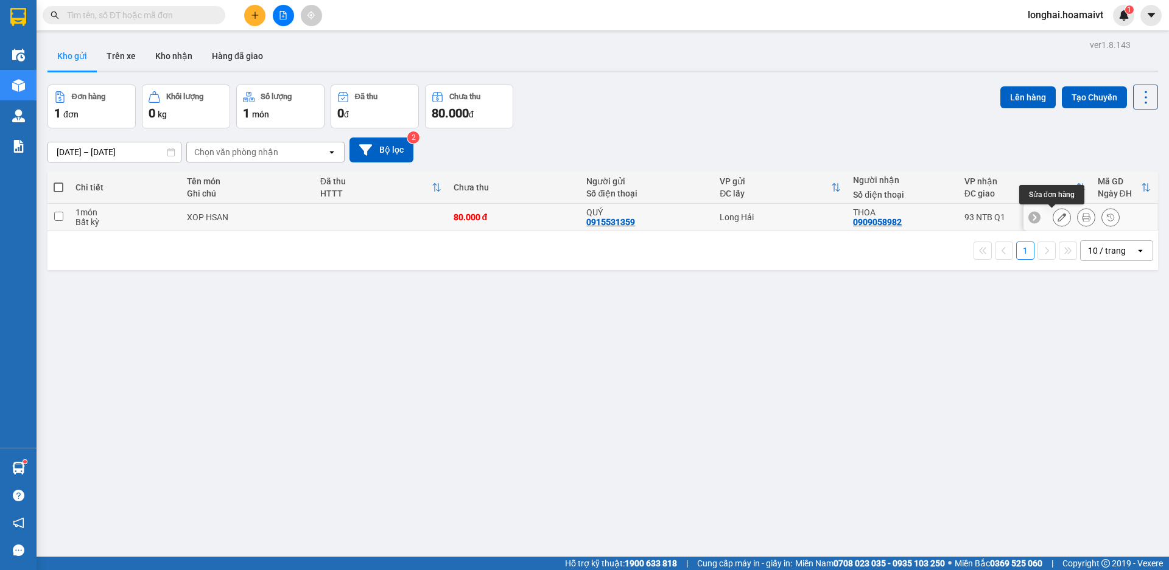
click at [1057, 215] on icon at bounding box center [1061, 217] width 9 height 9
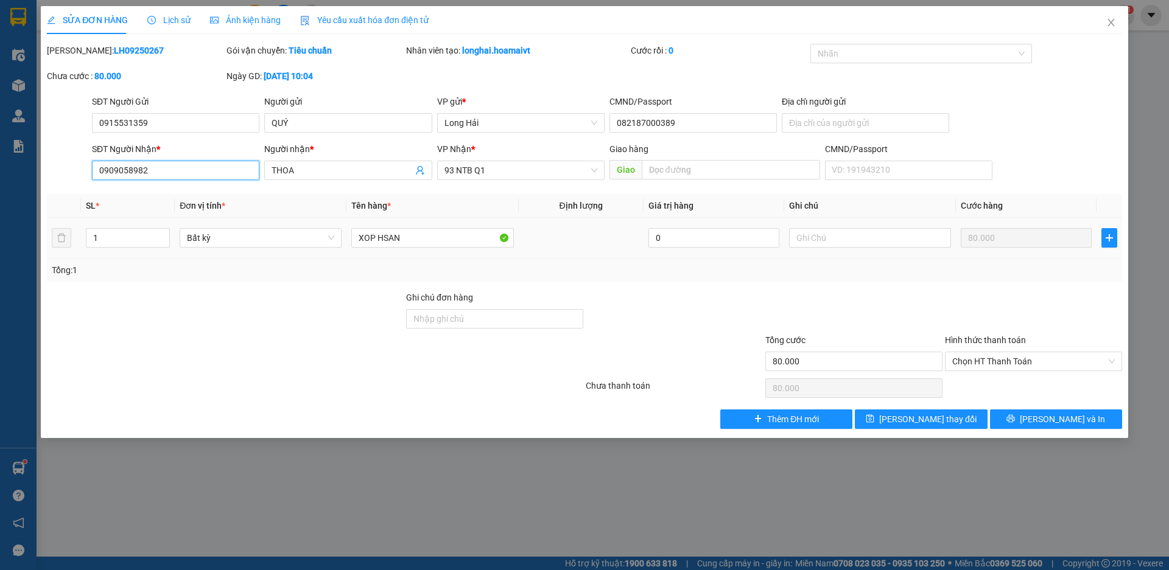
click at [135, 168] on input "0909058982" at bounding box center [175, 170] width 167 height 19
click at [874, 419] on icon "save" at bounding box center [869, 418] width 9 height 9
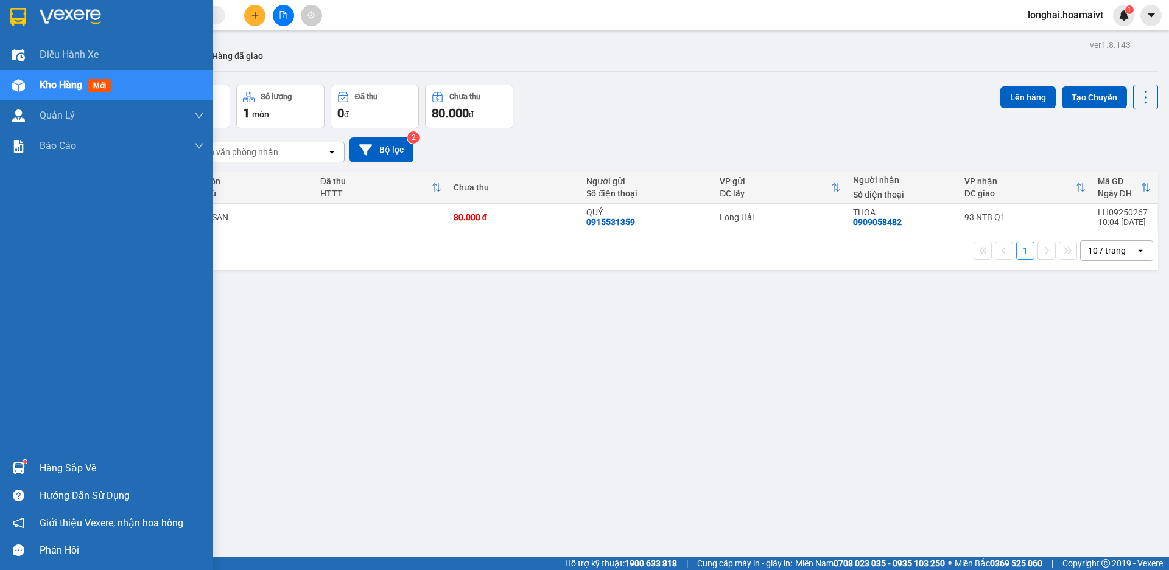
click at [46, 458] on div "Hàng sắp về" at bounding box center [106, 468] width 213 height 27
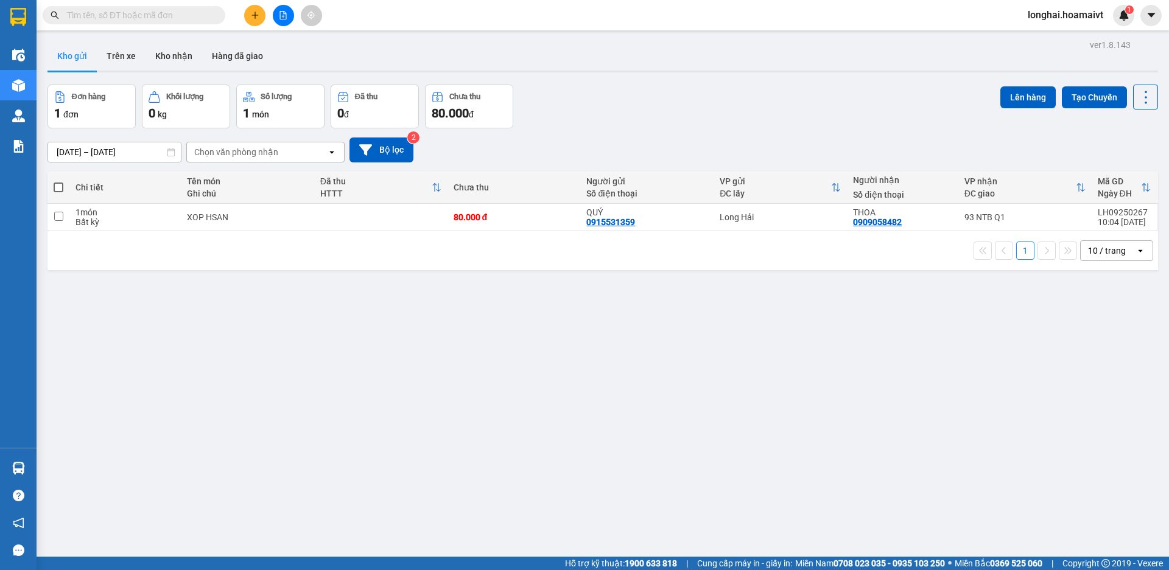
click at [680, 416] on section "Kết quả tìm kiếm ( 37 ) Bộ lọc Mã ĐH Trạng thái Món hàng Tổng cước Chưa cước Nh…" at bounding box center [584, 285] width 1169 height 570
click at [181, 60] on button "Kho nhận" at bounding box center [173, 55] width 57 height 29
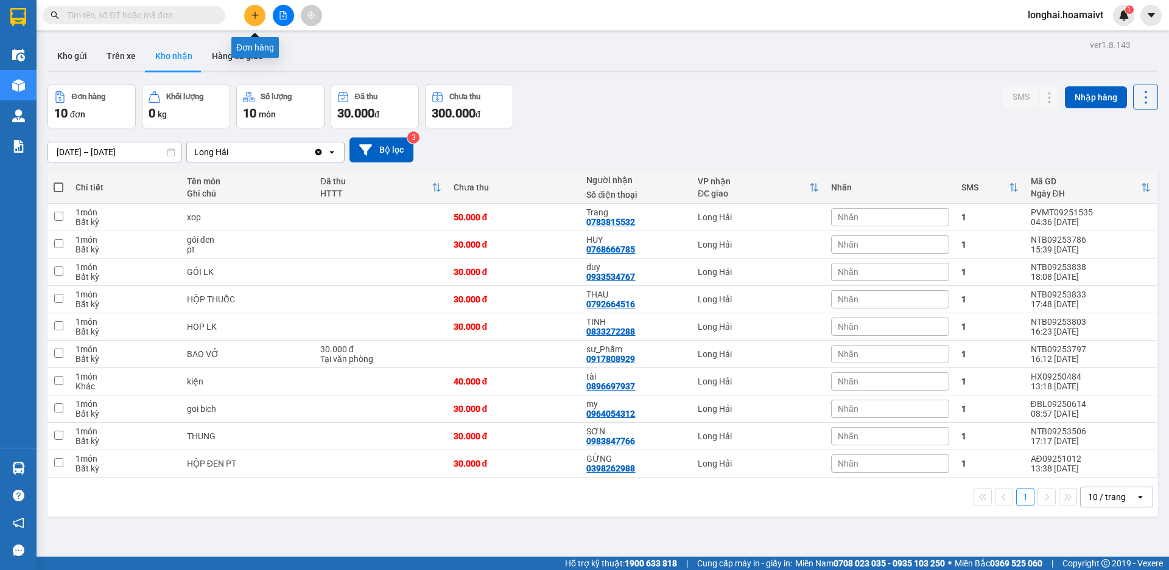
click at [251, 13] on icon "plus" at bounding box center [255, 15] width 9 height 9
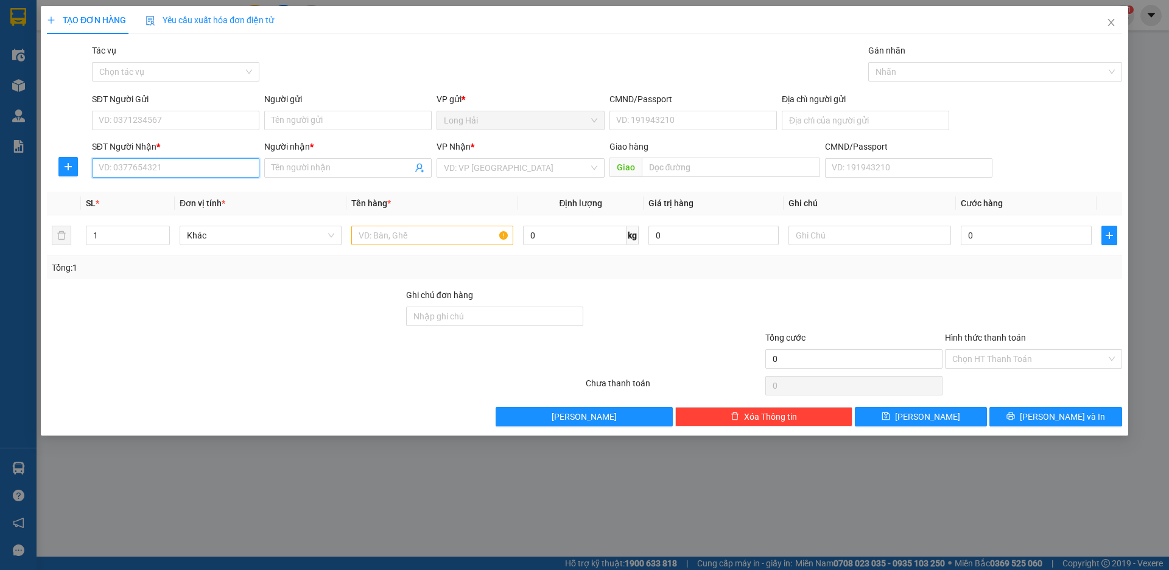
click at [194, 169] on input "SĐT Người Nhận *" at bounding box center [175, 167] width 167 height 19
click at [317, 163] on input "Người nhận *" at bounding box center [341, 167] width 141 height 13
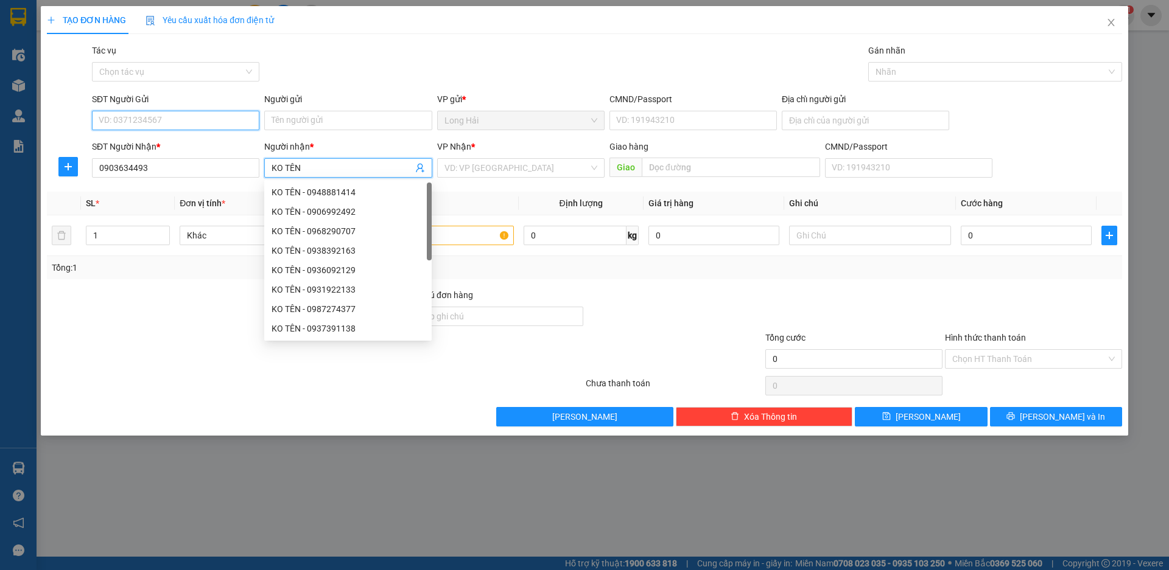
click at [198, 114] on input "SĐT Người Gửi" at bounding box center [175, 120] width 167 height 19
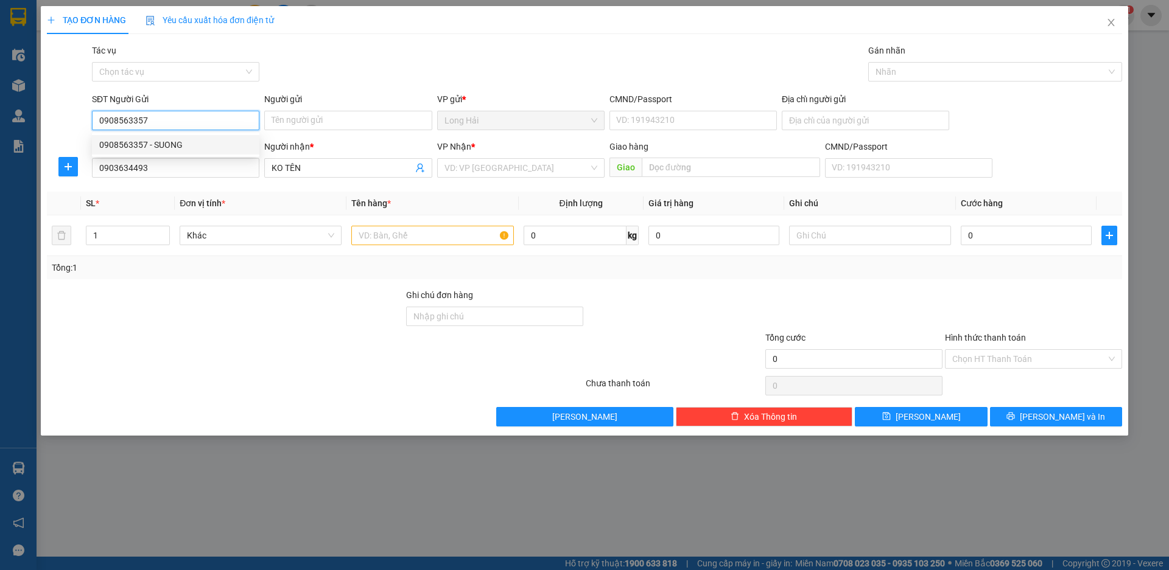
click at [194, 144] on div "0908563357 - SUONG" at bounding box center [175, 144] width 153 height 13
click at [491, 167] on input "search" at bounding box center [516, 168] width 144 height 18
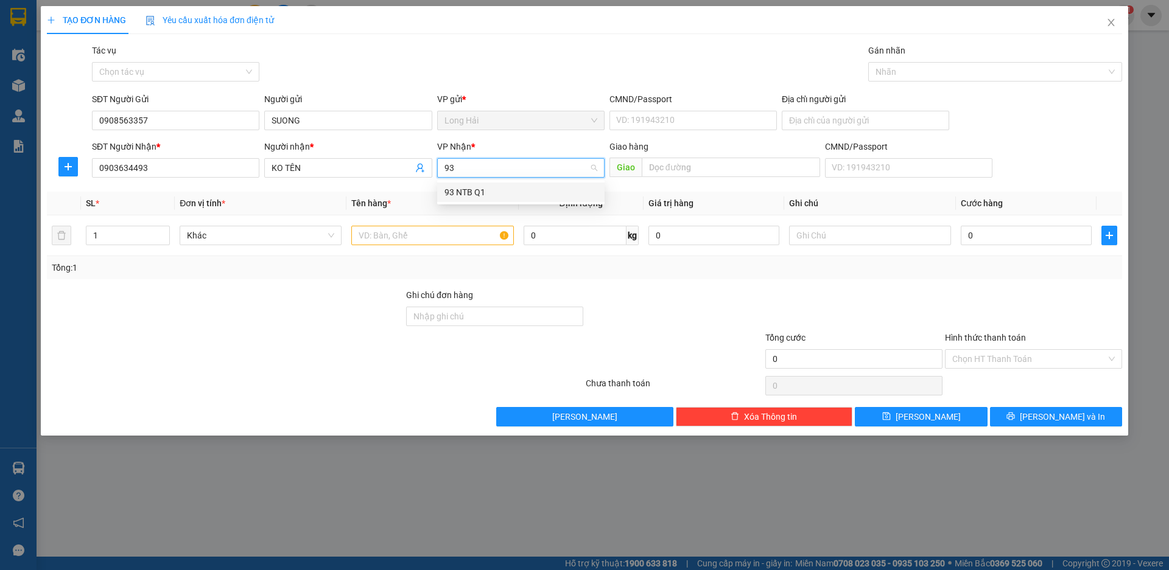
click at [492, 193] on div "93 NTB Q1" at bounding box center [520, 192] width 153 height 13
click at [447, 235] on input "text" at bounding box center [432, 235] width 162 height 19
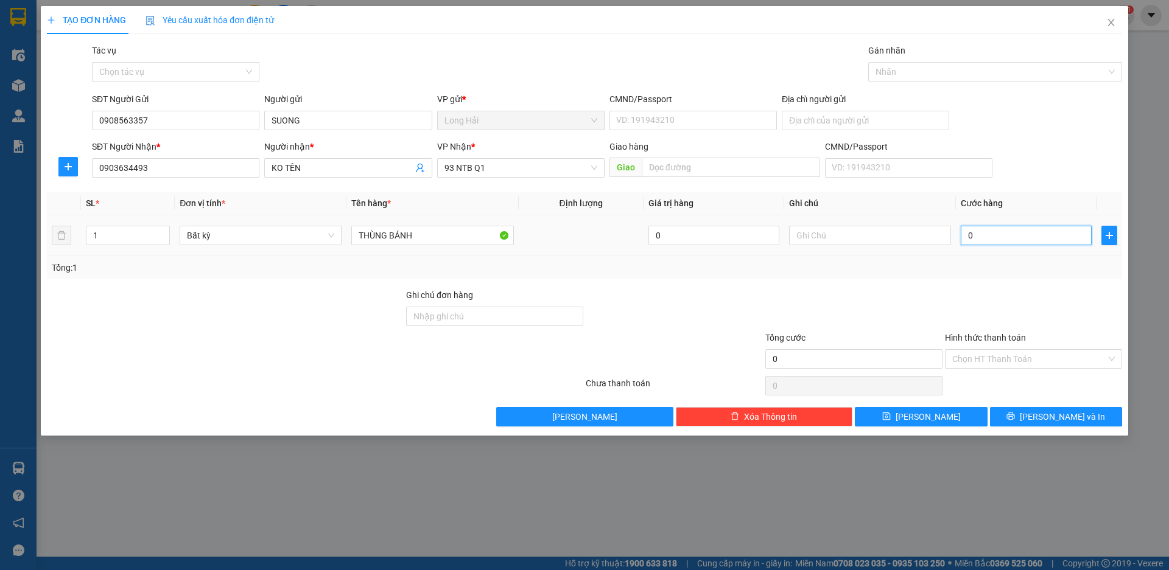
click at [1012, 235] on input "0" at bounding box center [1025, 235] width 131 height 19
click at [1012, 356] on input "Hình thức thanh toán" at bounding box center [1029, 359] width 154 height 18
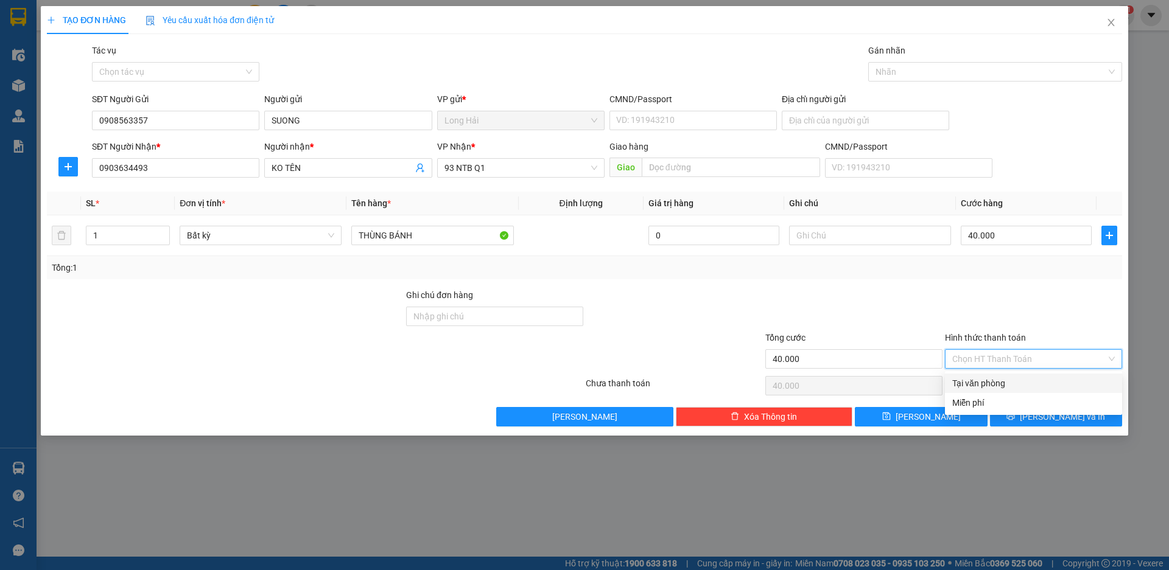
click at [1024, 375] on div "Tại văn phòng" at bounding box center [1033, 383] width 177 height 19
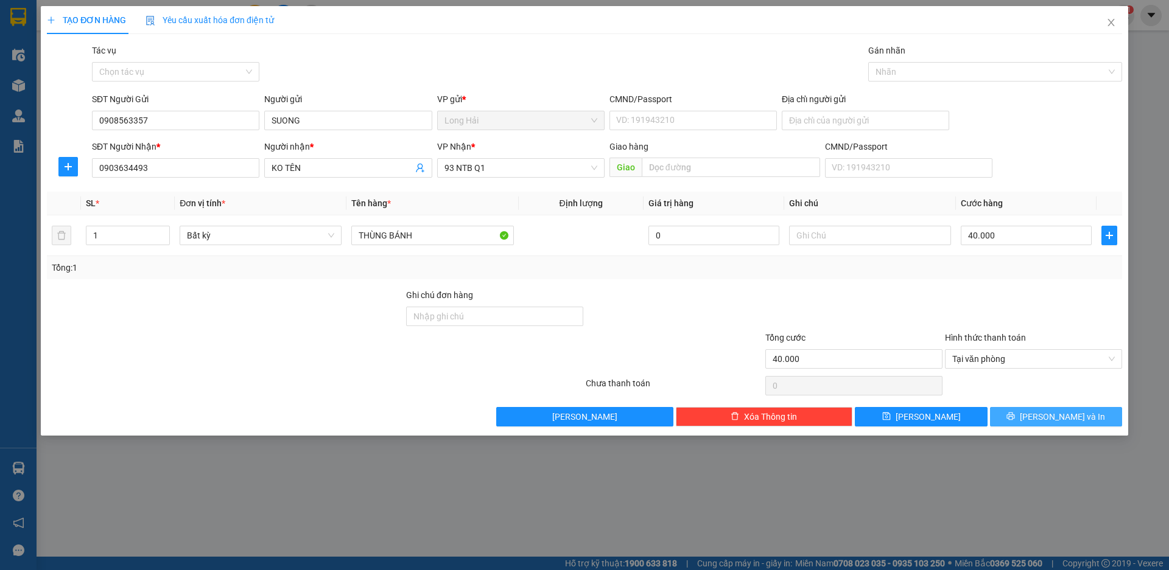
click at [1015, 418] on icon "printer" at bounding box center [1010, 416] width 9 height 9
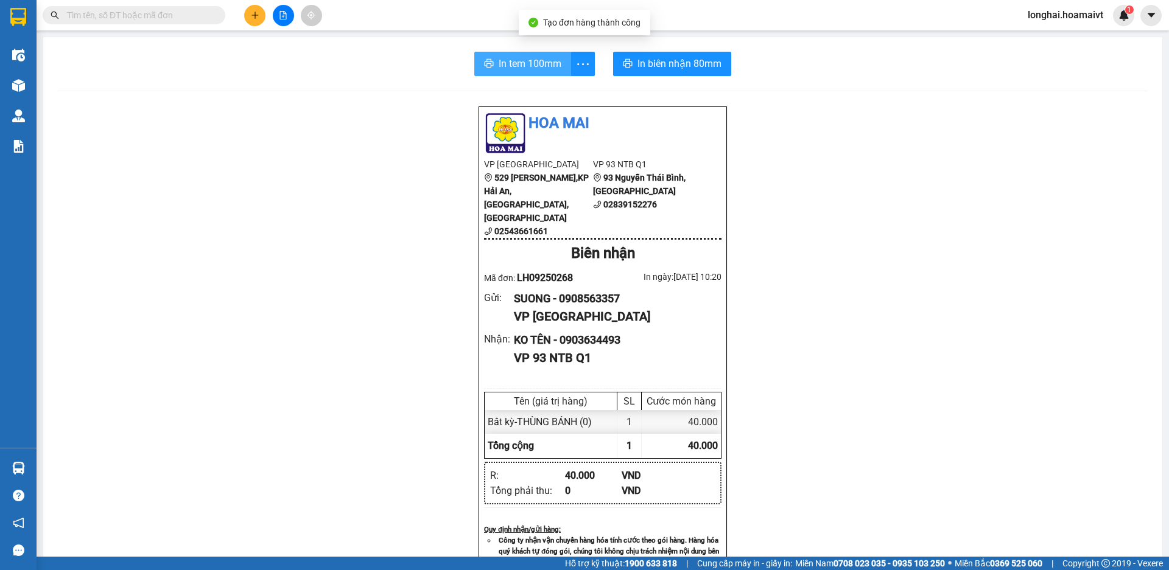
click at [509, 72] on button "In tem 100mm" at bounding box center [522, 64] width 97 height 24
click at [262, 18] on button at bounding box center [254, 15] width 21 height 21
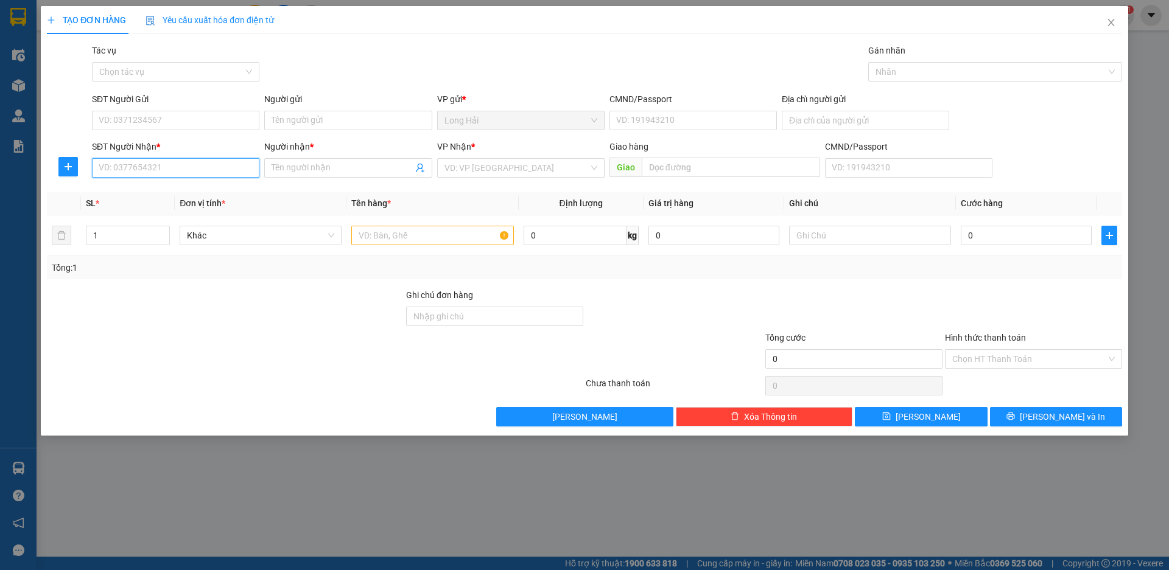
click at [140, 173] on input "SĐT Người Nhận *" at bounding box center [175, 167] width 167 height 19
click at [182, 124] on input "SĐT Người Gửi" at bounding box center [175, 120] width 167 height 19
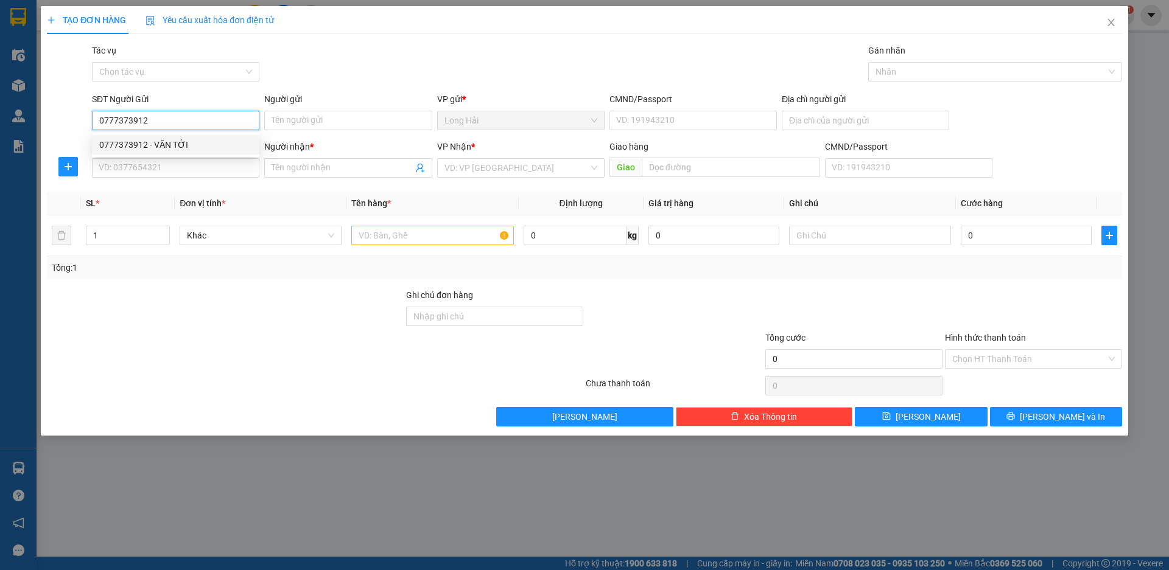
click at [182, 153] on div "0777373912 - VĂN TỚI" at bounding box center [175, 144] width 167 height 19
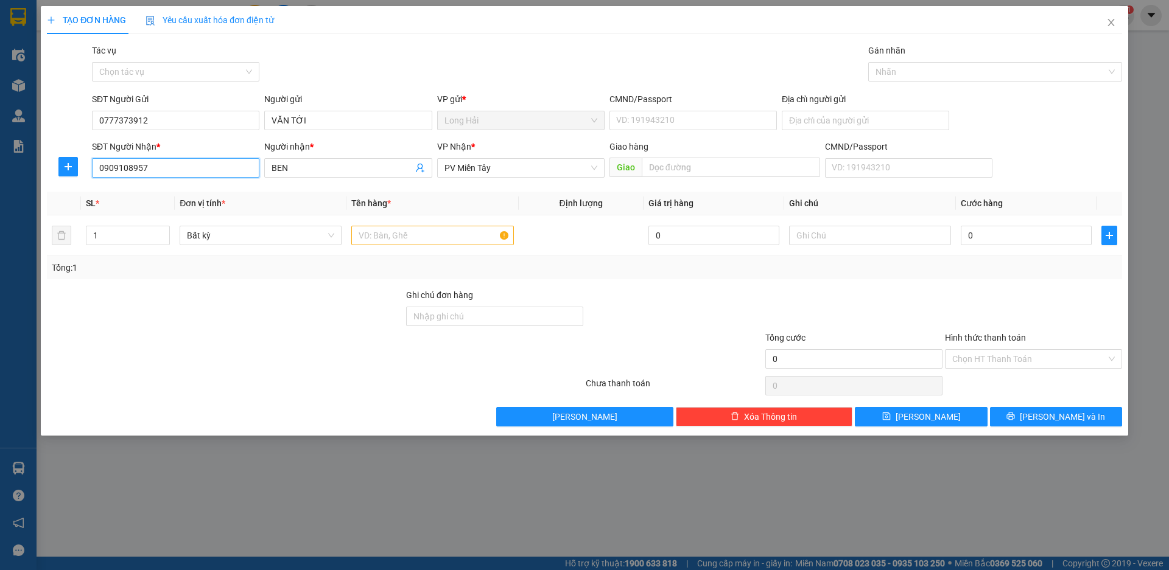
drag, startPoint x: 175, startPoint y: 165, endPoint x: 67, endPoint y: 205, distance: 114.8
click at [67, 205] on div "Transit Pickup Surcharge Ids Transit Deliver Surcharge Ids Transit Deliver Surc…" at bounding box center [584, 235] width 1075 height 383
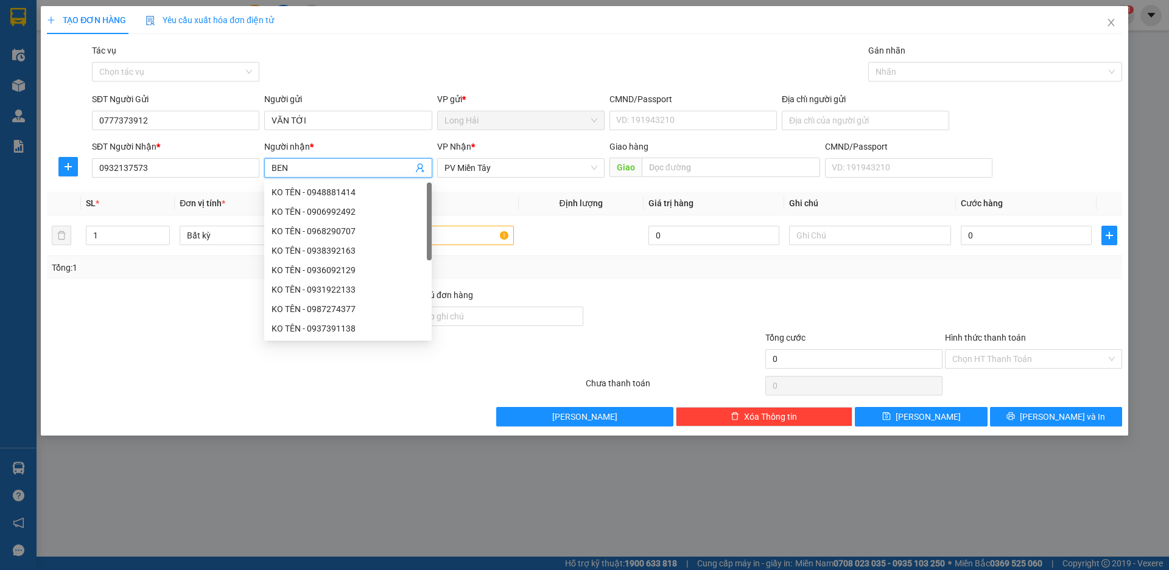
drag, startPoint x: 288, startPoint y: 163, endPoint x: 262, endPoint y: 181, distance: 32.8
click at [262, 181] on div "Người nhận * BEN" at bounding box center [348, 161] width 172 height 43
drag, startPoint x: 293, startPoint y: 170, endPoint x: 252, endPoint y: 181, distance: 42.7
click at [252, 181] on div "SĐT Người Nhận * 0932137573 Người nhận * BEN VP Nhận * PV Miền Tây Giao hàng Gi…" at bounding box center [606, 161] width 1035 height 43
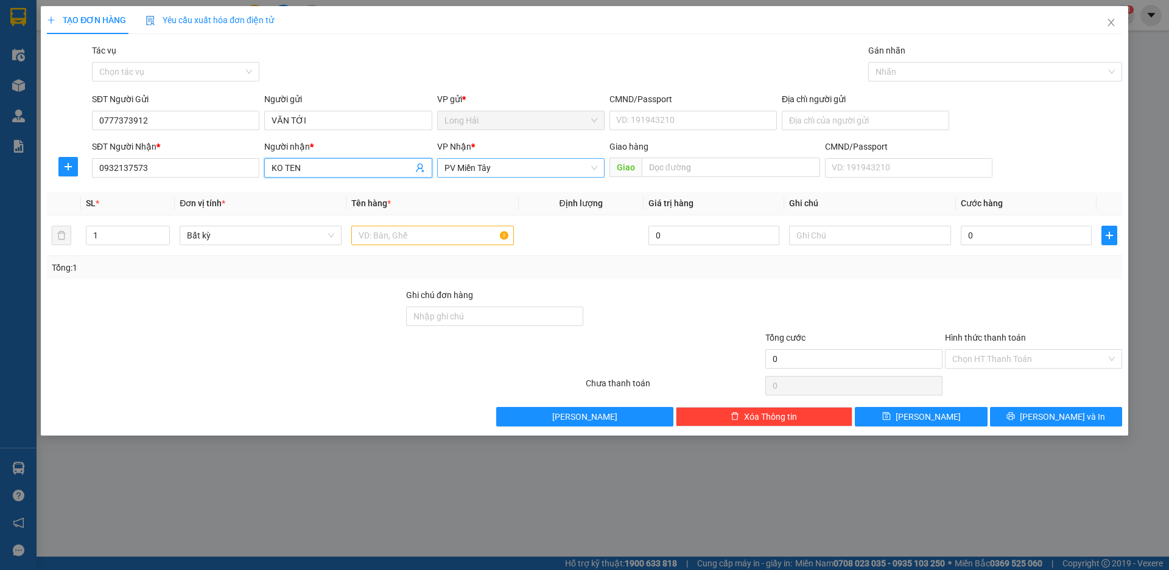
drag, startPoint x: 503, startPoint y: 170, endPoint x: 436, endPoint y: 167, distance: 66.4
click at [433, 168] on div "SĐT Người Nhận * 0932137573 Người nhận * KO TEN KO TEN VP Nhận * PV Miền Tây Gi…" at bounding box center [606, 161] width 1035 height 43
click at [487, 165] on span "PV Miền Tây" at bounding box center [520, 168] width 153 height 18
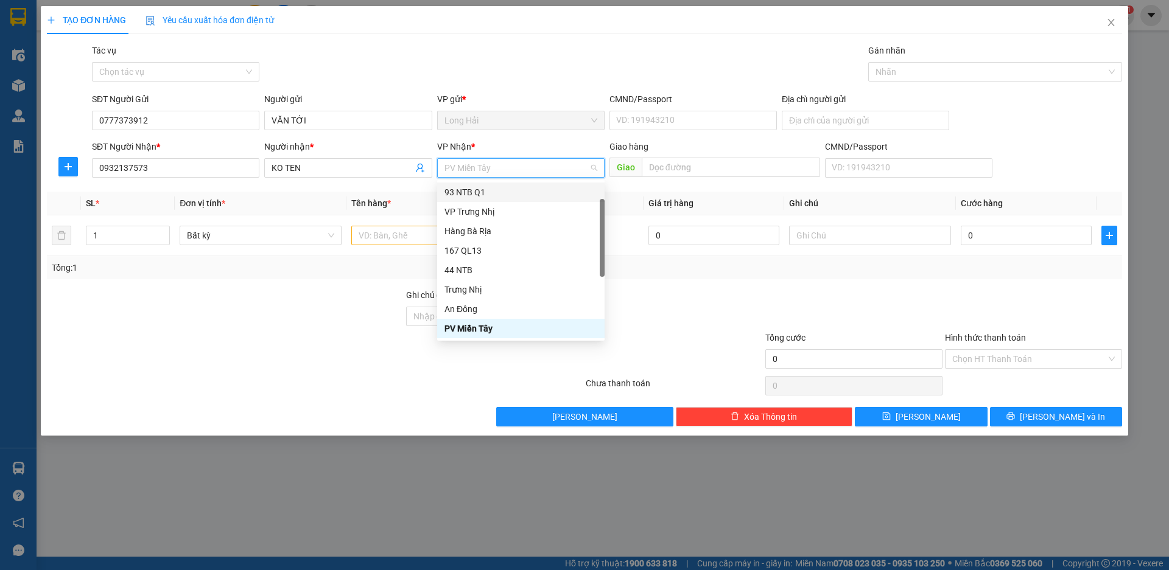
click at [488, 194] on div "93 NTB Q1" at bounding box center [520, 192] width 153 height 13
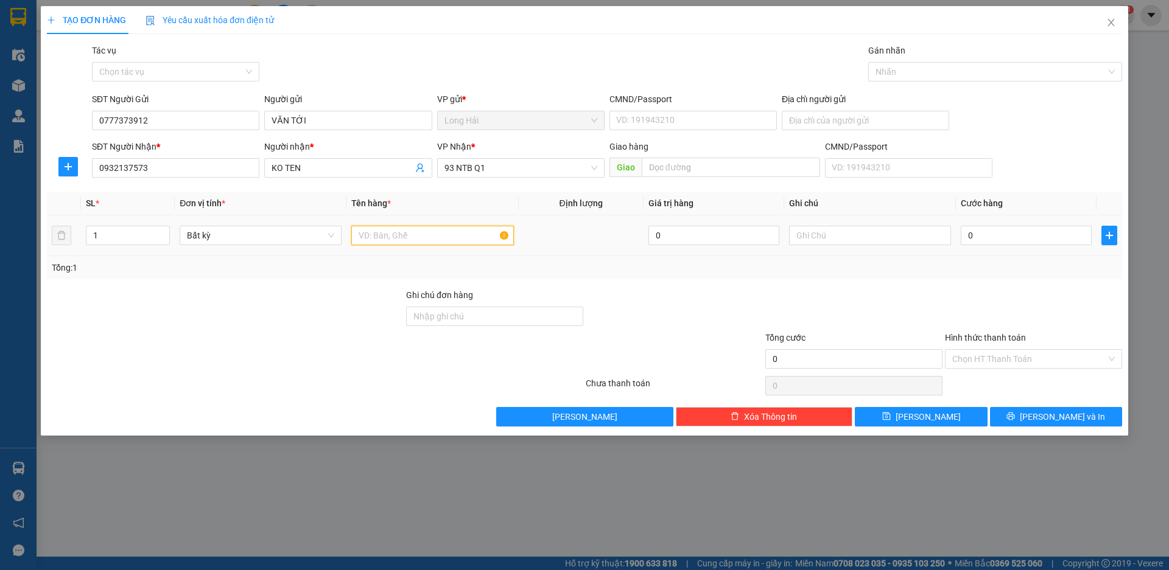
click at [391, 244] on input "text" at bounding box center [432, 235] width 162 height 19
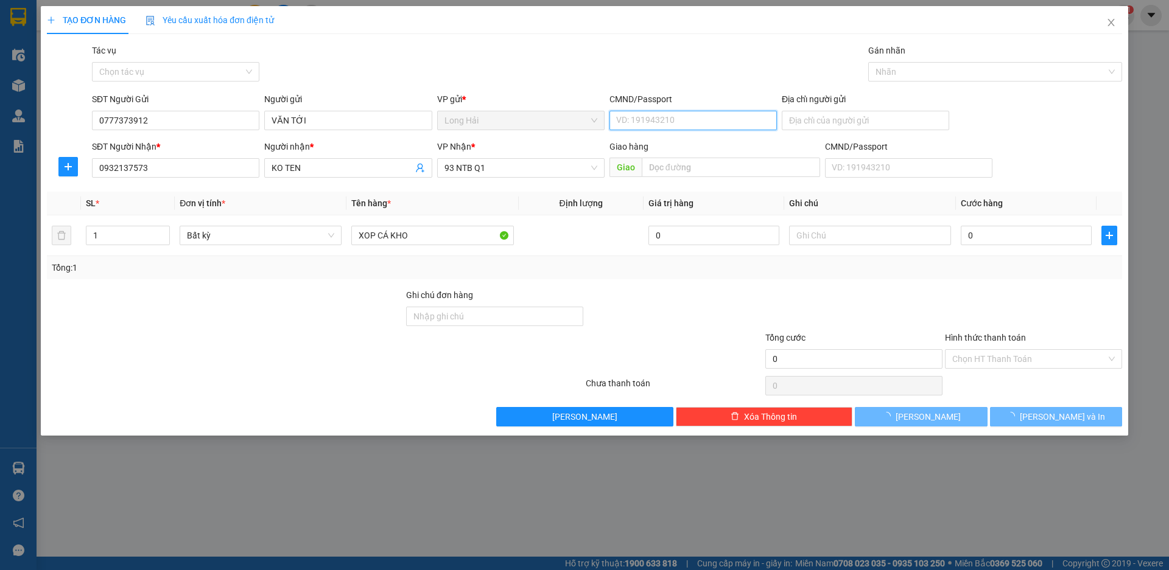
click at [673, 122] on input "CMND/Passport" at bounding box center [692, 120] width 167 height 19
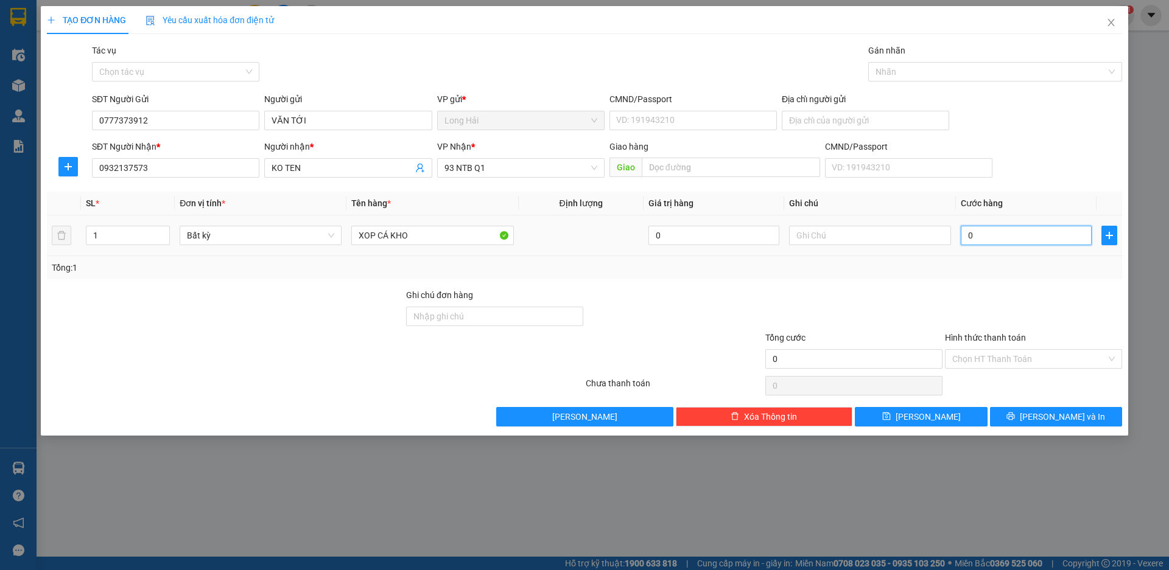
click at [982, 233] on input "0" at bounding box center [1025, 235] width 131 height 19
click at [812, 121] on input "Địa chỉ người gửi" at bounding box center [864, 120] width 167 height 19
click at [640, 121] on input "CMND/Passport" at bounding box center [692, 120] width 167 height 19
click at [841, 121] on input "Địa chỉ người gửi" at bounding box center [864, 120] width 167 height 19
click at [1001, 363] on input "Hình thức thanh toán" at bounding box center [1029, 359] width 154 height 18
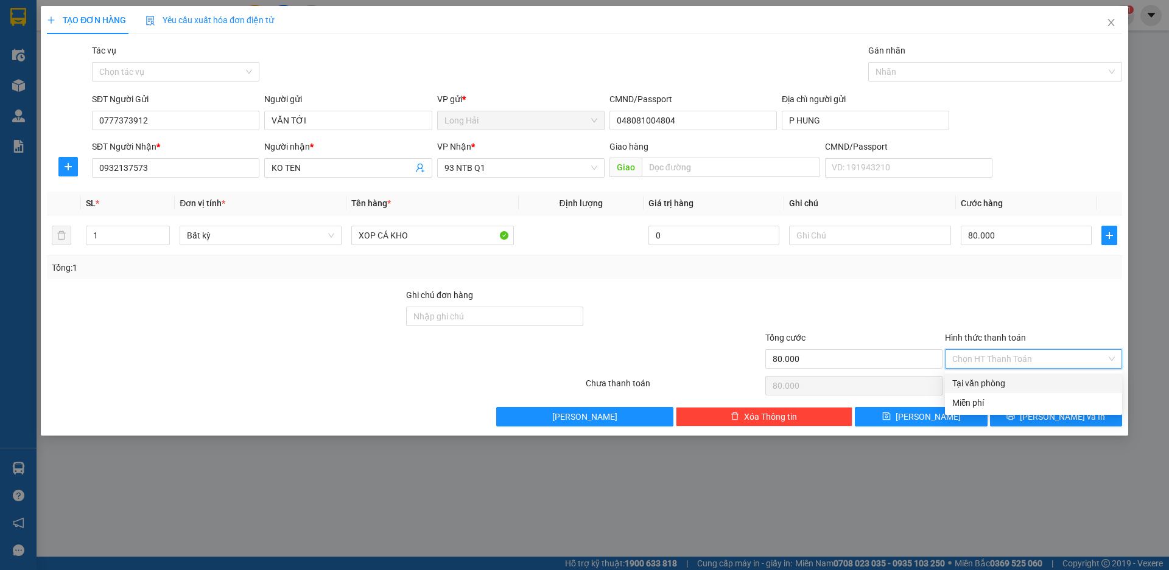
drag, startPoint x: 1002, startPoint y: 385, endPoint x: 1021, endPoint y: 391, distance: 20.6
click at [1002, 386] on div "Tại văn phòng" at bounding box center [1033, 383] width 163 height 13
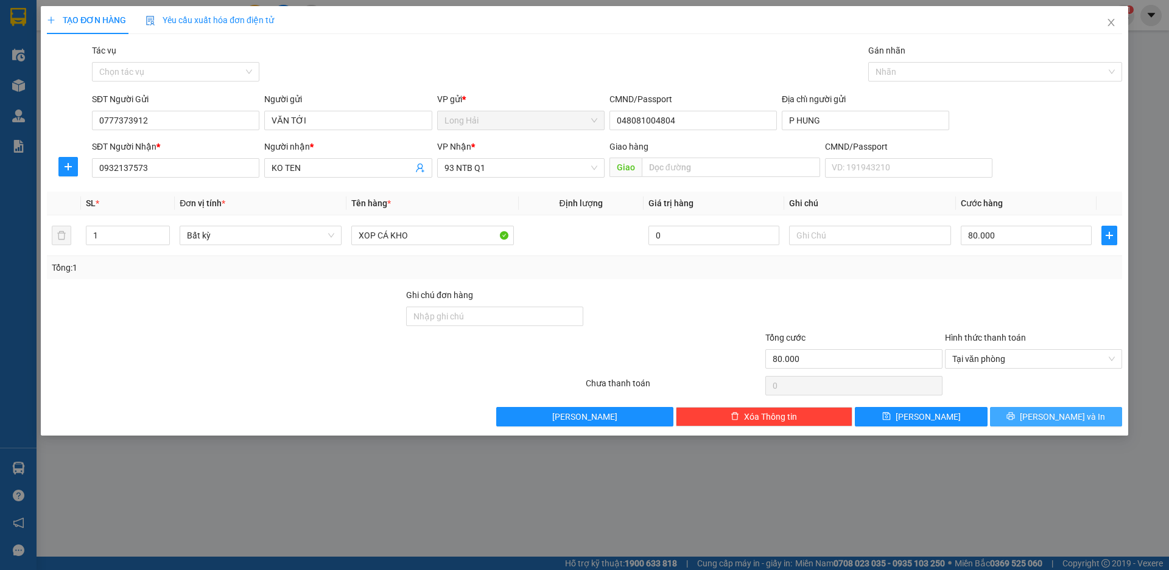
click at [1041, 412] on button "[PERSON_NAME] và In" at bounding box center [1056, 416] width 132 height 19
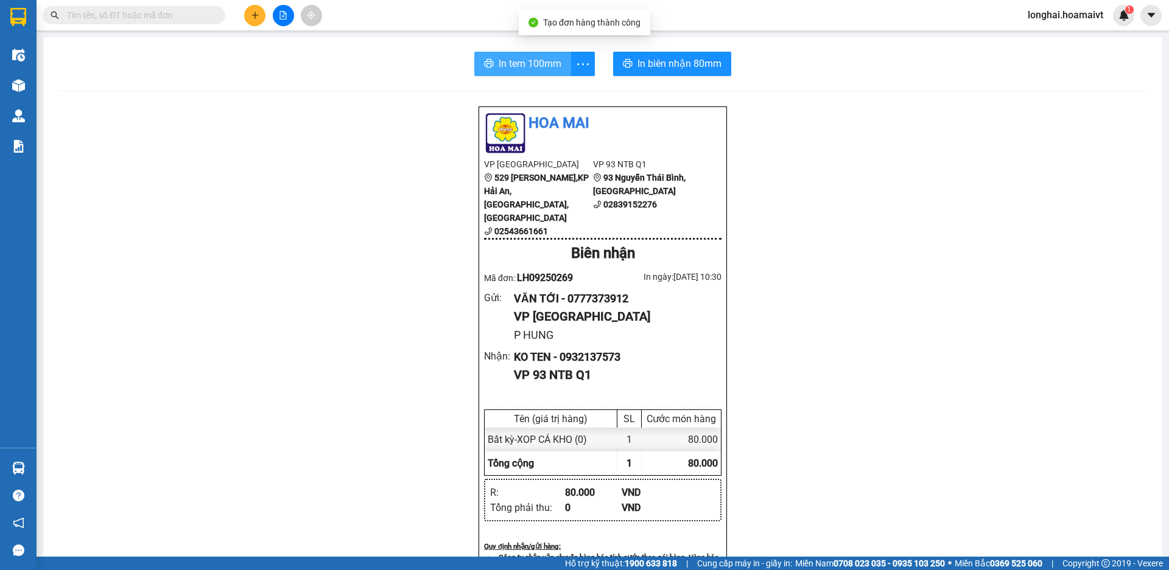
click at [514, 65] on span "In tem 100mm" at bounding box center [529, 63] width 63 height 15
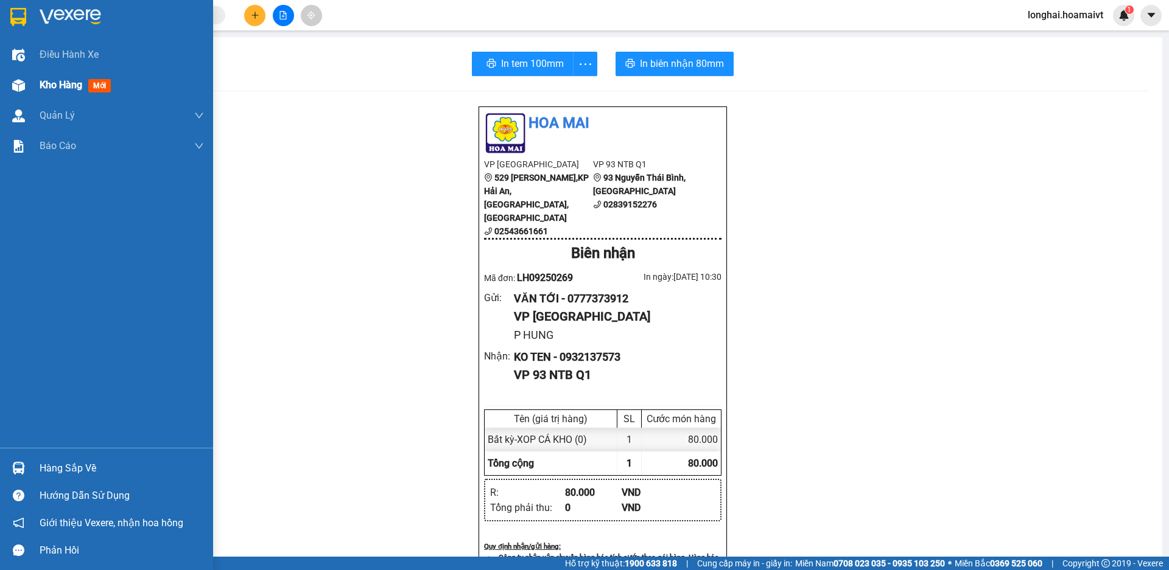
click at [29, 86] on div at bounding box center [18, 85] width 21 height 21
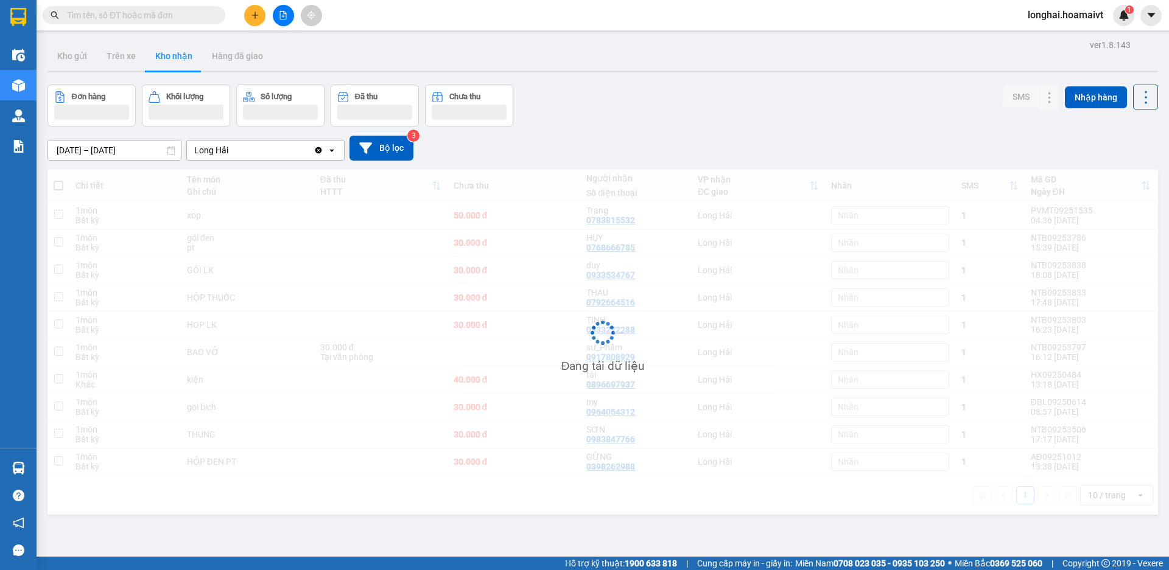
click at [81, 52] on button "Kho gửi" at bounding box center [71, 55] width 49 height 29
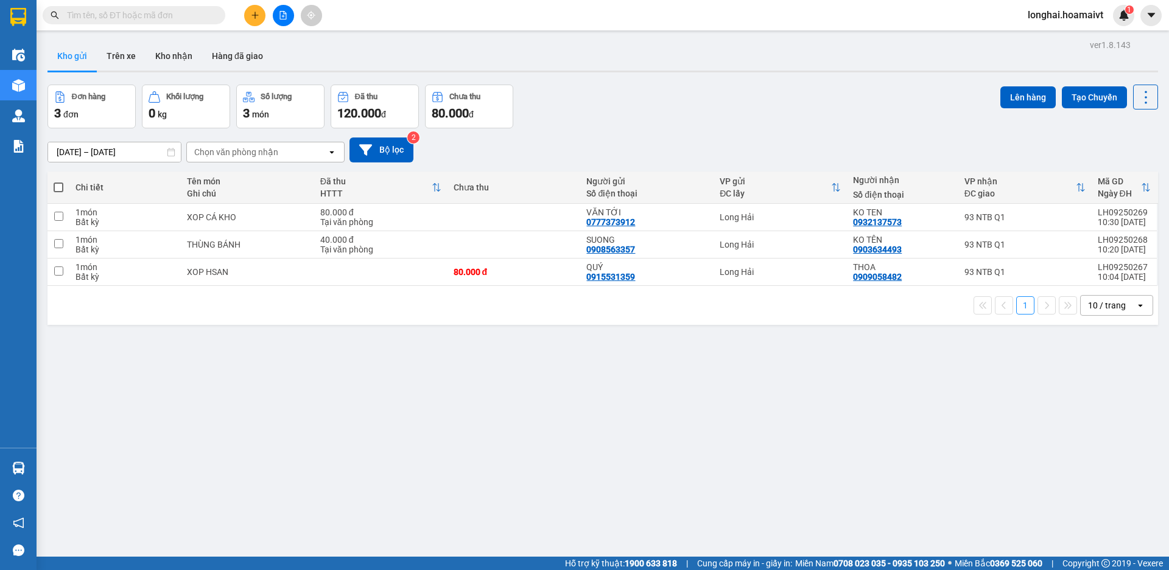
click at [61, 186] on span at bounding box center [59, 188] width 10 height 10
click at [58, 181] on input "checkbox" at bounding box center [58, 181] width 0 height 0
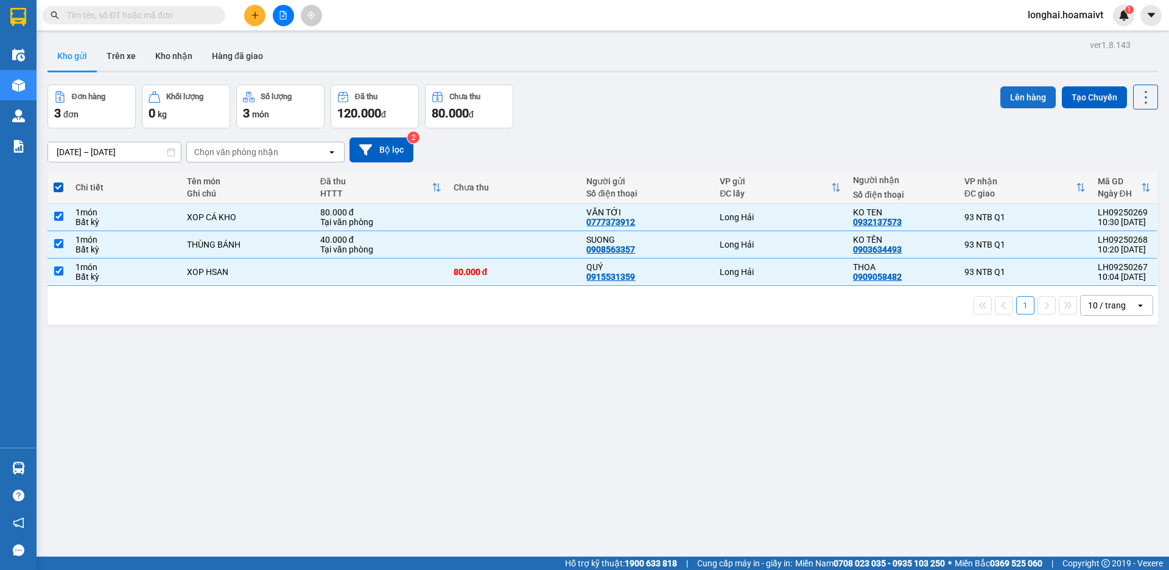
click at [1000, 90] on button "Lên hàng" at bounding box center [1027, 97] width 55 height 22
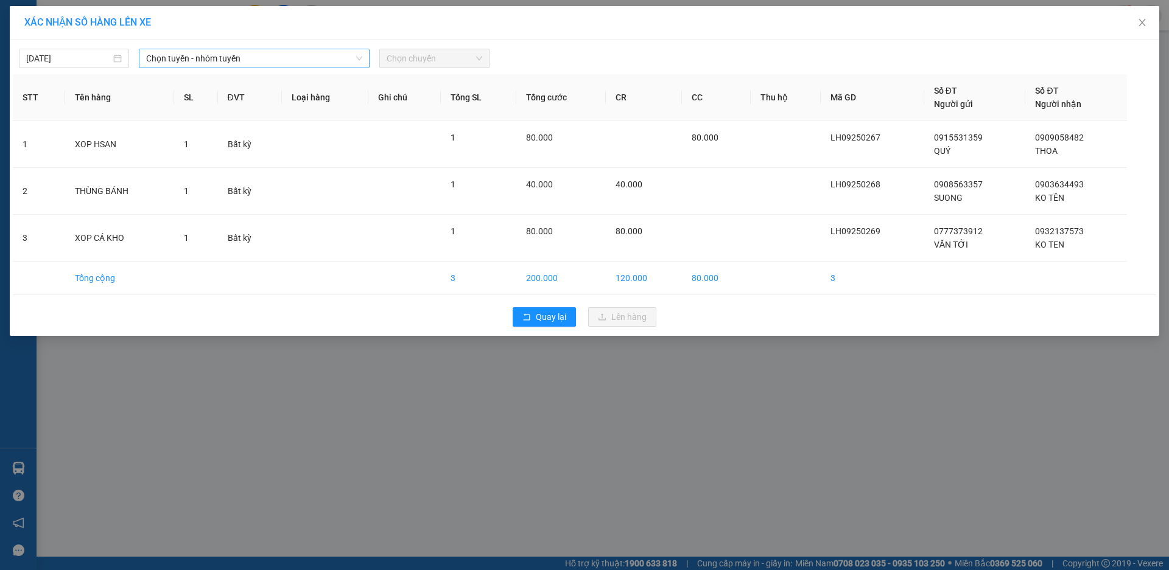
click at [189, 63] on span "Chọn tuyến - nhóm tuyến" at bounding box center [254, 58] width 216 height 18
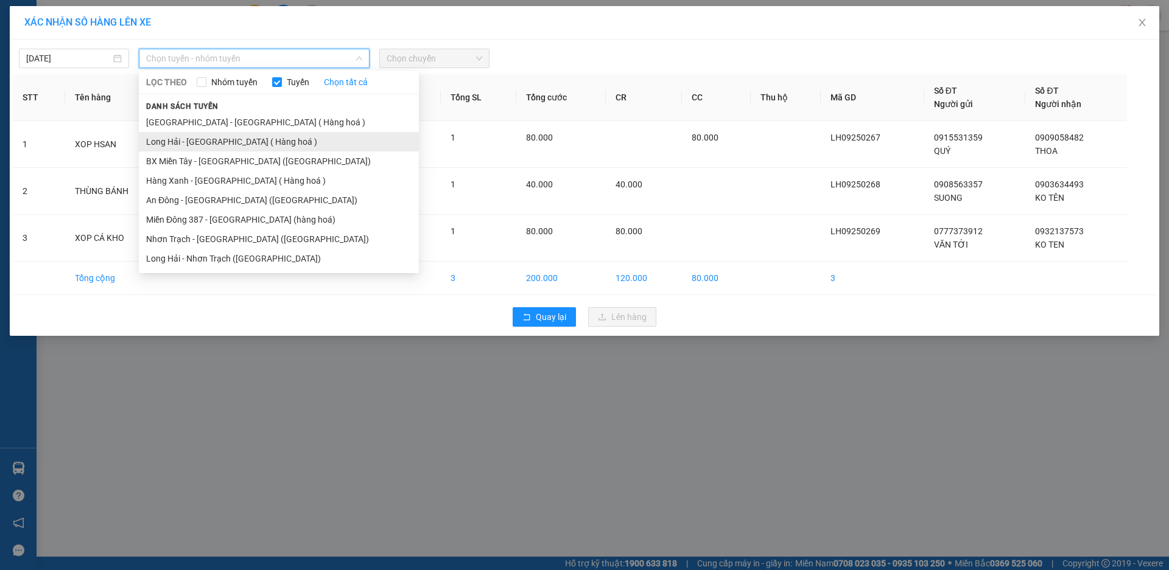
click at [220, 141] on li "Long Hải - [GEOGRAPHIC_DATA] ( Hàng hoá )" at bounding box center [279, 141] width 280 height 19
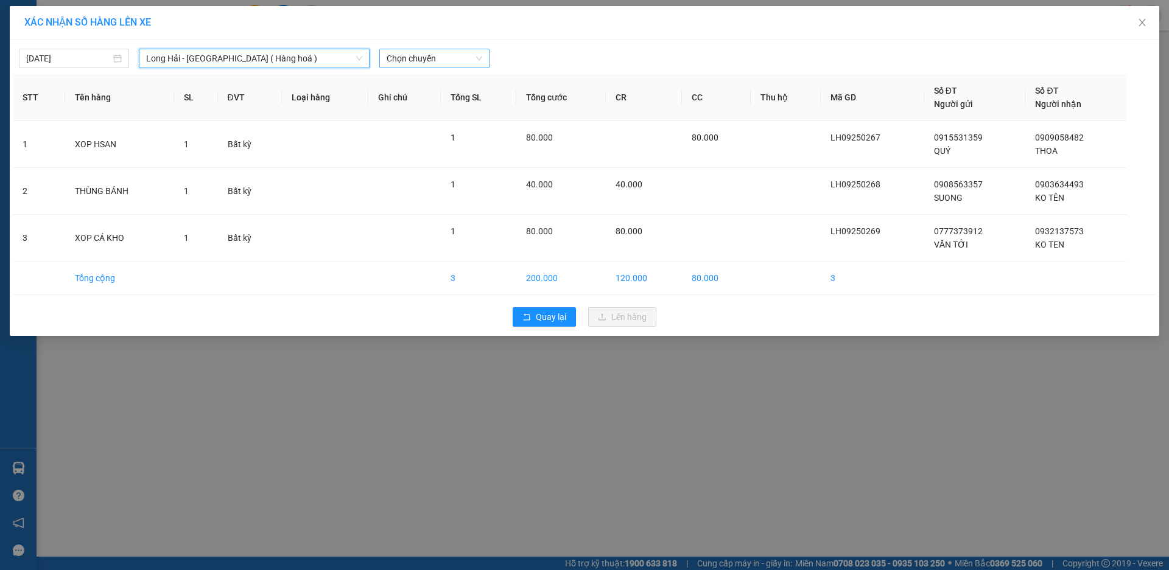
click at [418, 59] on span "Chọn chuyến" at bounding box center [434, 58] width 96 height 18
click at [453, 102] on div "Thêm chuyến " 11:00 "" at bounding box center [444, 103] width 130 height 21
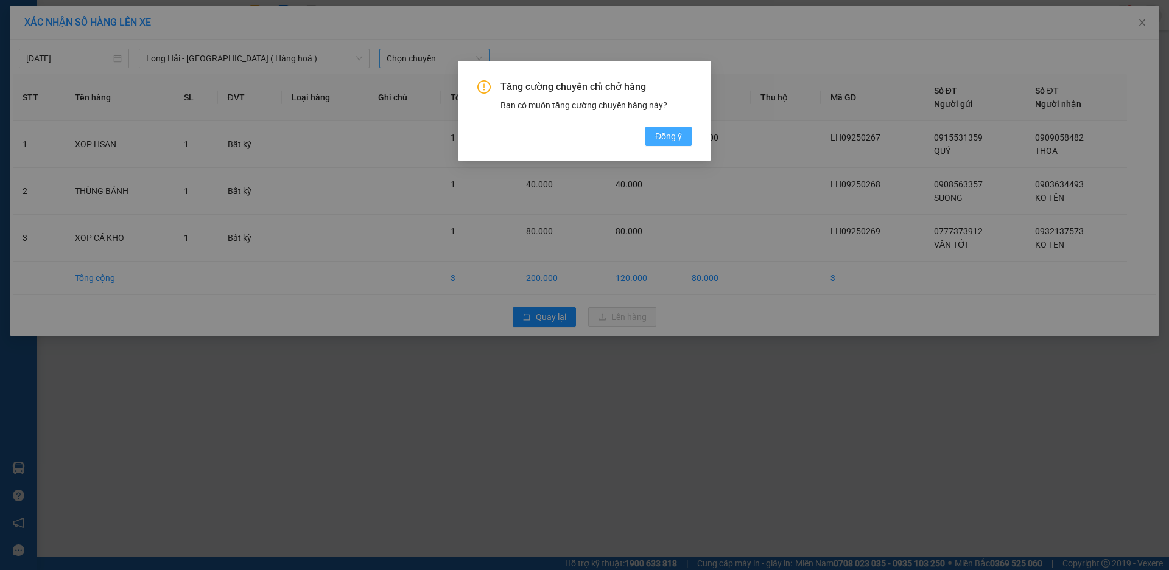
click at [665, 138] on span "Đồng ý" at bounding box center [668, 136] width 27 height 13
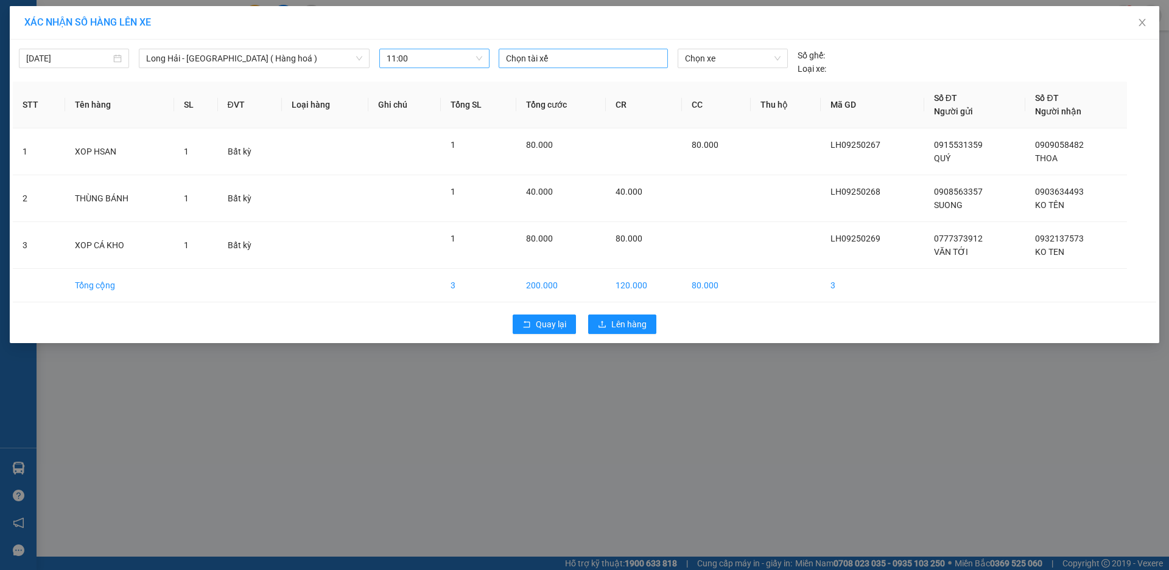
click at [584, 55] on div at bounding box center [583, 58] width 163 height 15
click at [603, 83] on div "TÂM A LH" at bounding box center [590, 82] width 168 height 13
click at [697, 63] on span "Chọn xe" at bounding box center [732, 58] width 95 height 18
click at [705, 82] on div "72B-030.05" at bounding box center [732, 82] width 95 height 13
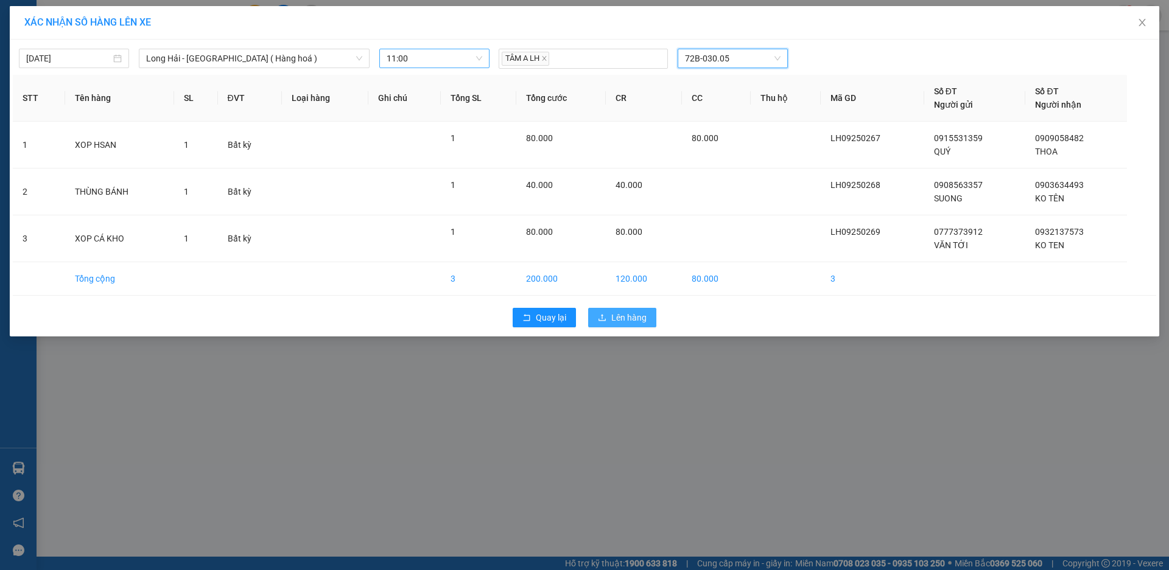
click at [625, 320] on span "Lên hàng" at bounding box center [628, 317] width 35 height 13
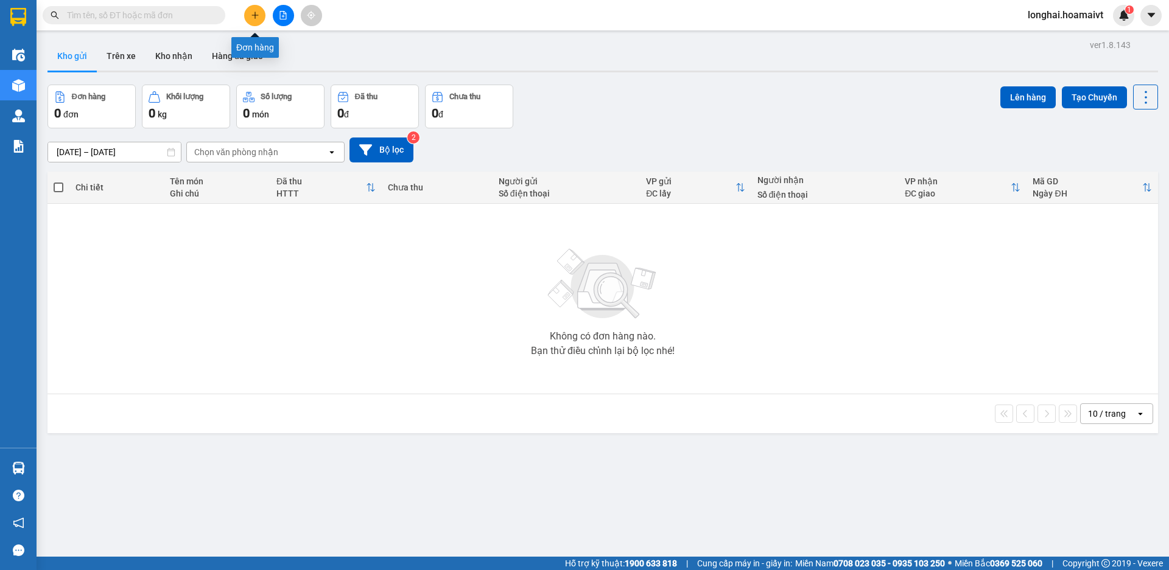
click at [252, 18] on icon "plus" at bounding box center [255, 15] width 9 height 9
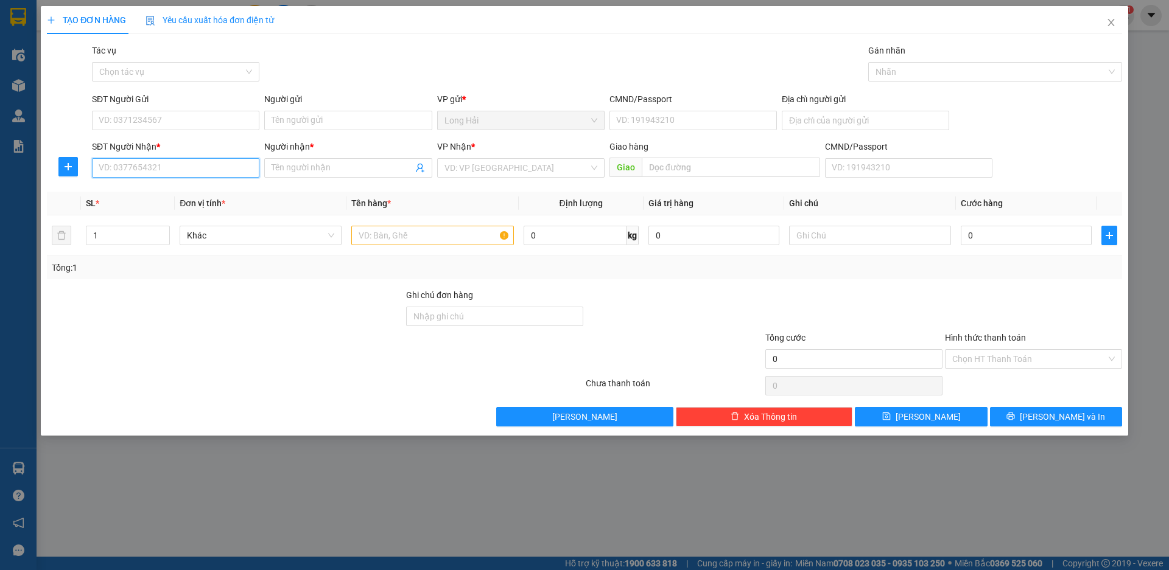
click at [145, 173] on input "SĐT Người Nhận *" at bounding box center [175, 167] width 167 height 19
click at [175, 191] on div "0902481367 - NGHIA" at bounding box center [175, 192] width 153 height 13
click at [164, 119] on input "SĐT Người Gửi" at bounding box center [175, 120] width 167 height 19
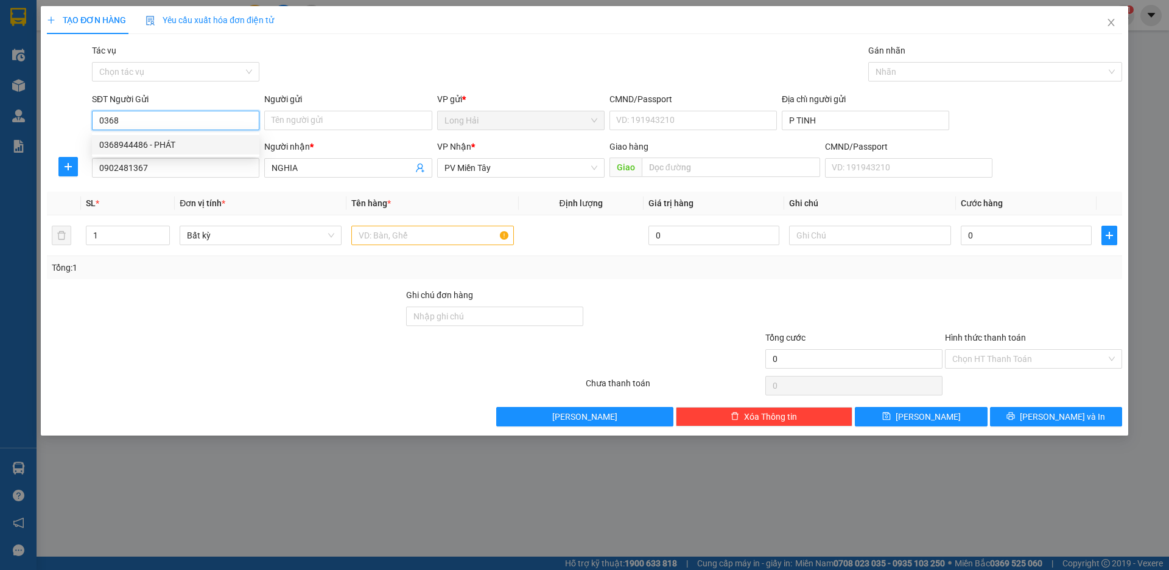
click at [195, 145] on div "0368944486 - PHÁT" at bounding box center [175, 144] width 153 height 13
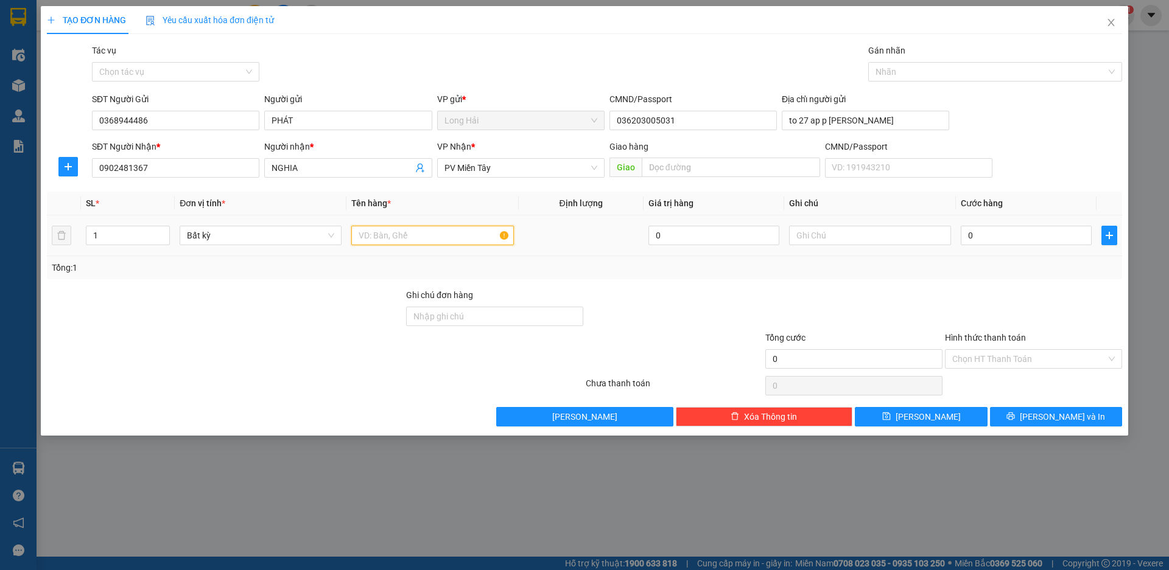
click at [376, 232] on input "text" at bounding box center [432, 235] width 162 height 19
click at [1051, 236] on input "0" at bounding box center [1025, 235] width 131 height 19
click at [1027, 359] on input "Hình thức thanh toán" at bounding box center [1029, 359] width 154 height 18
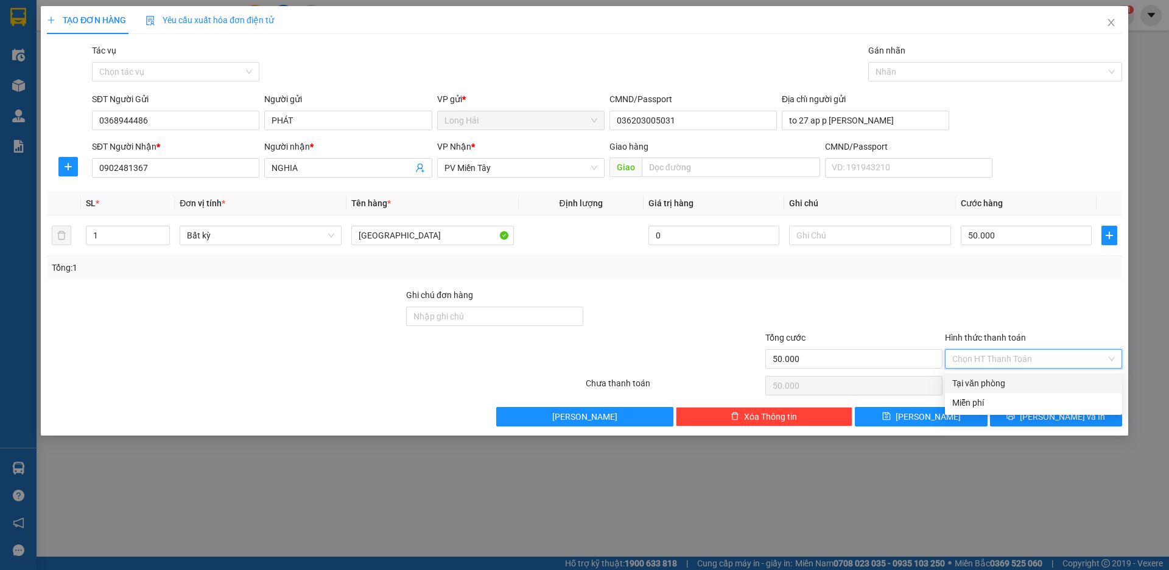
click at [1026, 381] on div "Tại văn phòng" at bounding box center [1033, 383] width 163 height 13
click at [1047, 416] on span "[PERSON_NAME] và In" at bounding box center [1061, 416] width 85 height 13
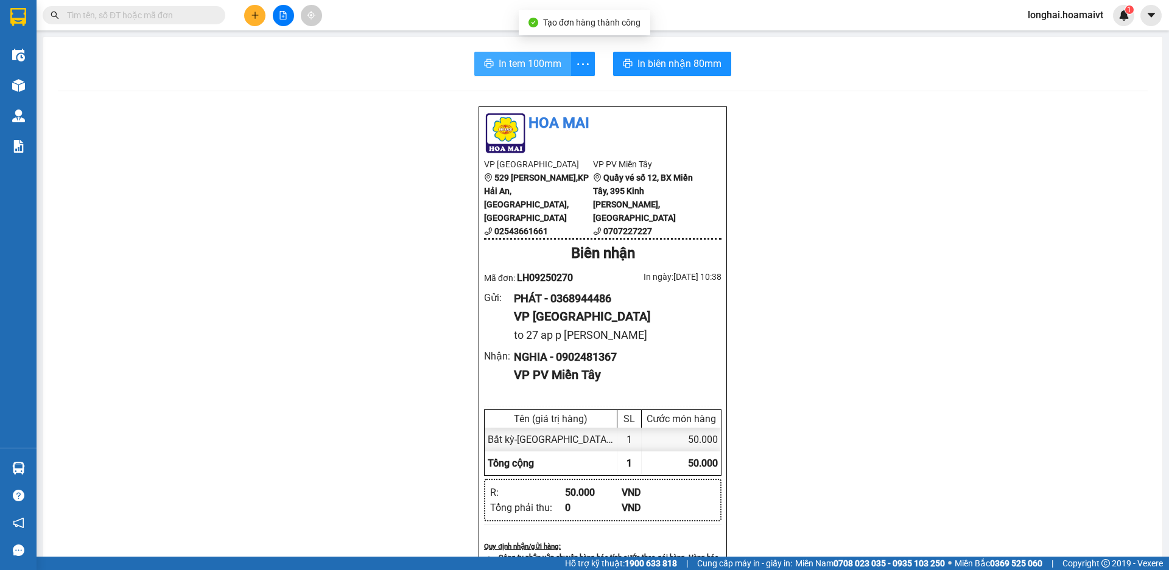
click at [505, 62] on span "In tem 100mm" at bounding box center [529, 63] width 63 height 15
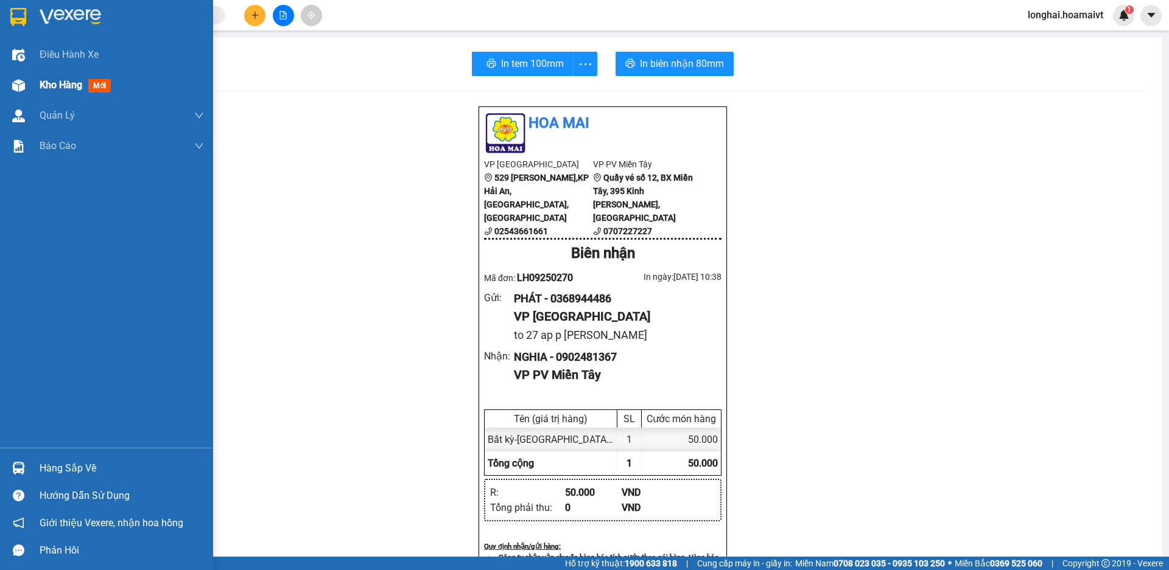
click at [23, 80] on img at bounding box center [18, 85] width 13 height 13
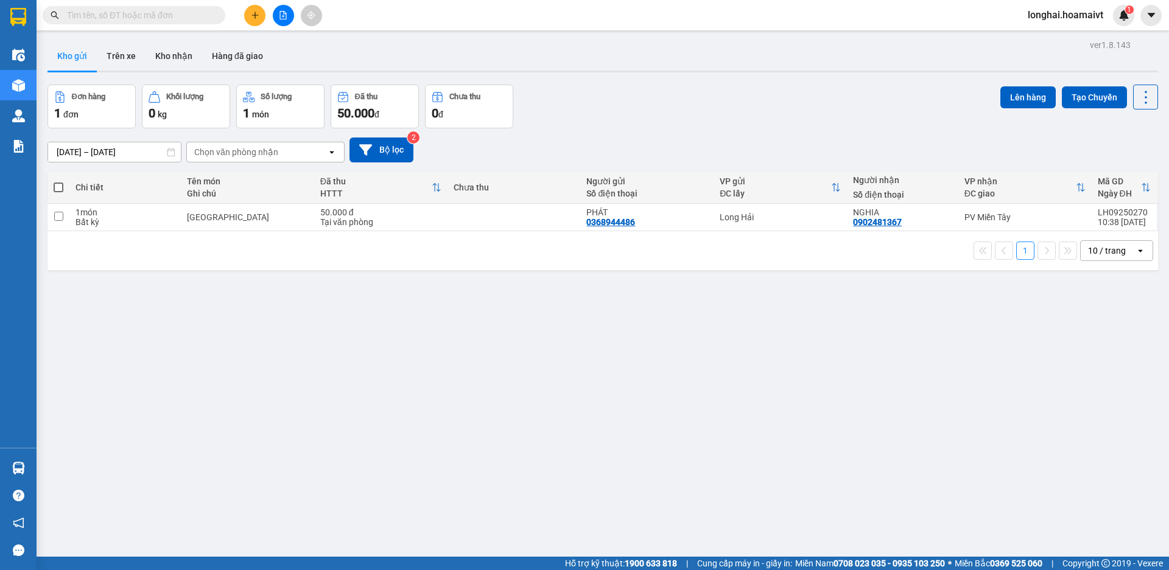
click at [57, 186] on span at bounding box center [59, 188] width 10 height 10
click at [58, 181] on input "checkbox" at bounding box center [58, 181] width 0 height 0
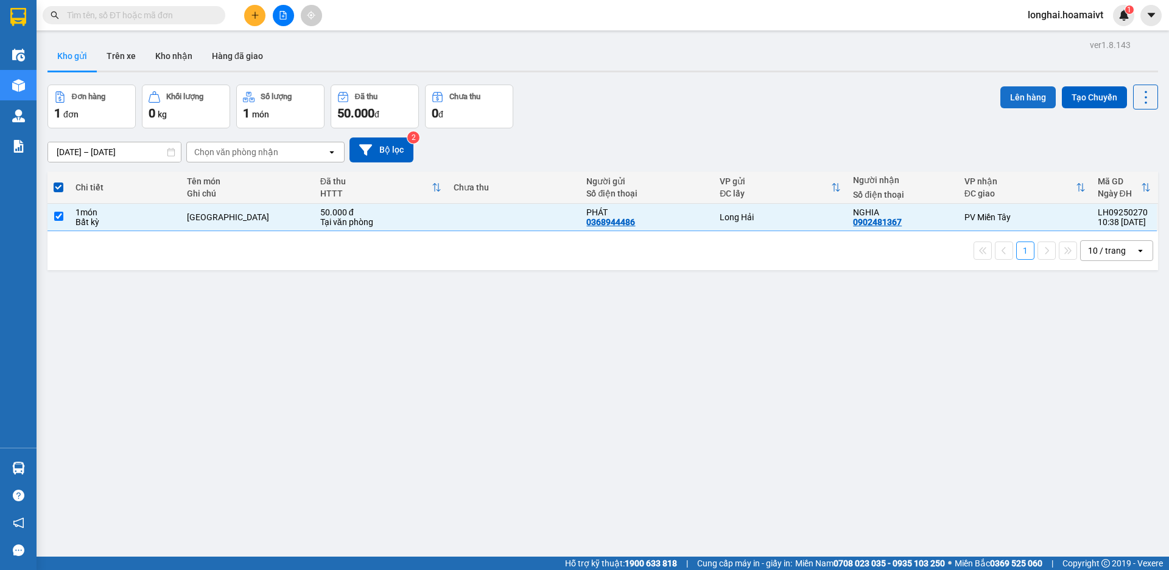
click at [1007, 93] on button "Lên hàng" at bounding box center [1027, 97] width 55 height 22
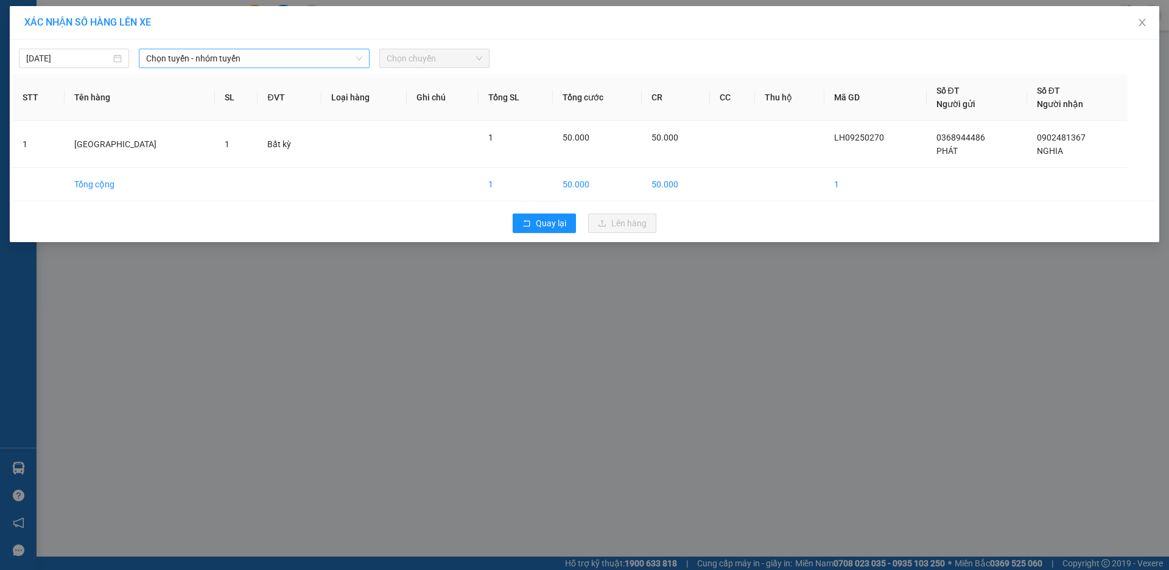
click at [322, 58] on span "Chọn tuyến - nhóm tuyến" at bounding box center [254, 58] width 216 height 18
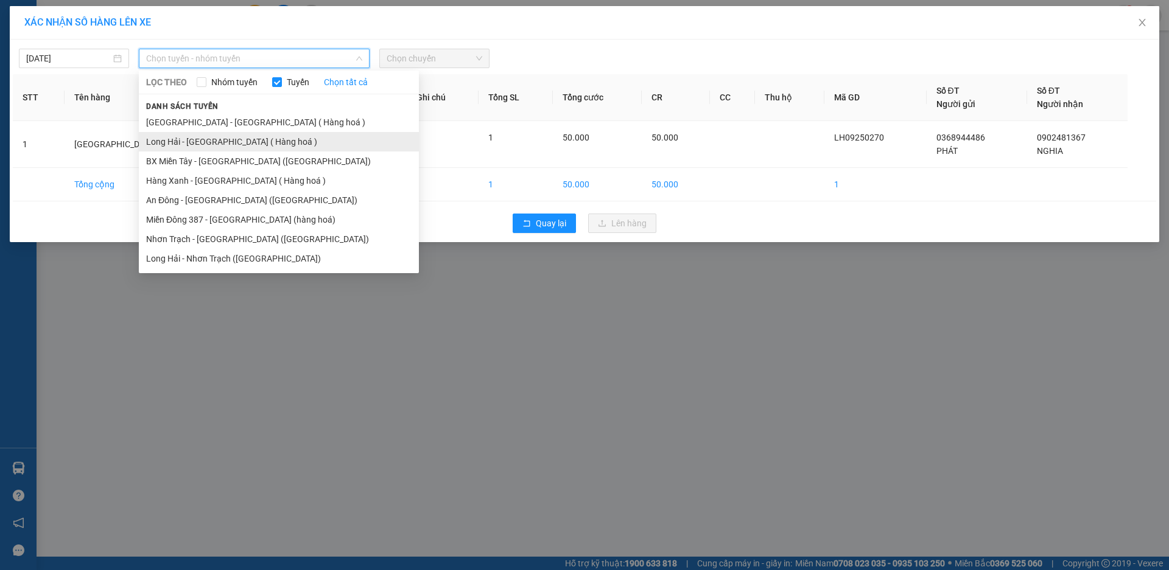
click at [315, 136] on li "Long Hải - [GEOGRAPHIC_DATA] ( Hàng hoá )" at bounding box center [279, 141] width 280 height 19
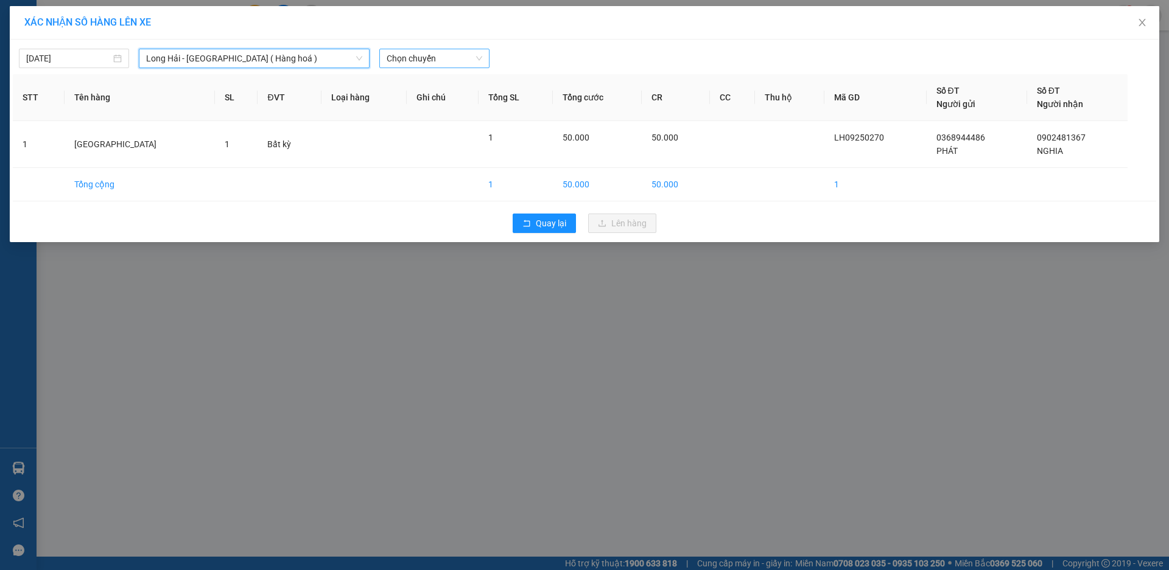
click at [414, 60] on span "Chọn chuyến" at bounding box center [434, 58] width 96 height 18
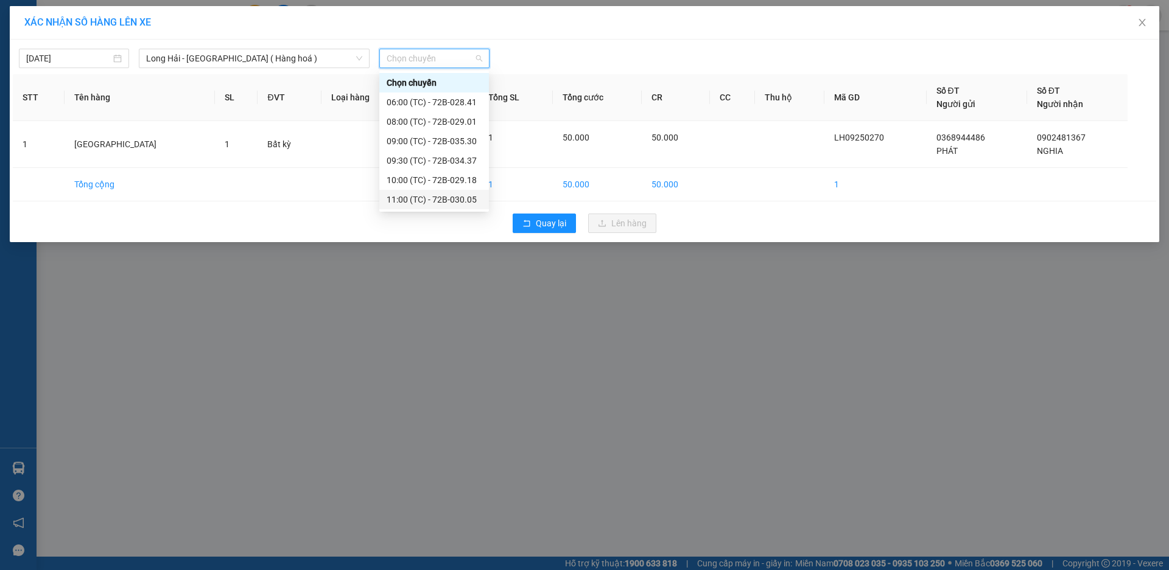
click at [428, 206] on div "11:00 (TC) - 72B-030.05" at bounding box center [434, 199] width 110 height 19
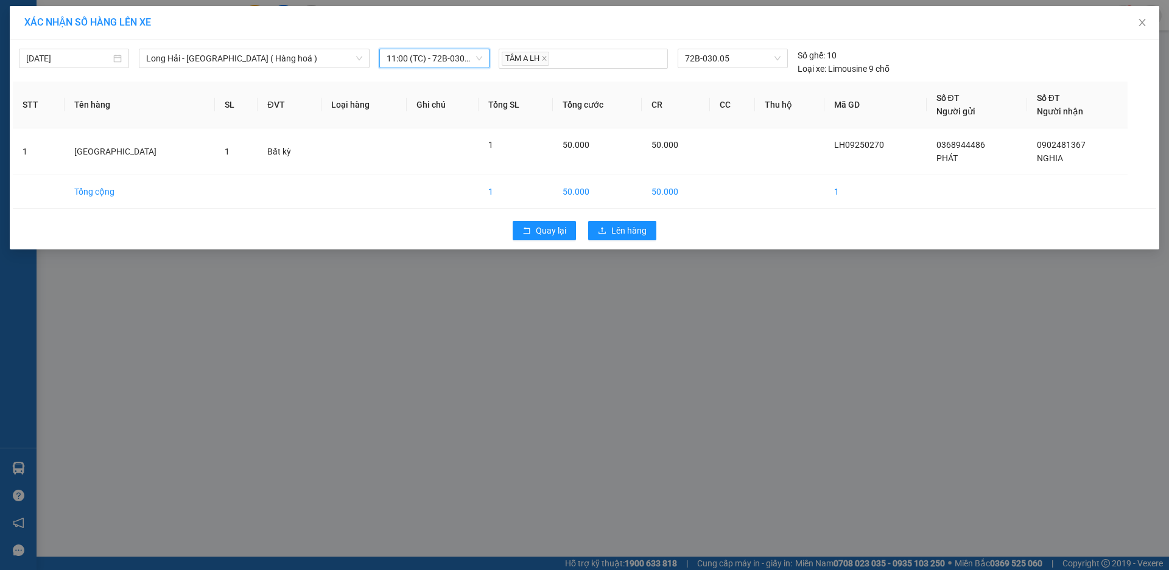
click at [422, 61] on span "11:00 (TC) - 72B-030.05" at bounding box center [434, 58] width 96 height 18
click at [628, 230] on span "Lên hàng" at bounding box center [628, 230] width 35 height 13
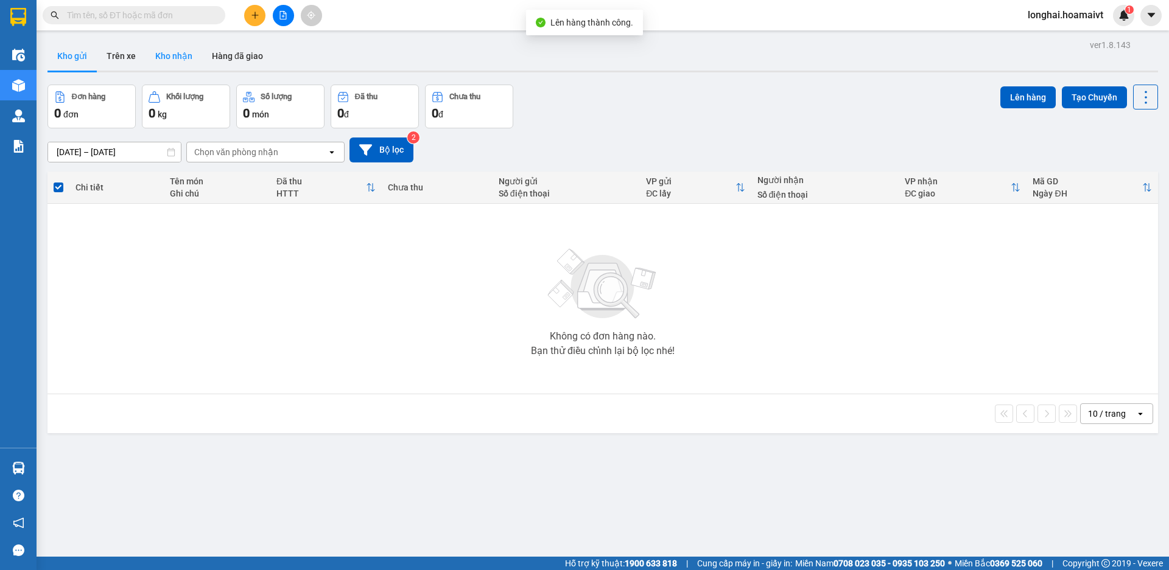
click at [185, 49] on button "Kho nhận" at bounding box center [173, 55] width 57 height 29
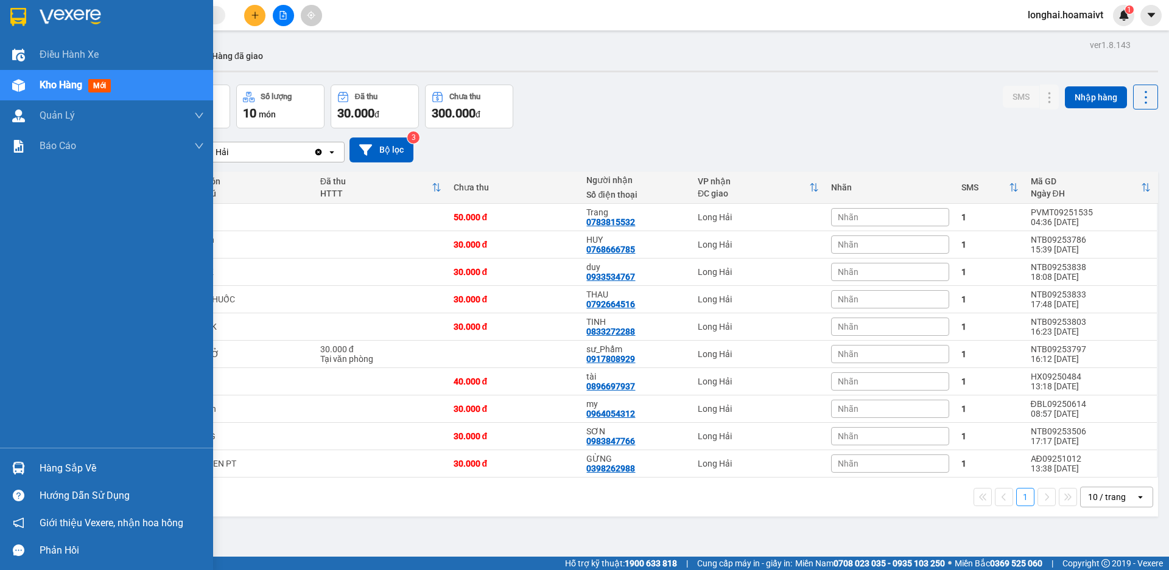
click at [63, 467] on div "Hàng sắp về" at bounding box center [122, 469] width 164 height 18
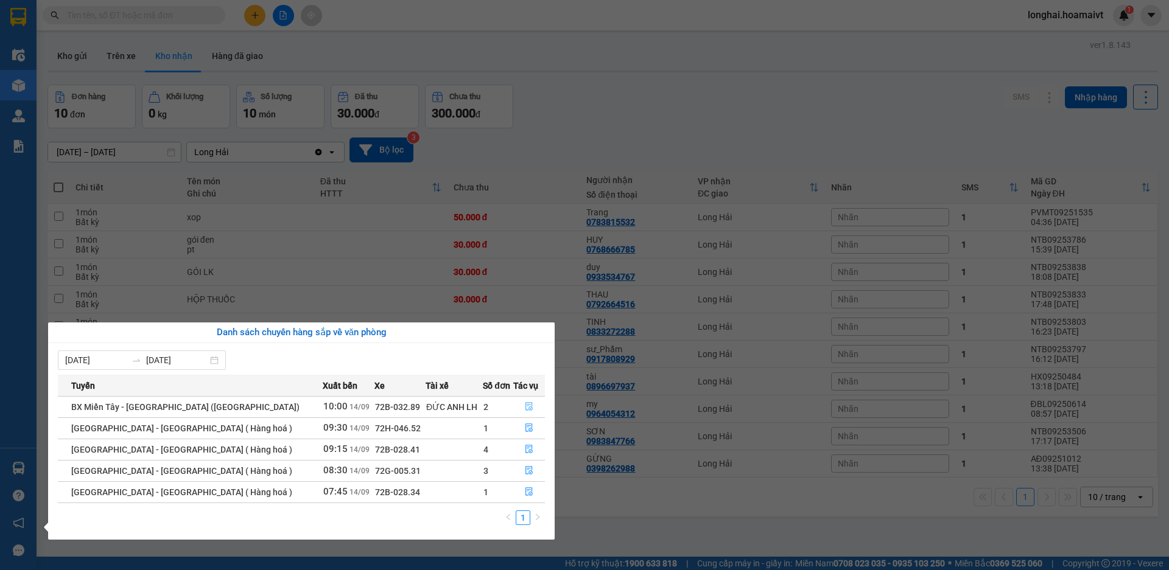
click at [526, 406] on icon "file-done" at bounding box center [529, 406] width 9 height 9
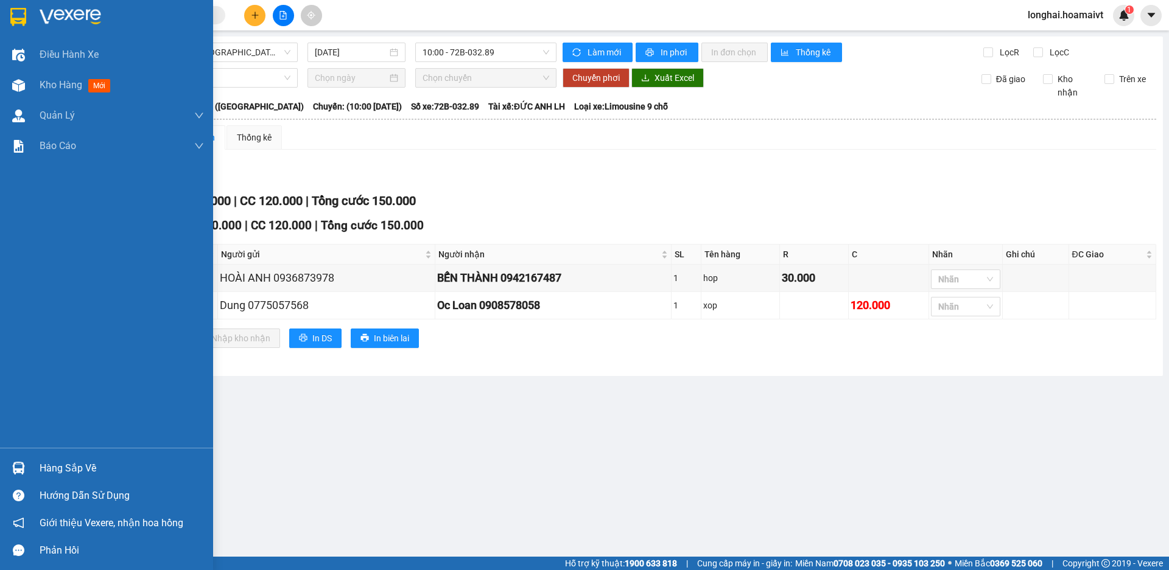
click at [54, 460] on div "Hàng sắp về" at bounding box center [122, 469] width 164 height 18
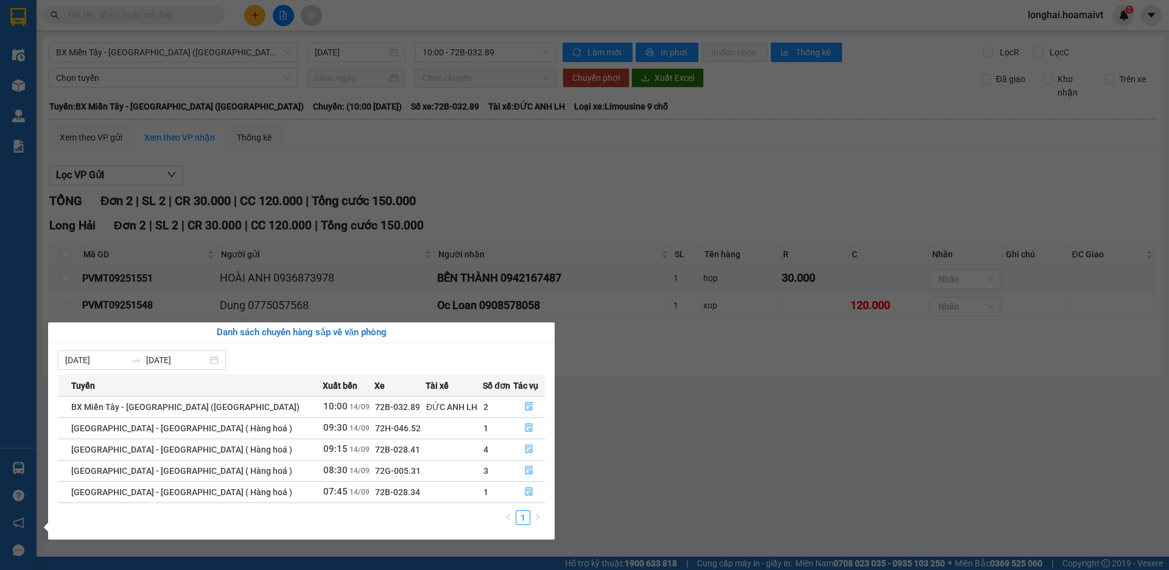
drag, startPoint x: 609, startPoint y: 441, endPoint x: 468, endPoint y: 462, distance: 142.7
click at [610, 441] on section "Kết quả tìm kiếm ( 37 ) Bộ lọc Mã ĐH Trạng thái Món hàng Tổng cước Chưa cước Nh…" at bounding box center [584, 285] width 1169 height 570
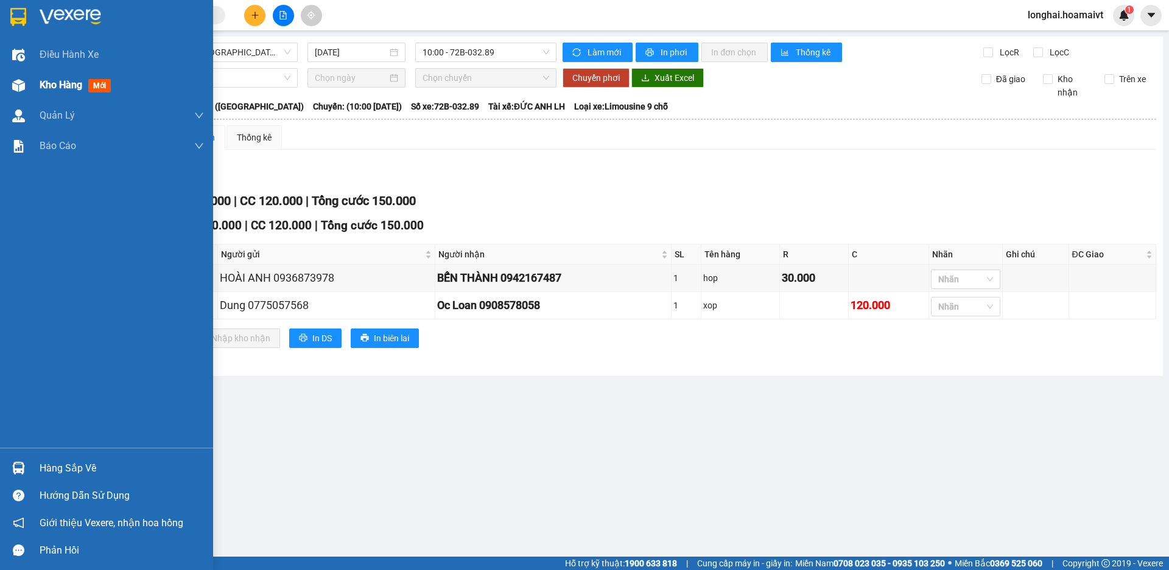
click at [24, 93] on div at bounding box center [18, 85] width 21 height 21
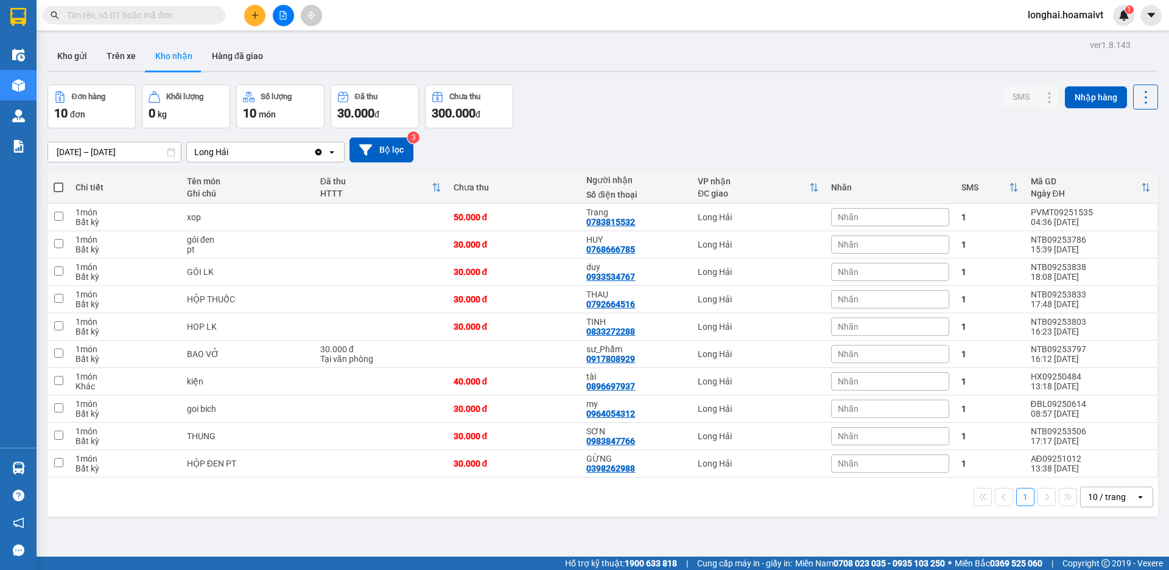
click at [175, 15] on input "text" at bounding box center [139, 15] width 144 height 13
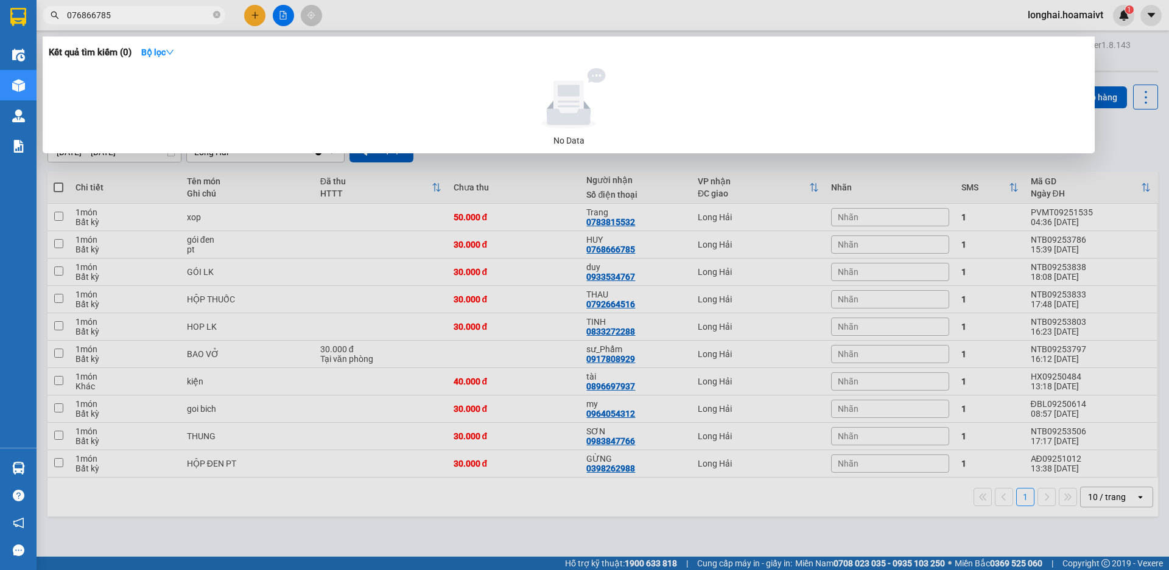
click at [94, 13] on input "076866785" at bounding box center [139, 15] width 144 height 13
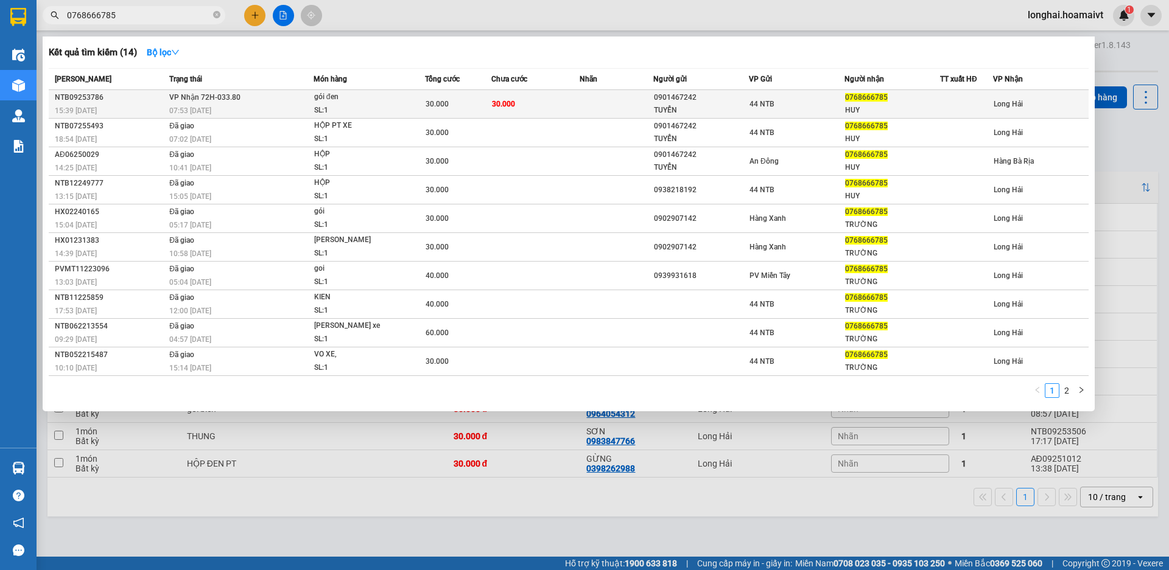
type input "0768666785"
click at [453, 111] on td "30.000" at bounding box center [458, 104] width 66 height 29
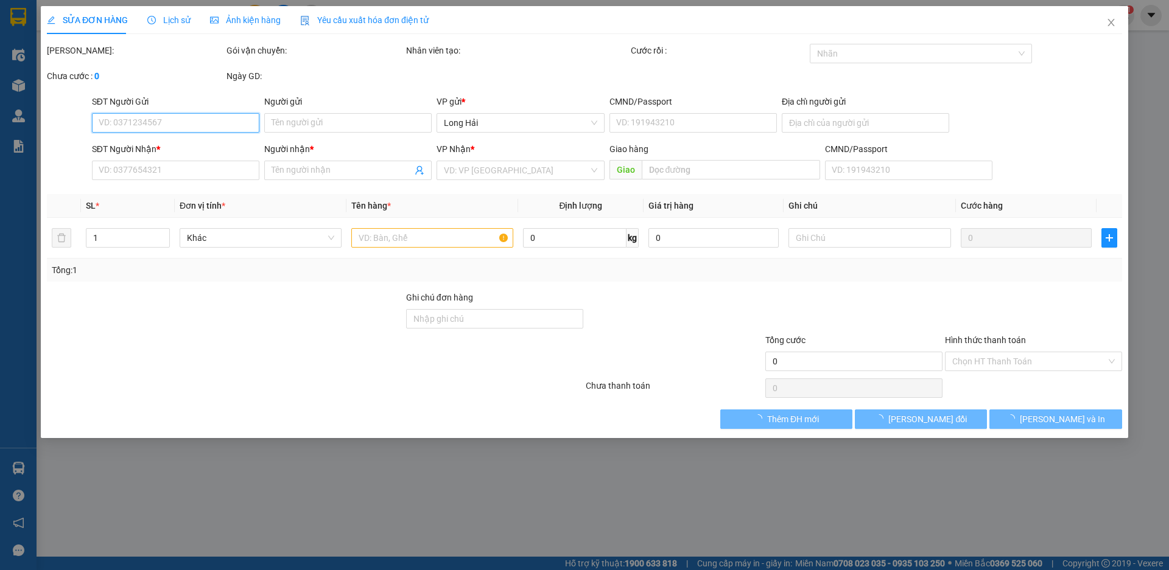
type input "0901467242"
type input "TUYỂN"
type input "0768666785"
type input "HUY"
type input "30.000"
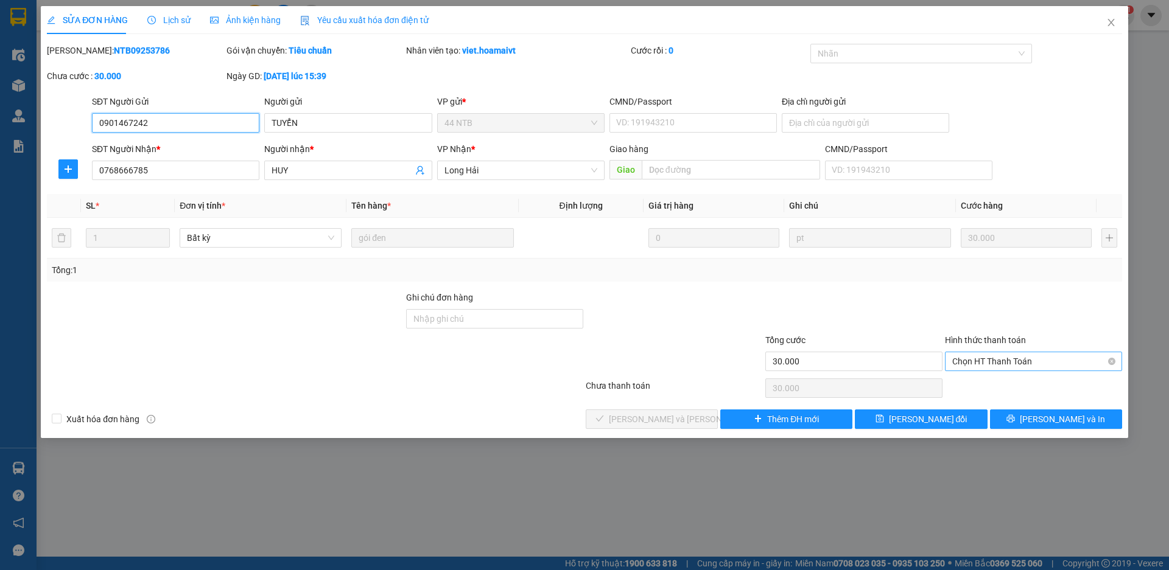
click at [986, 360] on span "Chọn HT Thanh Toán" at bounding box center [1033, 361] width 163 height 18
click at [987, 368] on span "Chọn HT Thanh Toán" at bounding box center [1033, 361] width 163 height 18
click at [974, 354] on span "Chọn HT Thanh Toán" at bounding box center [1033, 361] width 163 height 18
click at [979, 377] on div "Tại văn phòng" at bounding box center [1033, 385] width 177 height 19
type input "0"
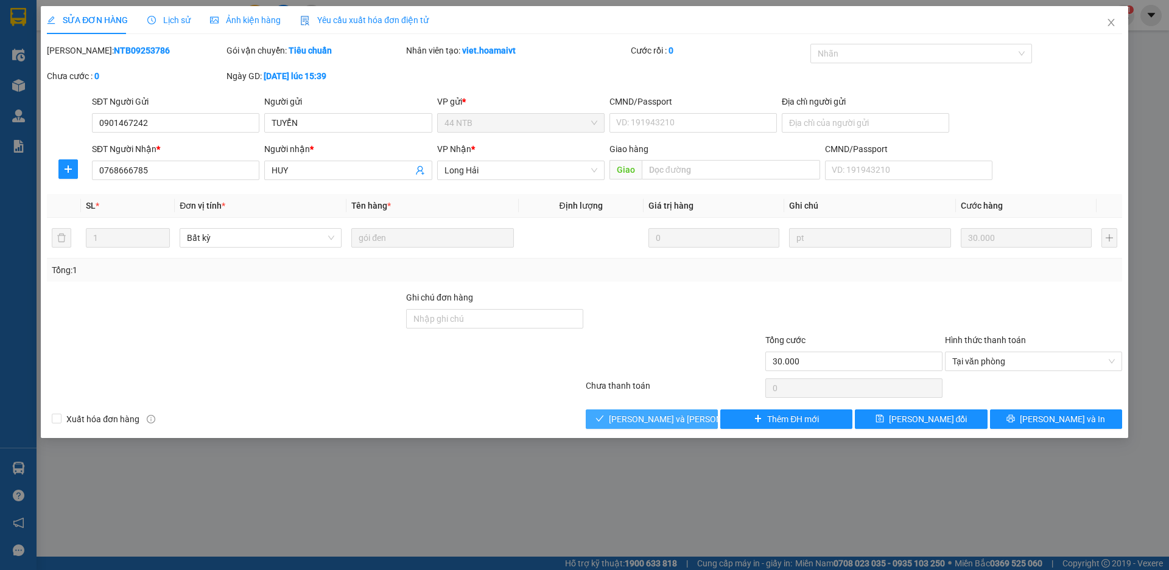
click at [694, 413] on button "[PERSON_NAME] và Giao hàng" at bounding box center [652, 419] width 132 height 19
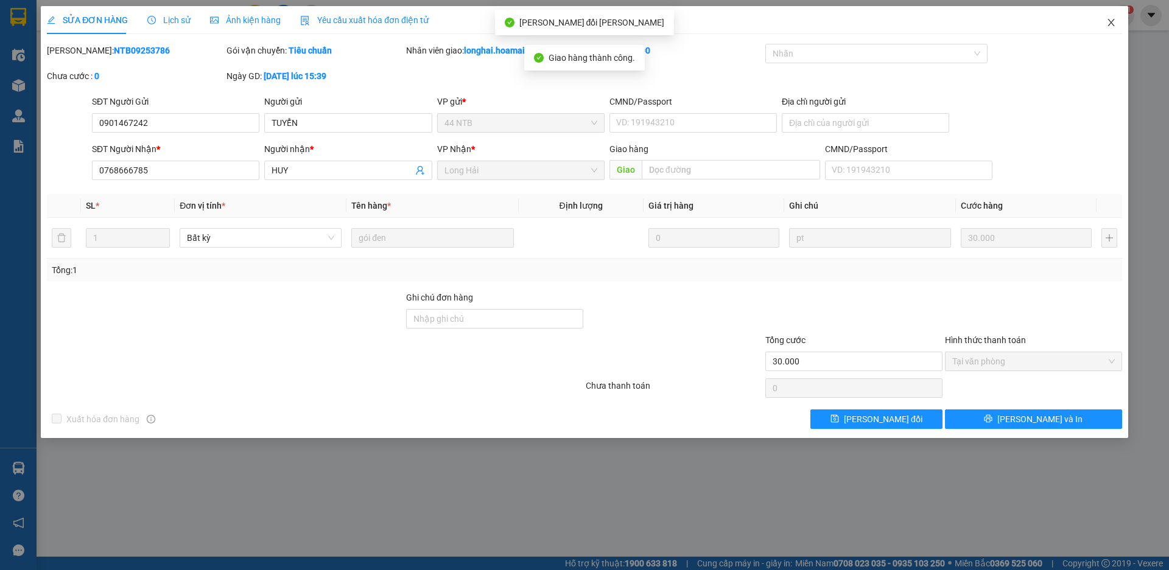
click at [1112, 19] on icon "close" at bounding box center [1111, 23] width 10 height 10
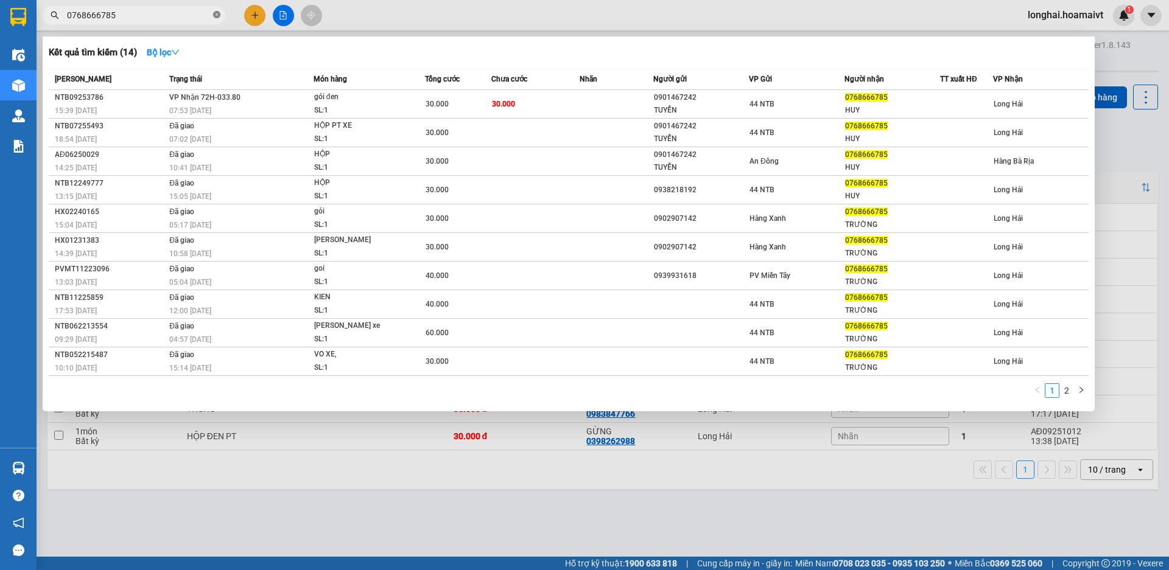
click at [215, 12] on icon "close-circle" at bounding box center [216, 14] width 7 height 7
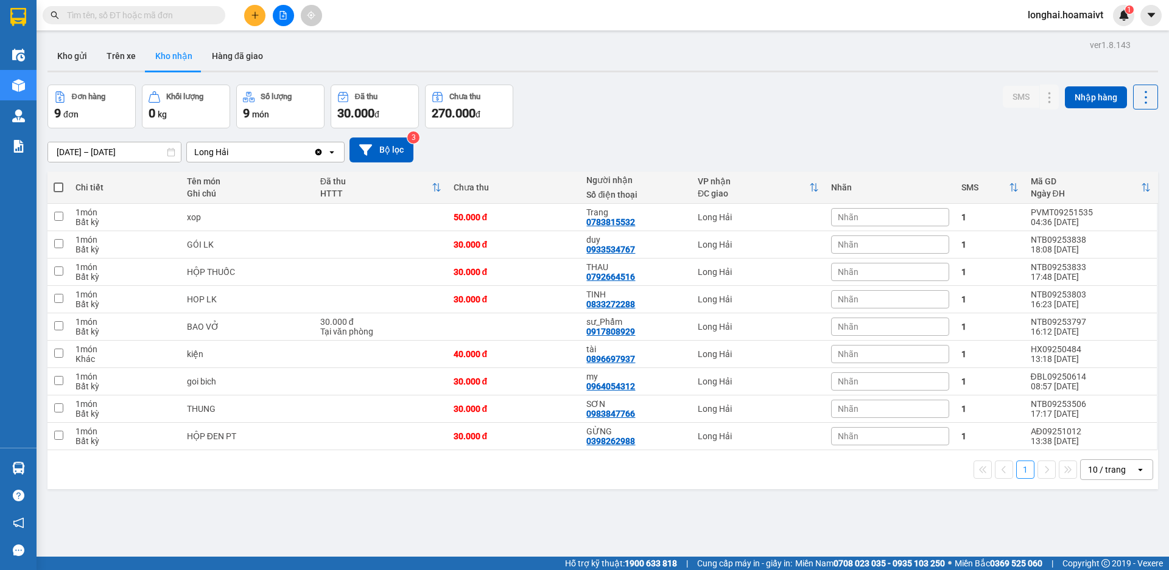
click at [256, 18] on icon "plus" at bounding box center [255, 15] width 9 height 9
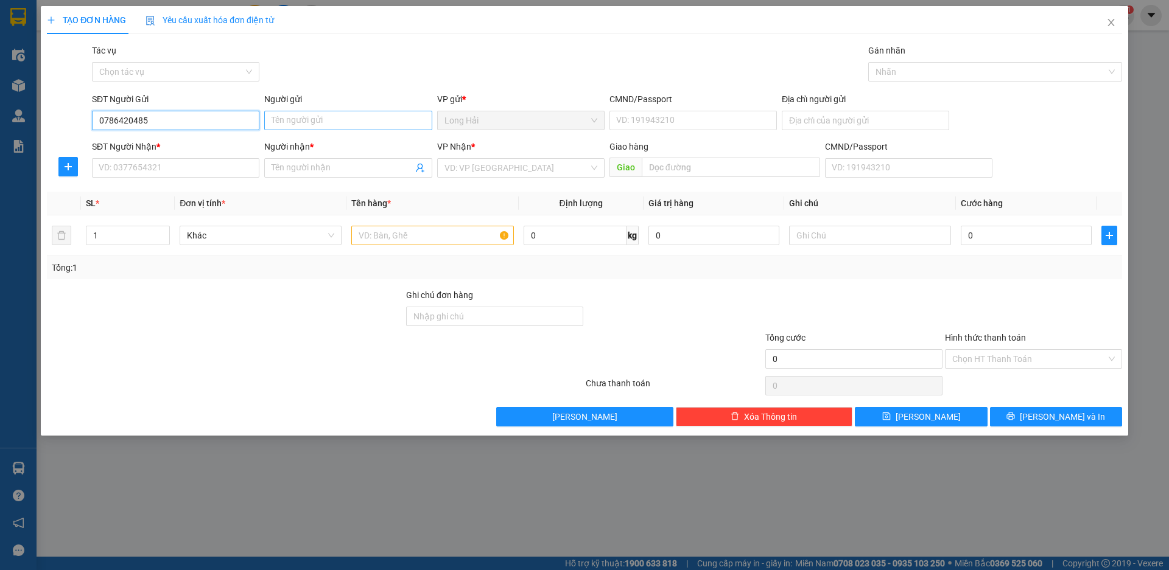
type input "0786420485"
click at [279, 124] on input "Người gửi" at bounding box center [347, 120] width 167 height 19
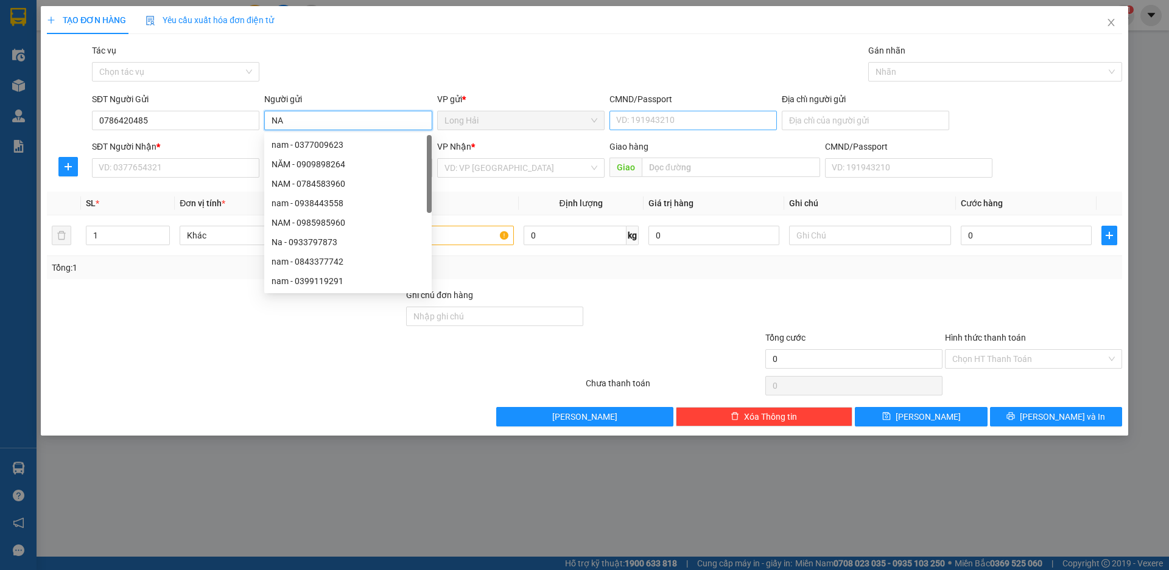
type input "NA"
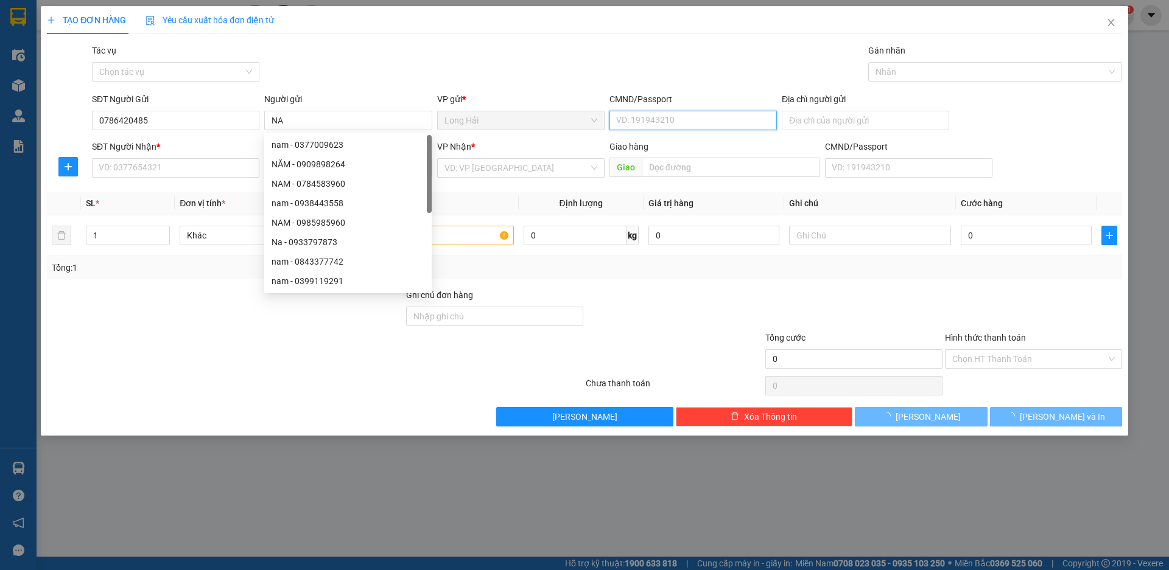
click at [654, 117] on input "CMND/Passport" at bounding box center [692, 120] width 167 height 19
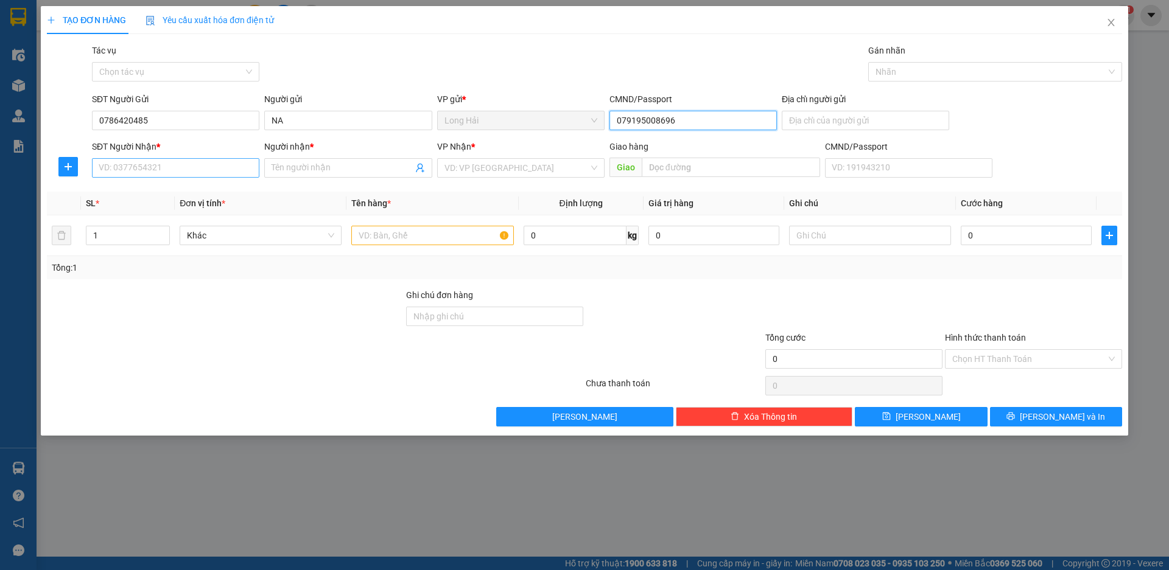
type input "079195008696"
click at [169, 167] on input "SĐT Người Nhận *" at bounding box center [175, 167] width 167 height 19
click at [788, 125] on input "Địa chỉ người gửi" at bounding box center [864, 120] width 167 height 19
type input "TPHCM"
click at [241, 173] on input "SĐT Người Nhận *" at bounding box center [175, 167] width 167 height 19
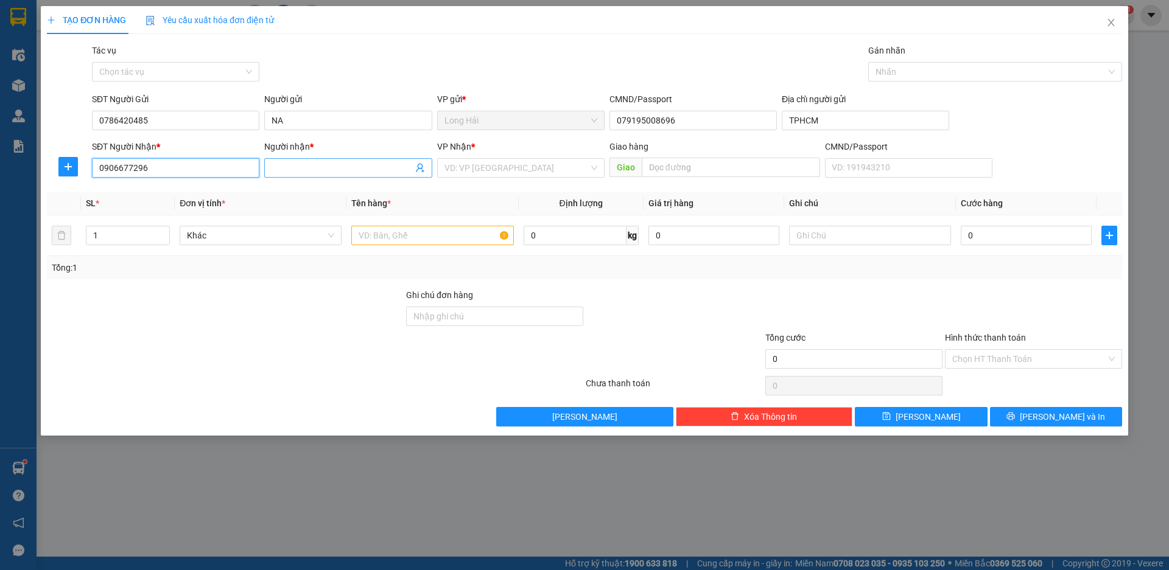
type input "0906677296"
click at [313, 172] on input "Người nhận *" at bounding box center [341, 167] width 141 height 13
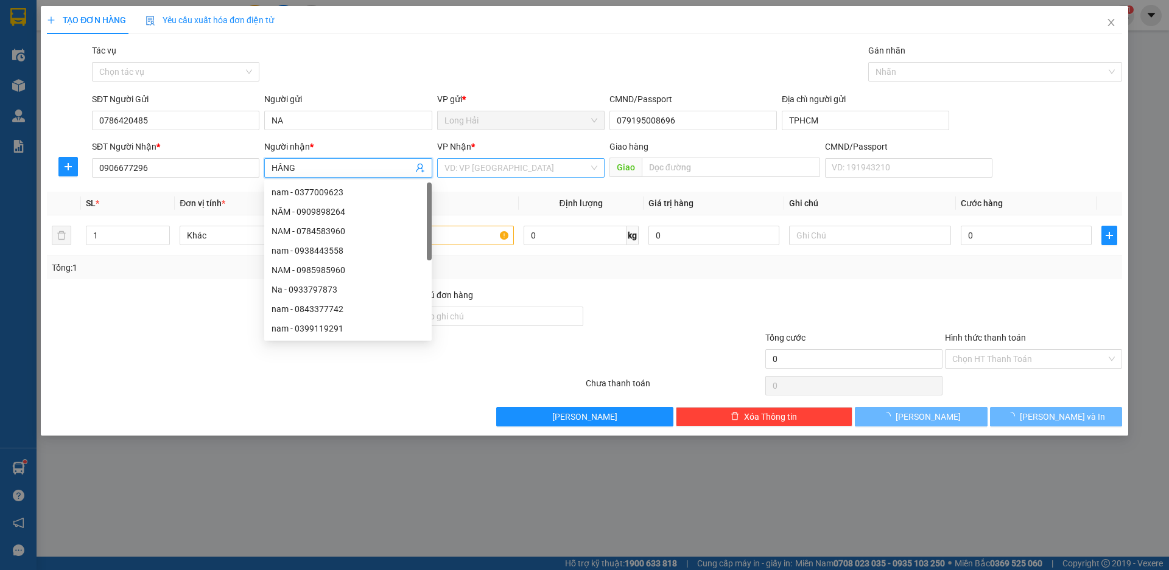
type input "HẦNG"
click at [462, 175] on input "search" at bounding box center [516, 168] width 144 height 18
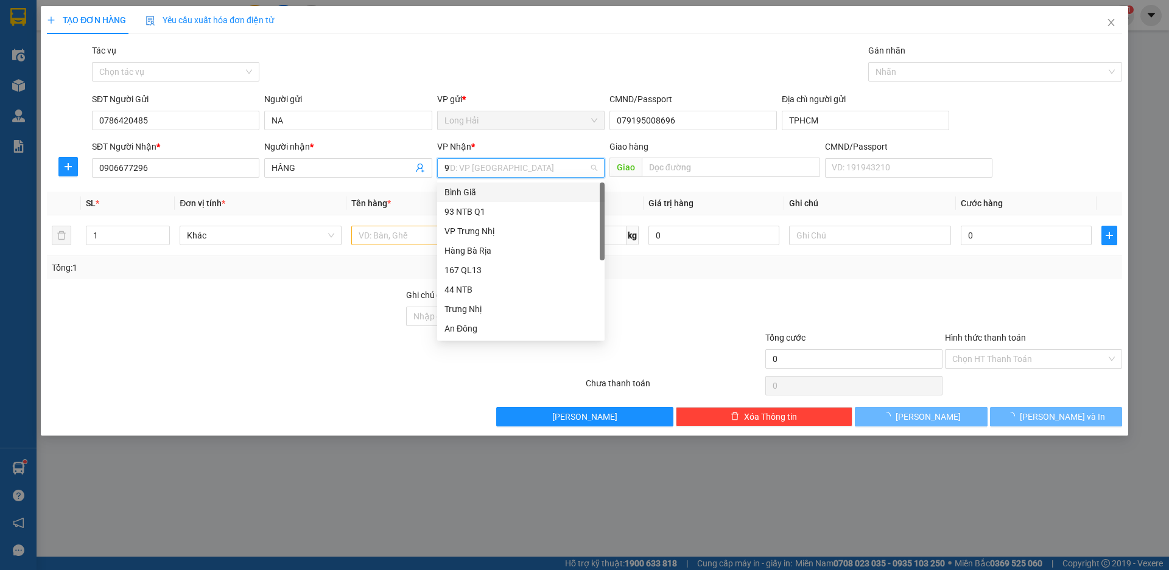
type input "93"
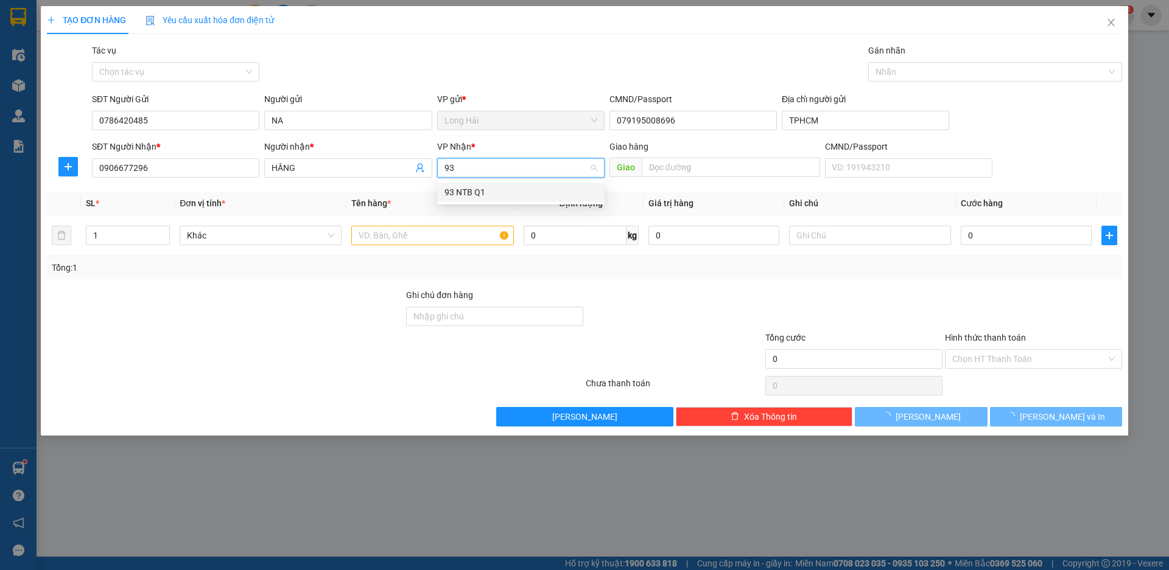
click at [474, 185] on div "93 NTB Q1" at bounding box center [520, 192] width 167 height 19
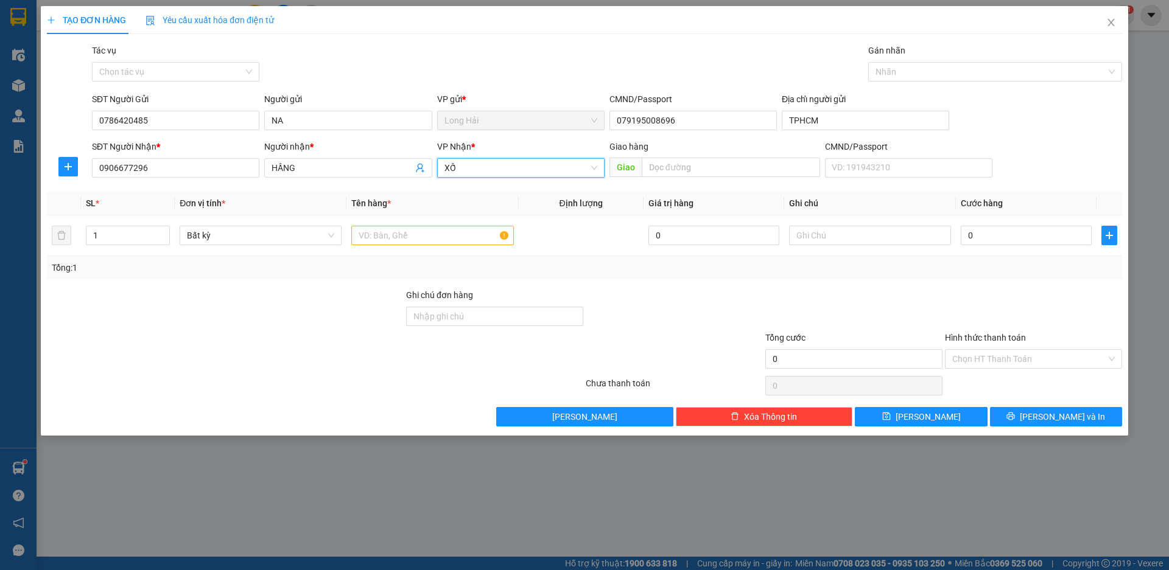
type input "X"
click at [455, 241] on input "text" at bounding box center [432, 235] width 162 height 19
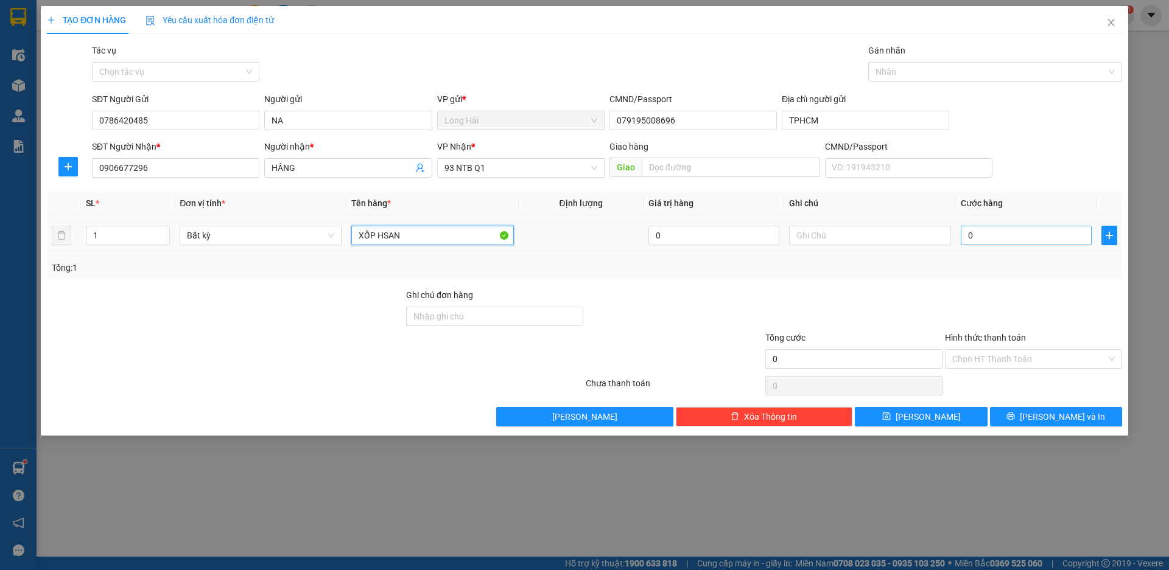
type input "XỐP HSAN"
click at [962, 243] on input "0" at bounding box center [1025, 235] width 131 height 19
type input "5"
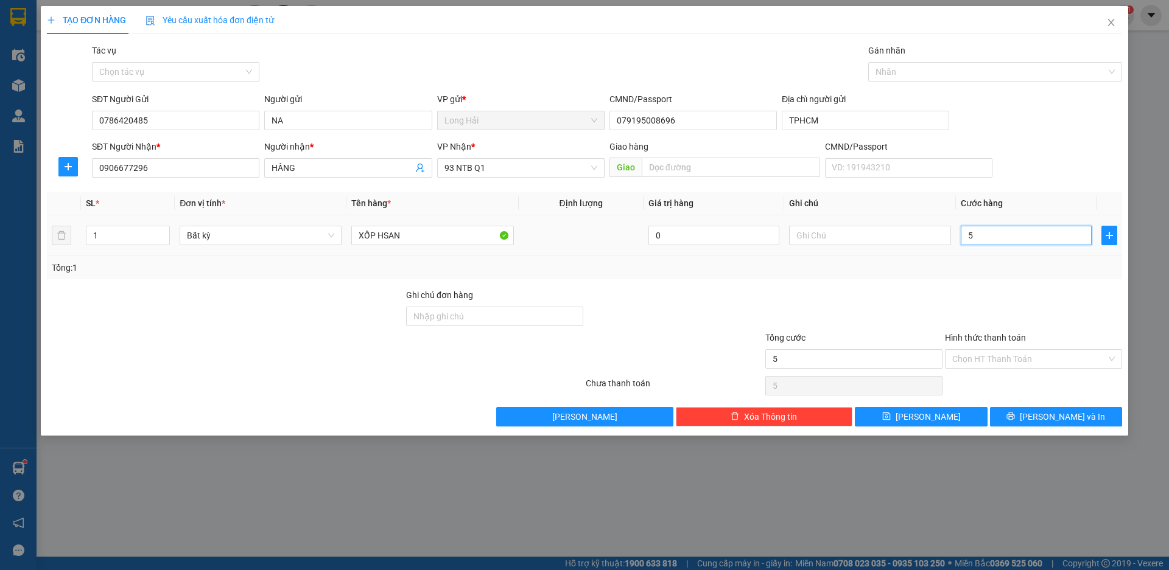
type input "50"
click at [1007, 363] on input "Hình thức thanh toán" at bounding box center [1029, 359] width 154 height 18
type input "50.000"
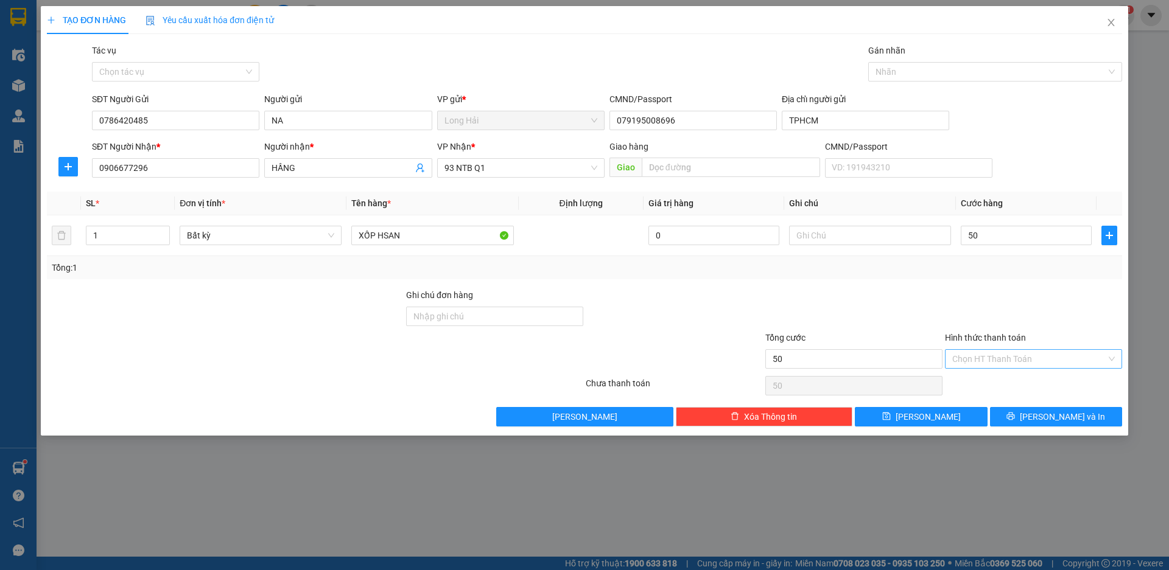
type input "50.000"
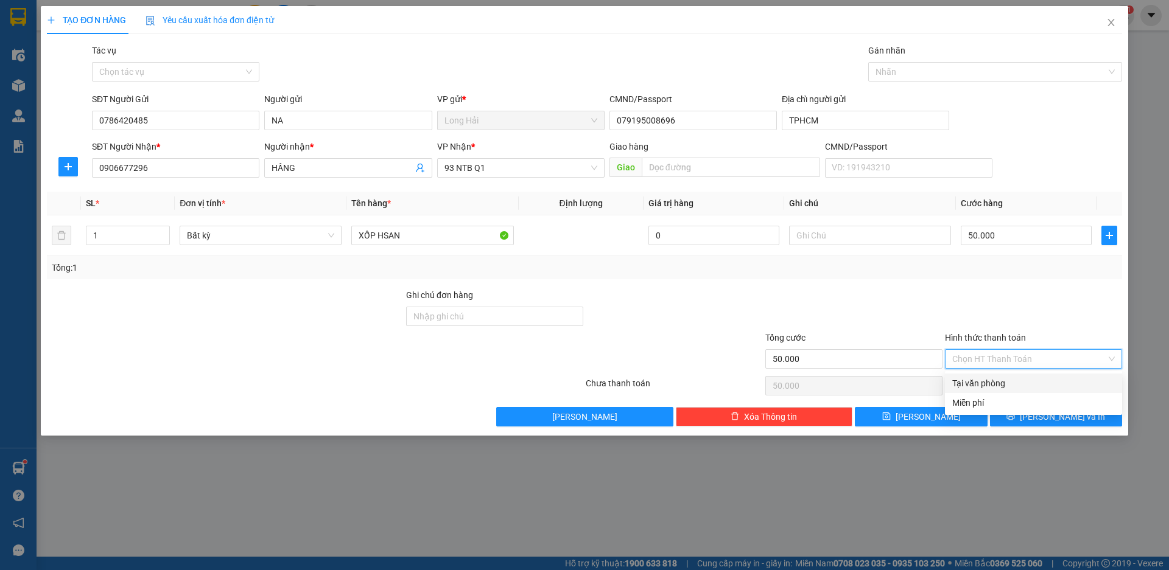
click at [1005, 379] on div "Tại văn phòng" at bounding box center [1033, 383] width 163 height 13
type input "0"
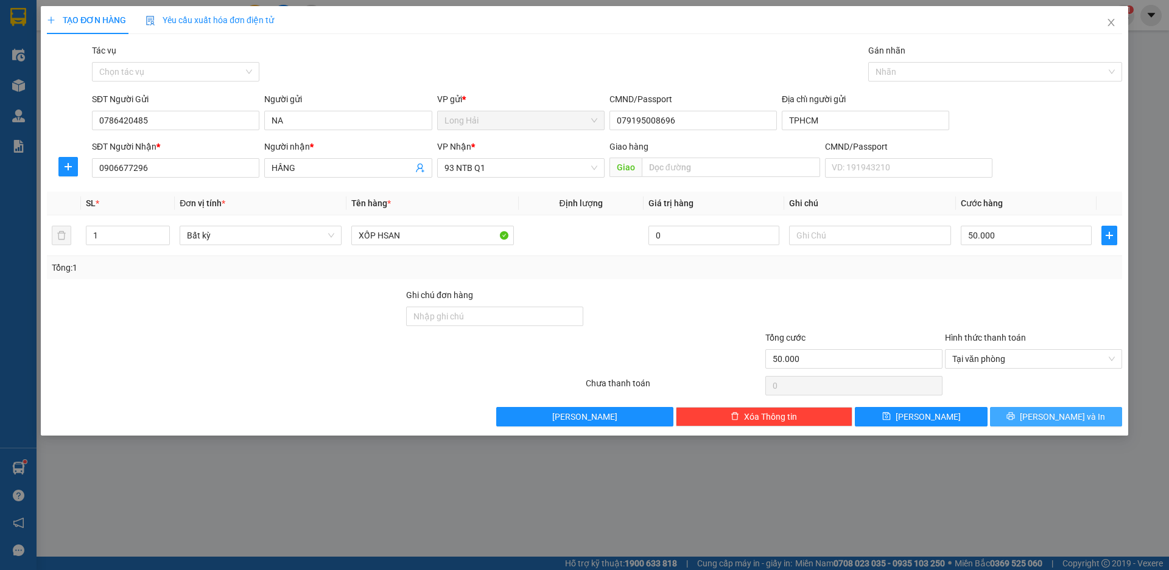
click at [1016, 416] on button "[PERSON_NAME] và In" at bounding box center [1056, 416] width 132 height 19
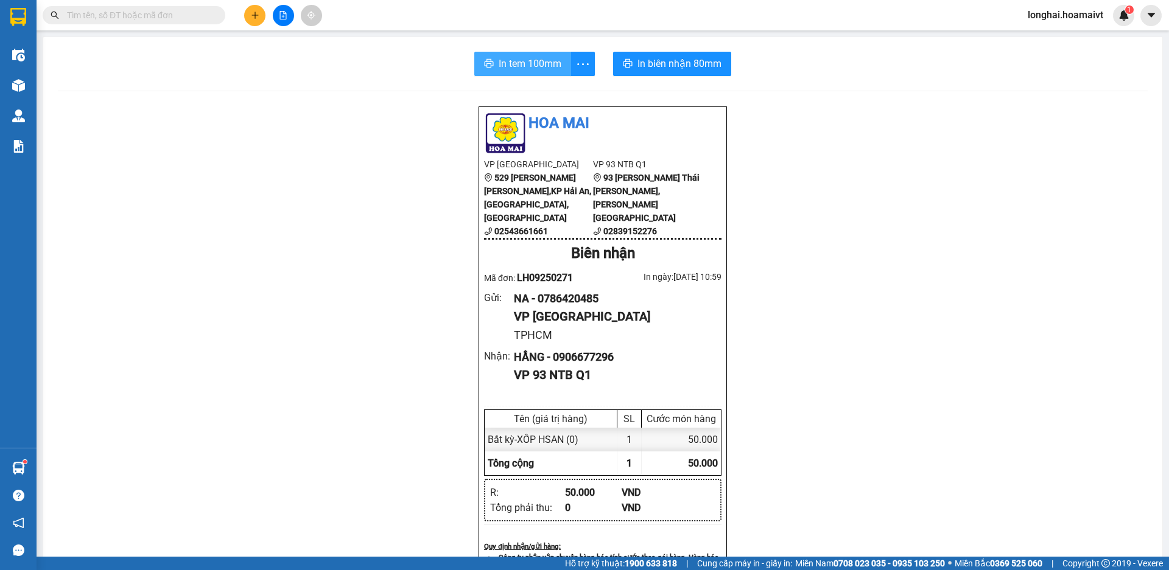
click at [512, 67] on span "In tem 100mm" at bounding box center [529, 63] width 63 height 15
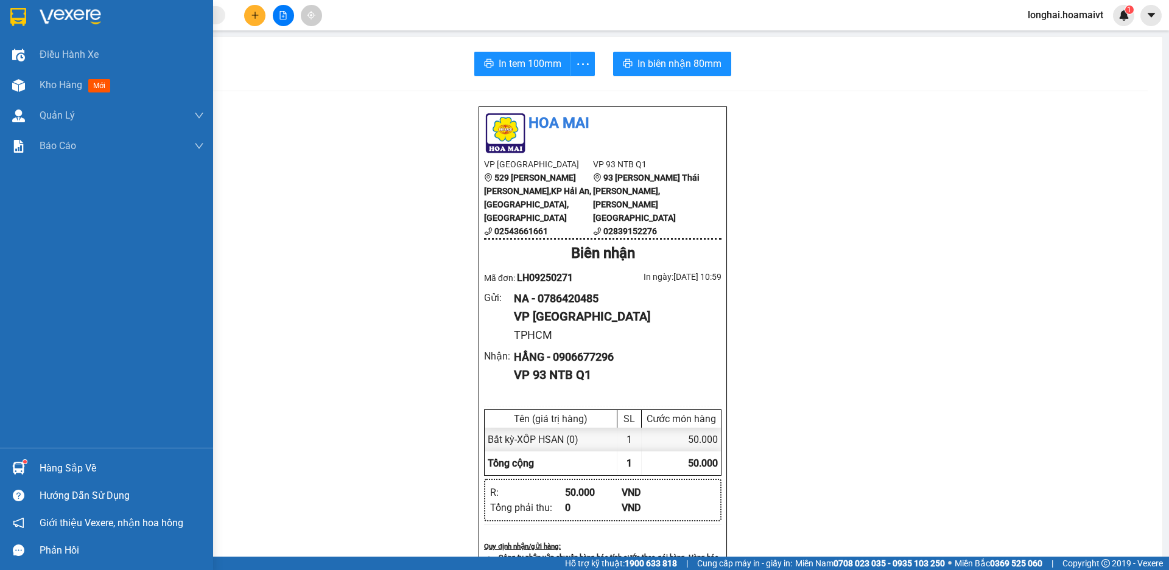
click at [62, 473] on div "Hàng sắp về" at bounding box center [122, 469] width 164 height 18
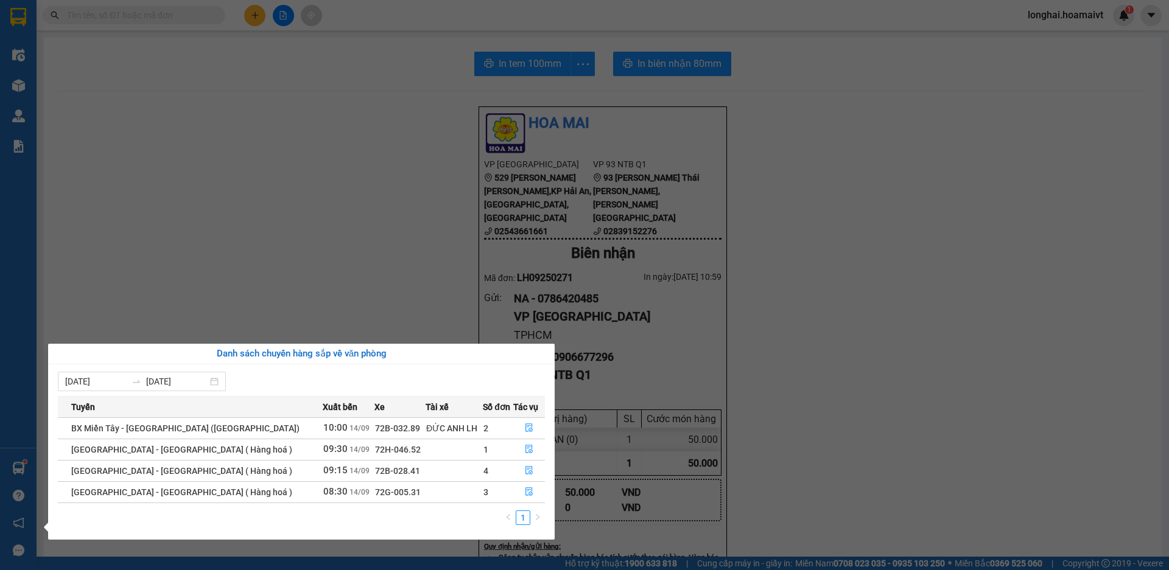
click at [228, 241] on section "Kết quả tìm kiếm ( 14 ) Bộ lọc Mã ĐH Trạng thái Món hàng Tổng cước Chưa cước Nh…" at bounding box center [584, 285] width 1169 height 570
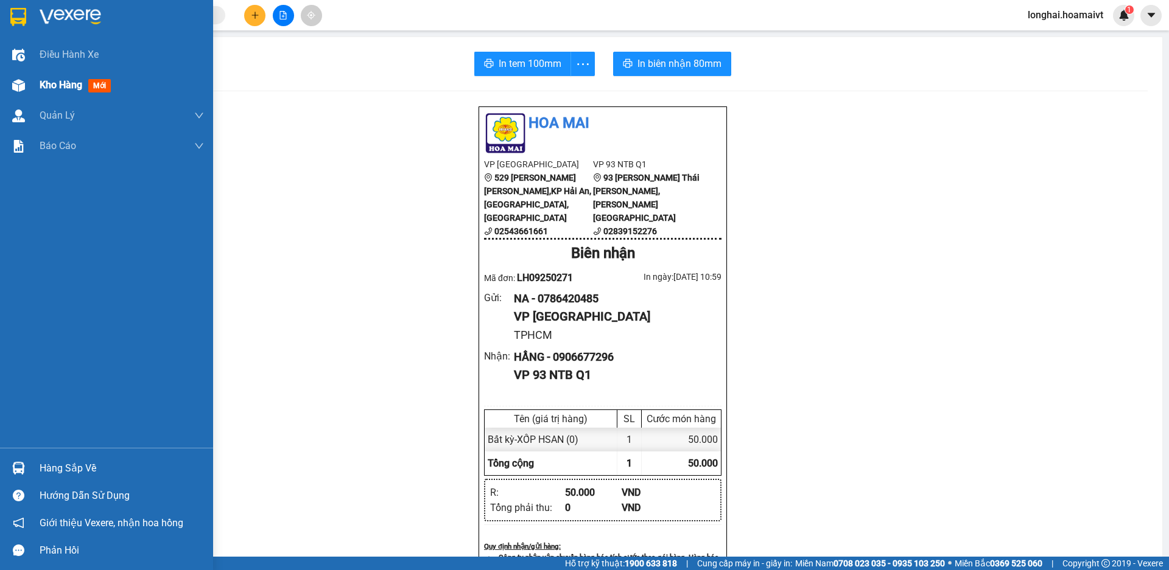
click at [23, 86] on img at bounding box center [18, 85] width 13 height 13
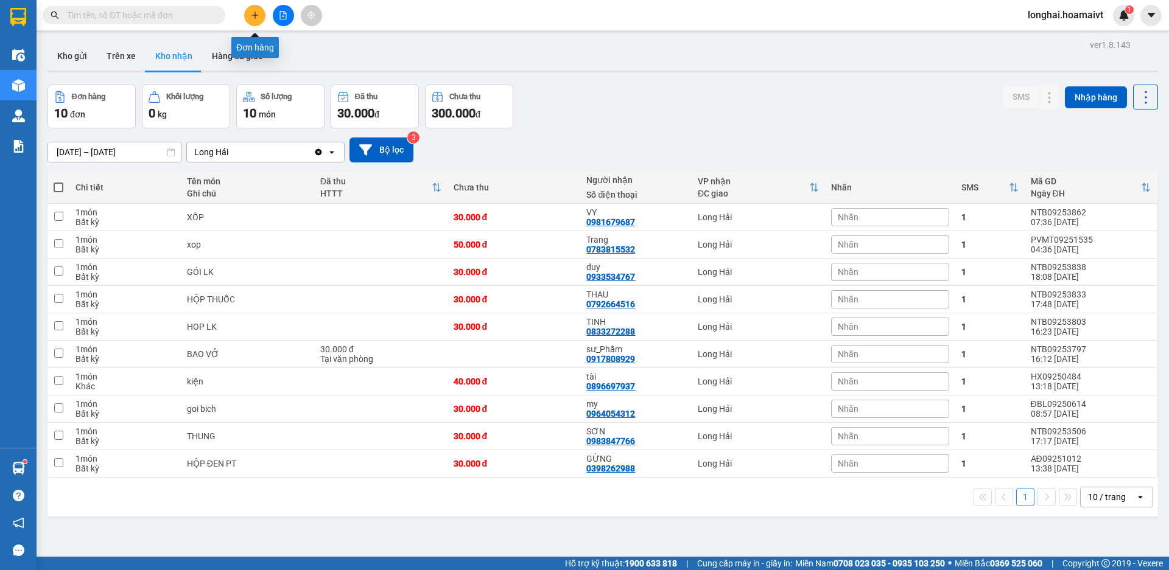
click at [256, 9] on button at bounding box center [254, 15] width 21 height 21
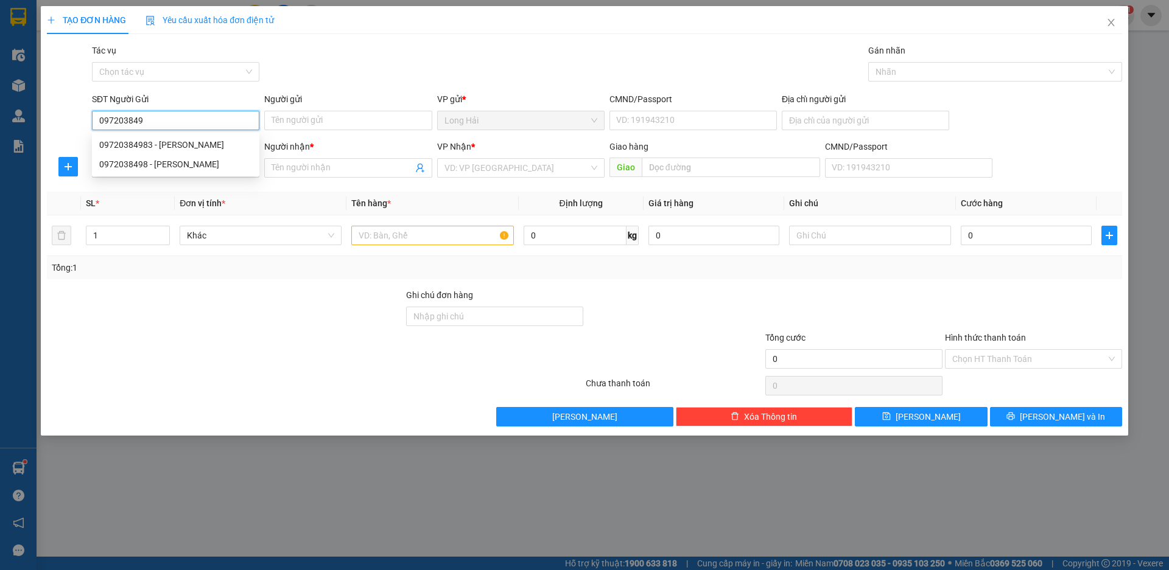
type input "0972038498"
click at [190, 165] on div "0972038498 - HANH" at bounding box center [175, 164] width 153 height 13
type input "HANH"
type input "0833273339"
type input "LINH"
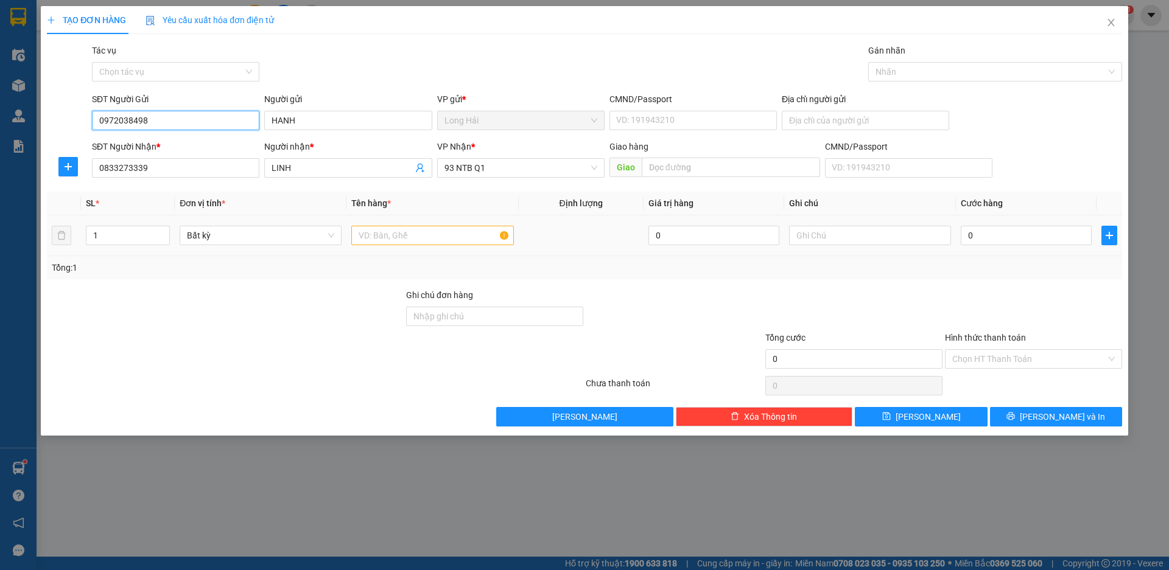
type input "0972038498"
click at [403, 235] on input "text" at bounding box center [432, 235] width 162 height 19
type input "XỐP"
click at [1003, 236] on input "0" at bounding box center [1025, 235] width 131 height 19
type input "5"
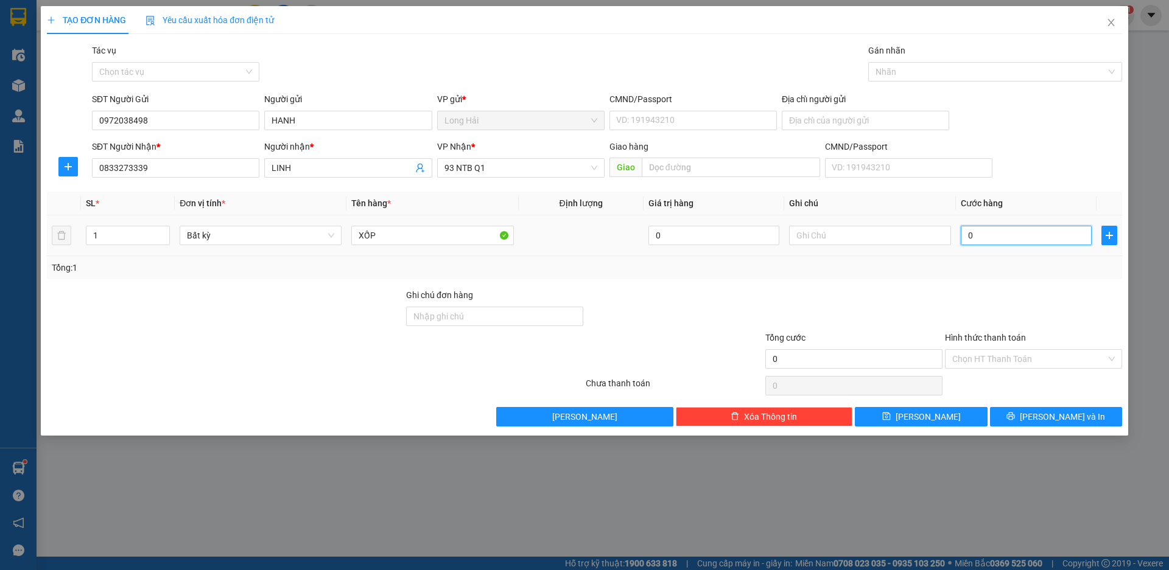
type input "5"
type input "50"
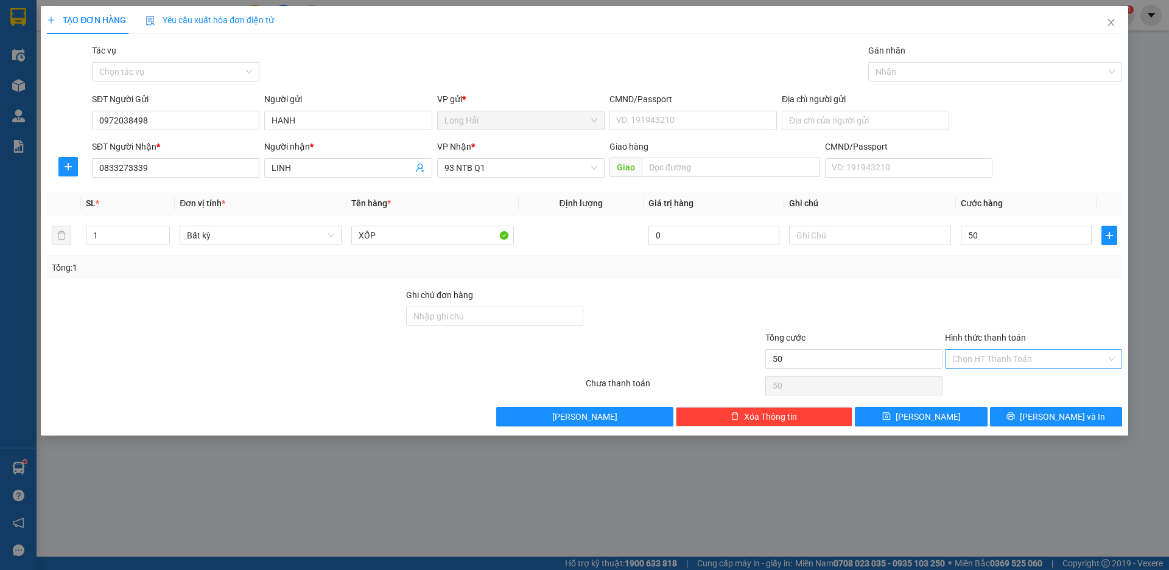
click at [1010, 365] on input "Hình thức thanh toán" at bounding box center [1029, 359] width 154 height 18
type input "50.000"
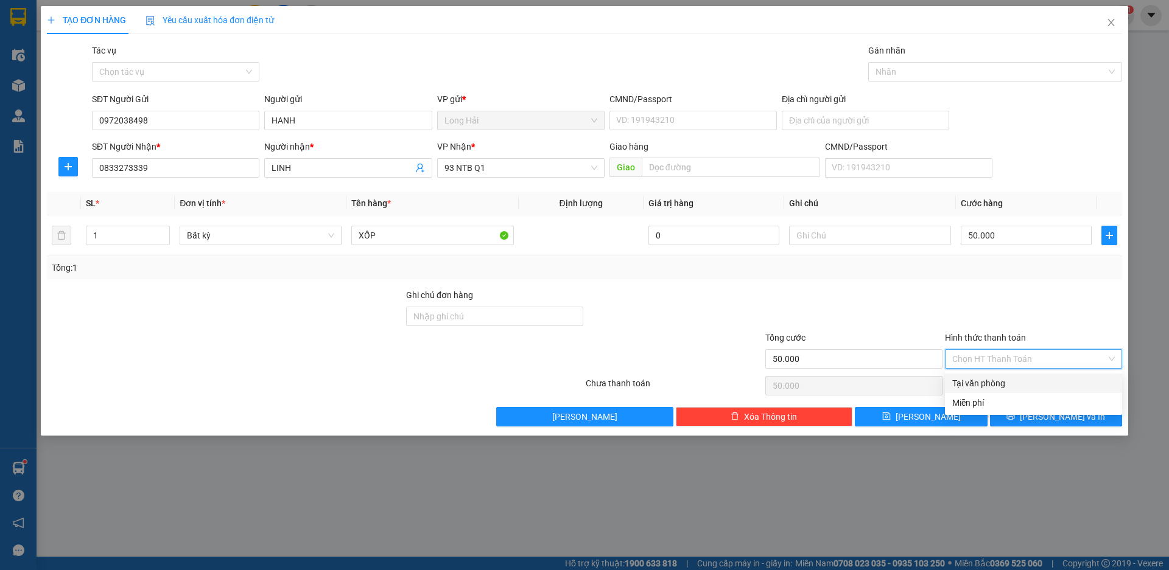
click at [1013, 386] on div "Tại văn phòng" at bounding box center [1033, 383] width 163 height 13
type input "0"
click at [1021, 407] on div "Transit Pickup Surcharge Ids Transit Deliver Surcharge Ids Transit Deliver Surc…" at bounding box center [584, 235] width 1075 height 383
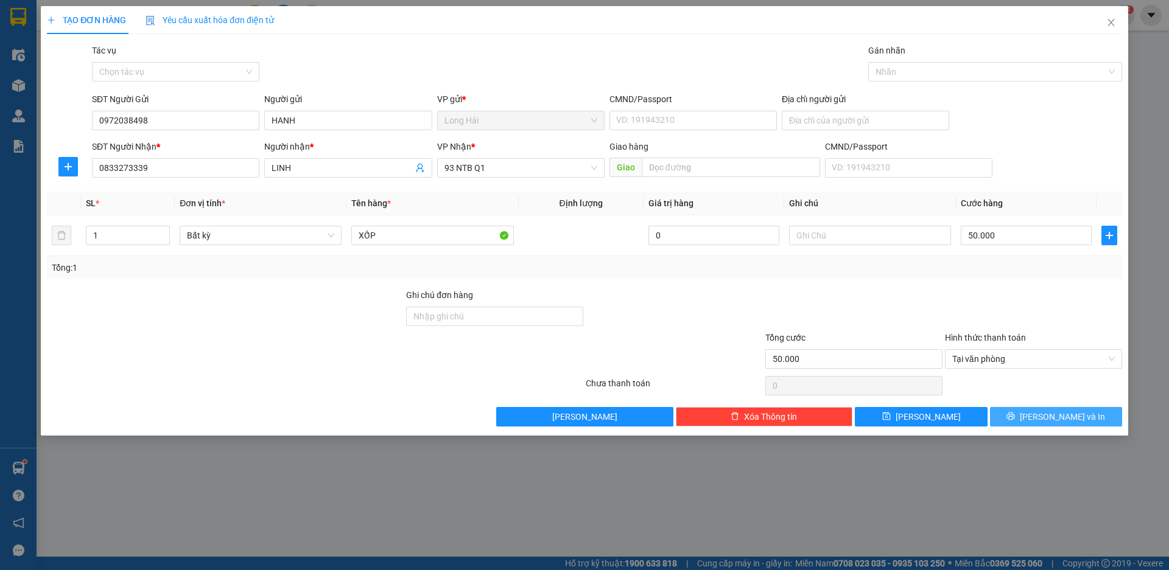
click at [1021, 407] on button "[PERSON_NAME] và In" at bounding box center [1056, 416] width 132 height 19
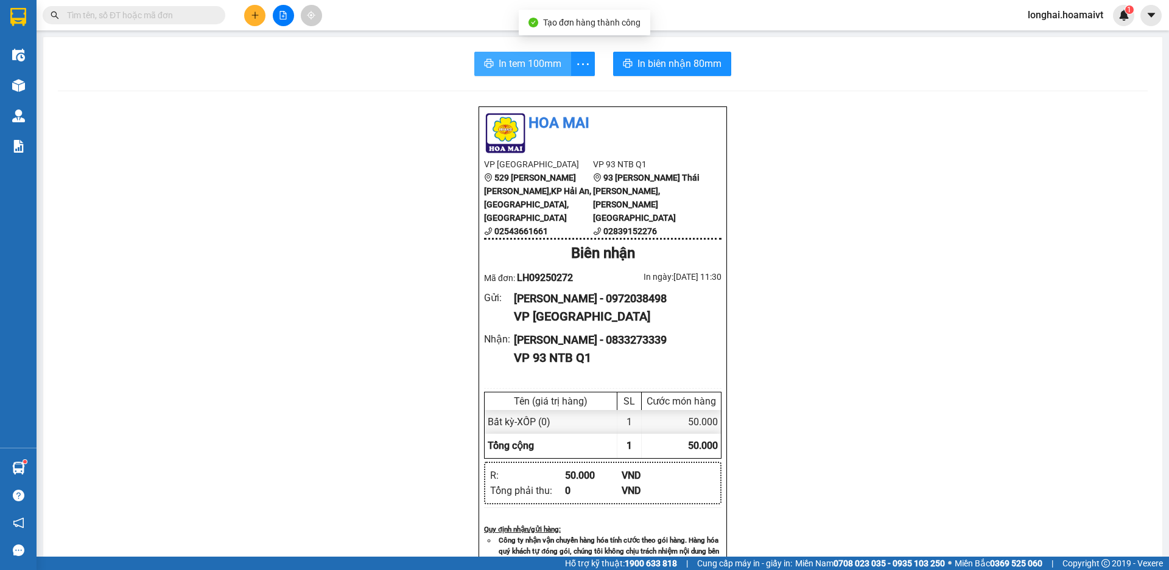
click at [498, 68] on span "In tem 100mm" at bounding box center [529, 63] width 63 height 15
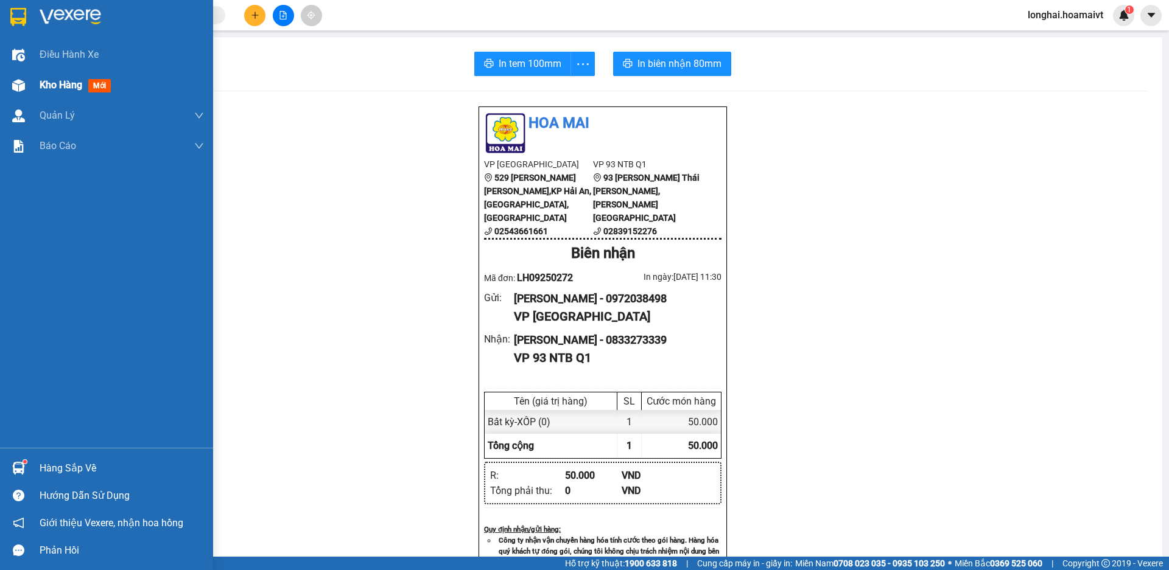
click at [34, 99] on div "Kho hàng mới" at bounding box center [106, 85] width 213 height 30
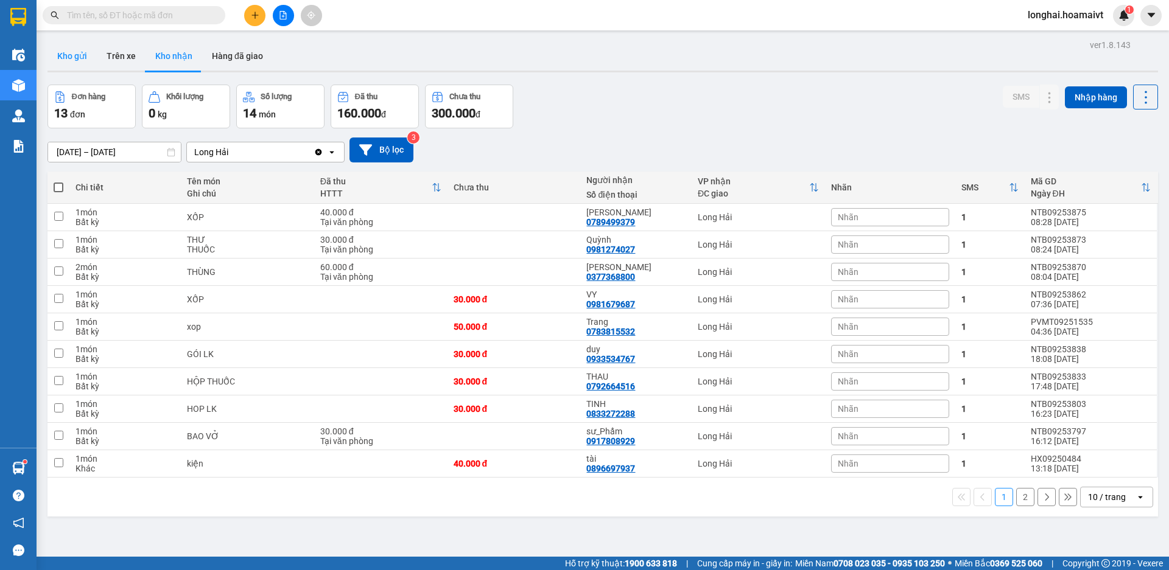
click at [74, 56] on button "Kho gửi" at bounding box center [71, 55] width 49 height 29
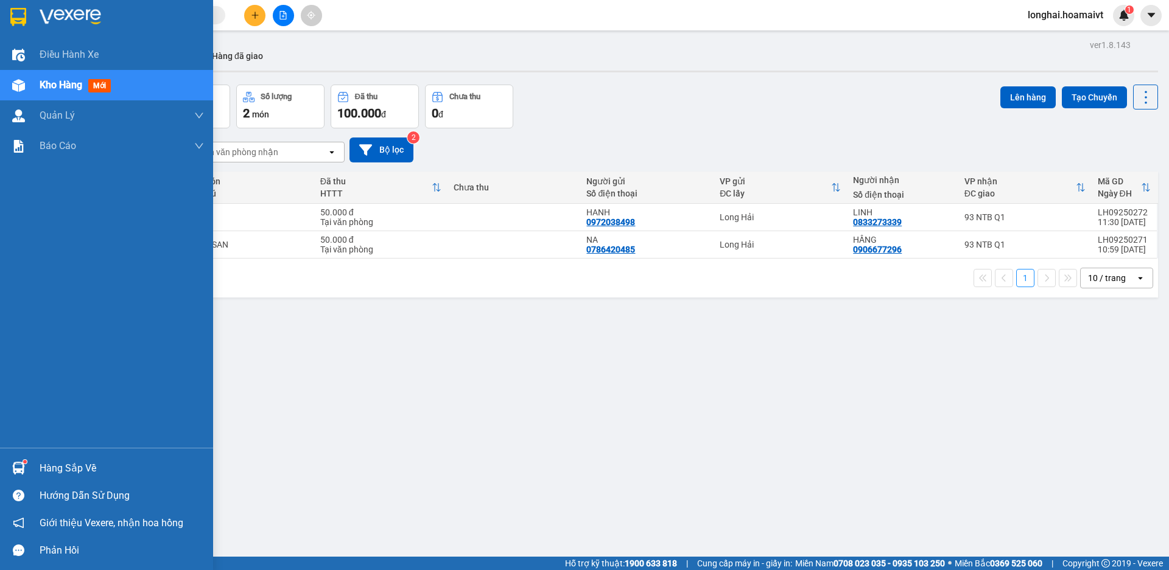
click at [63, 465] on div "Hàng sắp về" at bounding box center [122, 469] width 164 height 18
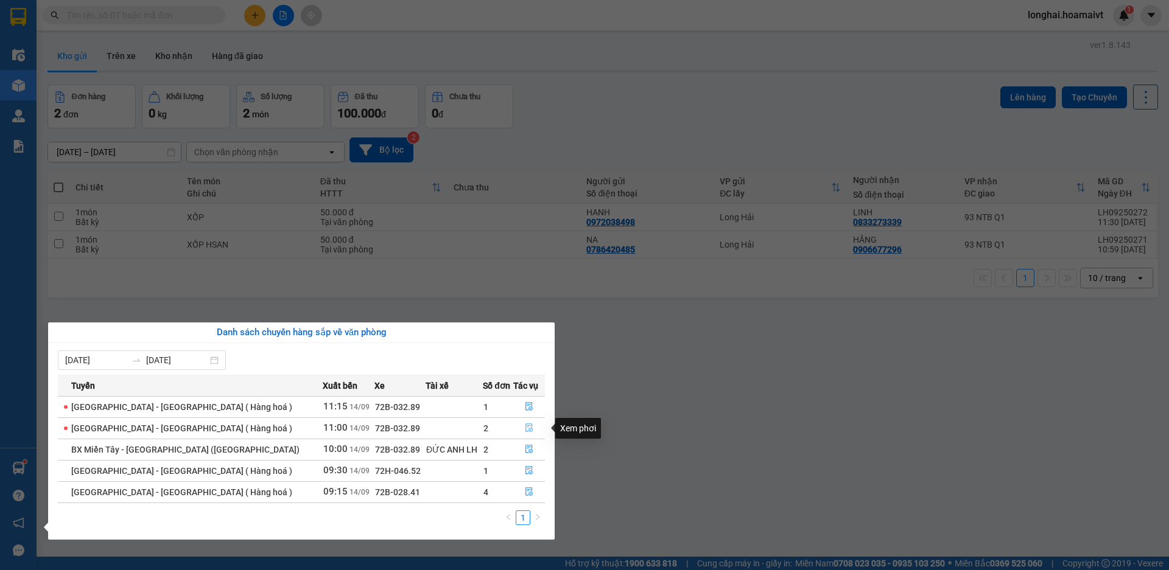
click at [528, 425] on icon "file-done" at bounding box center [529, 428] width 9 height 9
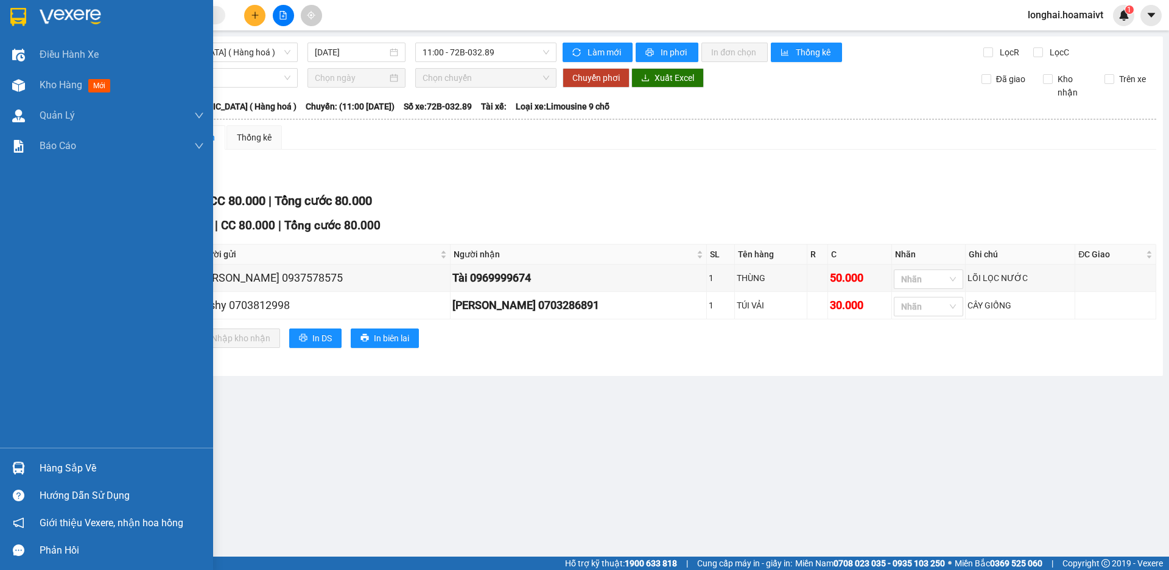
click at [47, 466] on div "Hàng sắp về" at bounding box center [122, 469] width 164 height 18
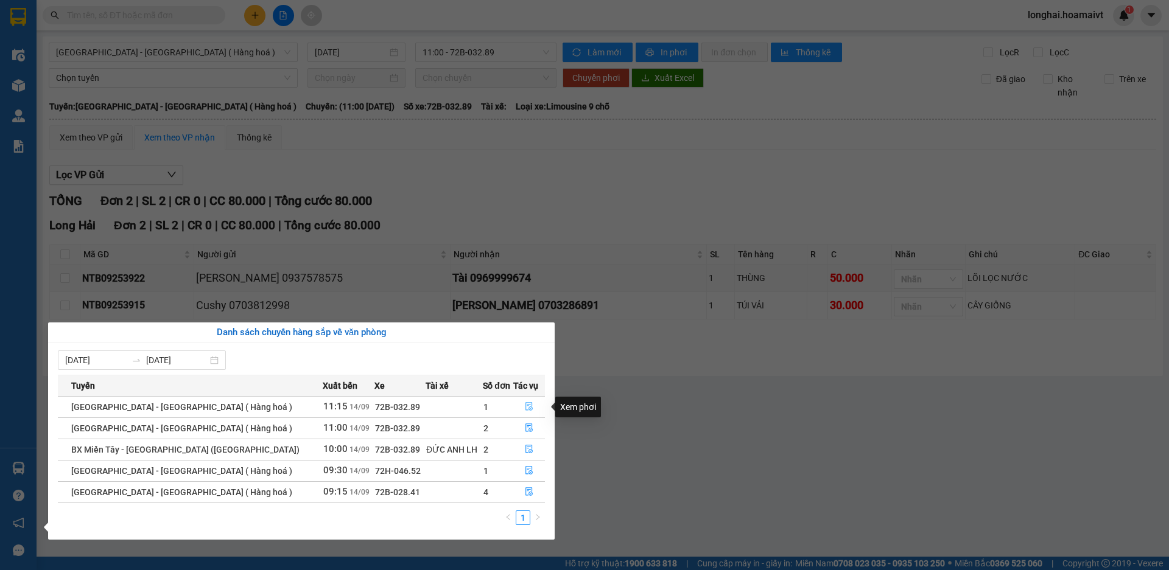
click at [525, 405] on icon "file-done" at bounding box center [529, 406] width 9 height 9
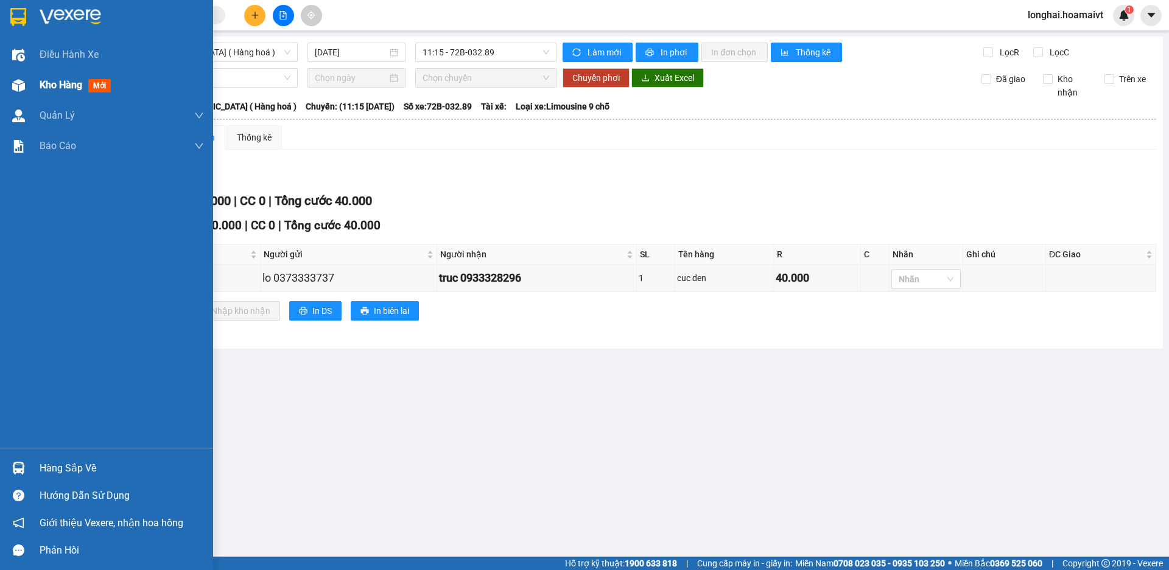
click at [44, 79] on span "Kho hàng" at bounding box center [61, 85] width 43 height 12
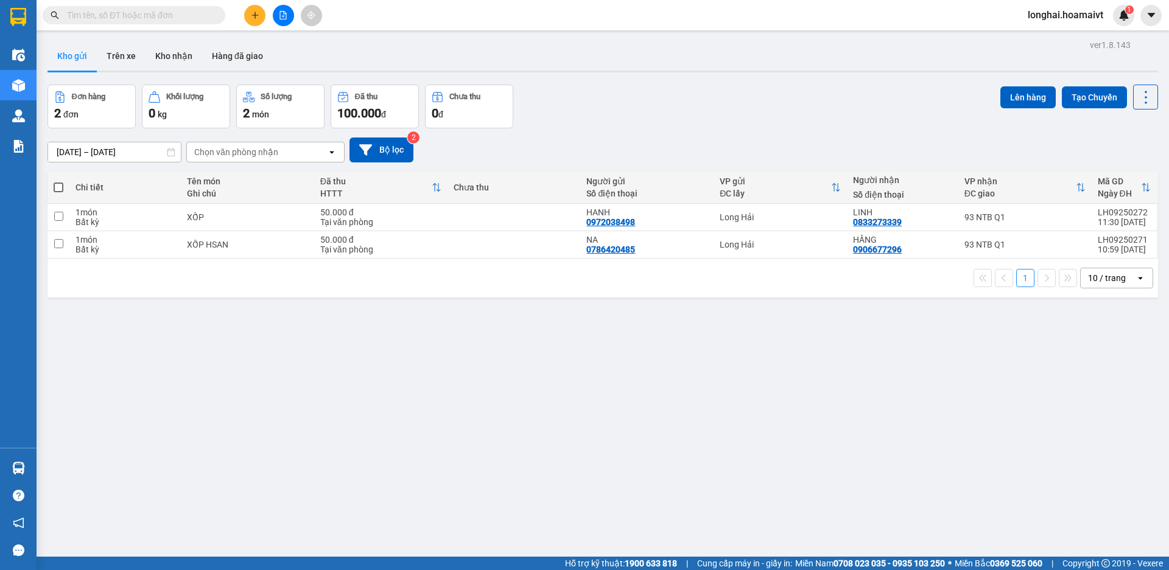
click at [54, 189] on span at bounding box center [59, 188] width 10 height 10
click at [58, 181] on input "checkbox" at bounding box center [58, 181] width 0 height 0
checkbox input "true"
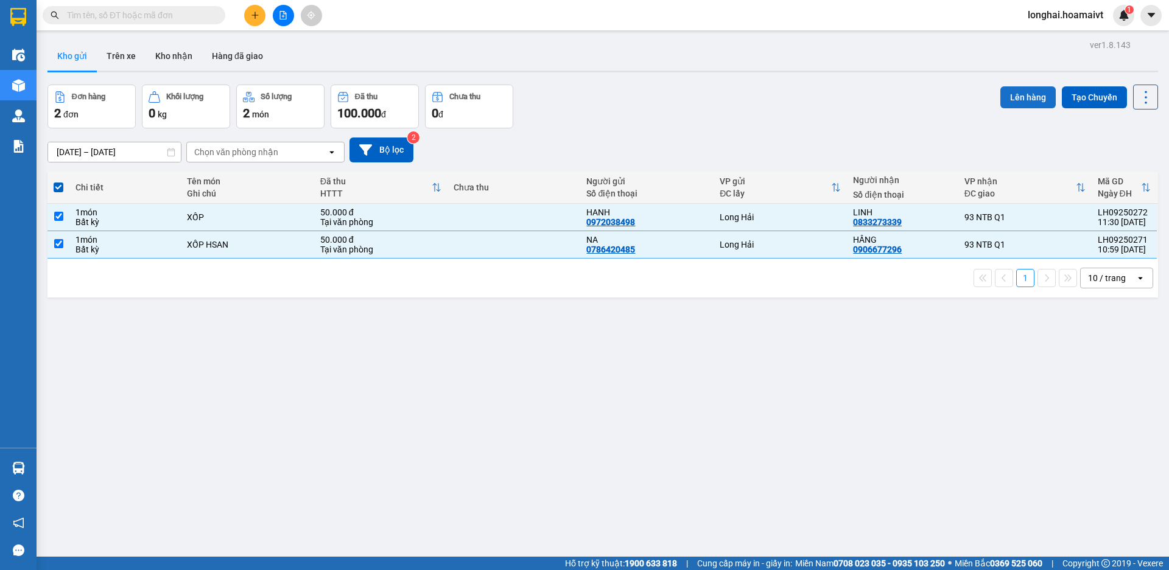
click at [1019, 89] on button "Lên hàng" at bounding box center [1027, 97] width 55 height 22
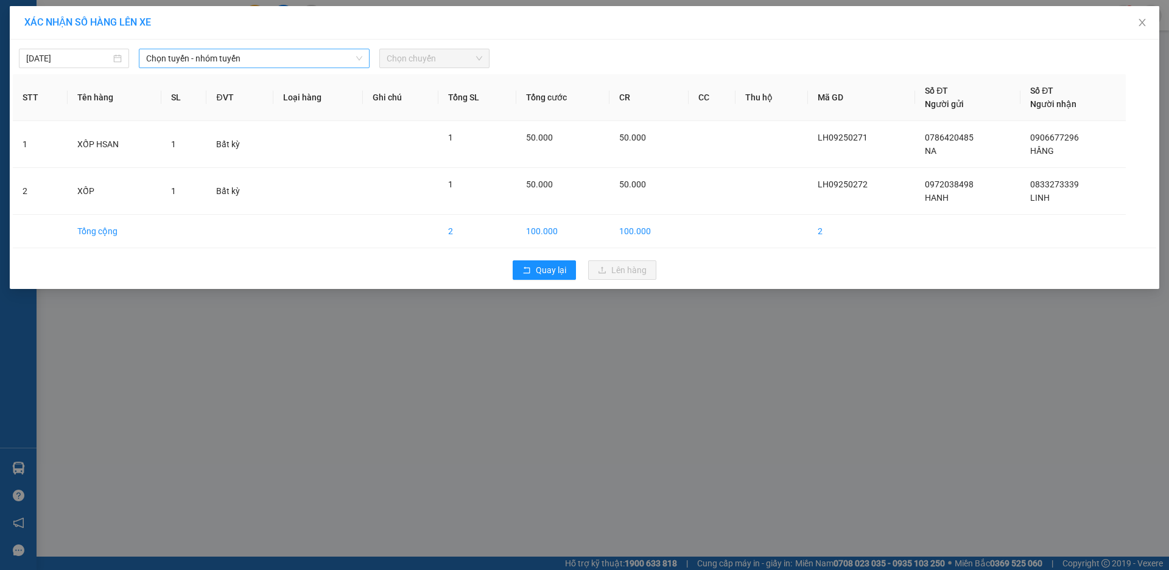
click at [180, 61] on span "Chọn tuyến - nhóm tuyến" at bounding box center [254, 58] width 216 height 18
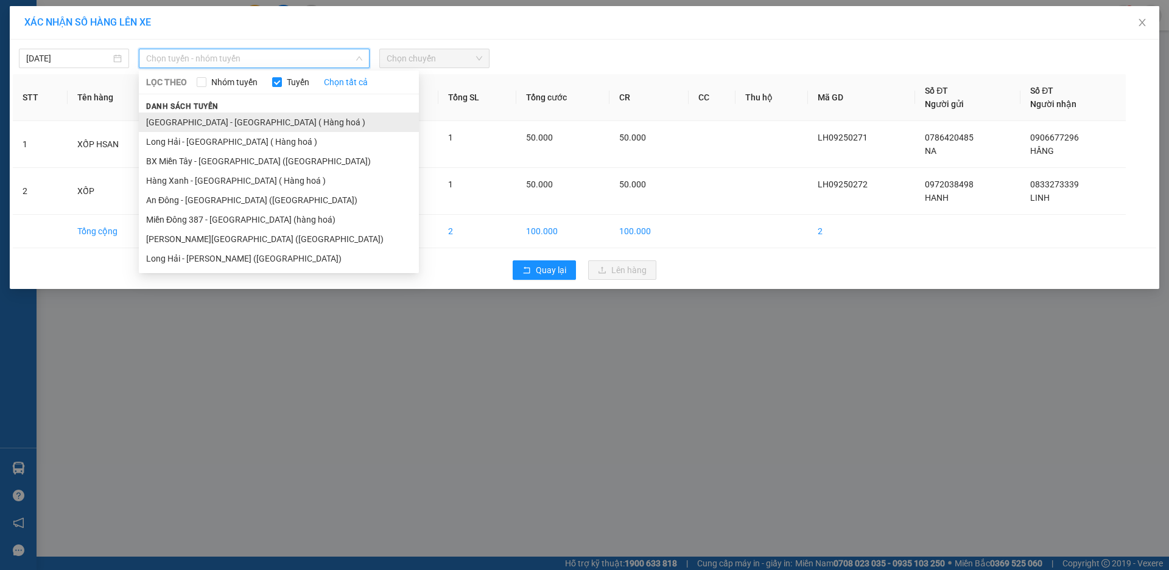
click at [204, 131] on li "[GEOGRAPHIC_DATA] - [GEOGRAPHIC_DATA] ( Hàng hoá )" at bounding box center [279, 122] width 280 height 19
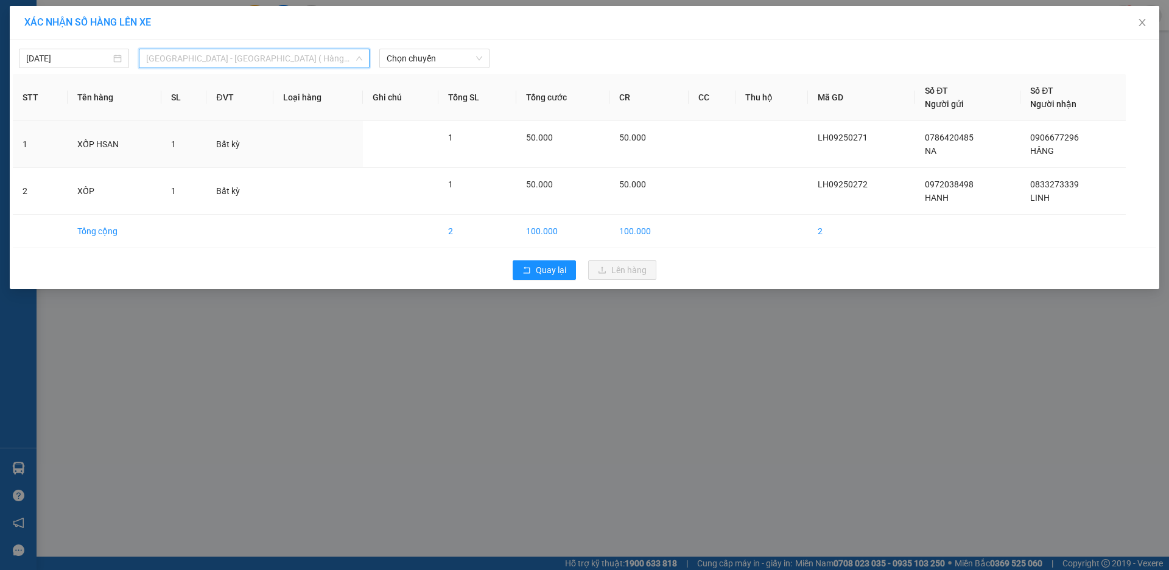
click at [212, 54] on span "[GEOGRAPHIC_DATA] - [GEOGRAPHIC_DATA] ( Hàng hoá )" at bounding box center [254, 58] width 216 height 18
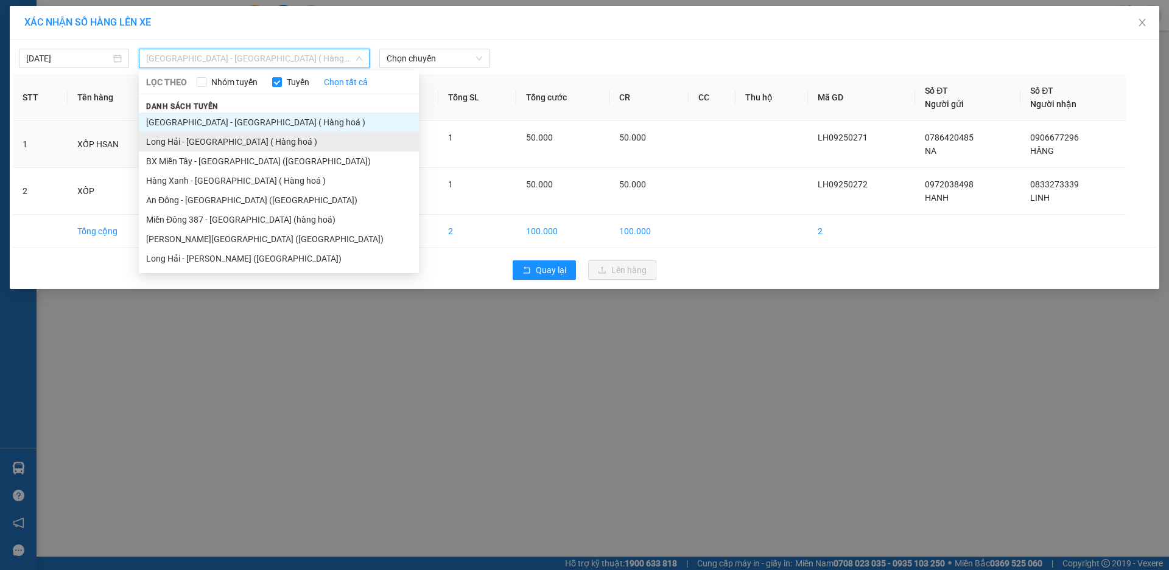
click at [225, 138] on li "Long Hải - [GEOGRAPHIC_DATA] ( Hàng hoá )" at bounding box center [279, 141] width 280 height 19
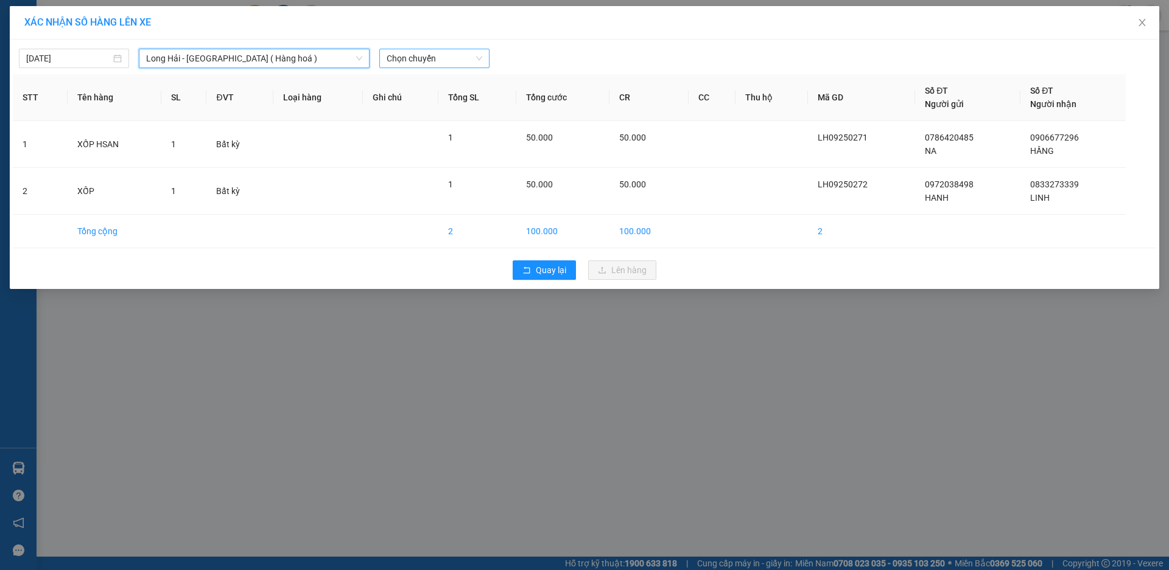
click at [414, 68] on div "Chọn chuyến" at bounding box center [434, 58] width 110 height 19
type input "12"
click at [439, 97] on div "Thêm chuyến " 12:00 "" at bounding box center [444, 103] width 130 height 21
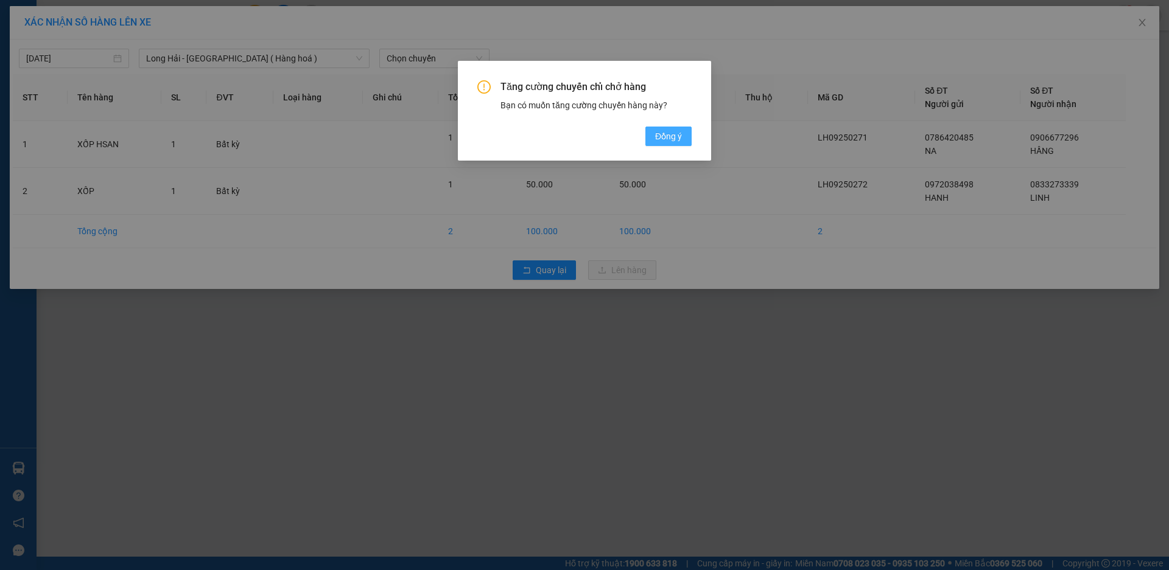
click at [664, 128] on button "Đồng ý" at bounding box center [668, 136] width 46 height 19
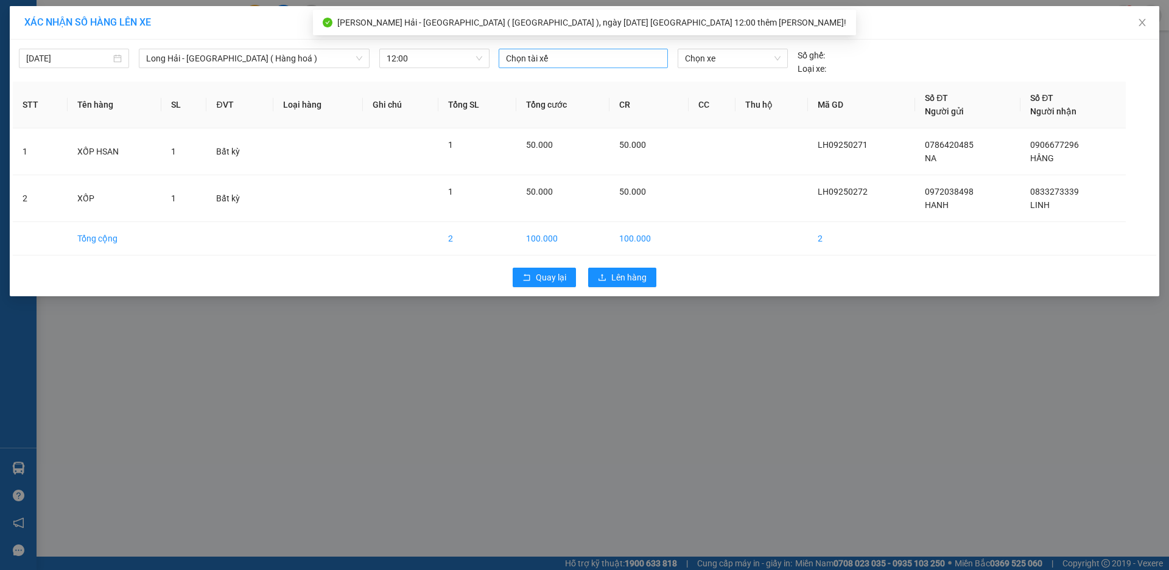
click at [539, 65] on div at bounding box center [583, 58] width 163 height 15
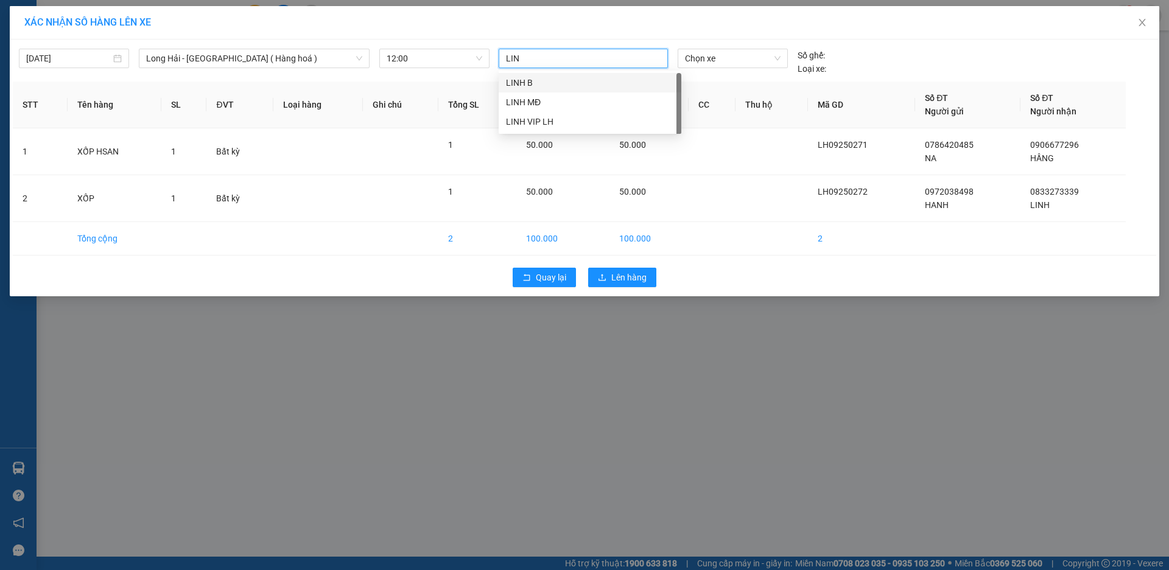
type input "LINH"
click at [555, 118] on div "LINH VIP LH" at bounding box center [590, 121] width 168 height 13
click at [687, 57] on span "Chọn xe" at bounding box center [732, 58] width 95 height 18
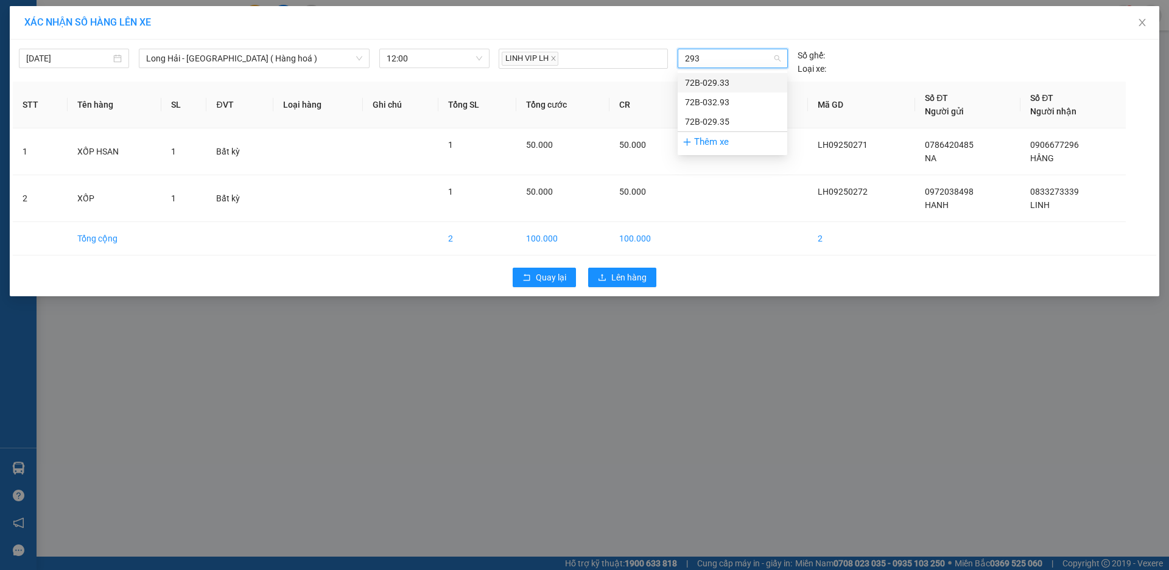
type input "2933"
click at [724, 87] on div "72B-029.33" at bounding box center [732, 82] width 95 height 13
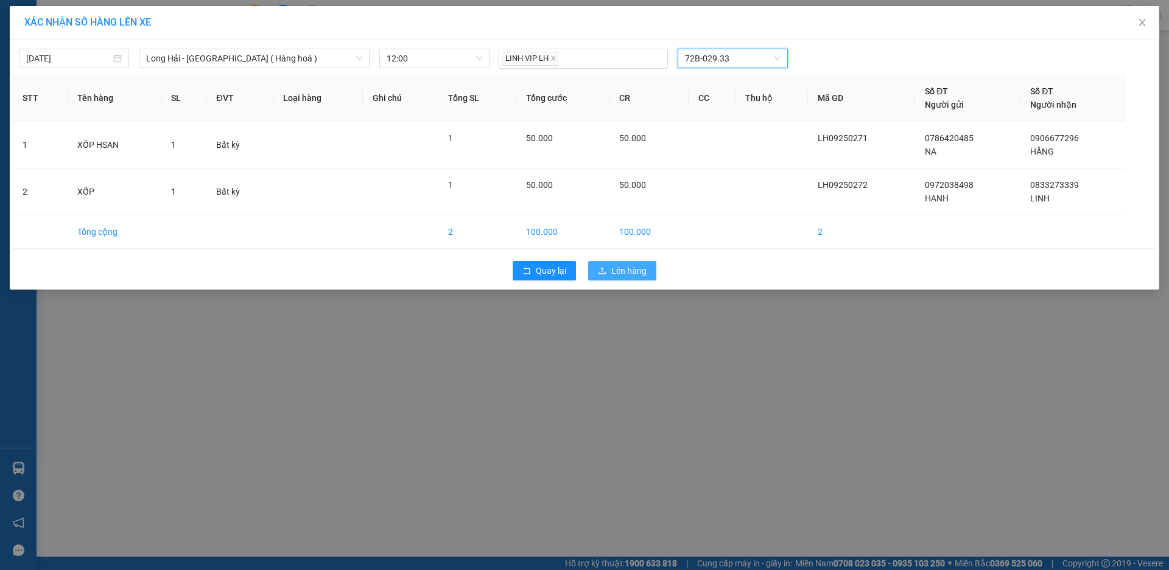
click at [642, 271] on span "Lên hàng" at bounding box center [628, 270] width 35 height 13
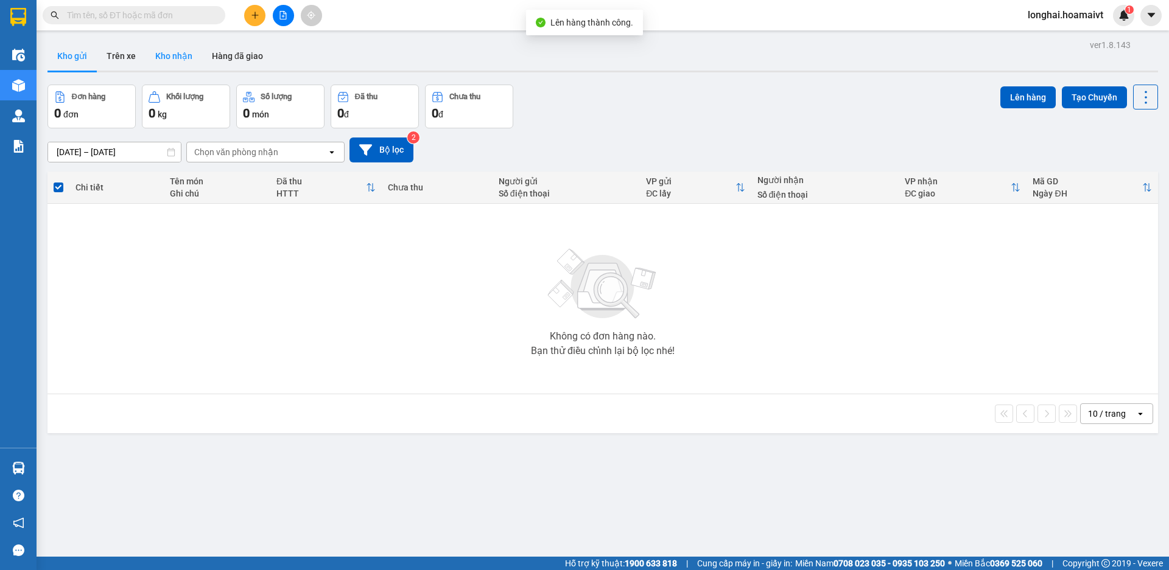
click at [182, 57] on button "Kho nhận" at bounding box center [173, 55] width 57 height 29
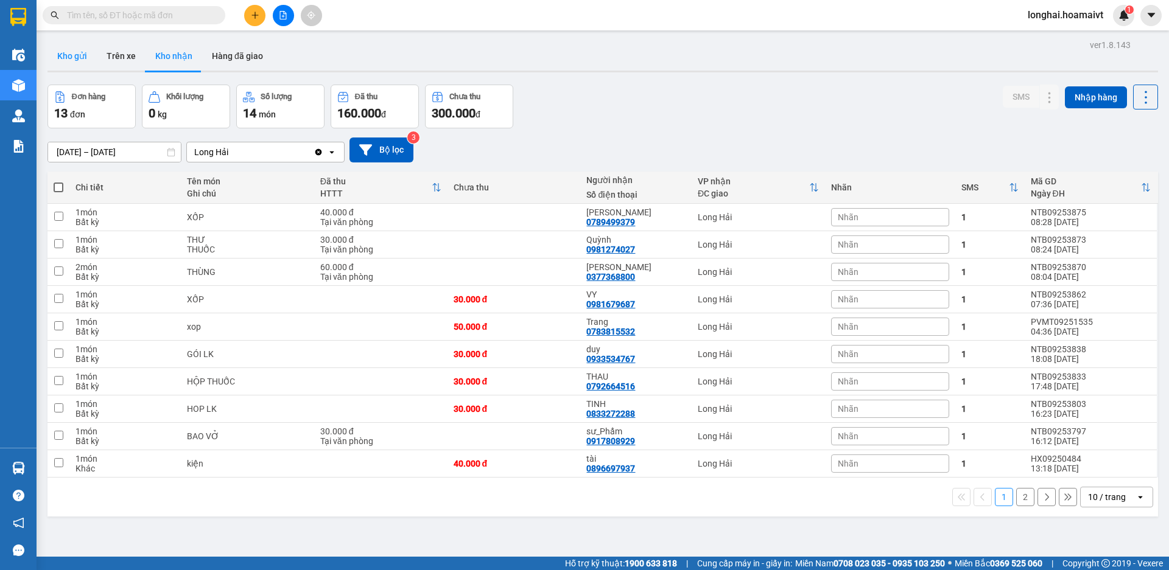
click at [76, 59] on button "Kho gửi" at bounding box center [71, 55] width 49 height 29
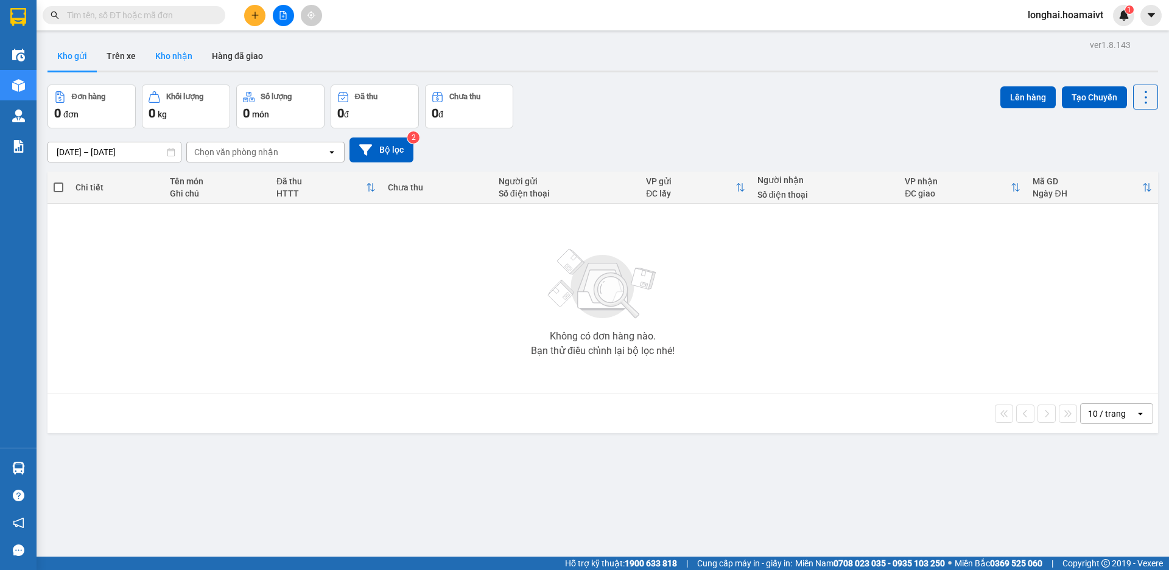
click at [183, 61] on button "Kho nhận" at bounding box center [173, 55] width 57 height 29
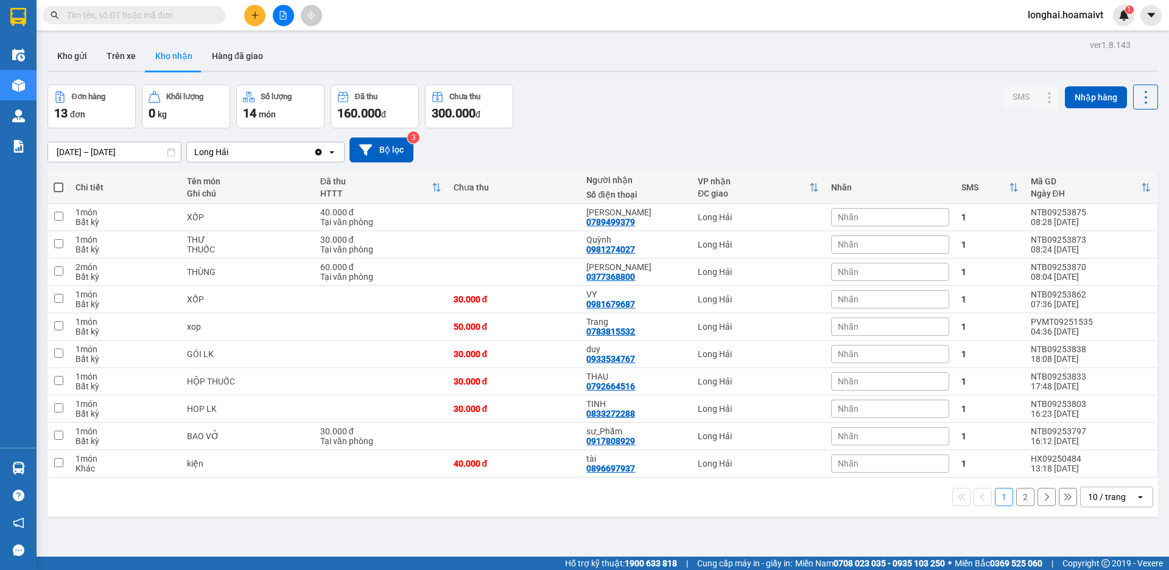
click at [147, 21] on input "text" at bounding box center [139, 15] width 144 height 13
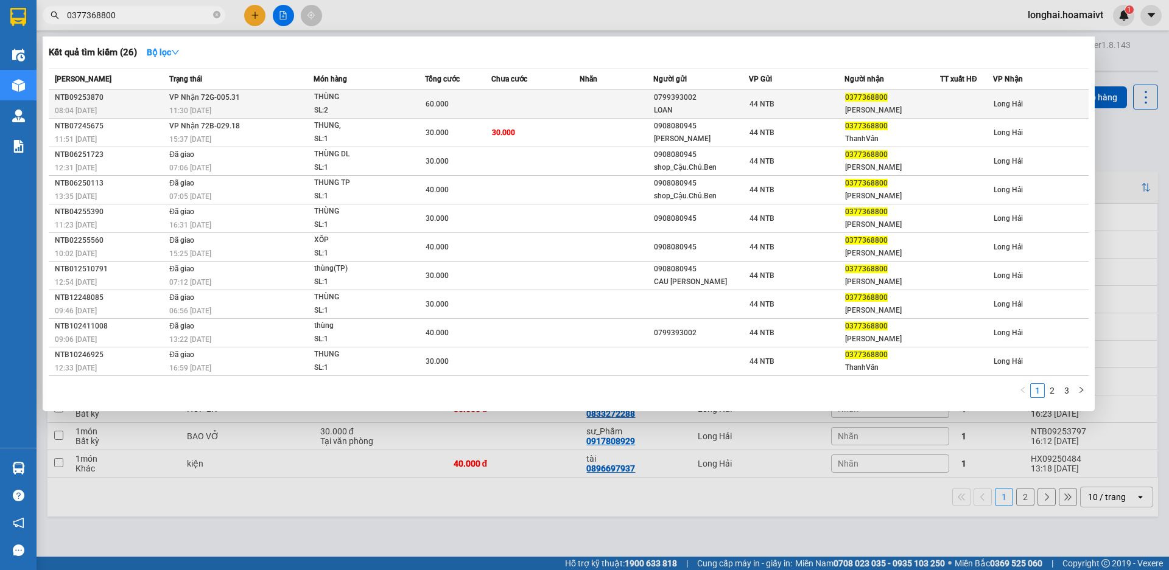
type input "0377368800"
click at [518, 96] on td at bounding box center [535, 104] width 88 height 29
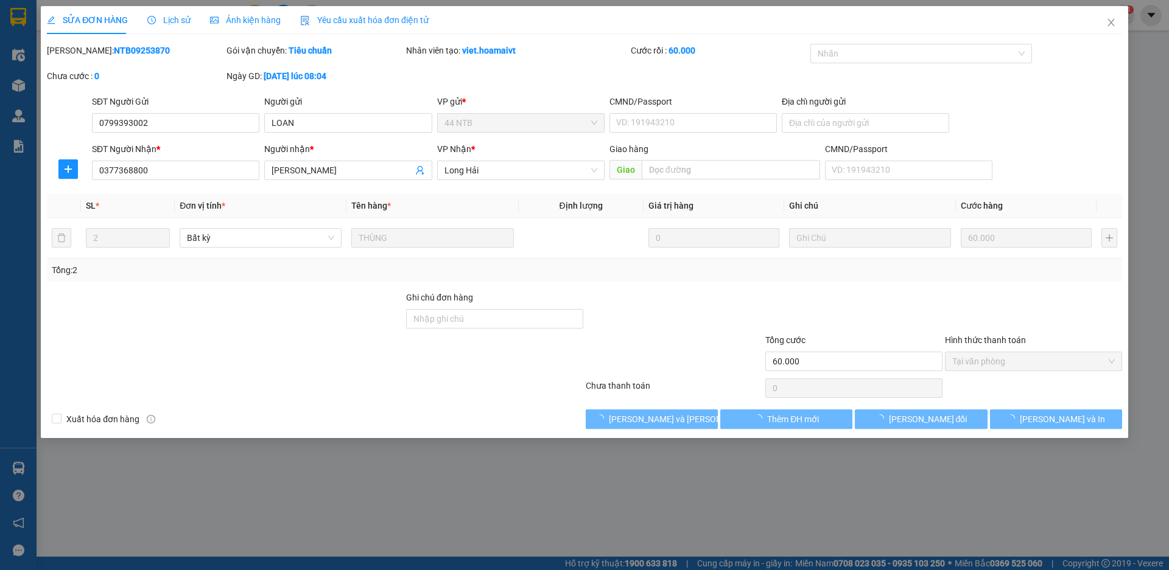
type input "0799393002"
type input "LOAN"
type input "0377368800"
type input "Vân"
type input "60.000"
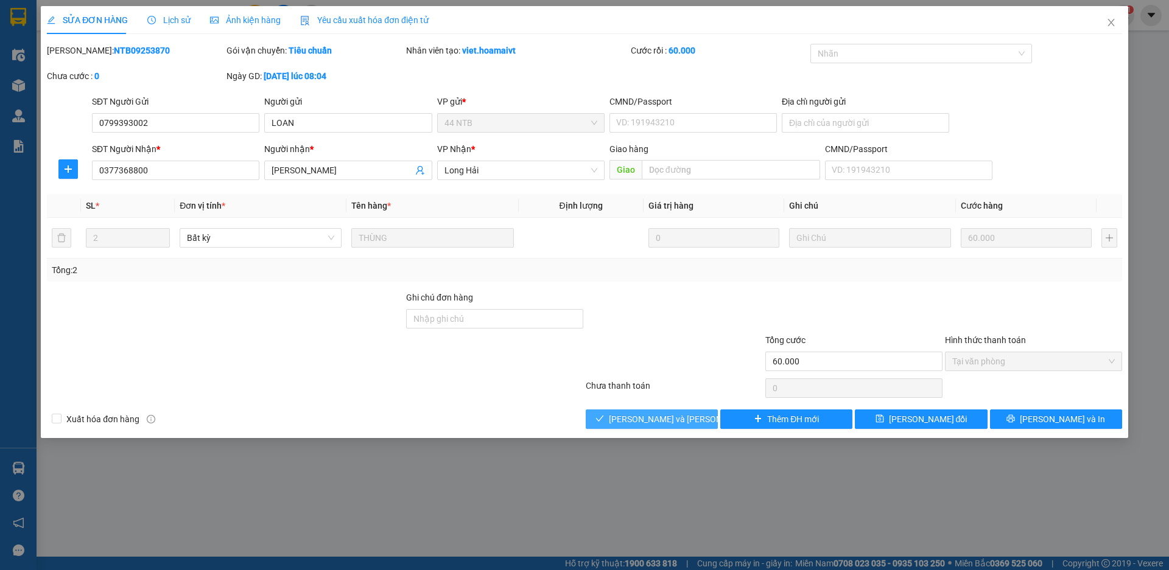
click at [694, 421] on button "[PERSON_NAME] và Giao hàng" at bounding box center [652, 419] width 132 height 19
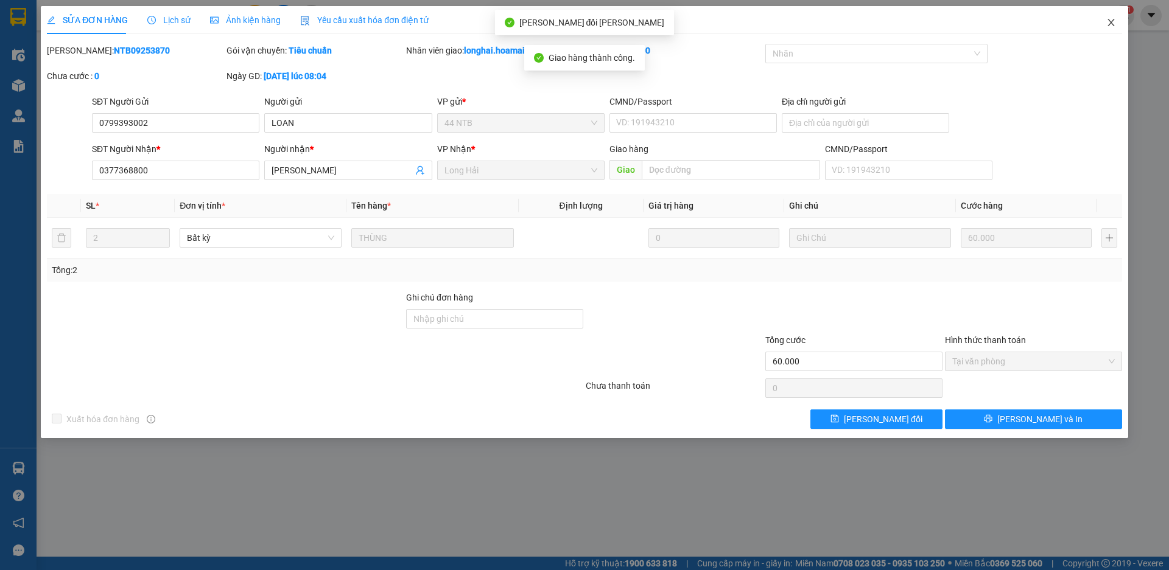
click at [1116, 21] on span "Close" at bounding box center [1111, 23] width 34 height 34
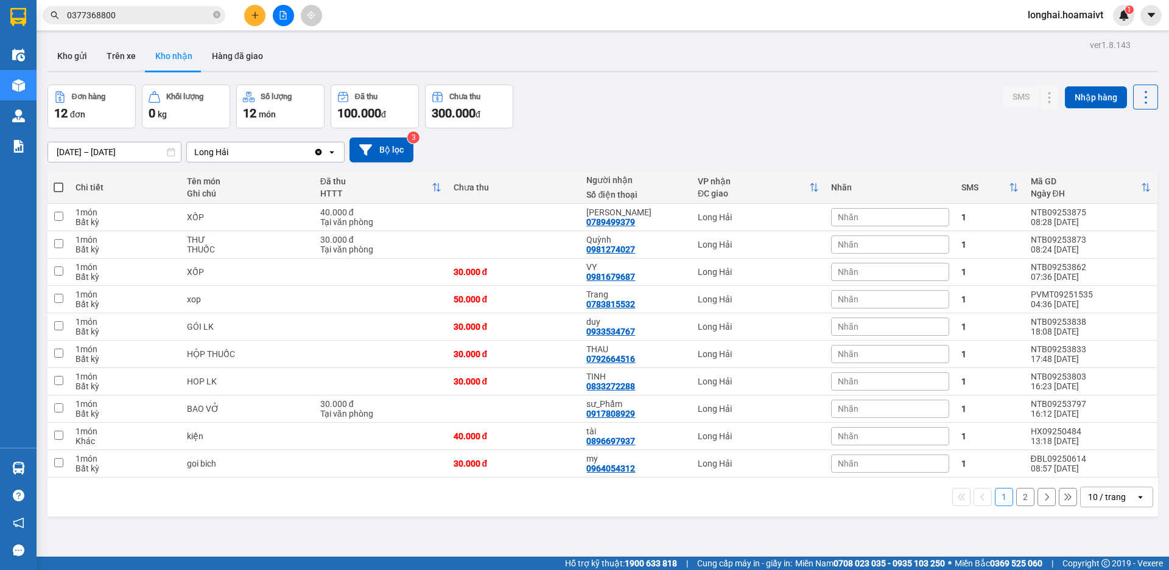
click at [217, 10] on span at bounding box center [216, 16] width 7 height 12
click at [257, 24] on button at bounding box center [254, 15] width 21 height 21
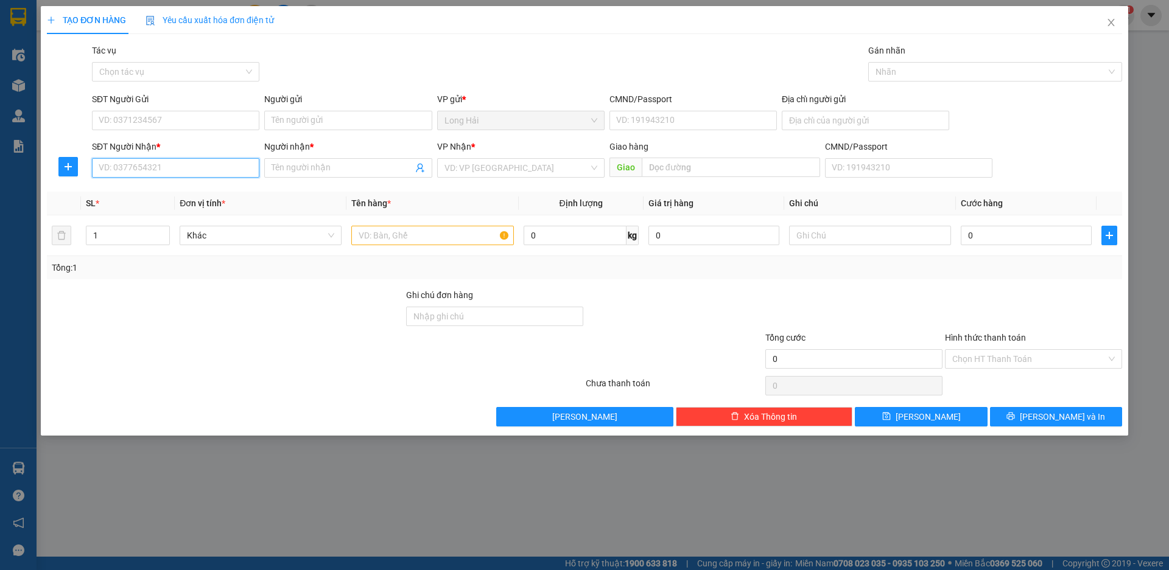
click at [155, 164] on input "SĐT Người Nhận *" at bounding box center [175, 167] width 167 height 19
type input "0978207"
click at [184, 195] on div "0978207932 - HÀ ĐOÀN" at bounding box center [175, 192] width 153 height 13
type input "TO 2 AP P THO P HUNG"
type input "0978207932"
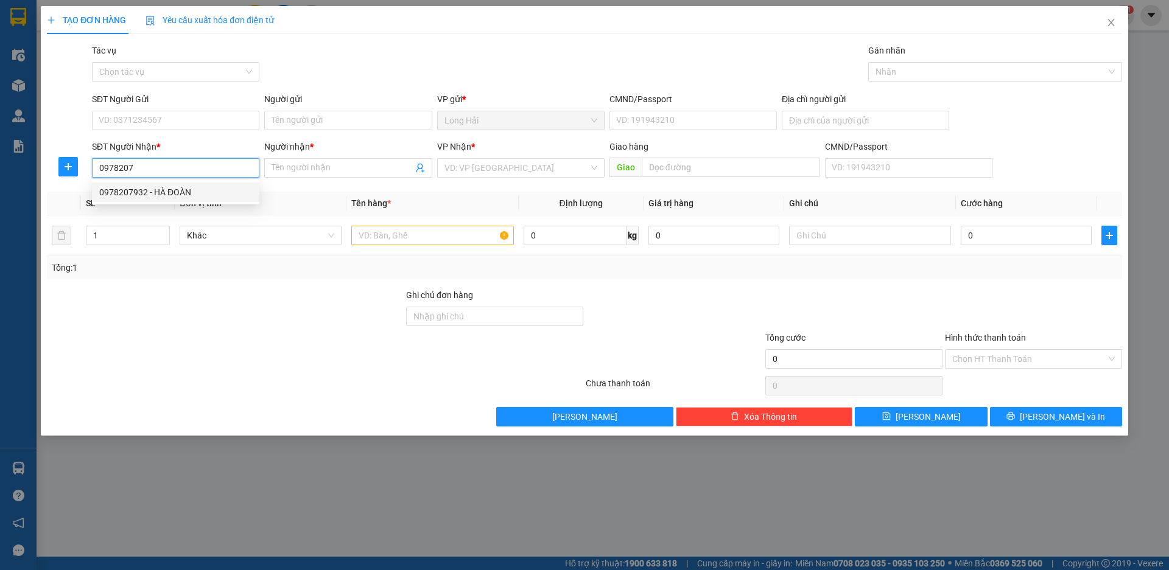
type input "HÀ ĐOÀN"
type input "0978207932"
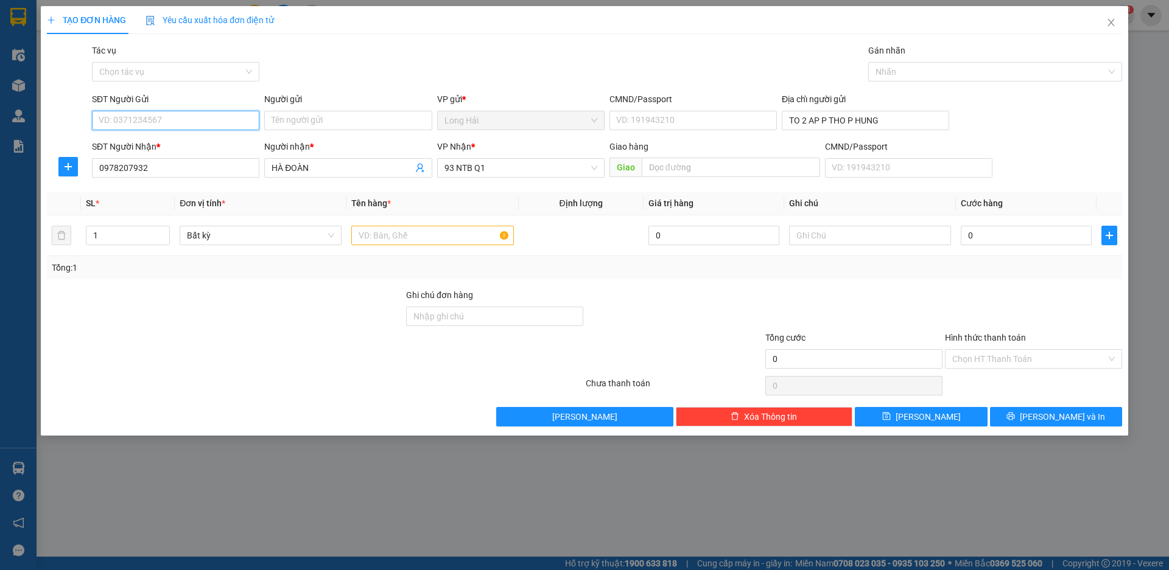
click at [191, 121] on input "SĐT Người Gửi" at bounding box center [175, 120] width 167 height 19
click at [210, 141] on div "0937469219 - OANH" at bounding box center [175, 144] width 153 height 13
type input "0937469219"
type input "OANH"
type input "094185016578"
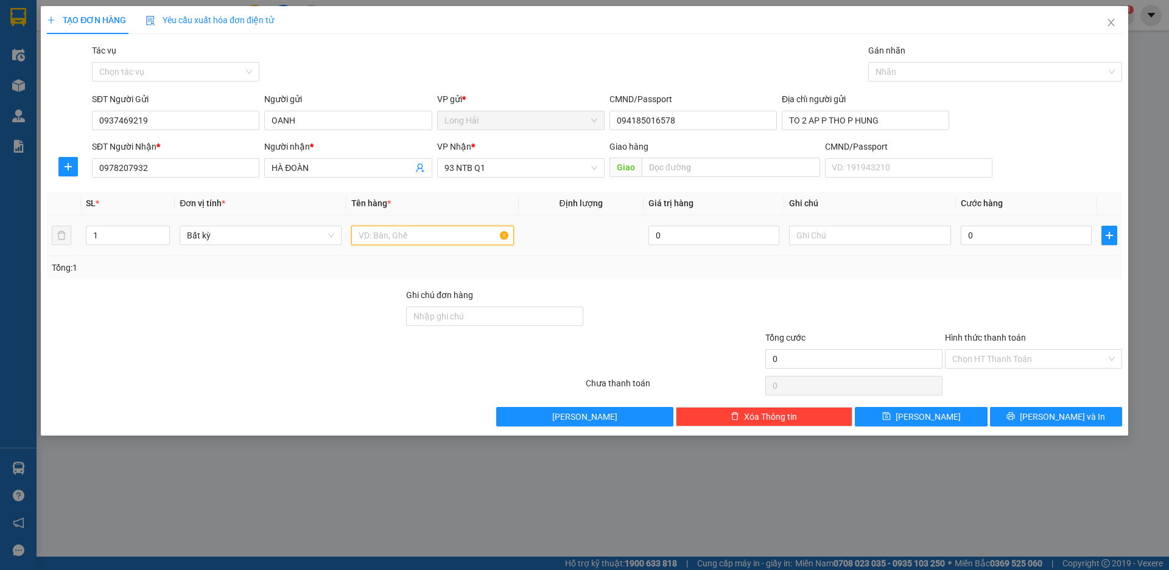
click at [399, 243] on input "text" at bounding box center [432, 235] width 162 height 19
type input "HỘP"
click at [1036, 236] on input "0" at bounding box center [1025, 235] width 131 height 19
type input "3"
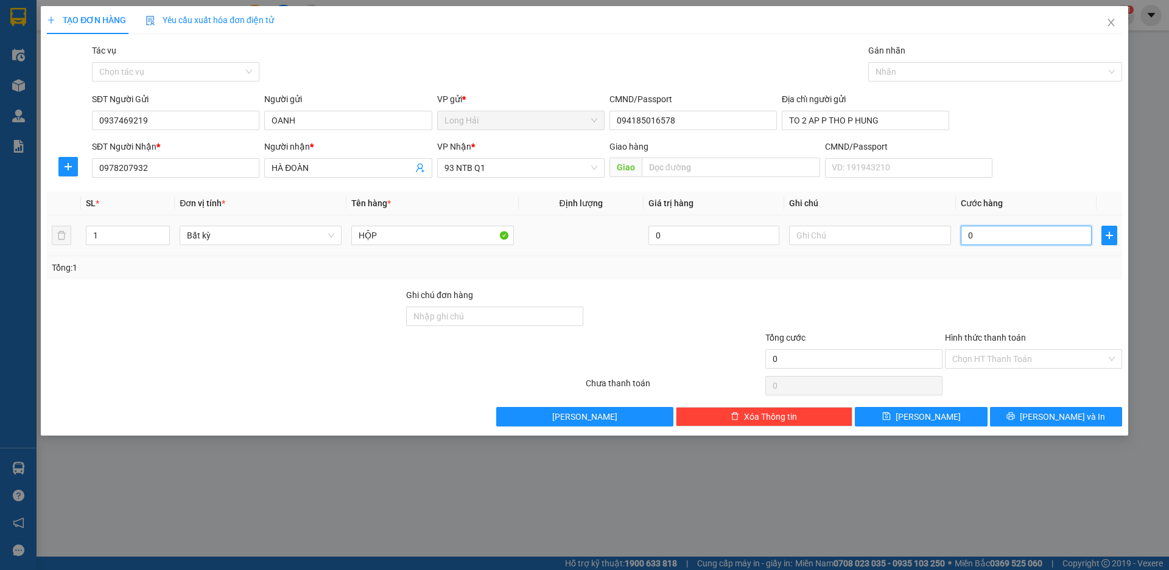
type input "3"
type input "30"
type input "30.000"
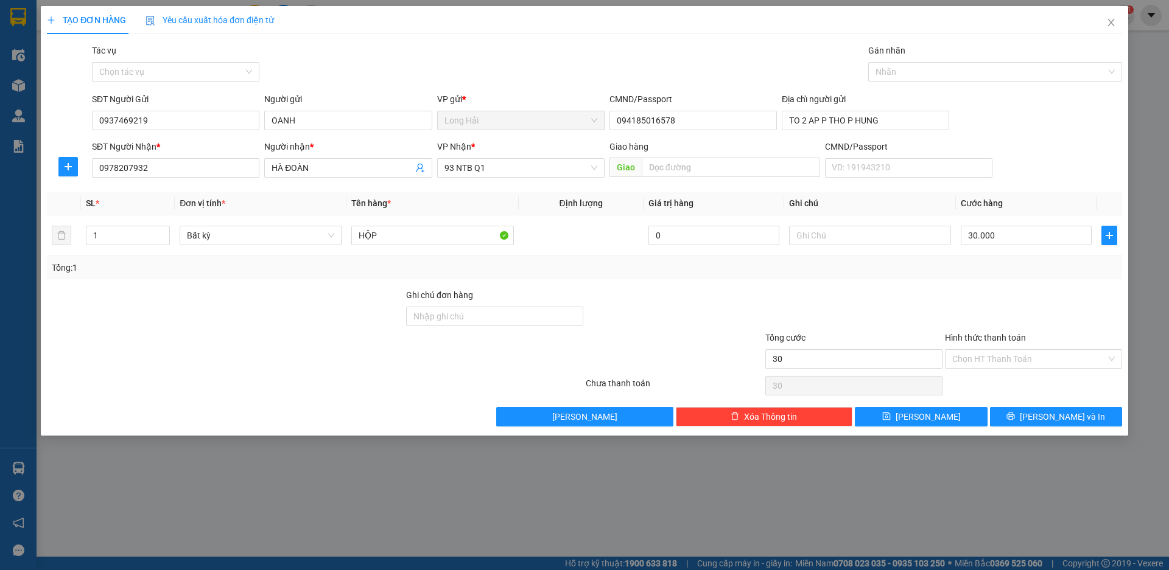
type input "30.000"
click at [1054, 346] on div "Hình thức thanh toán" at bounding box center [1033, 340] width 177 height 18
click at [1052, 357] on input "Hình thức thanh toán" at bounding box center [1029, 359] width 154 height 18
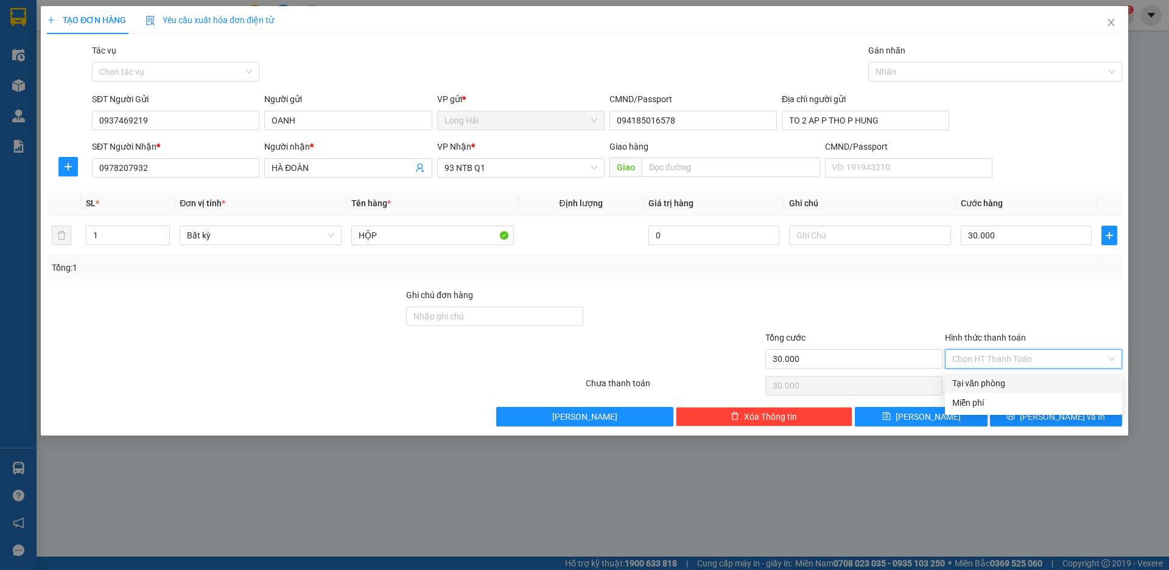
click at [1046, 382] on div "Tại văn phòng" at bounding box center [1033, 383] width 163 height 13
type input "0"
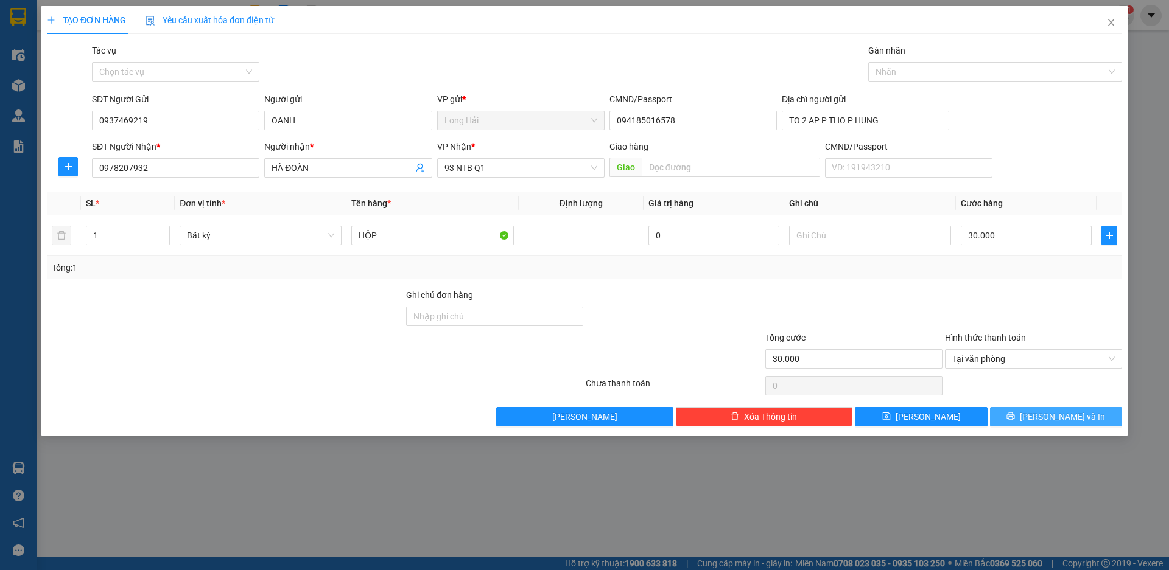
click at [1046, 408] on button "[PERSON_NAME] và In" at bounding box center [1056, 416] width 132 height 19
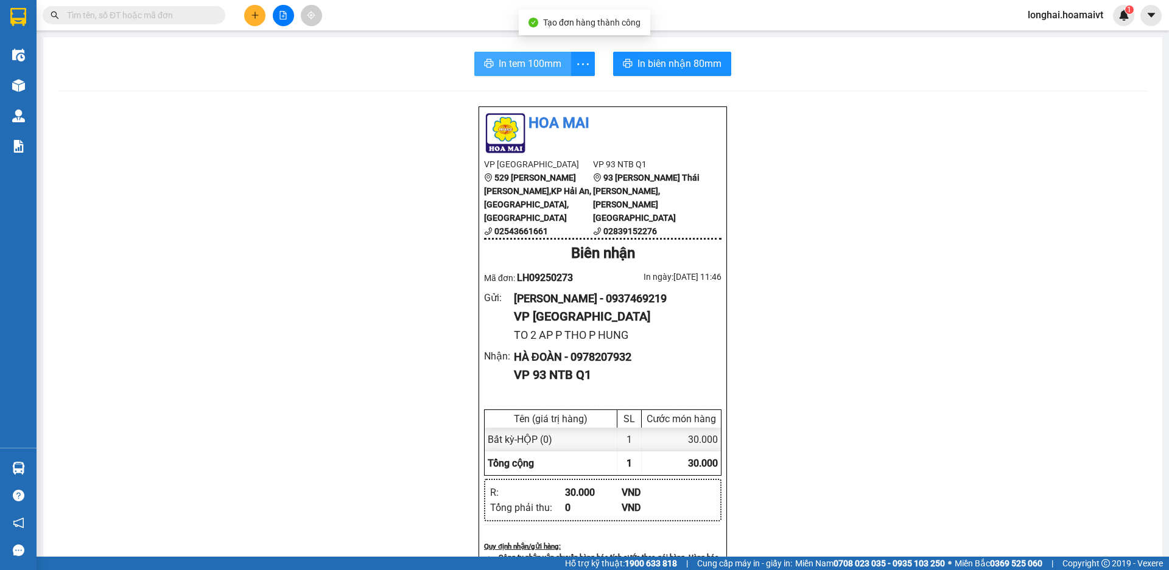
click at [537, 60] on span "In tem 100mm" at bounding box center [529, 63] width 63 height 15
